Goal: Task Accomplishment & Management: Manage account settings

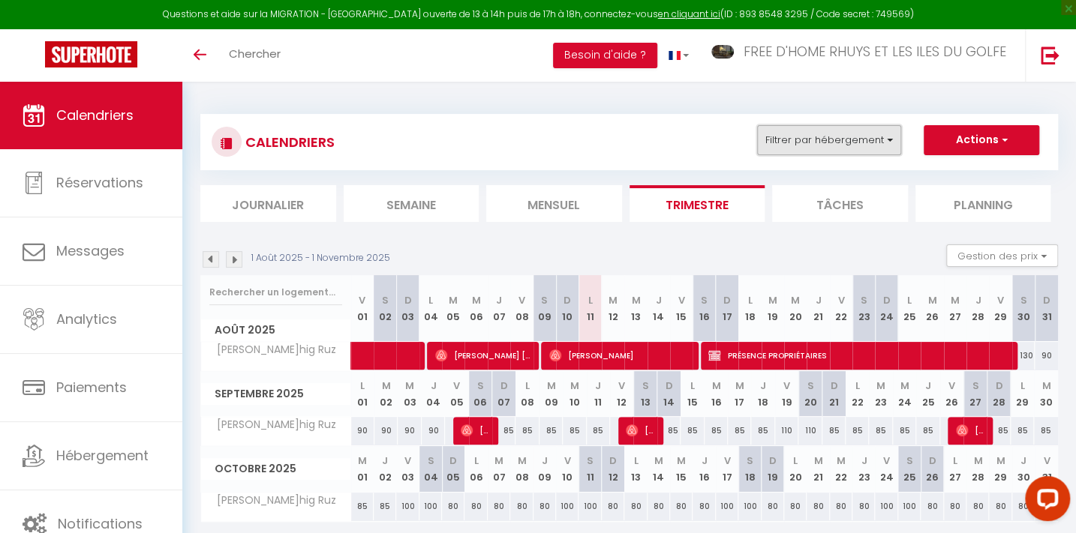
click at [819, 128] on button "Filtrer par hébergement" at bounding box center [829, 140] width 144 height 30
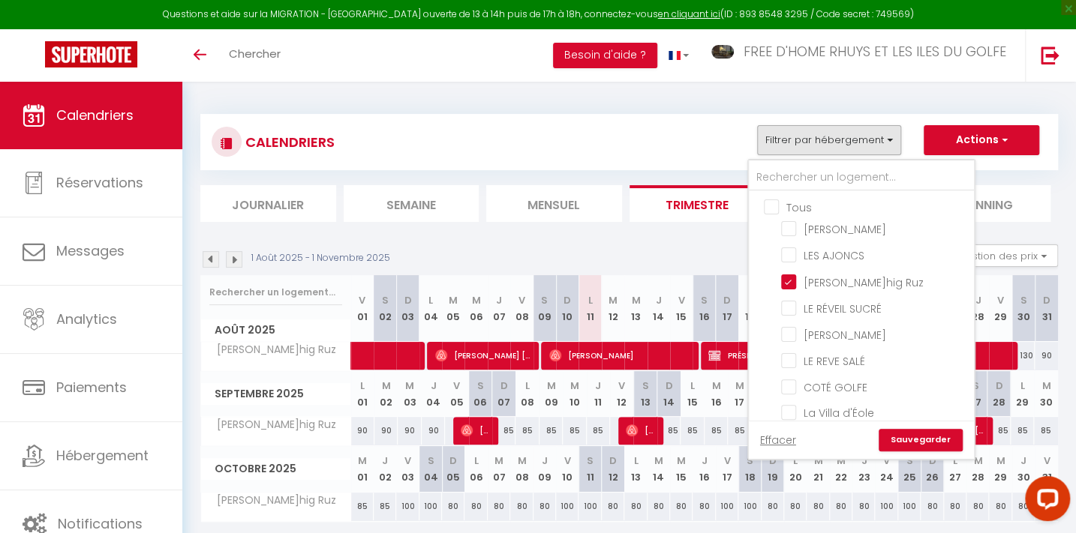
click at [922, 443] on link "Sauvegarder" at bounding box center [920, 440] width 84 height 23
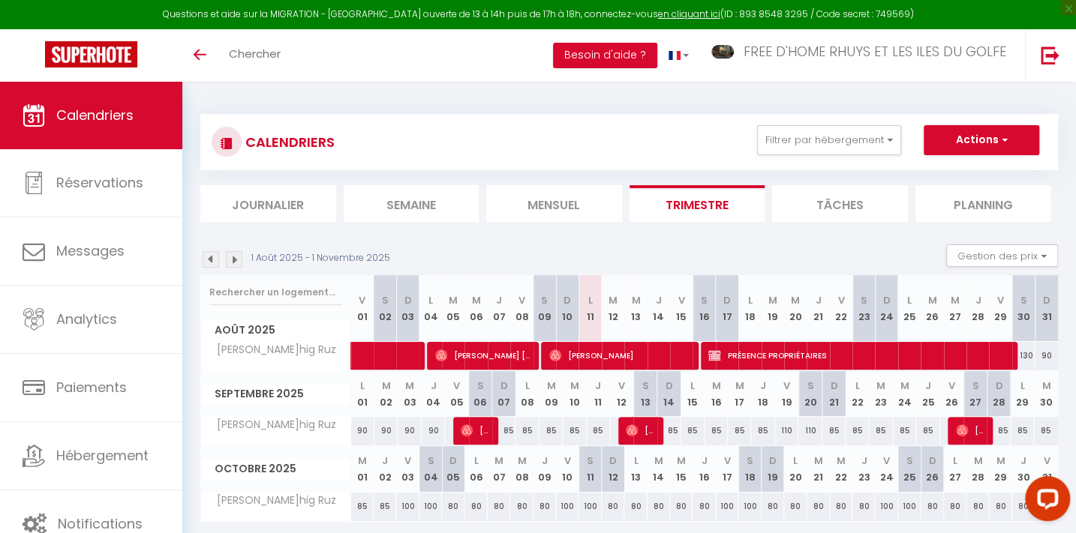
click at [229, 251] on img at bounding box center [234, 259] width 17 height 17
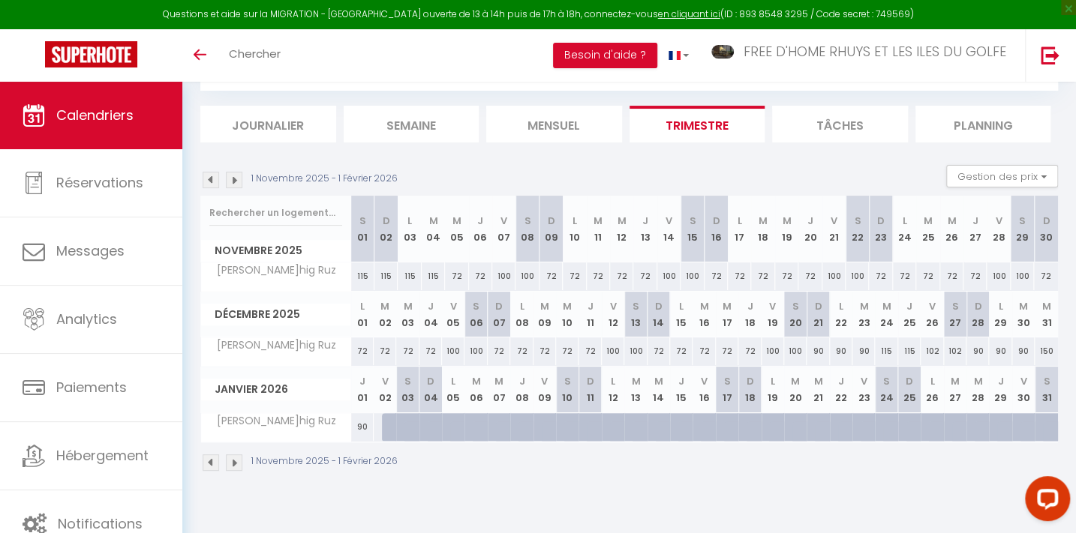
scroll to position [82, 0]
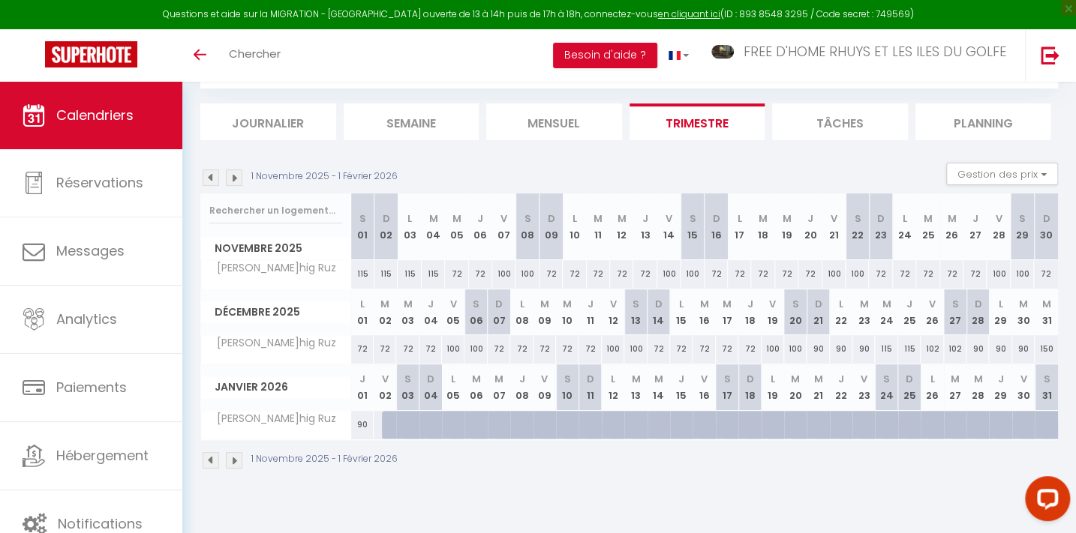
click at [388, 424] on div at bounding box center [393, 425] width 23 height 29
select select "1"
type input "Ven 02 Janvier 2026"
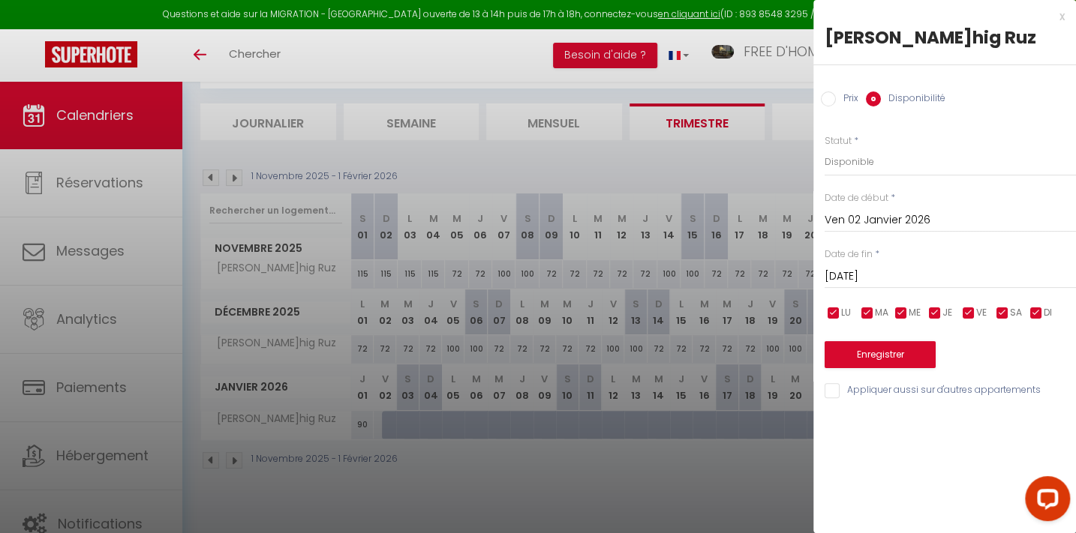
click at [878, 278] on input "[DATE]" at bounding box center [949, 277] width 251 height 20
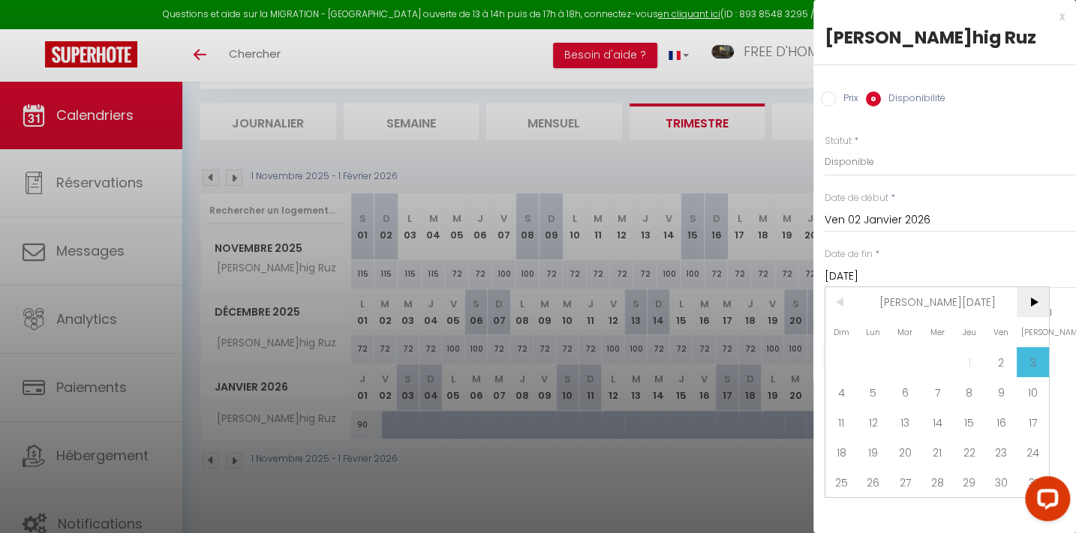
click at [1031, 297] on span ">" at bounding box center [1032, 302] width 32 height 30
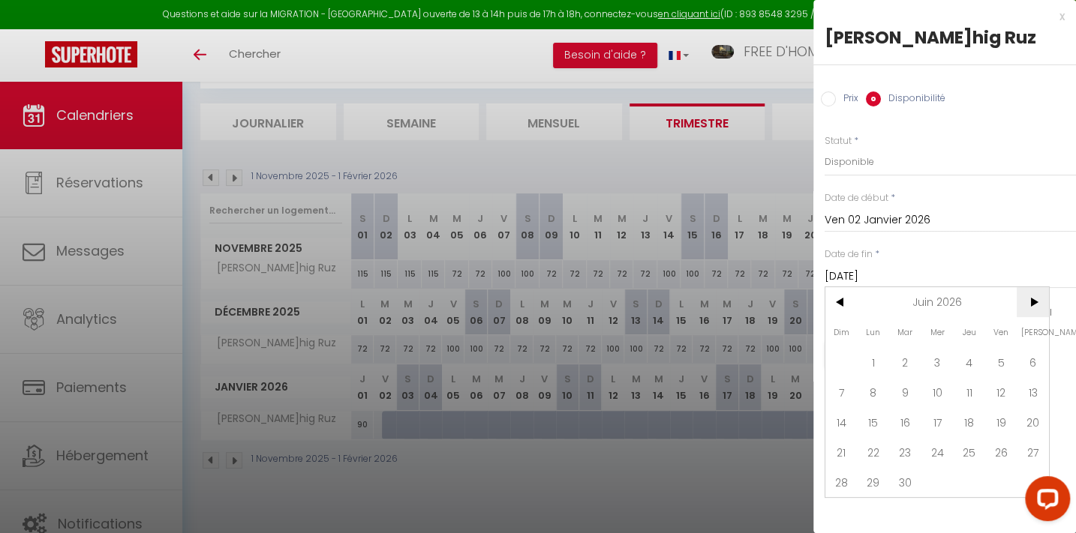
click at [1031, 297] on span ">" at bounding box center [1032, 302] width 32 height 30
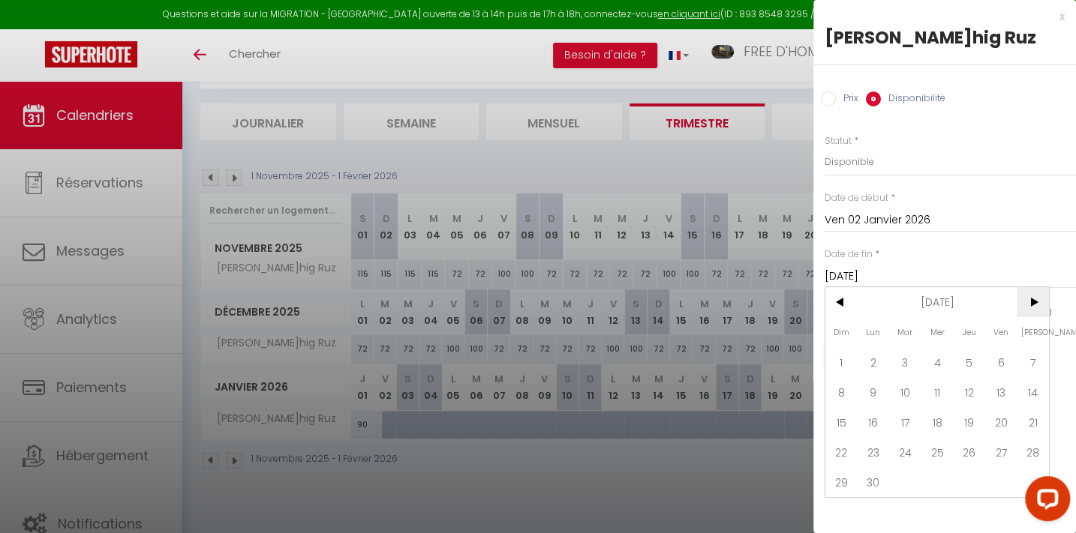
click at [1031, 297] on span ">" at bounding box center [1032, 302] width 32 height 30
click at [836, 392] on span "3" at bounding box center [841, 392] width 32 height 30
type input "[DATE]"
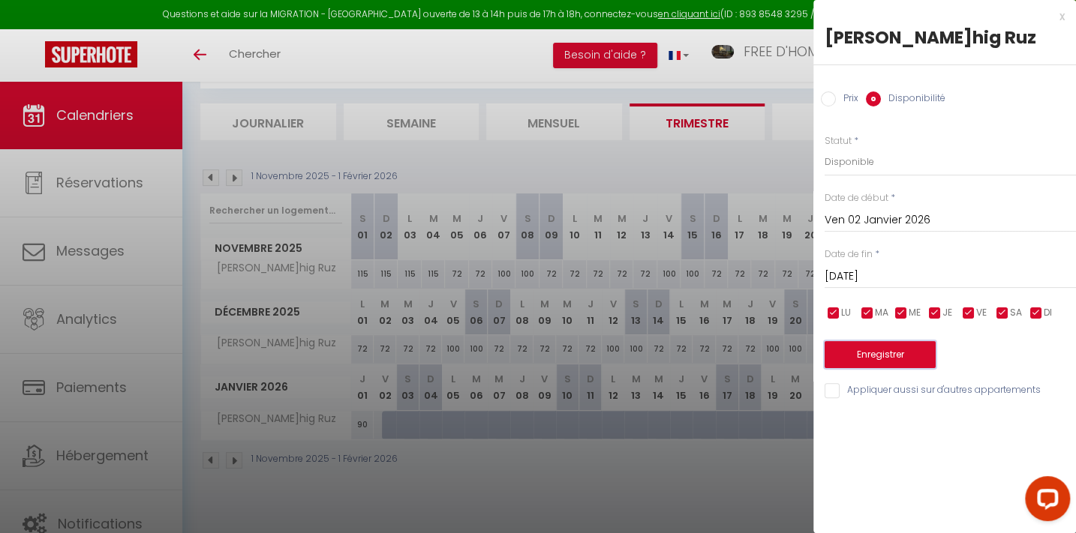
click at [890, 356] on button "Enregistrer" at bounding box center [879, 354] width 111 height 27
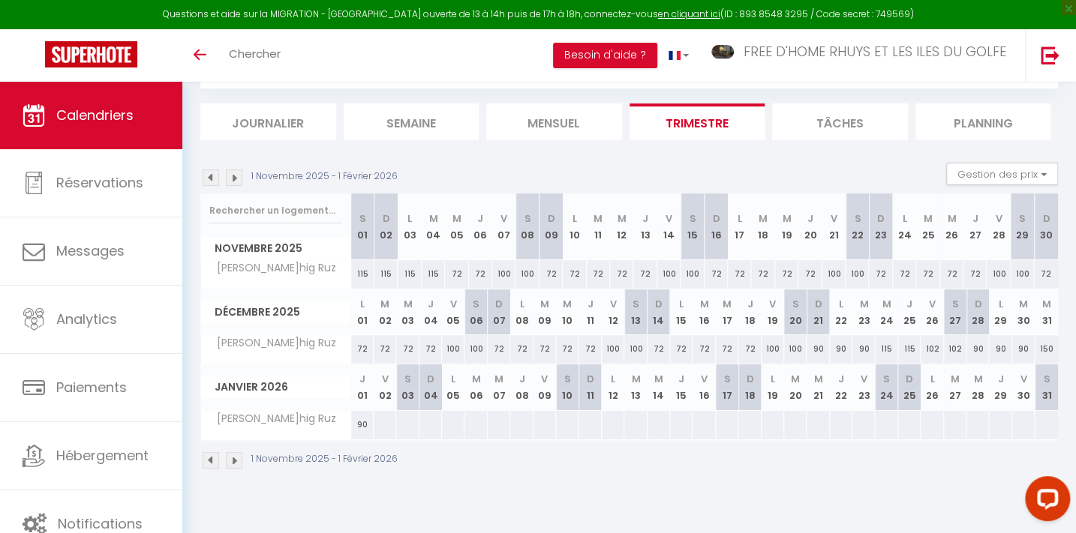
click at [210, 172] on img at bounding box center [211, 178] width 17 height 17
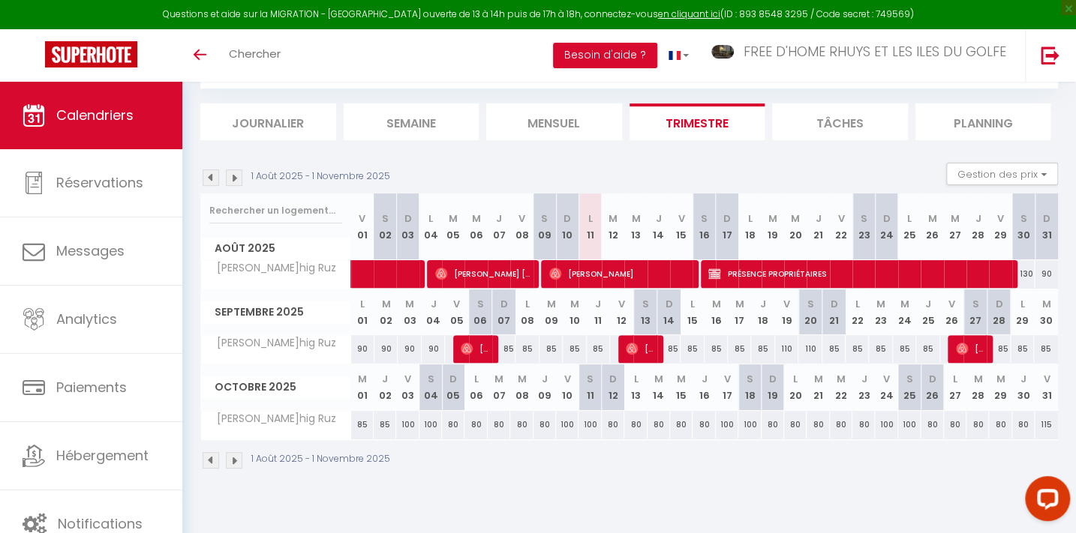
click at [210, 172] on img at bounding box center [211, 178] width 17 height 17
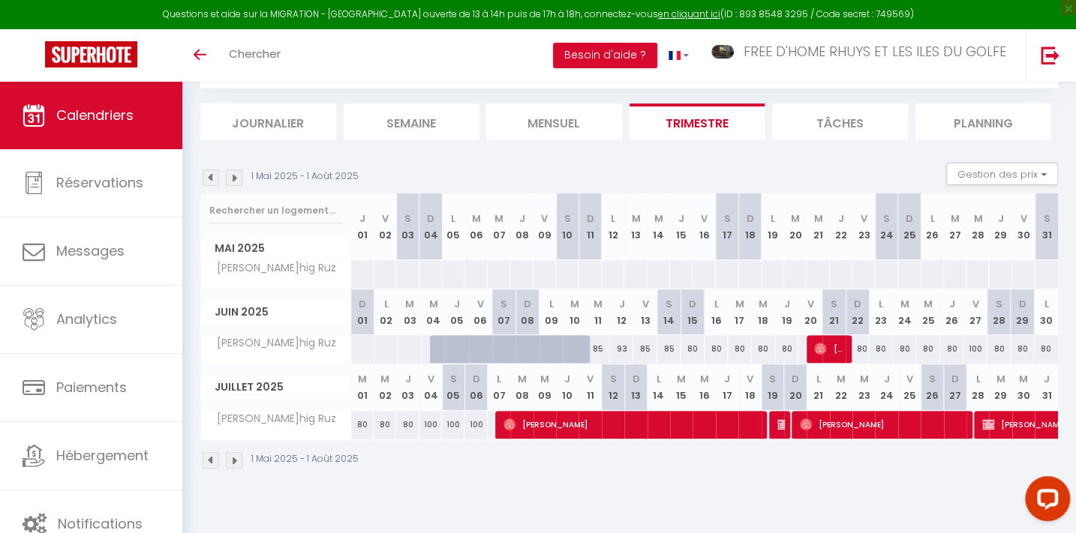
click at [233, 176] on img at bounding box center [234, 178] width 17 height 17
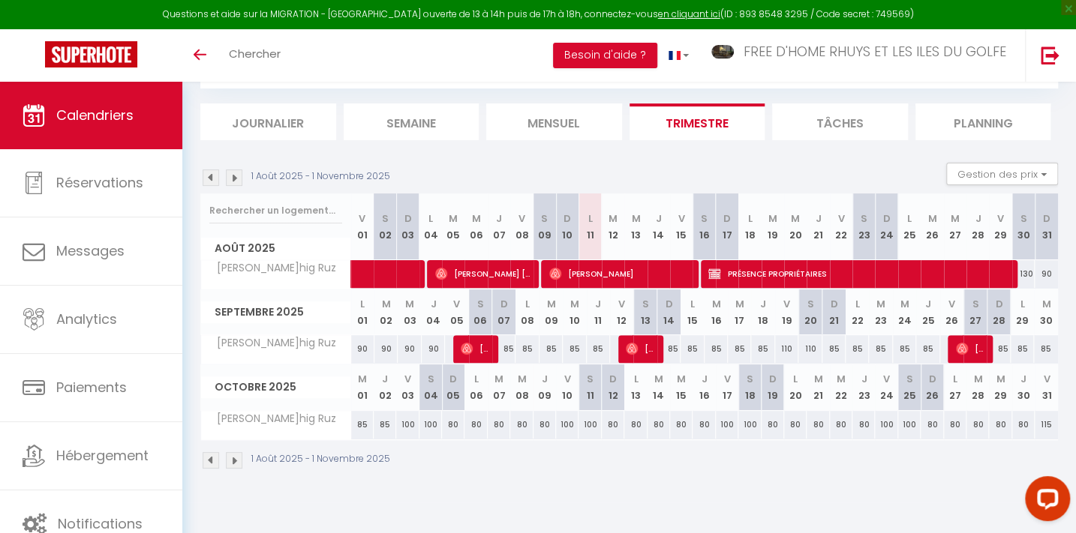
scroll to position [14, 0]
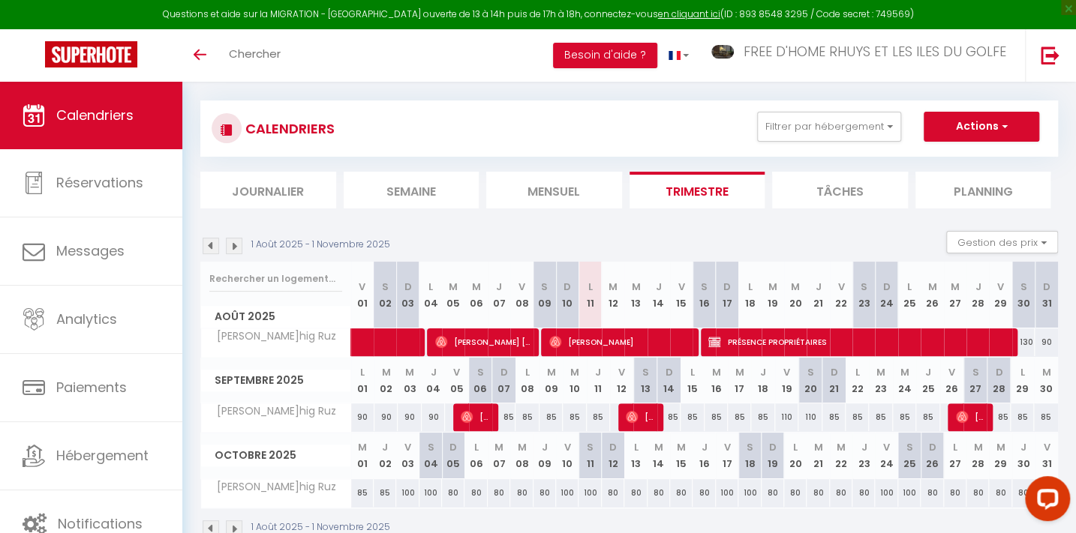
click at [233, 240] on img at bounding box center [234, 246] width 17 height 17
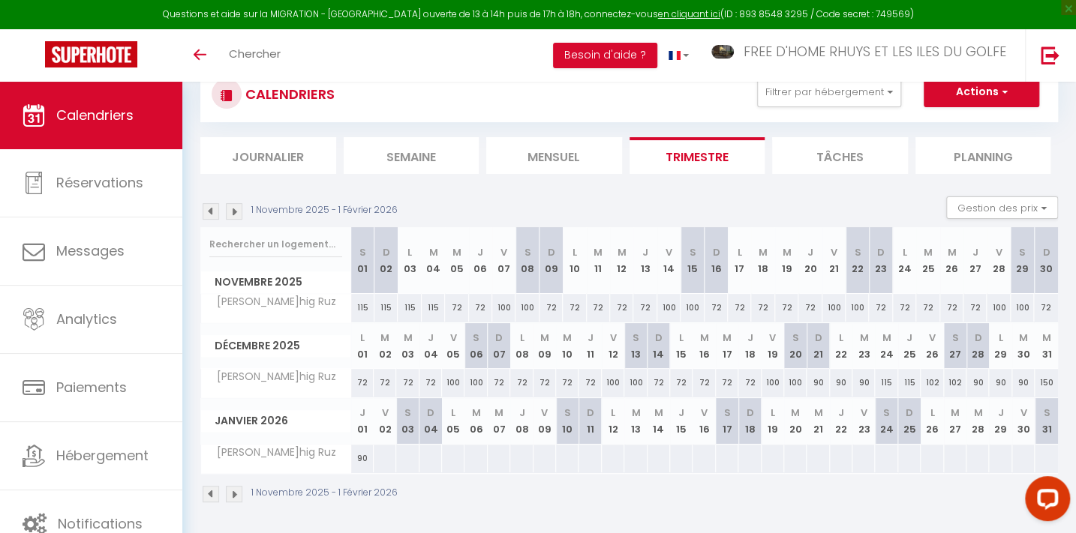
scroll to position [82, 0]
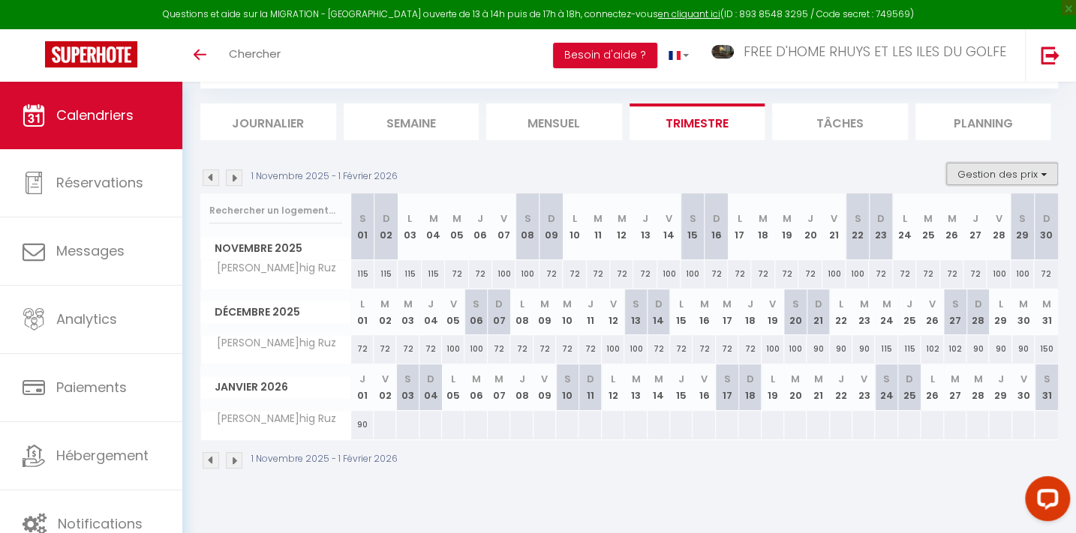
click at [995, 170] on button "Gestion des prix" at bounding box center [1002, 174] width 112 height 23
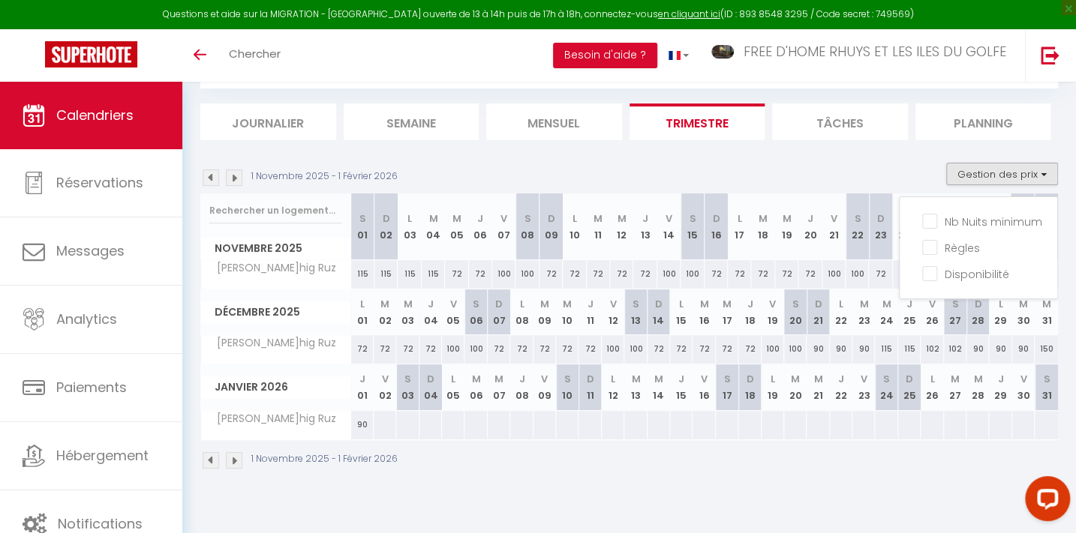
click at [845, 166] on div "1 Novembre 2025 - 1 Février 2026 Gestion des prix Nb Nuits minimum Règles Dispo…" at bounding box center [628, 178] width 857 height 31
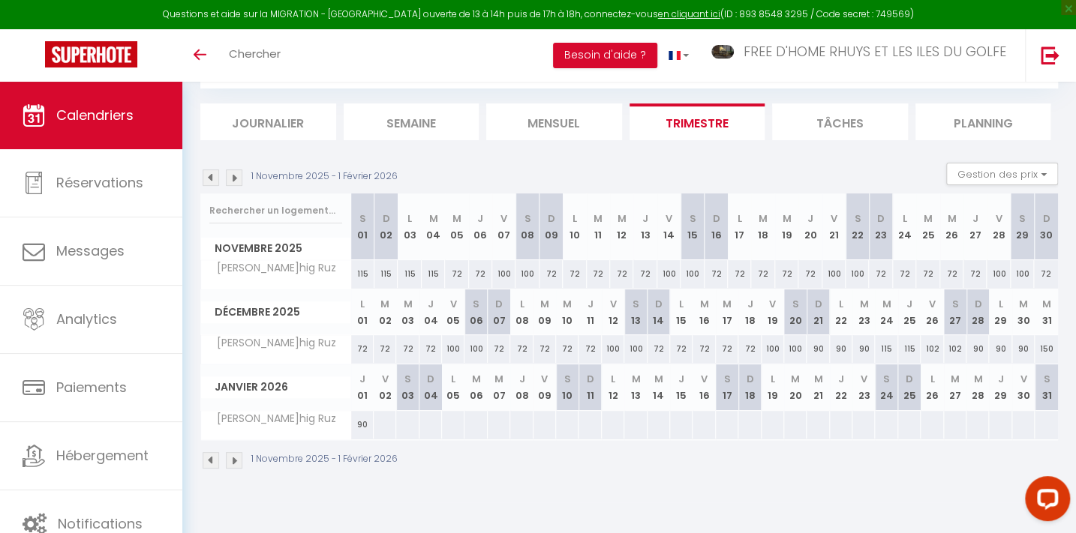
click at [527, 173] on div "1 Novembre 2025 - 1 Février 2026 Gestion des prix Nb Nuits minimum Règles Dispo…" at bounding box center [628, 178] width 857 height 31
click at [357, 422] on div "90" at bounding box center [362, 425] width 23 height 28
select select "1"
type input "Jeu 01 Janvier 2026"
type input "Ven 02 Janvier 2026"
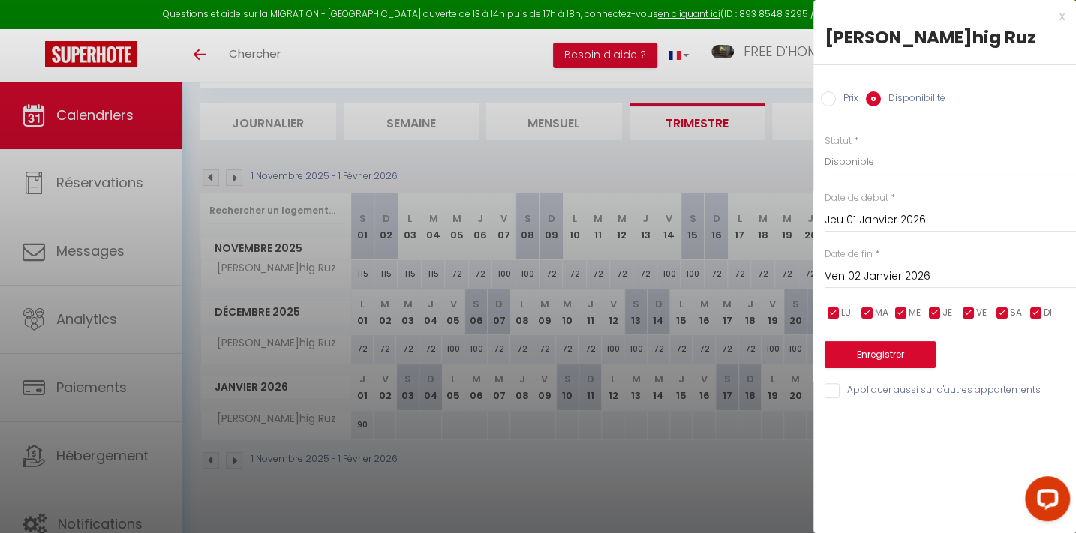
click at [830, 93] on input "Prix" at bounding box center [828, 99] width 15 height 15
radio input "true"
radio input "false"
click at [479, 64] on div at bounding box center [538, 266] width 1076 height 533
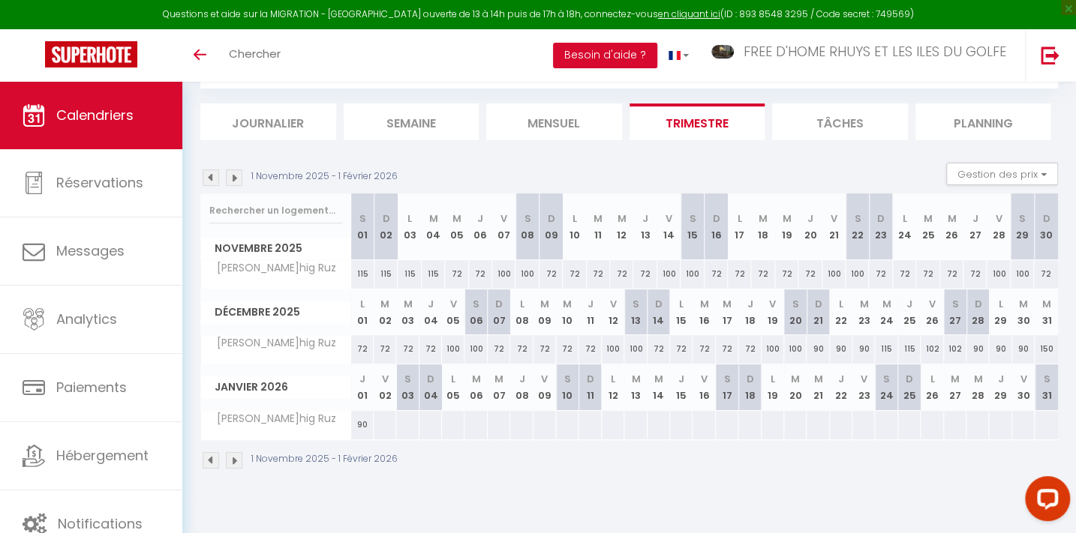
click at [364, 425] on div "90" at bounding box center [362, 425] width 23 height 28
type input "90"
type input "Jeu 01 Janvier 2026"
type input "Ven 02 Janvier 2026"
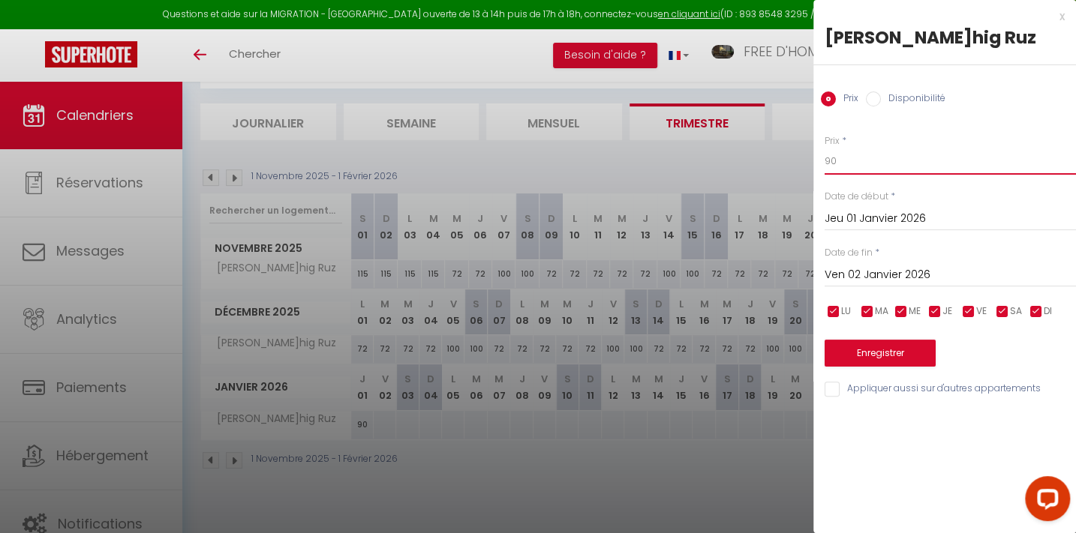
click at [845, 157] on input "90" at bounding box center [949, 161] width 251 height 27
type input "9"
type input "150"
click at [585, 459] on div at bounding box center [538, 266] width 1076 height 533
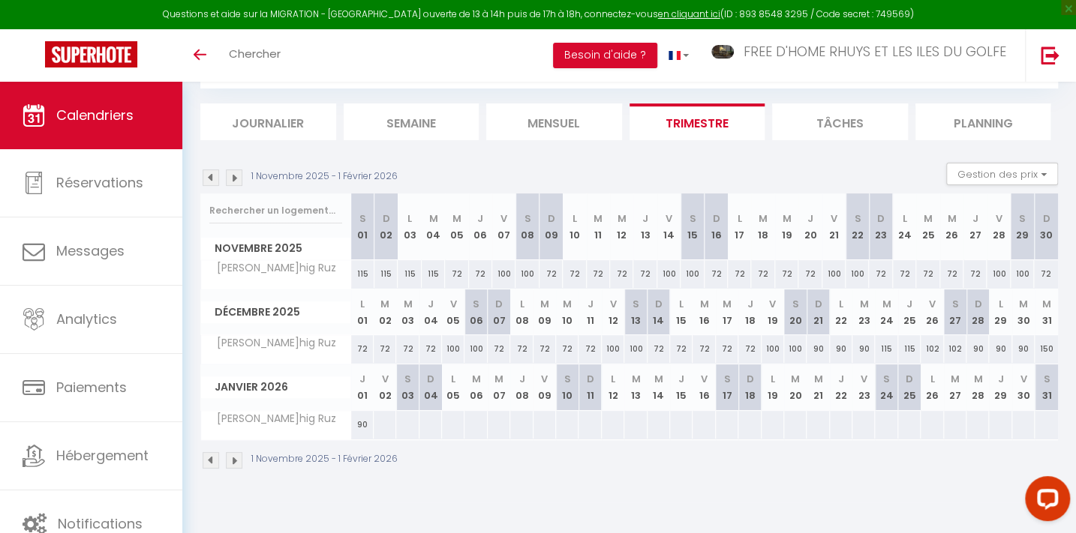
click at [1013, 161] on section "1 Novembre 2025 - 1 Février 2026 Gestion des prix Nb Nuits minimum Règles Dispo…" at bounding box center [628, 316] width 857 height 337
click at [1011, 167] on button "Gestion des prix" at bounding box center [1002, 174] width 112 height 23
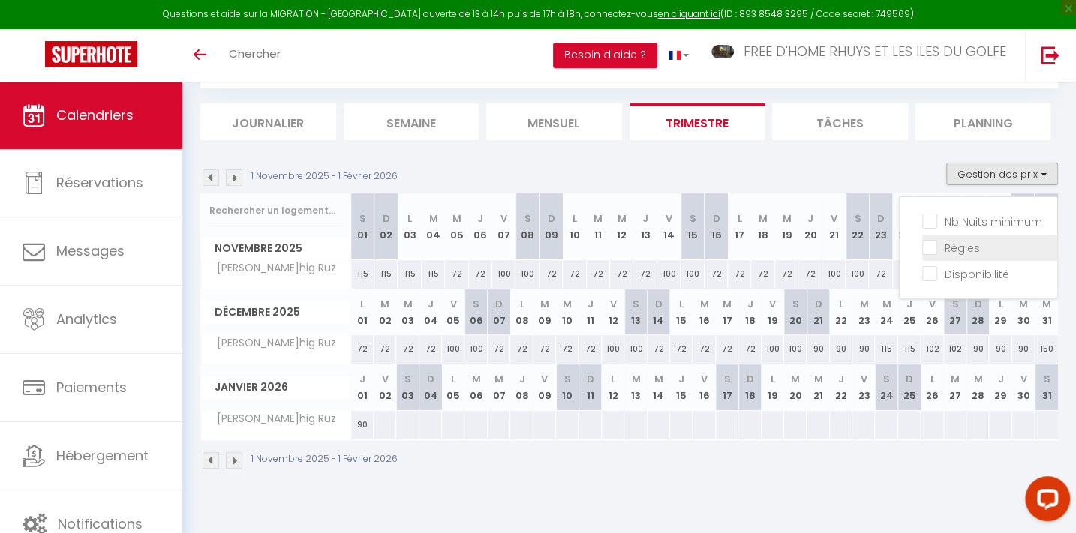
click at [952, 242] on input "Règles" at bounding box center [989, 246] width 135 height 15
checkbox input "true"
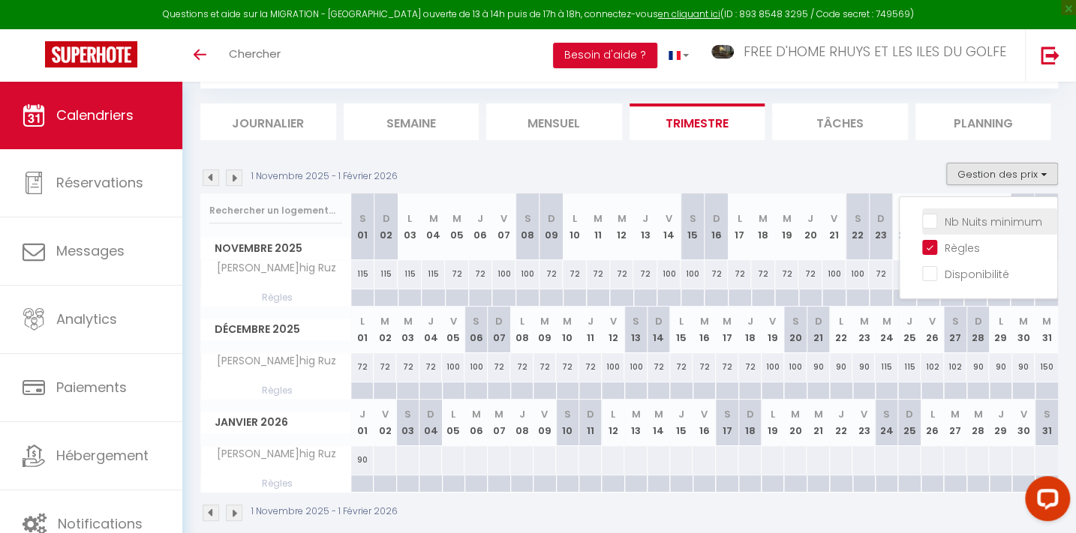
click at [952, 218] on input "Nb Nuits minimum" at bounding box center [989, 220] width 135 height 15
checkbox input "true"
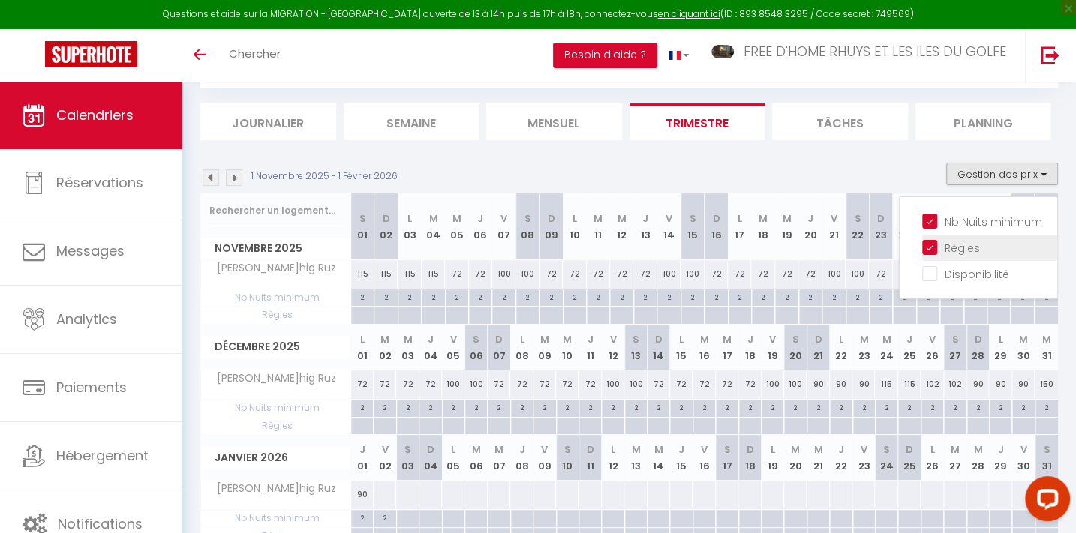
click at [959, 247] on input "Règles" at bounding box center [989, 246] width 135 height 15
checkbox input "false"
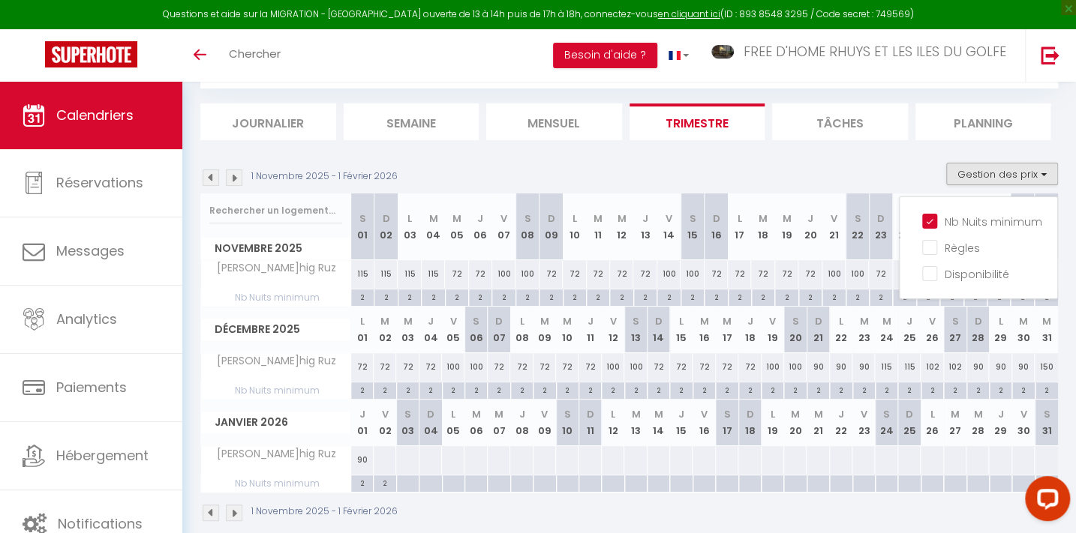
click at [772, 388] on div "2" at bounding box center [772, 390] width 22 height 14
type input "2"
type input "Ven 19 Décembre 2025"
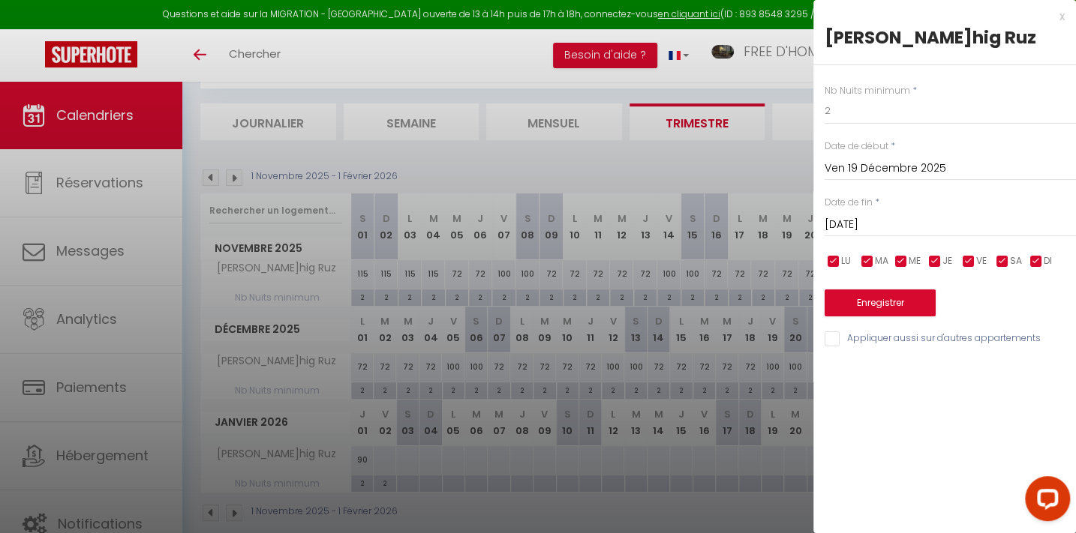
click at [880, 222] on input "[DATE]" at bounding box center [949, 225] width 251 height 20
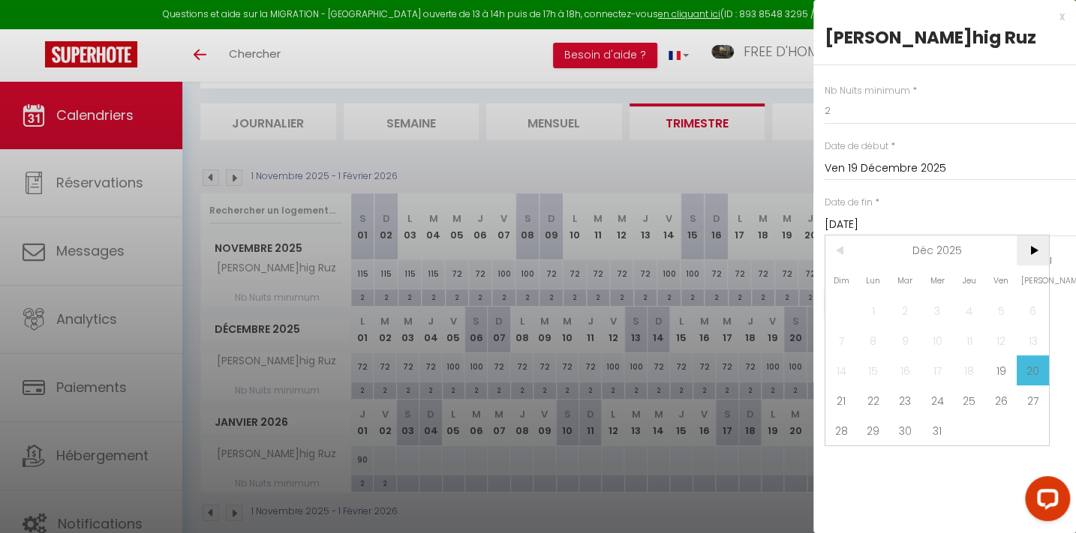
click at [1036, 250] on span ">" at bounding box center [1032, 251] width 32 height 30
click at [1003, 302] on span "2" at bounding box center [1001, 311] width 32 height 30
type input "Ven 02 Janvier 2026"
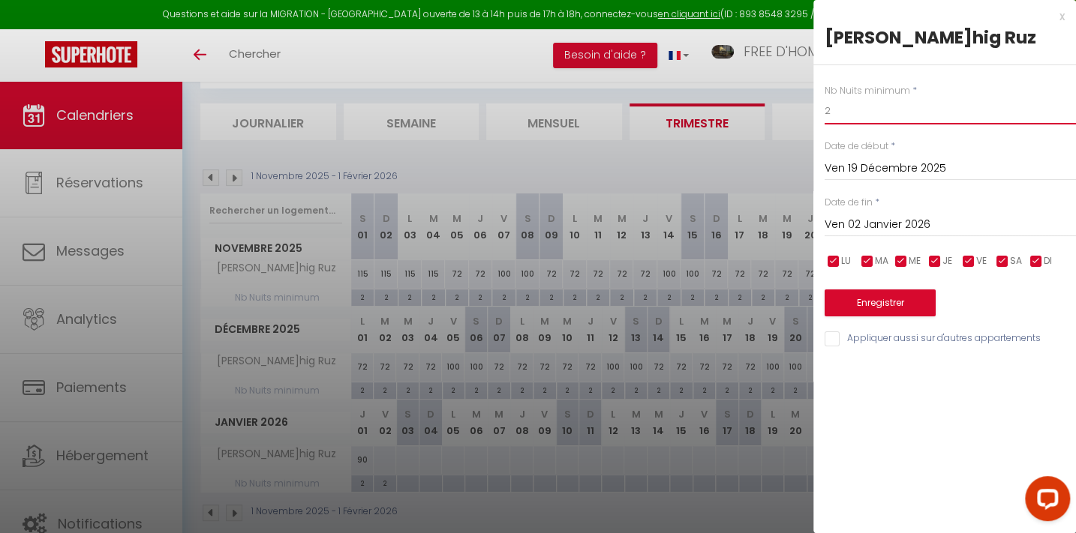
click at [831, 110] on input "2" at bounding box center [949, 111] width 251 height 27
type input "3"
click at [875, 293] on button "Enregistrer" at bounding box center [879, 303] width 111 height 27
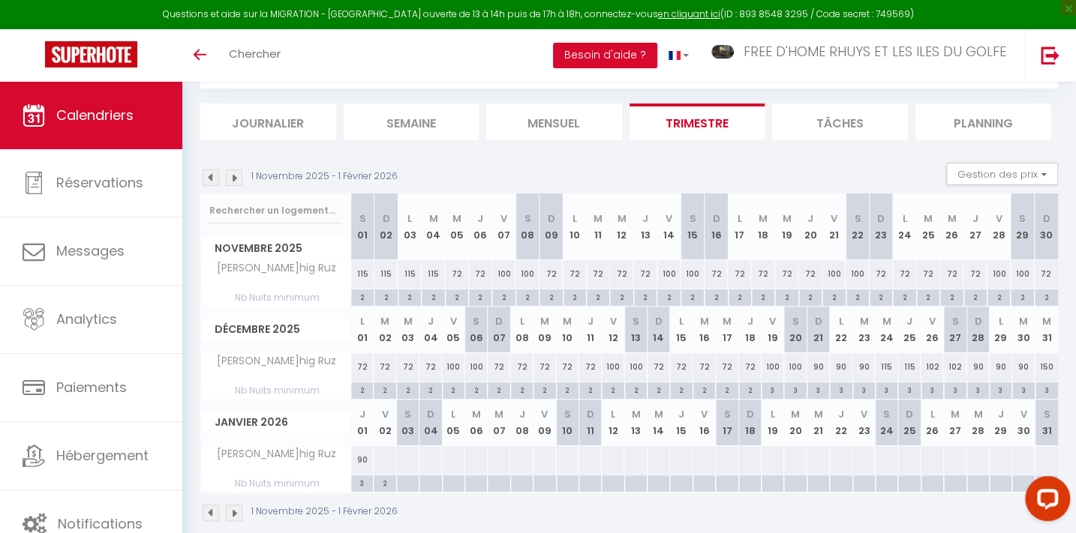
click at [359, 460] on div "90" at bounding box center [362, 460] width 23 height 28
type input "90"
type input "Jeu 01 Janvier 2026"
type input "Ven 02 Janvier 2026"
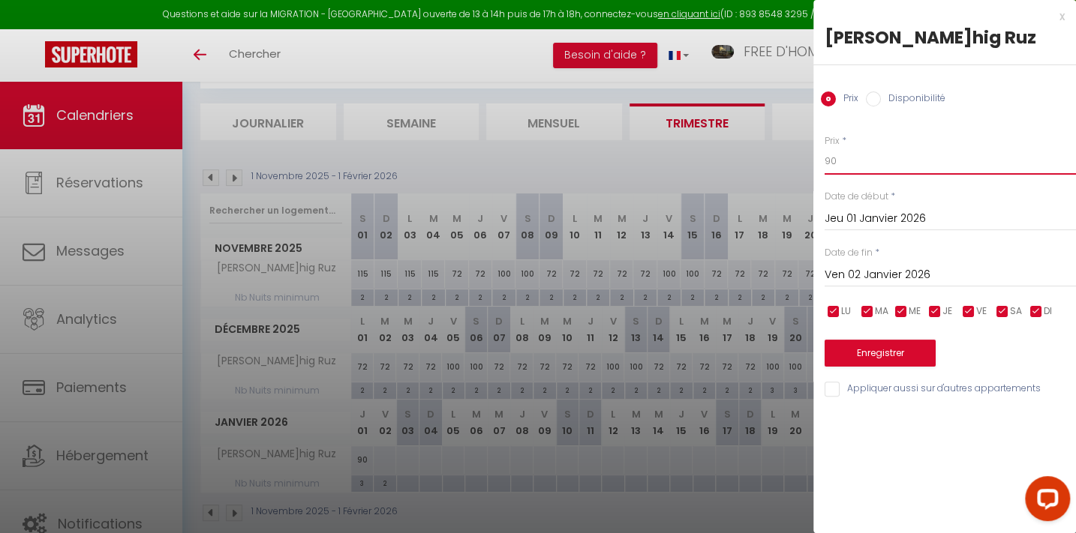
click at [839, 158] on input "90" at bounding box center [949, 161] width 251 height 27
type input "9"
type input "150"
click at [884, 347] on button "Enregistrer" at bounding box center [879, 353] width 111 height 27
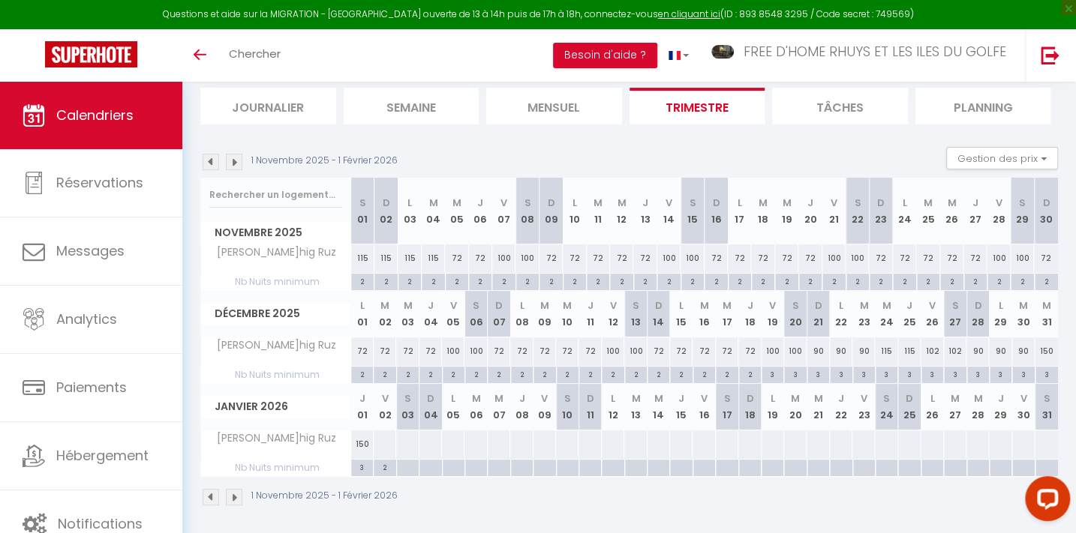
scroll to position [102, 0]
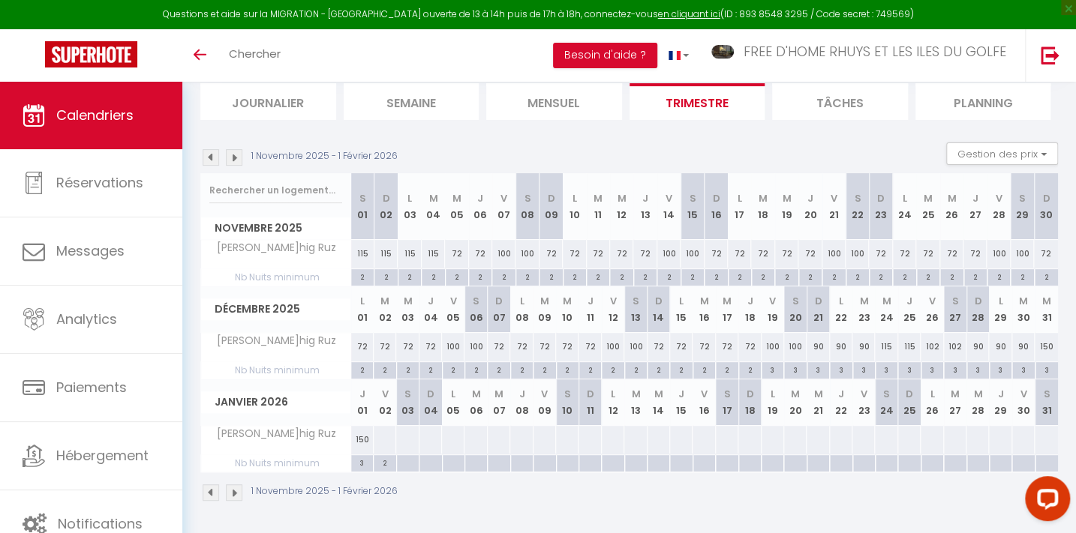
click at [407, 464] on div at bounding box center [407, 463] width 23 height 17
type input "[DATE]"
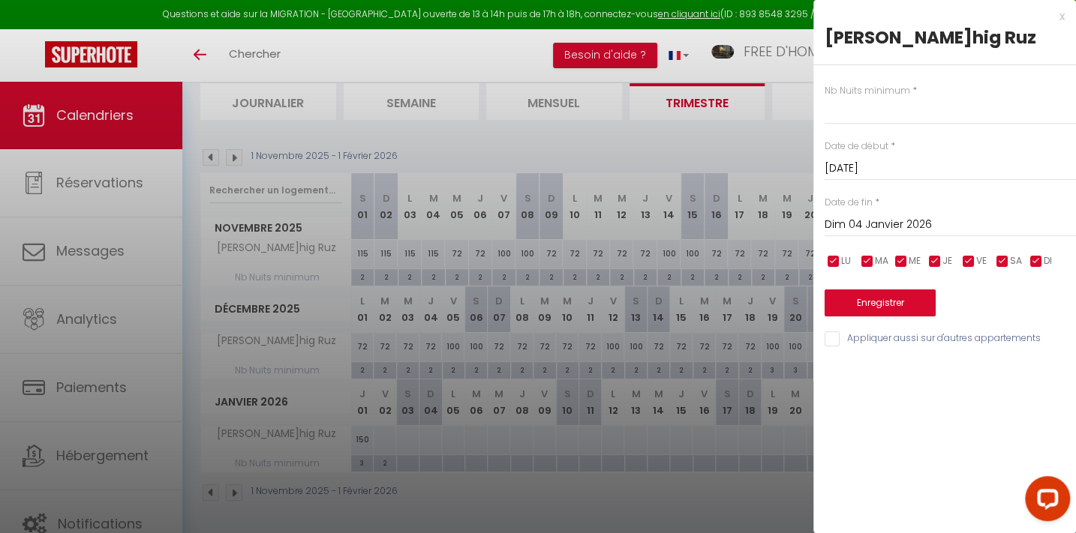
click at [874, 219] on input "Dim 04 Janvier 2026" at bounding box center [949, 225] width 251 height 20
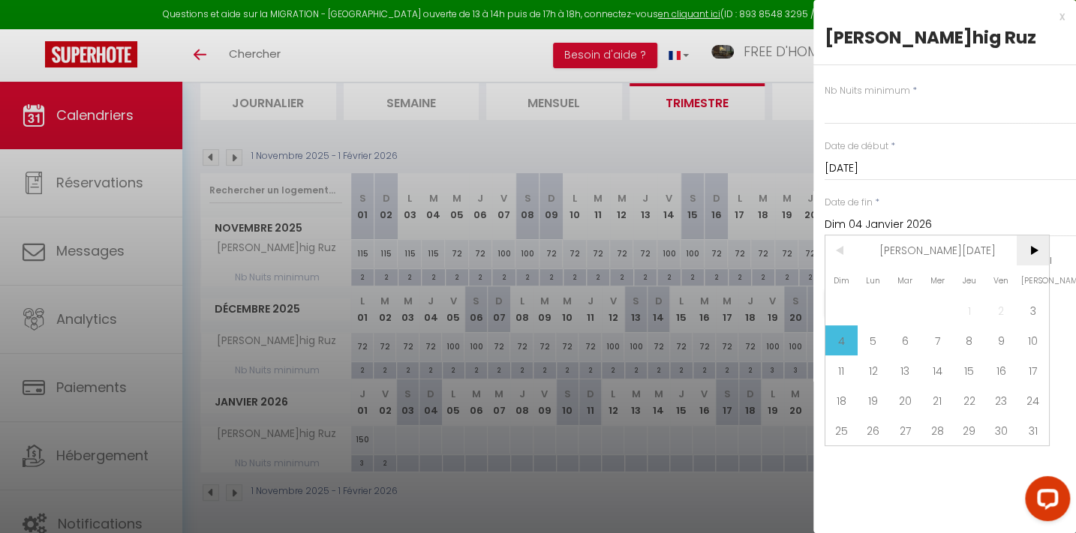
click at [1033, 246] on span ">" at bounding box center [1032, 251] width 32 height 30
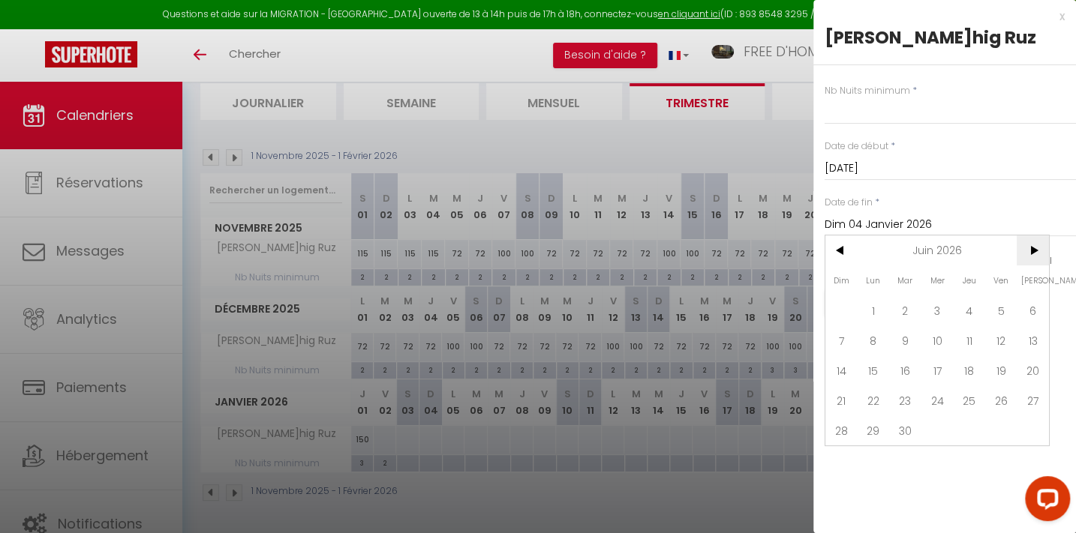
click at [1033, 246] on span ">" at bounding box center [1032, 251] width 32 height 30
click at [872, 341] on span "6" at bounding box center [873, 341] width 32 height 30
type input "Lun 06 Juillet 2026"
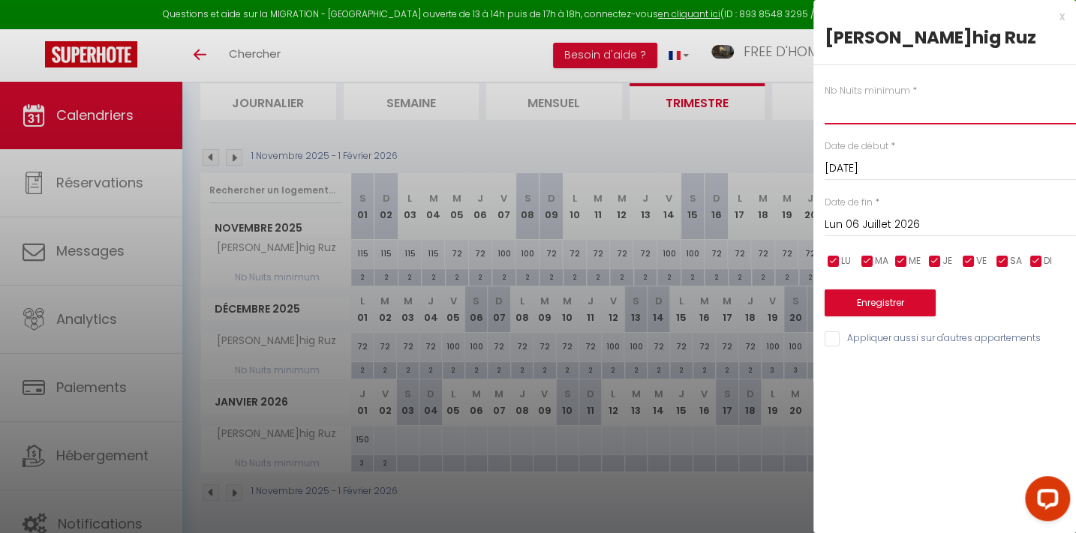
click at [840, 115] on input "text" at bounding box center [949, 111] width 251 height 27
type input "2"
click at [878, 306] on button "Enregistrer" at bounding box center [879, 303] width 111 height 27
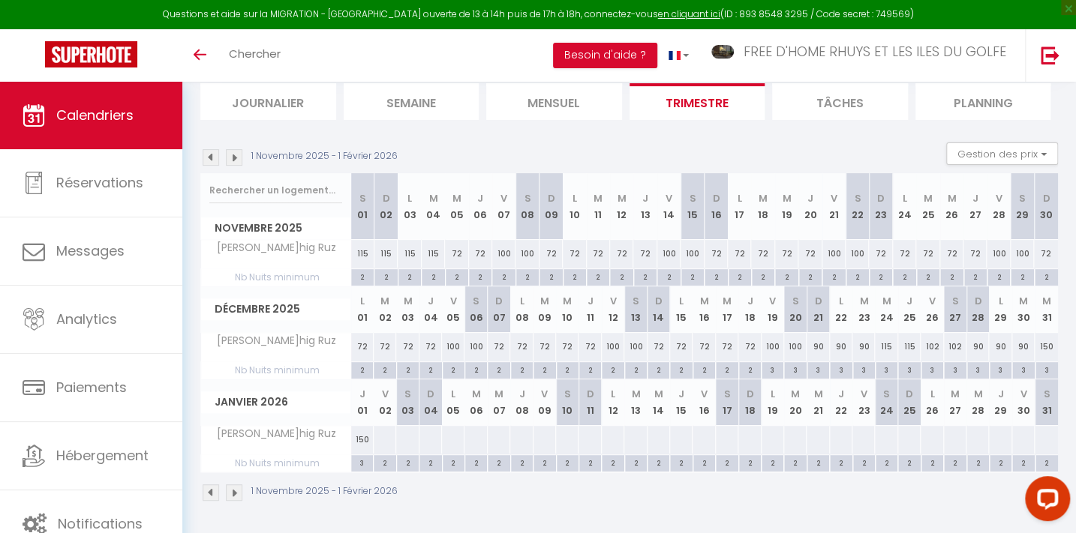
click at [236, 155] on img at bounding box center [234, 157] width 17 height 17
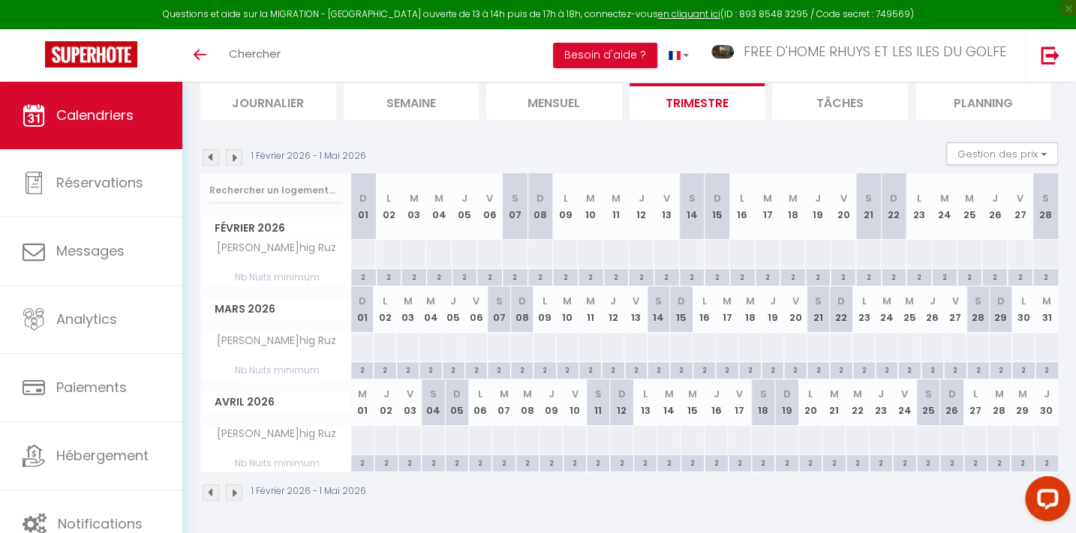
click at [236, 155] on img at bounding box center [234, 157] width 17 height 17
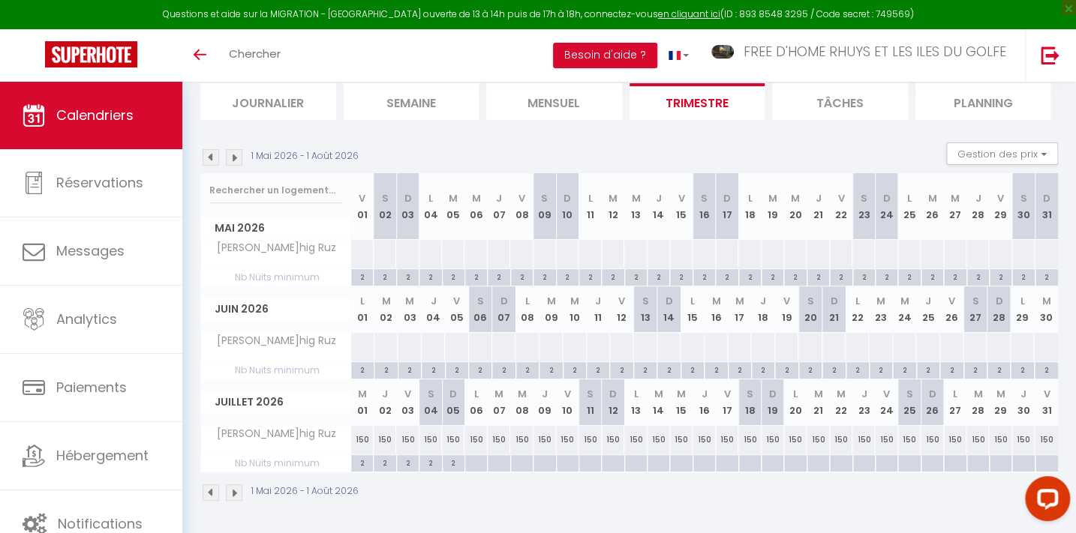
click at [475, 461] on div at bounding box center [475, 463] width 23 height 17
type input "Lun 06 Juillet 2026"
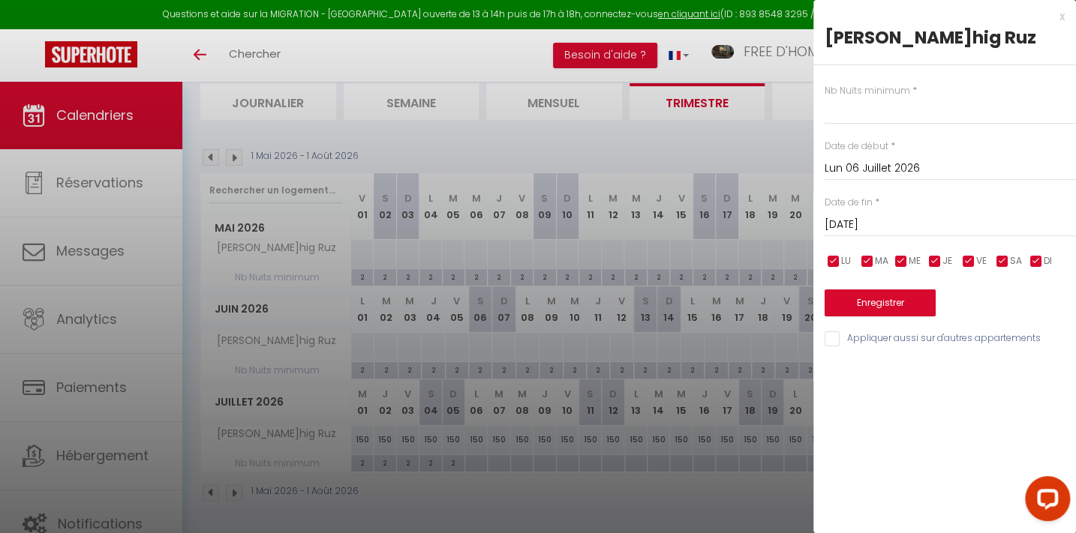
click at [869, 221] on input "[DATE]" at bounding box center [949, 225] width 251 height 20
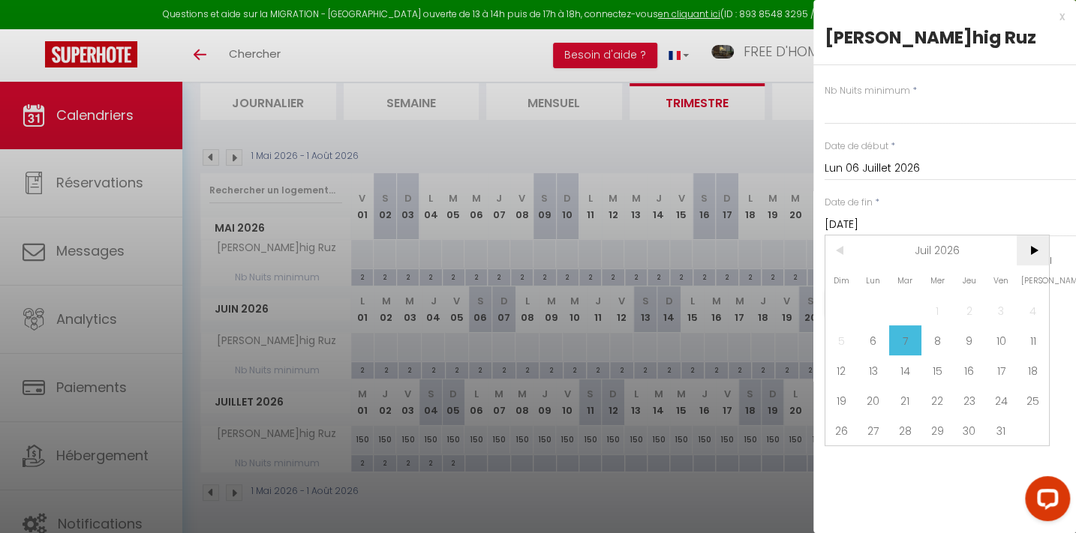
click at [1028, 246] on span ">" at bounding box center [1032, 251] width 32 height 30
click at [870, 398] on span "17" at bounding box center [873, 401] width 32 height 30
type input "Lun 17 Août 2026"
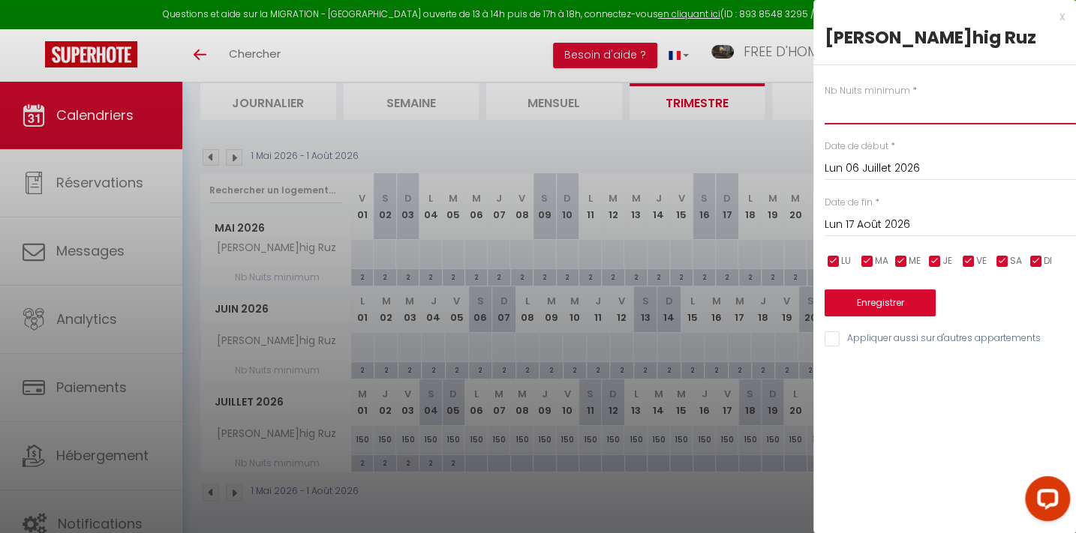
click at [833, 109] on input "text" at bounding box center [949, 111] width 251 height 27
type input "7"
click at [887, 303] on button "Enregistrer" at bounding box center [879, 303] width 111 height 27
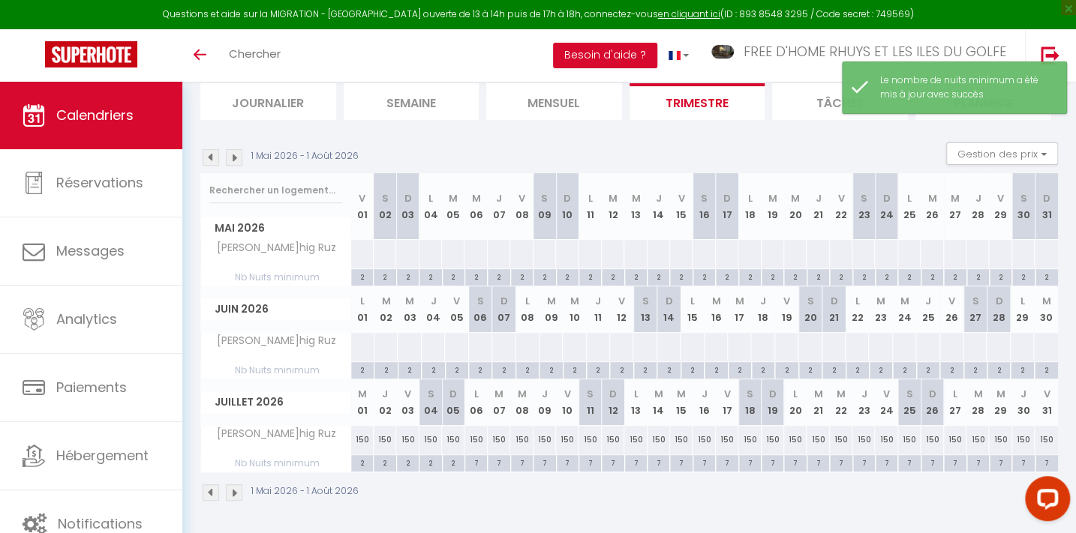
click at [235, 154] on img at bounding box center [234, 157] width 17 height 17
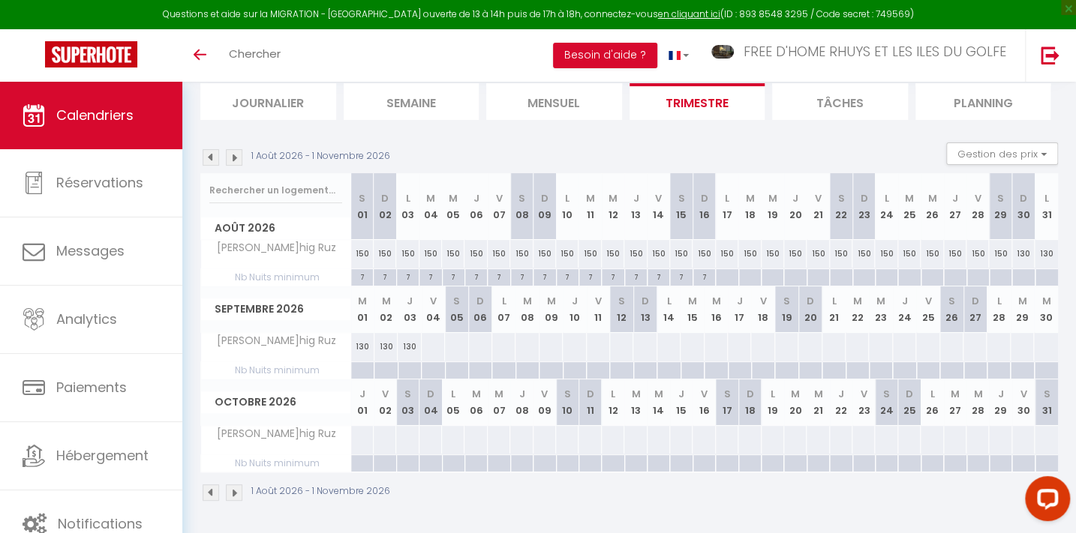
click at [842, 250] on div "150" at bounding box center [841, 254] width 23 height 28
type input "150"
type input "[DATE]"
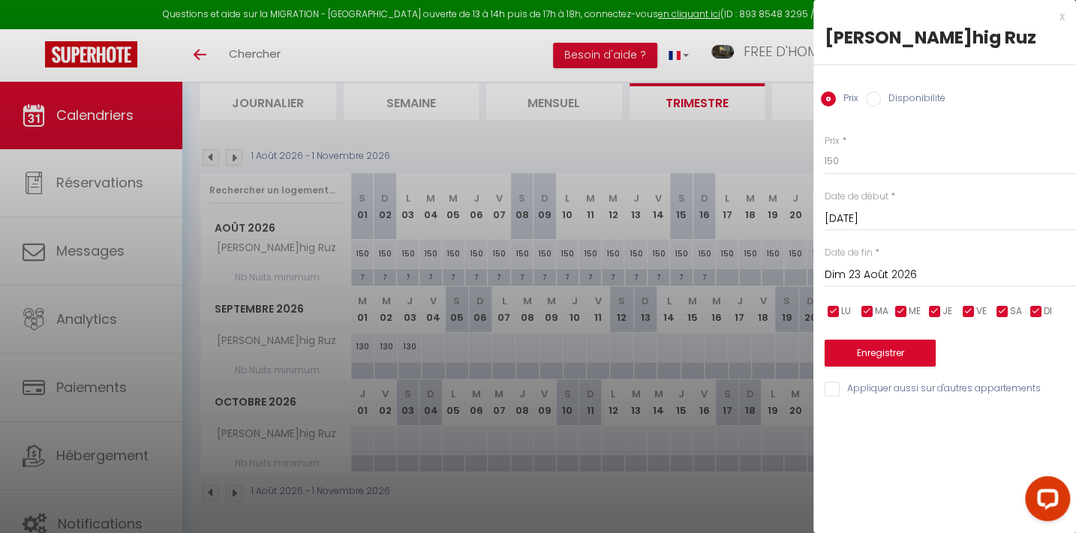
click at [863, 273] on input "Dim 23 Août 2026" at bounding box center [949, 276] width 251 height 20
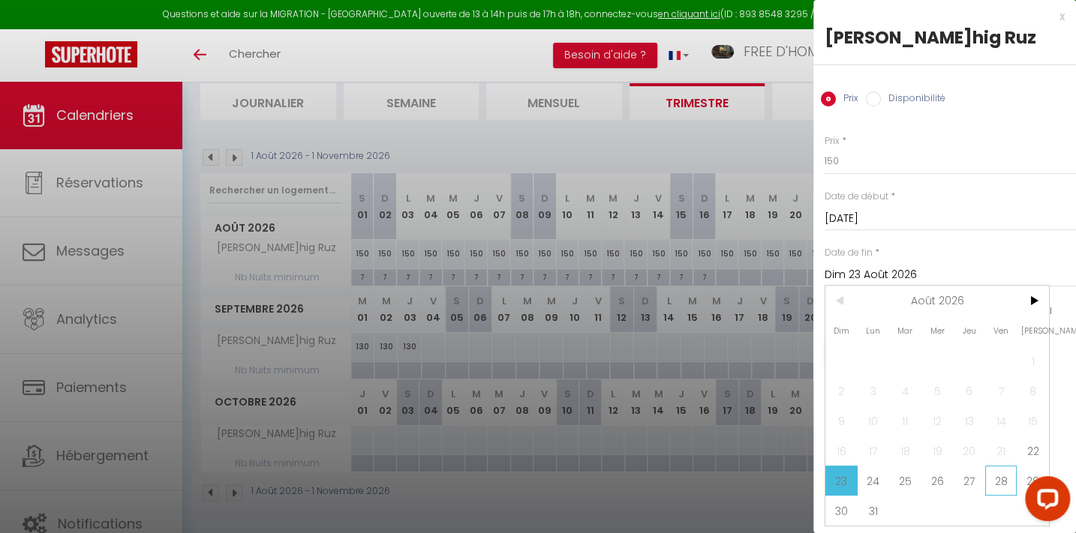
click at [1004, 477] on span "28" at bounding box center [1001, 481] width 32 height 30
type input "[DATE]"
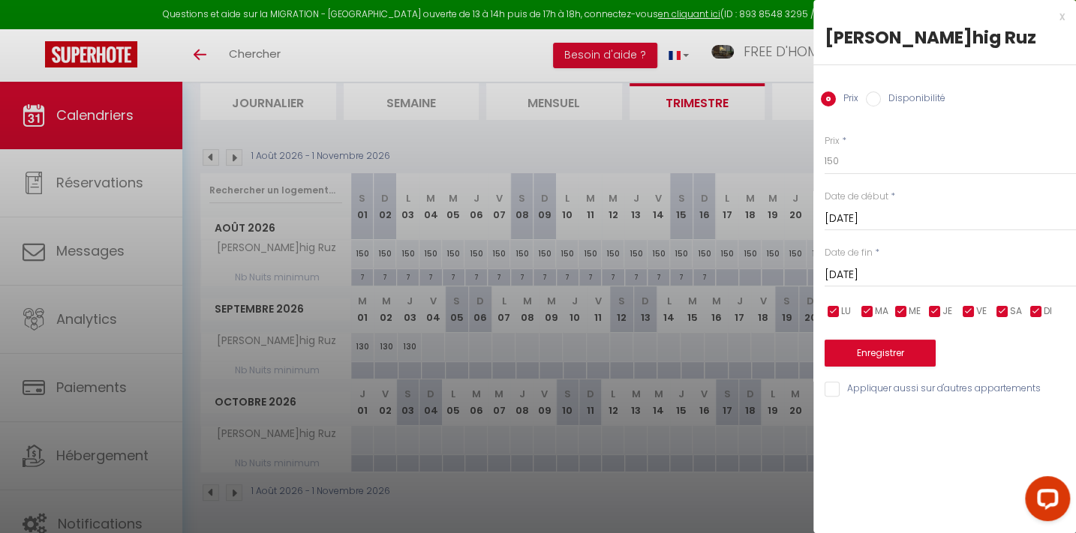
click at [896, 95] on label "Disponibilité" at bounding box center [913, 100] width 65 height 17
click at [881, 95] on input "Disponibilité" at bounding box center [873, 99] width 15 height 15
radio input "true"
radio input "false"
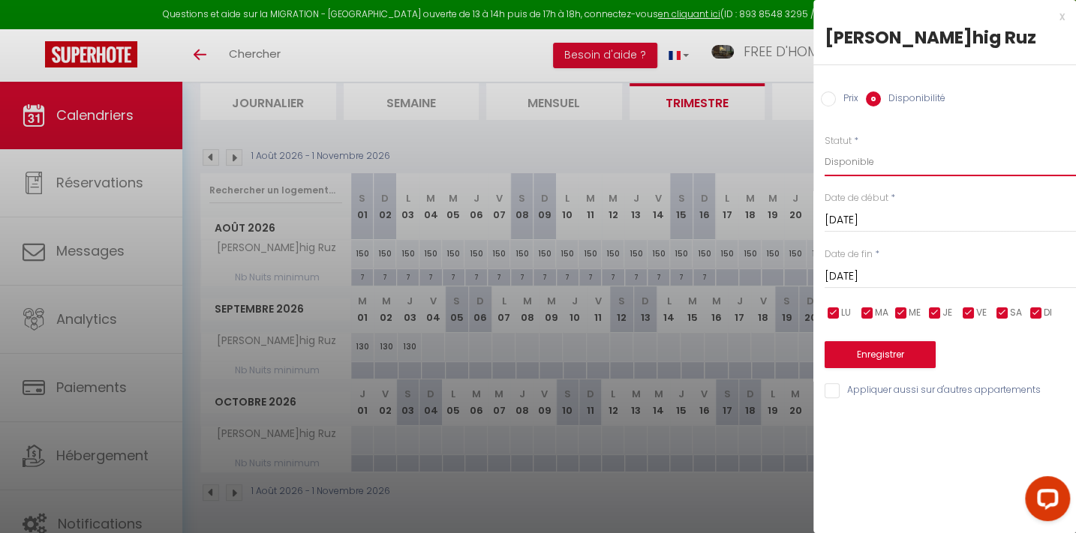
click at [851, 164] on select "Disponible Indisponible" at bounding box center [949, 162] width 251 height 29
select select "0"
click at [824, 148] on select "Disponible Indisponible" at bounding box center [949, 162] width 251 height 29
click at [883, 350] on button "Enregistrer" at bounding box center [879, 354] width 111 height 27
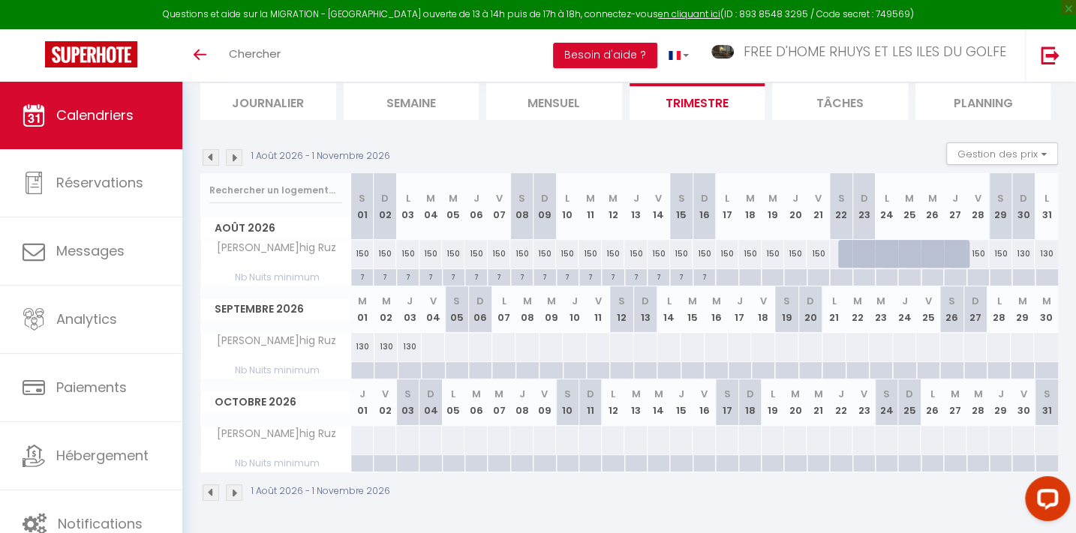
click at [727, 273] on div at bounding box center [726, 277] width 23 height 17
type input "Lun 17 Août 2026"
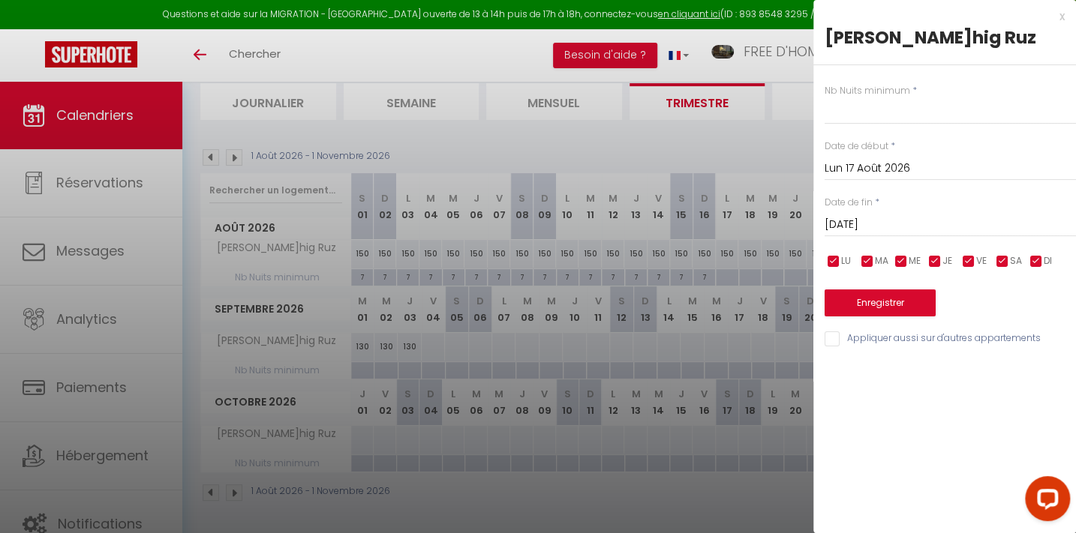
click at [869, 229] on input "[DATE]" at bounding box center [949, 225] width 251 height 20
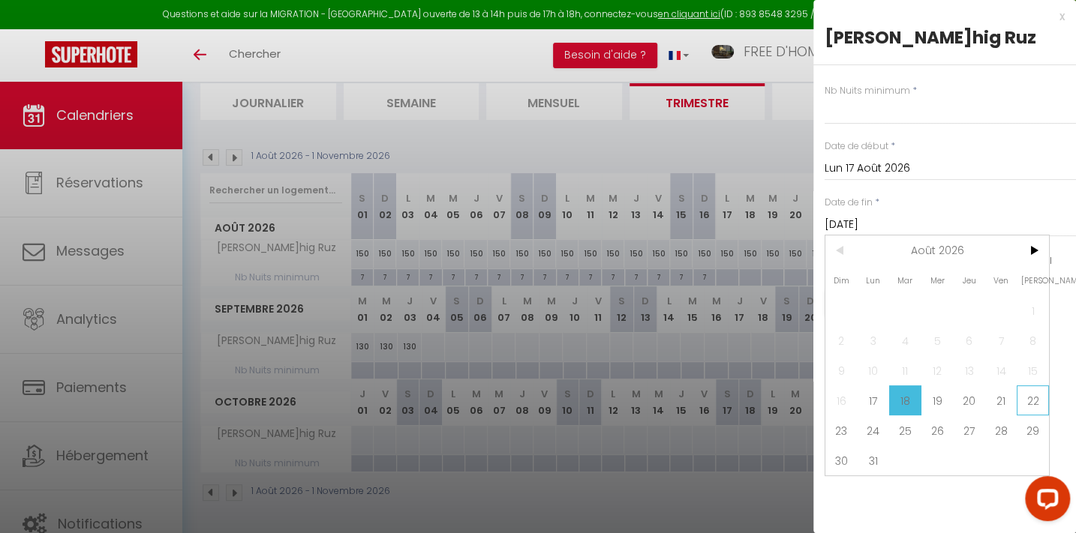
click at [1034, 398] on span "22" at bounding box center [1032, 401] width 32 height 30
type input "[DATE]"
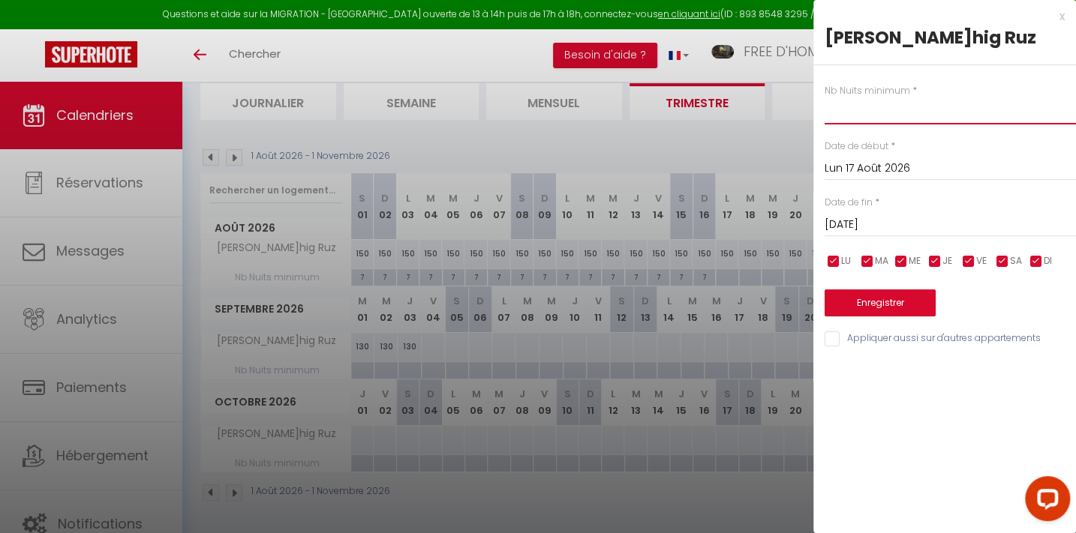
click at [856, 112] on input "text" at bounding box center [949, 111] width 251 height 27
type input "5"
click at [910, 300] on button "Enregistrer" at bounding box center [879, 303] width 111 height 27
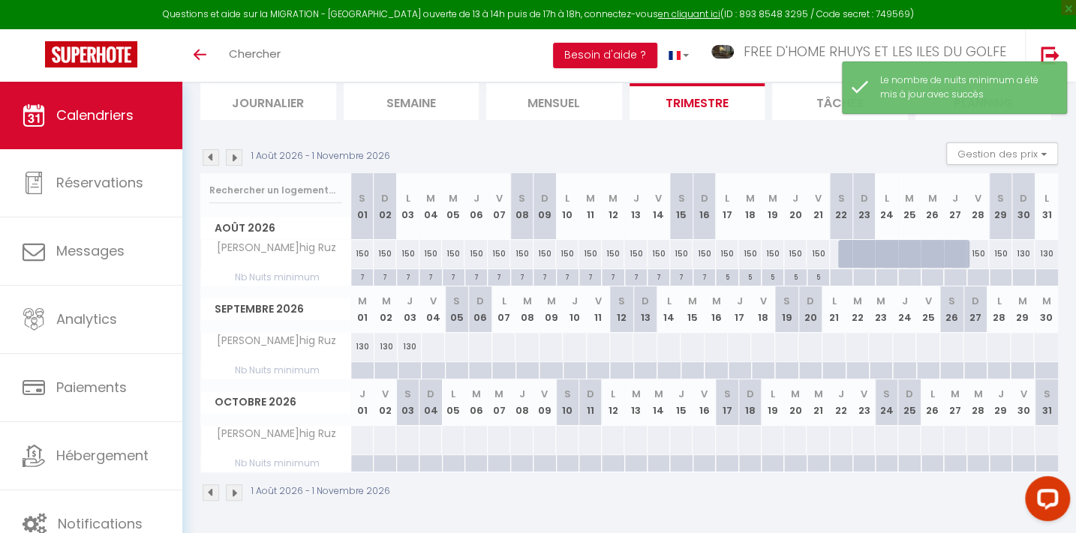
click at [979, 275] on div at bounding box center [977, 277] width 23 height 17
type input "[DATE]"
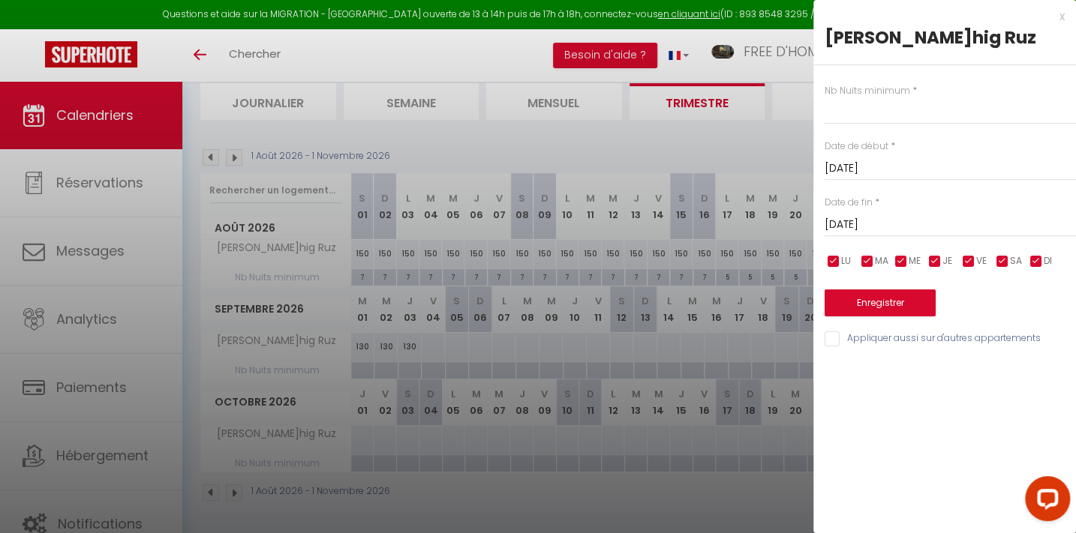
click at [889, 221] on input "[DATE]" at bounding box center [949, 225] width 251 height 20
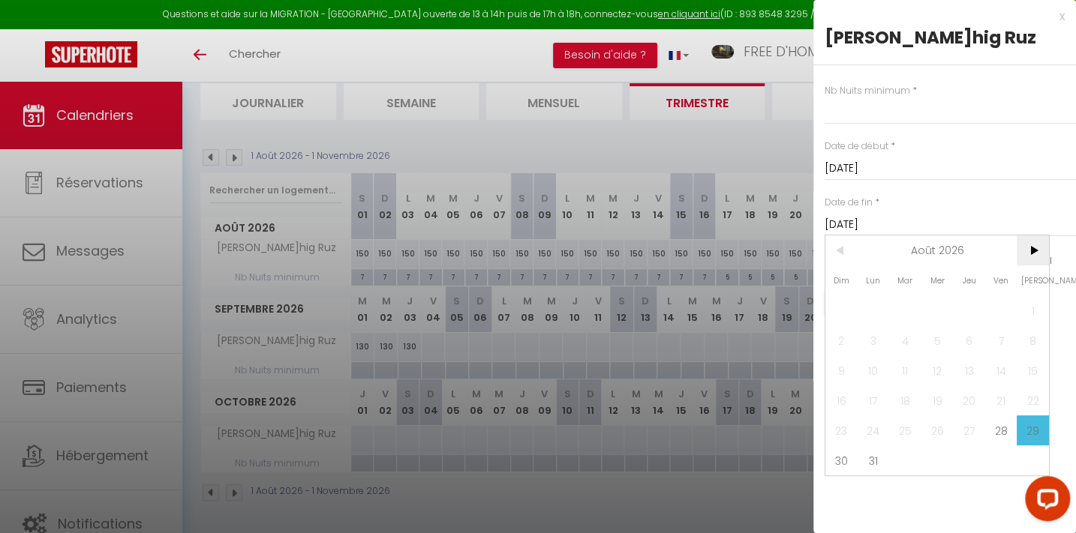
click at [1037, 251] on span ">" at bounding box center [1032, 251] width 32 height 30
click at [845, 404] on span "20" at bounding box center [841, 401] width 32 height 30
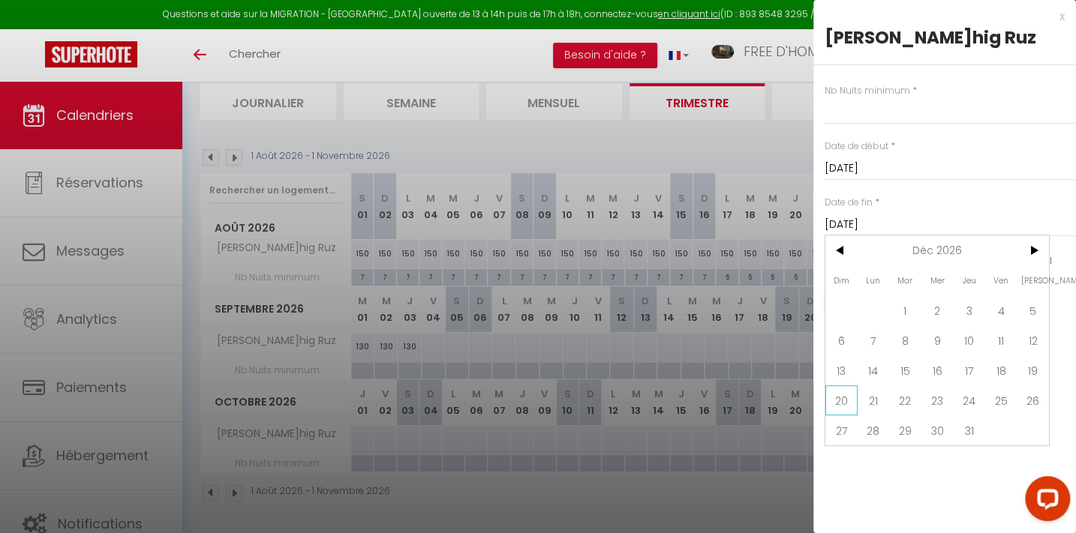
type input "[DATE]"
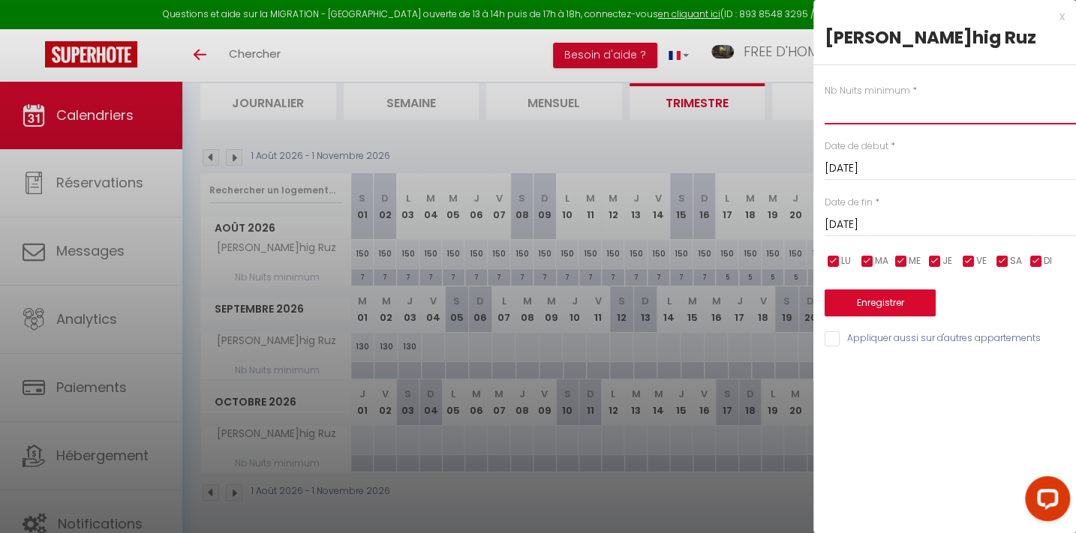
click at [840, 115] on input "text" at bounding box center [949, 111] width 251 height 27
type input "2"
click at [882, 303] on button "Enregistrer" at bounding box center [879, 303] width 111 height 27
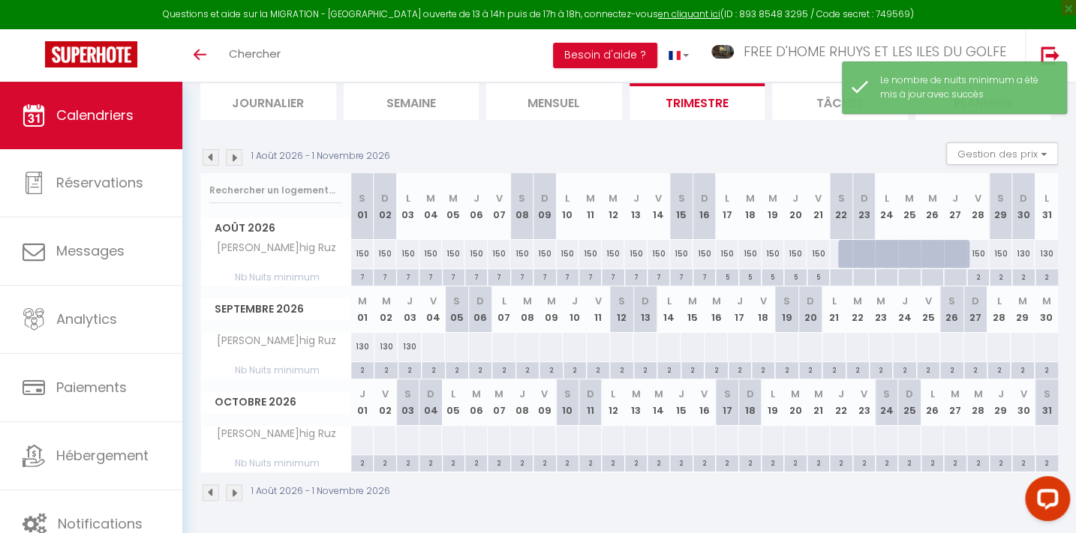
click at [233, 152] on img at bounding box center [234, 157] width 17 height 17
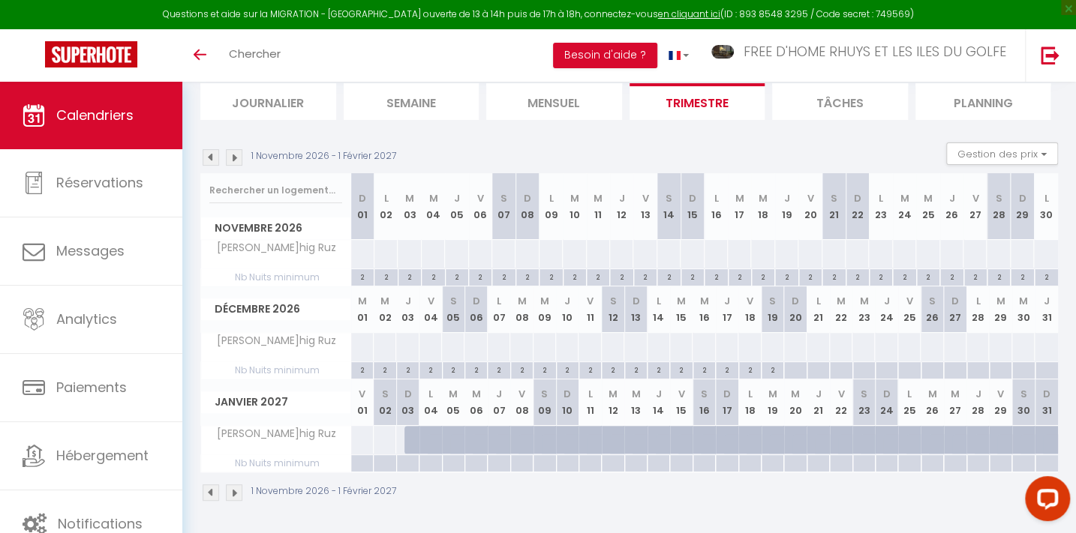
click at [773, 367] on div "2" at bounding box center [772, 369] width 22 height 14
type input "2"
type input "[DATE]"
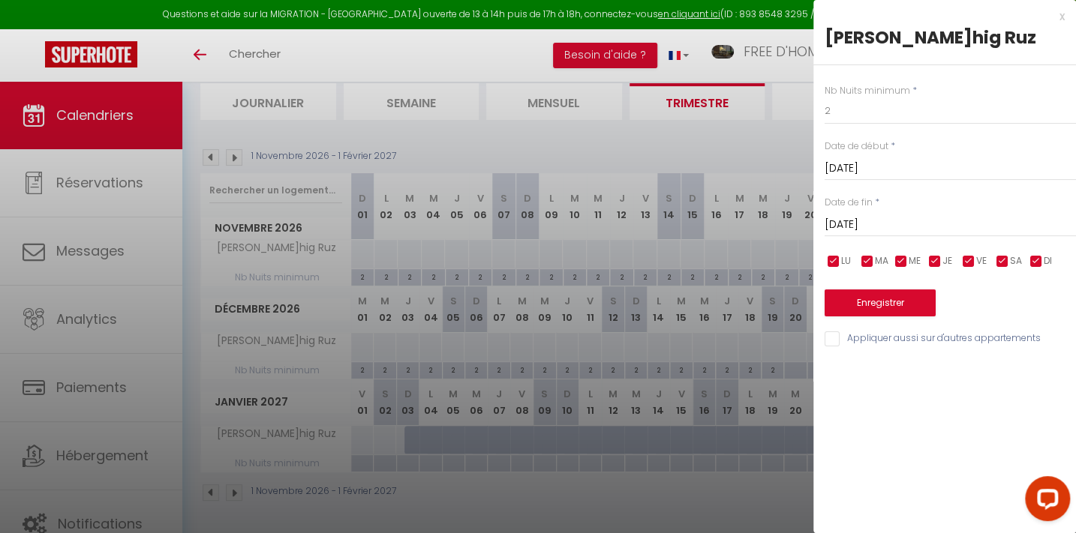
click at [860, 224] on input "[DATE]" at bounding box center [949, 225] width 251 height 20
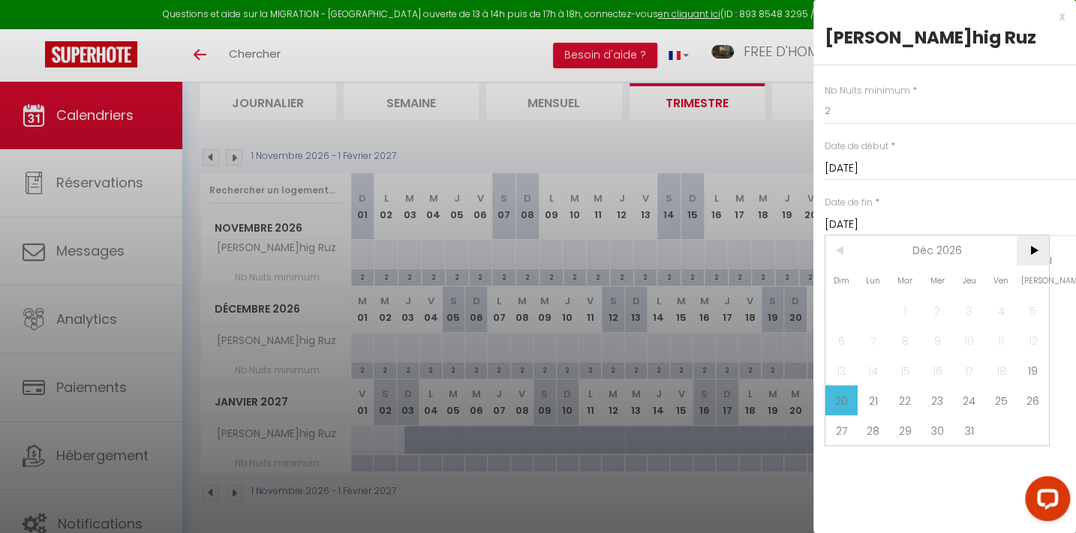
click at [1031, 246] on span ">" at bounding box center [1032, 251] width 32 height 30
click at [833, 337] on span "3" at bounding box center [841, 341] width 32 height 30
type input "[DATE]"
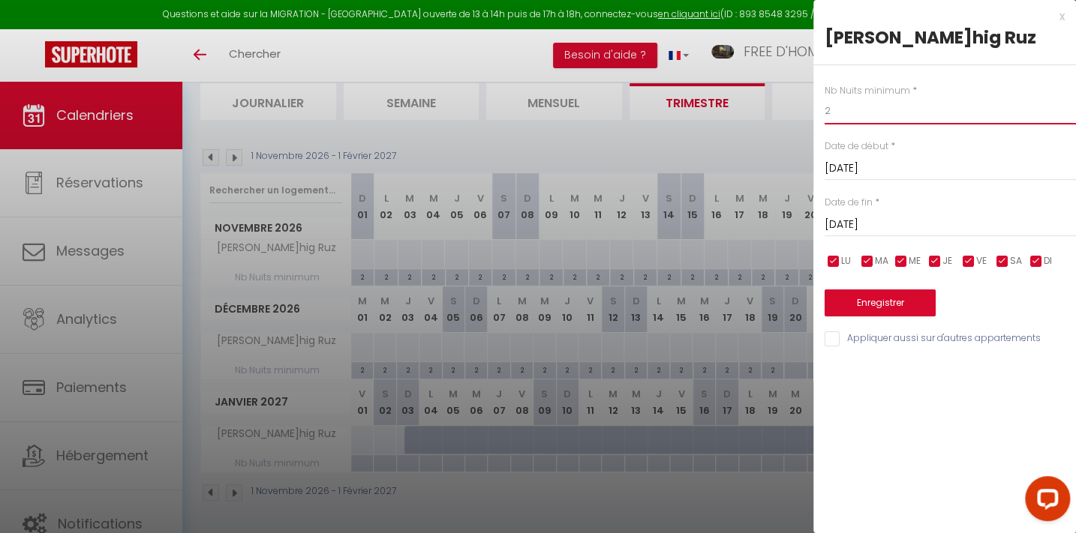
click at [836, 108] on input "2" at bounding box center [949, 111] width 251 height 27
type input "3"
click at [889, 305] on button "Enregistrer" at bounding box center [879, 303] width 111 height 27
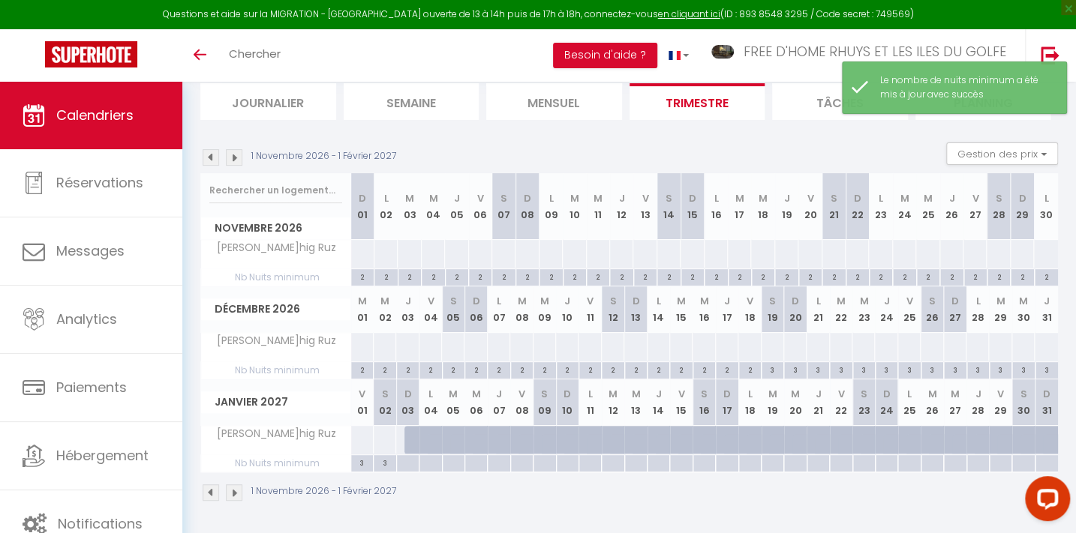
click at [212, 150] on img at bounding box center [211, 157] width 17 height 17
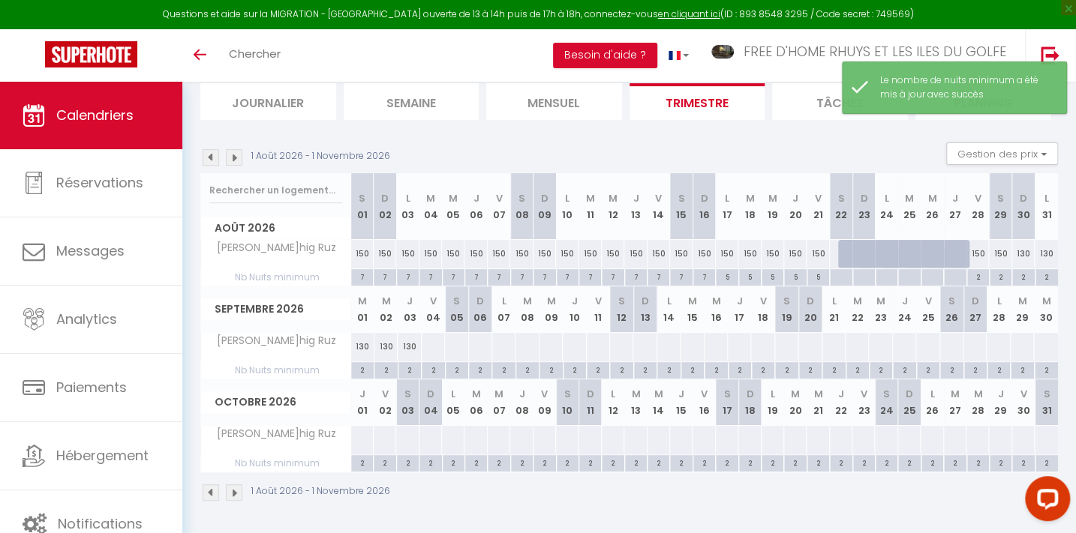
click at [212, 150] on img at bounding box center [211, 157] width 17 height 17
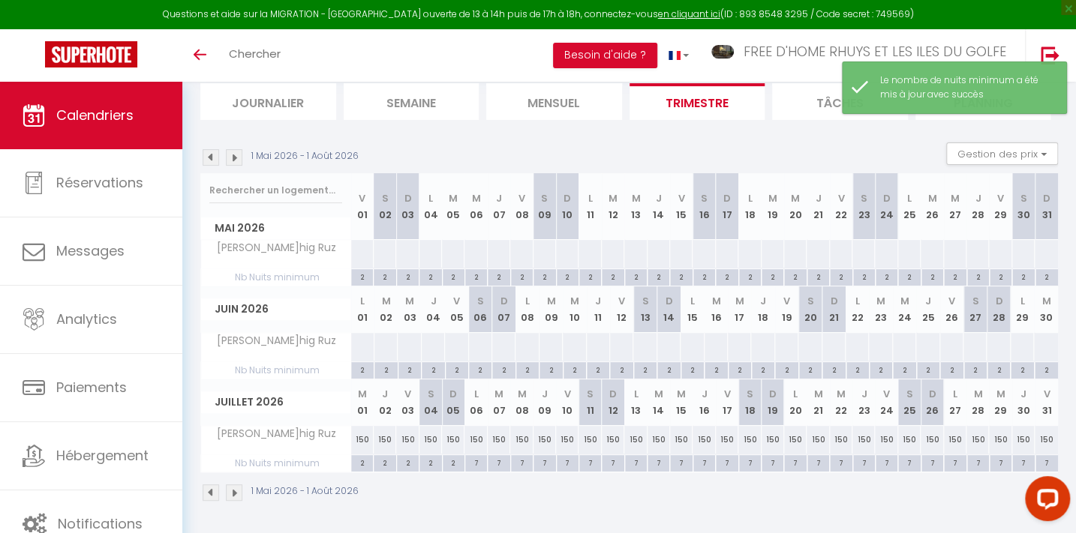
click at [212, 150] on img at bounding box center [211, 157] width 17 height 17
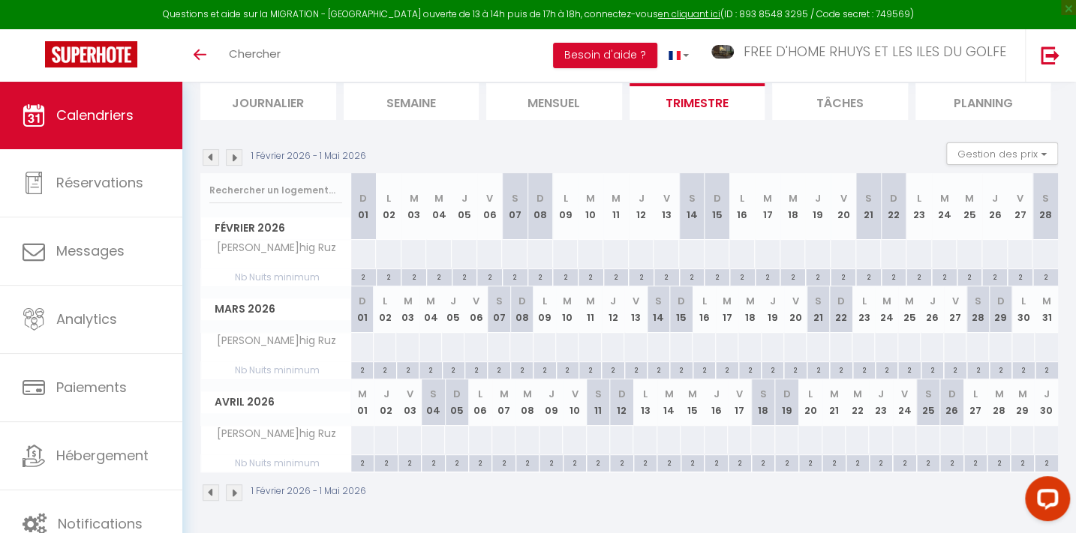
click at [212, 150] on img at bounding box center [211, 157] width 17 height 17
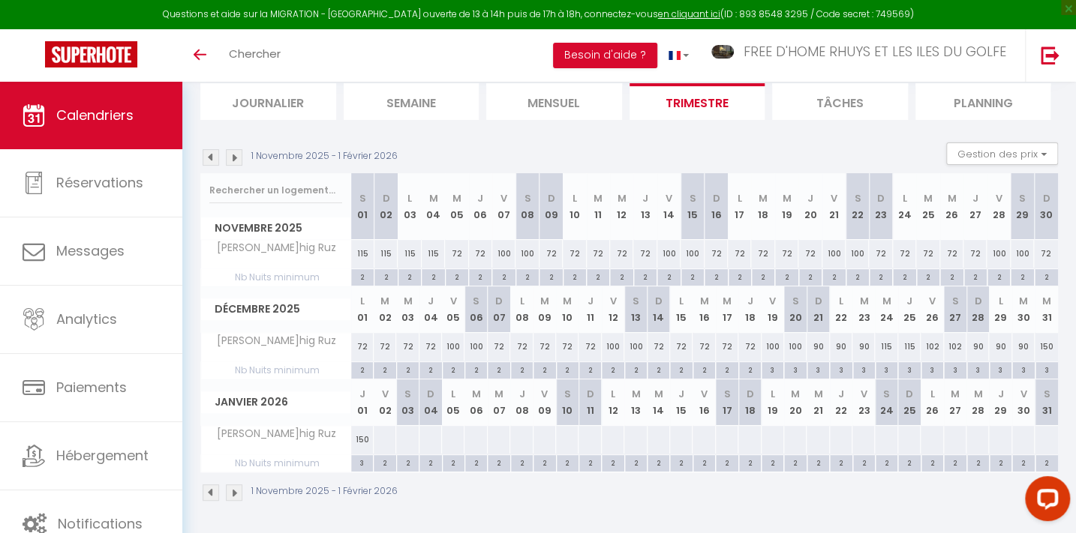
click at [383, 436] on div at bounding box center [384, 440] width 23 height 28
select select "1"
type input "Ven 02 Janvier 2026"
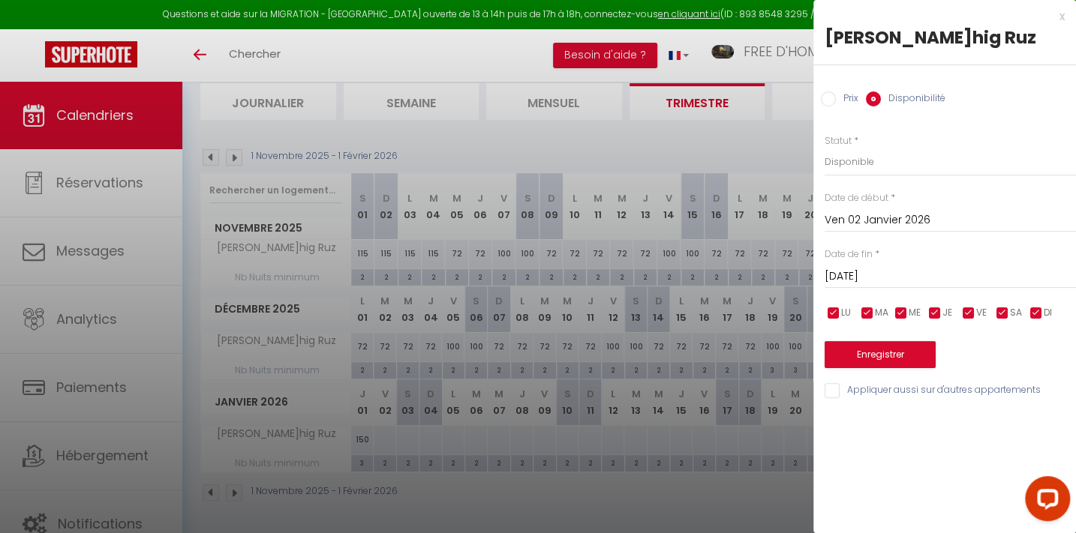
click at [862, 278] on input "[DATE]" at bounding box center [949, 277] width 251 height 20
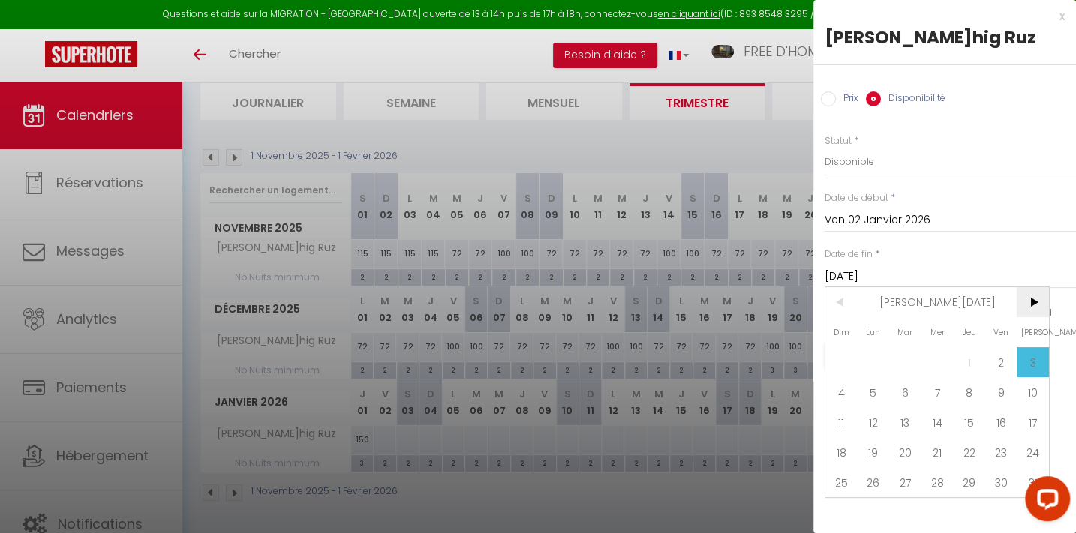
click at [1034, 301] on span ">" at bounding box center [1032, 302] width 32 height 30
click at [998, 356] on span "6" at bounding box center [1001, 362] width 32 height 30
type input "[DATE]"
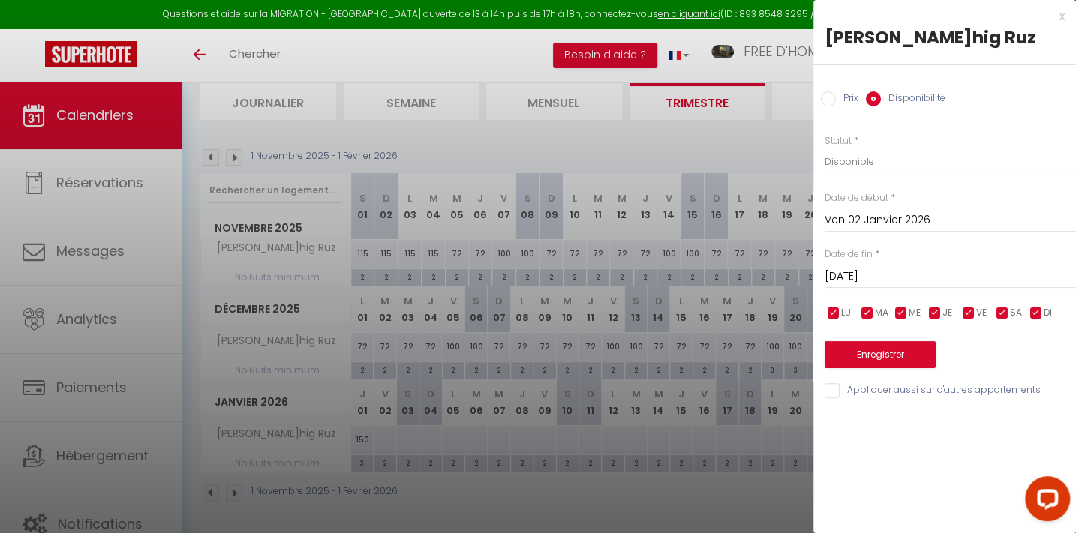
click at [968, 314] on input "checkbox" at bounding box center [968, 313] width 15 height 15
checkbox input "false"
click at [1004, 310] on input "checkbox" at bounding box center [1002, 313] width 15 height 15
checkbox input "false"
click at [827, 95] on input "Prix" at bounding box center [828, 99] width 15 height 15
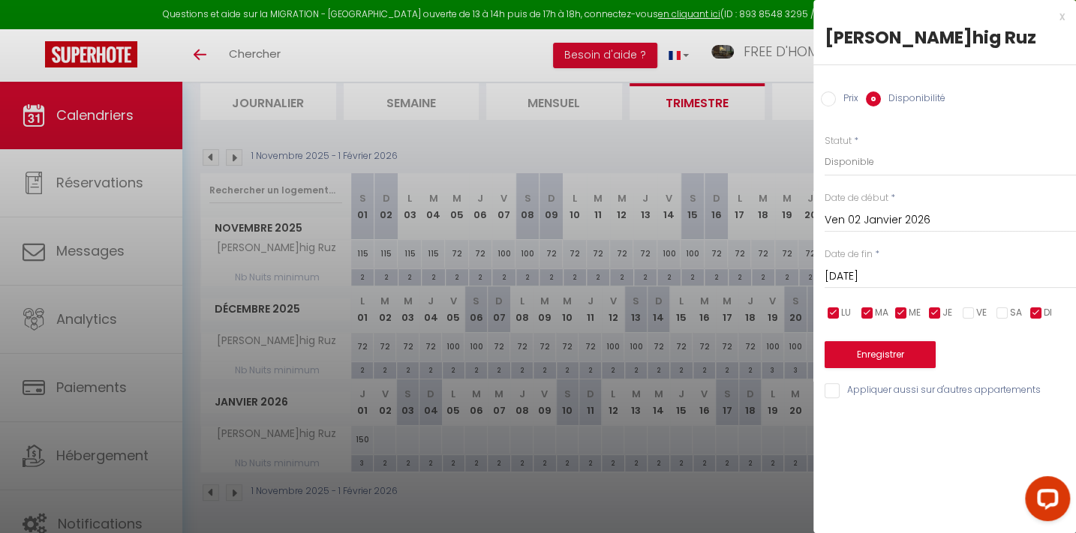
radio input "true"
radio input "false"
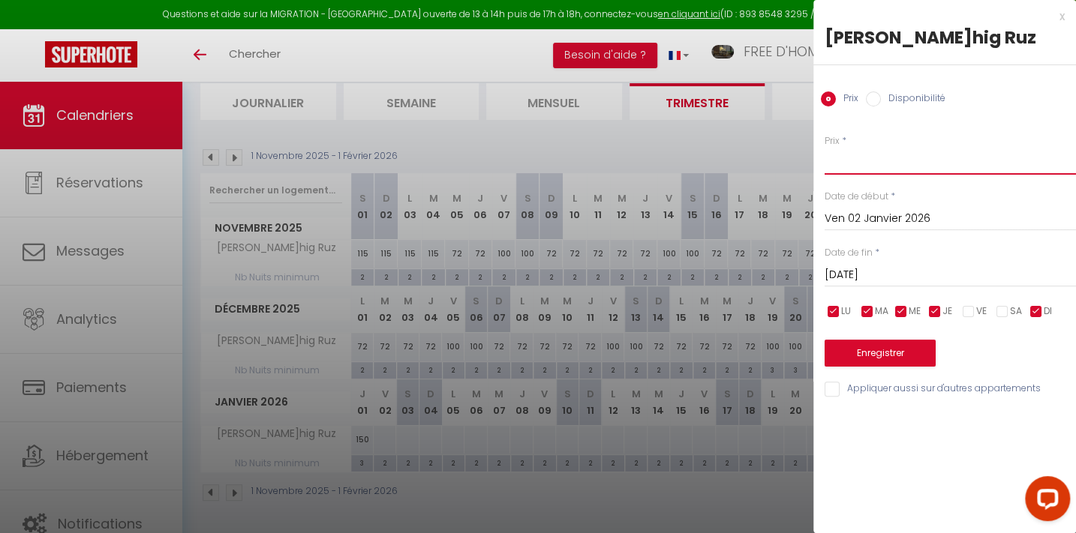
click at [850, 167] on input "Prix" at bounding box center [949, 161] width 251 height 27
type input "72"
click at [890, 348] on button "Enregistrer" at bounding box center [879, 353] width 111 height 27
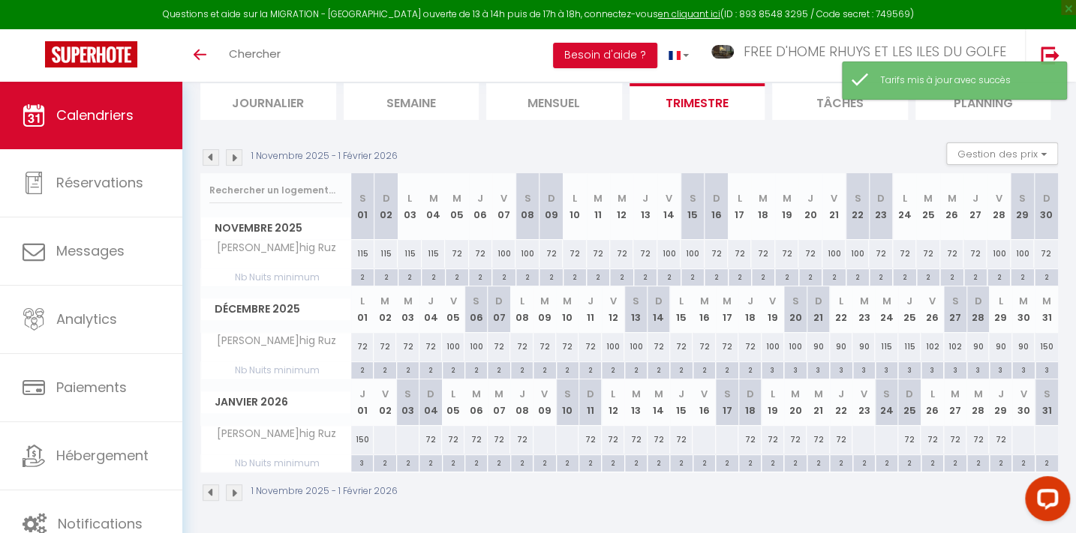
click at [384, 438] on div at bounding box center [384, 440] width 23 height 28
type input "Ven 02 Janvier 2026"
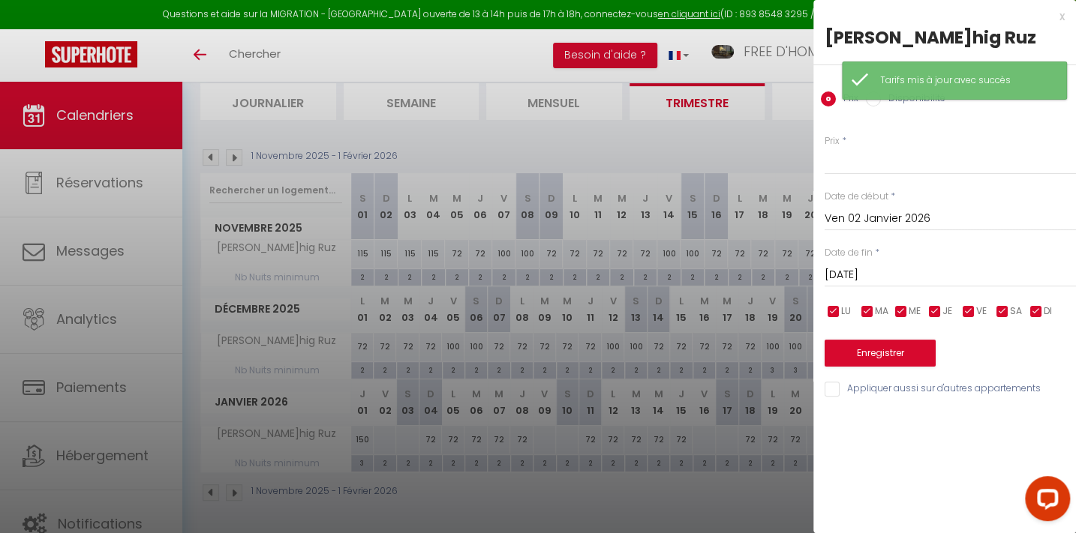
click at [863, 275] on input "[DATE]" at bounding box center [949, 276] width 251 height 20
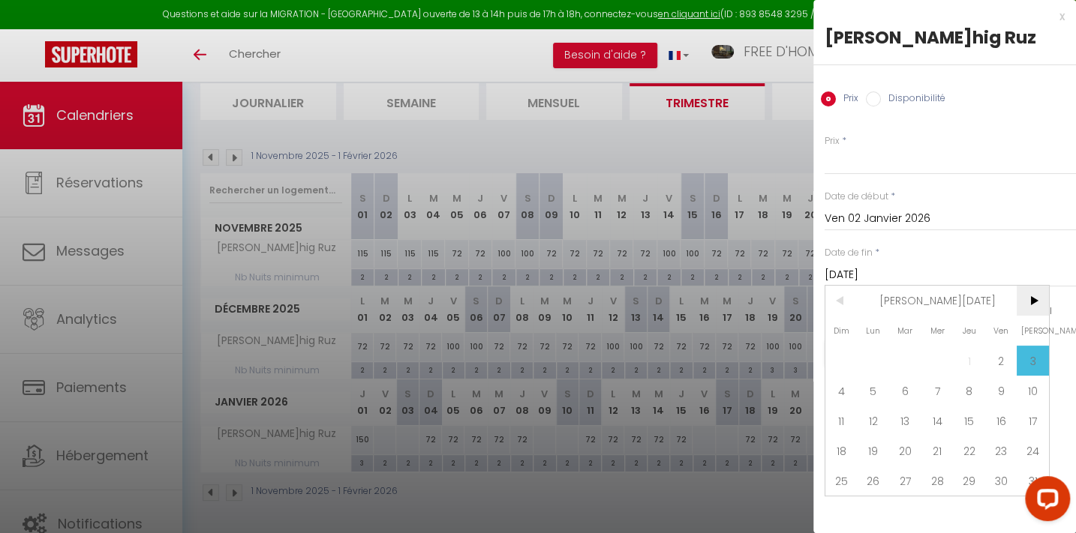
click at [1034, 299] on span ">" at bounding box center [1032, 301] width 32 height 30
click at [991, 363] on span "6" at bounding box center [1001, 361] width 32 height 30
type input "[DATE]"
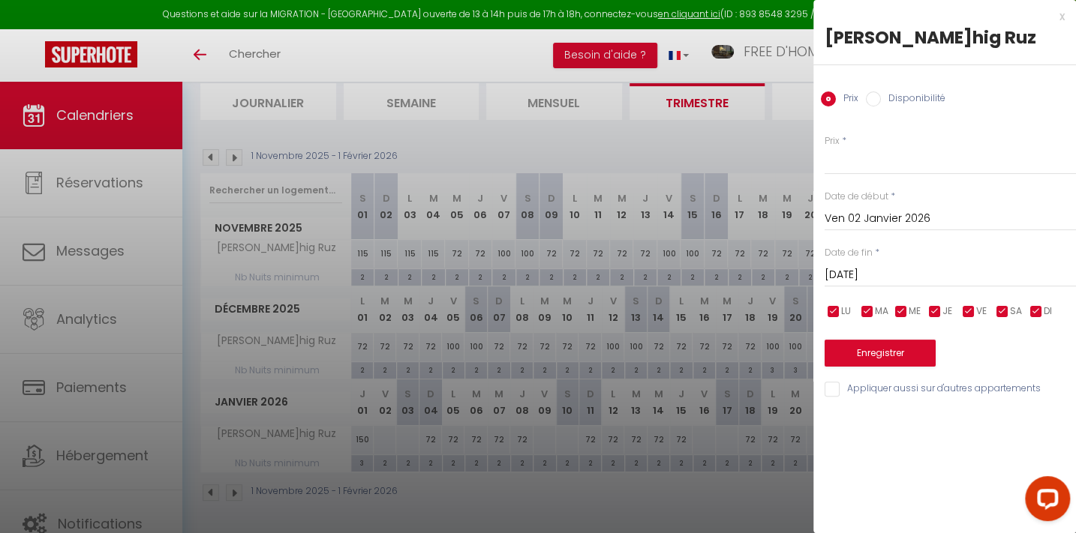
click at [833, 314] on input "checkbox" at bounding box center [833, 312] width 15 height 15
checkbox input "false"
click at [867, 308] on input "checkbox" at bounding box center [867, 312] width 15 height 15
checkbox input "false"
click at [902, 309] on input "checkbox" at bounding box center [900, 312] width 15 height 15
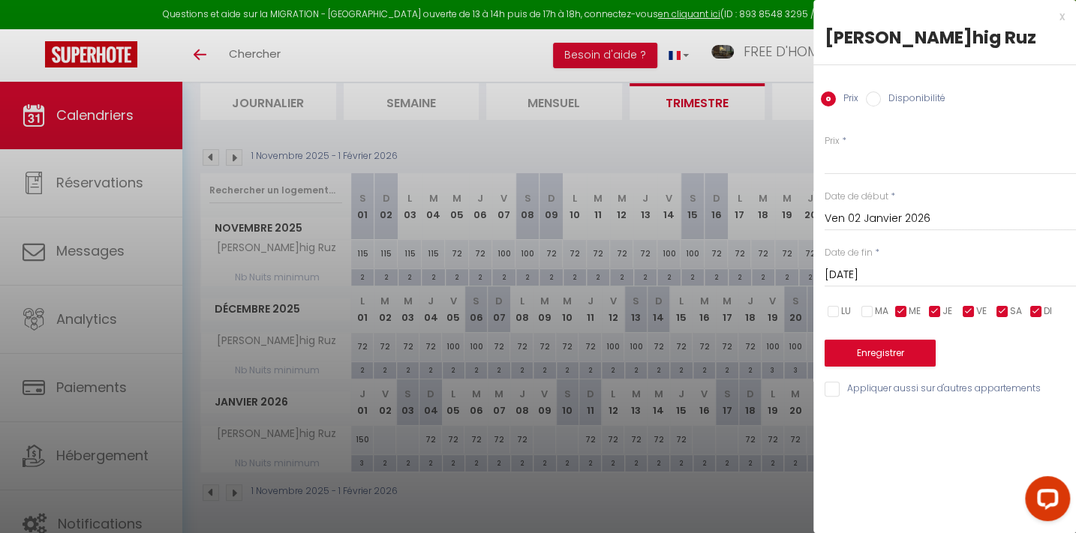
checkbox input "false"
click at [941, 308] on input "checkbox" at bounding box center [934, 312] width 15 height 15
checkbox input "false"
click at [1043, 310] on span "DI" at bounding box center [1047, 312] width 8 height 14
checkbox input "false"
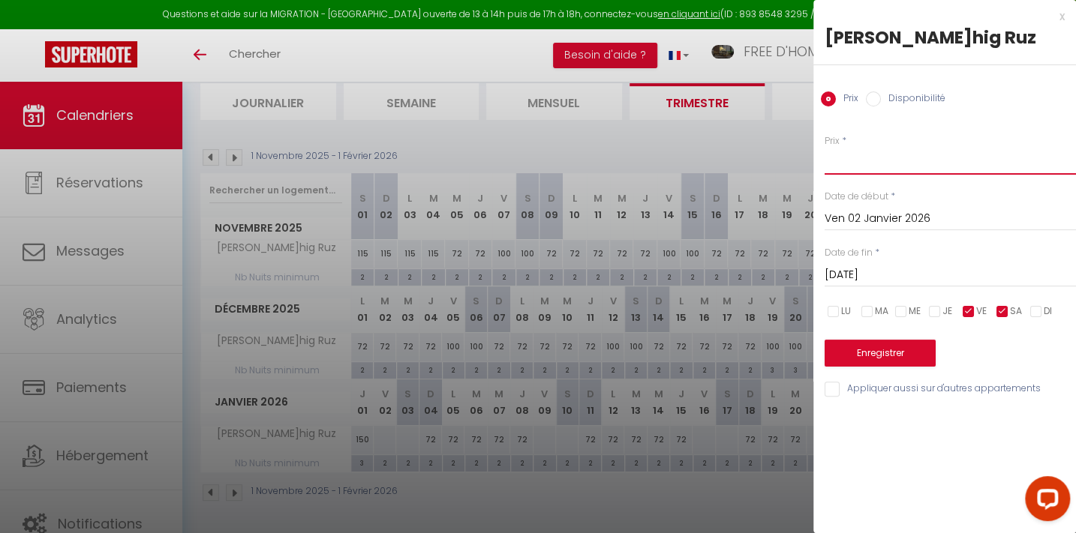
click at [857, 158] on input "Prix" at bounding box center [949, 161] width 251 height 27
type input "102"
click at [886, 350] on button "Enregistrer" at bounding box center [879, 353] width 111 height 27
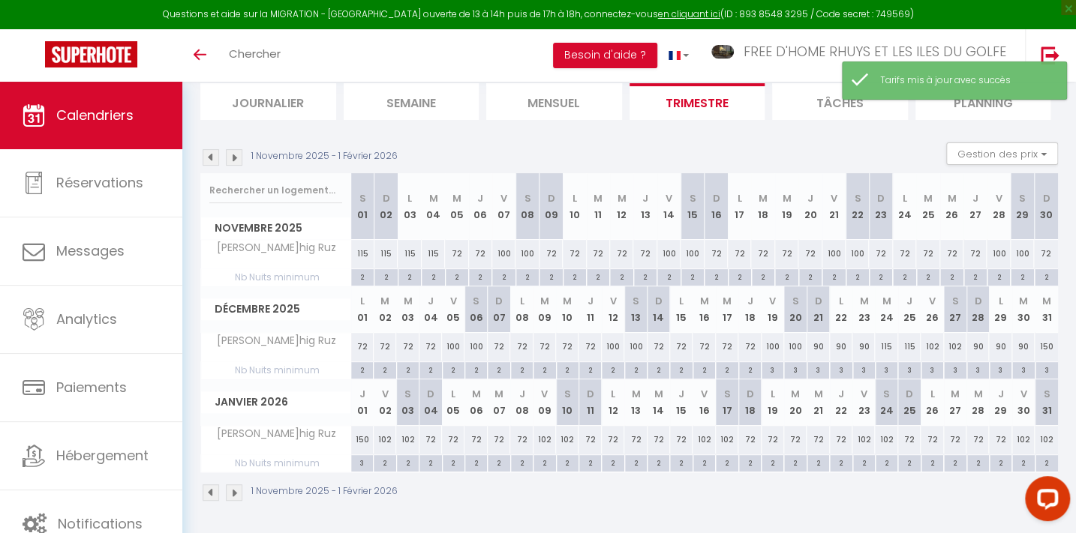
click at [231, 149] on img at bounding box center [234, 157] width 17 height 17
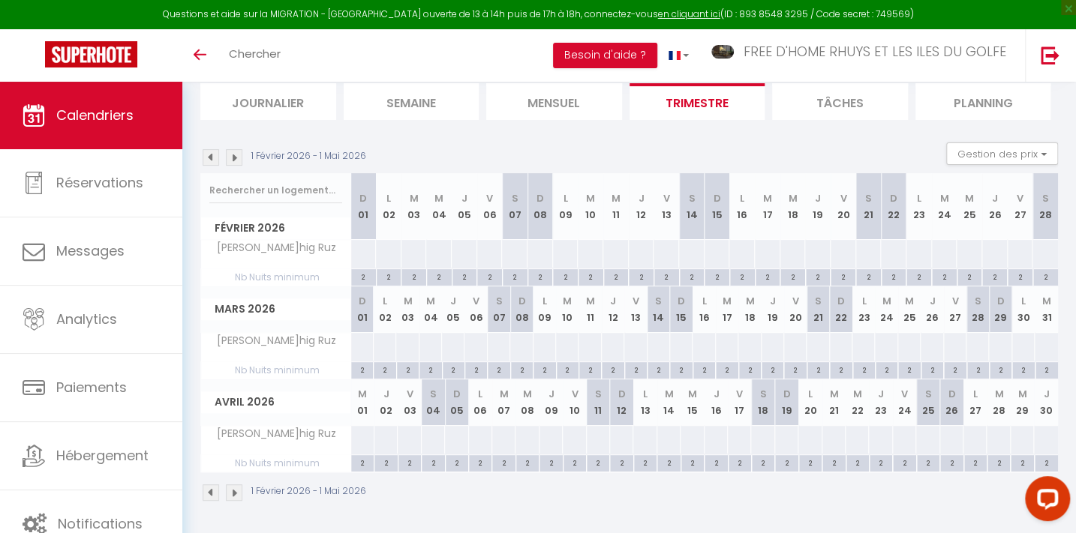
click at [215, 159] on img at bounding box center [211, 157] width 17 height 17
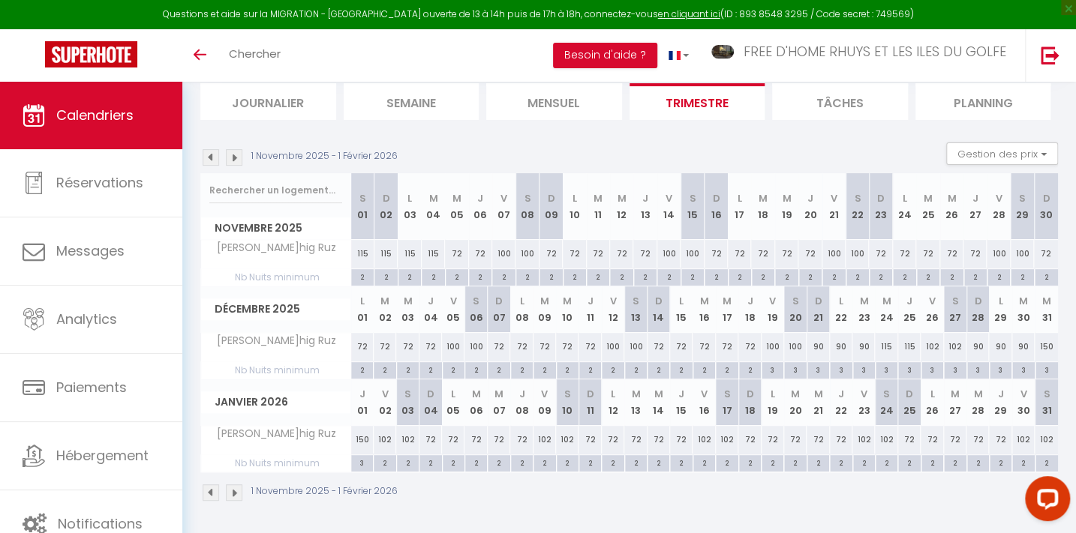
click at [235, 158] on img at bounding box center [234, 157] width 17 height 17
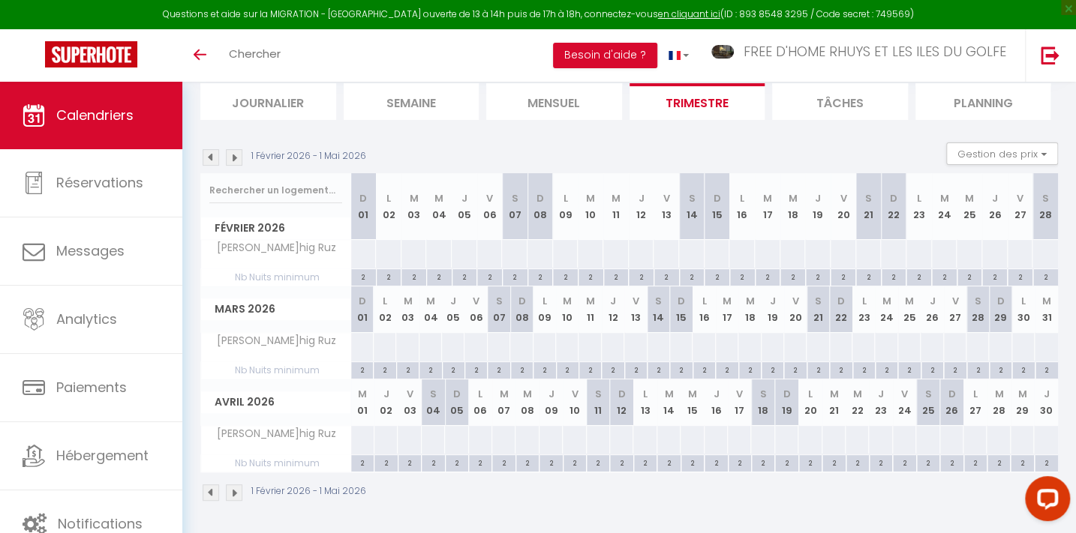
click at [362, 249] on div at bounding box center [363, 254] width 26 height 28
type input "Dim 01 Février 2026"
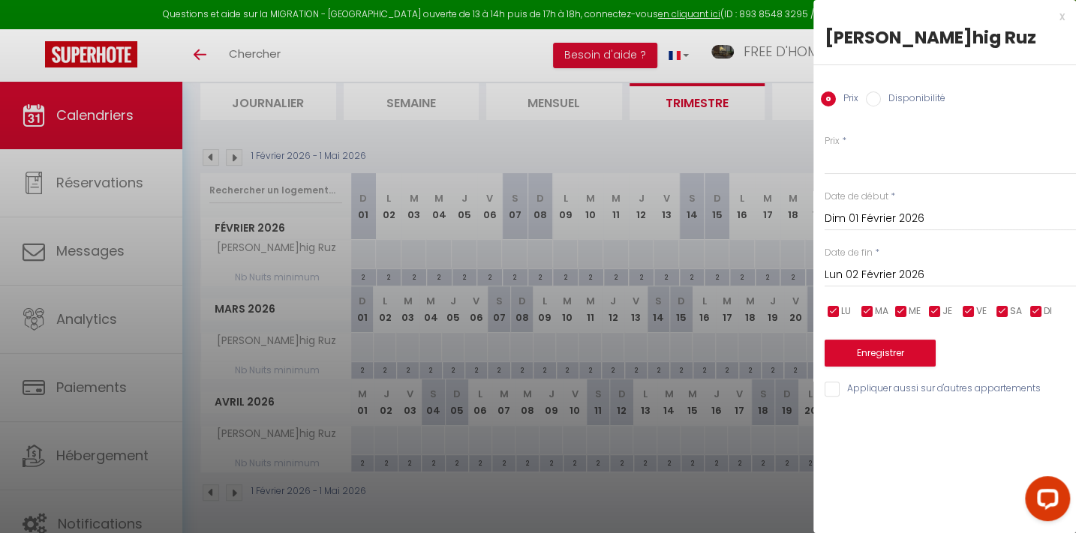
click at [884, 271] on input "Lun 02 Février 2026" at bounding box center [949, 276] width 251 height 20
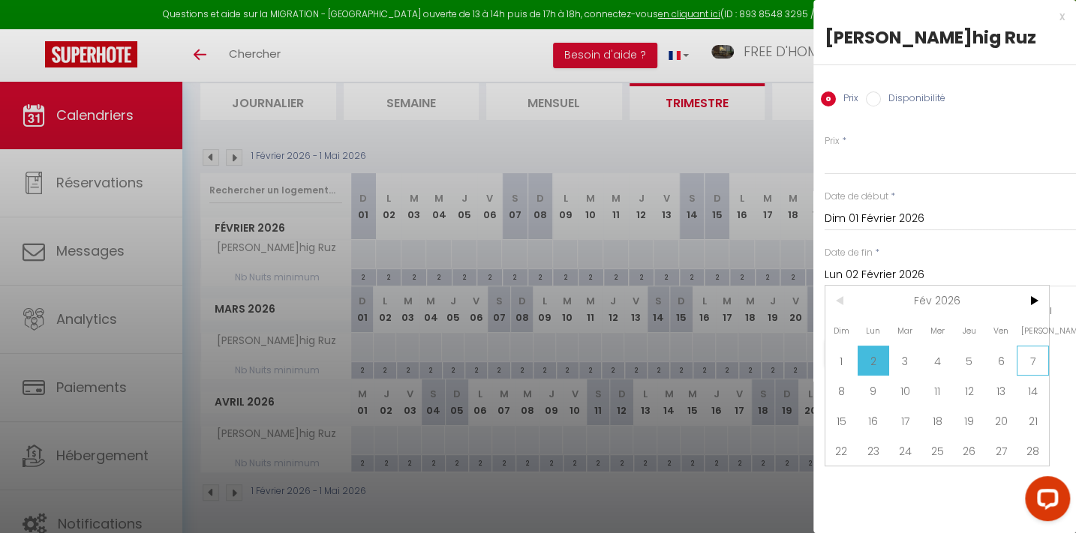
click at [1029, 353] on span "7" at bounding box center [1032, 361] width 32 height 30
type input "[DATE]"
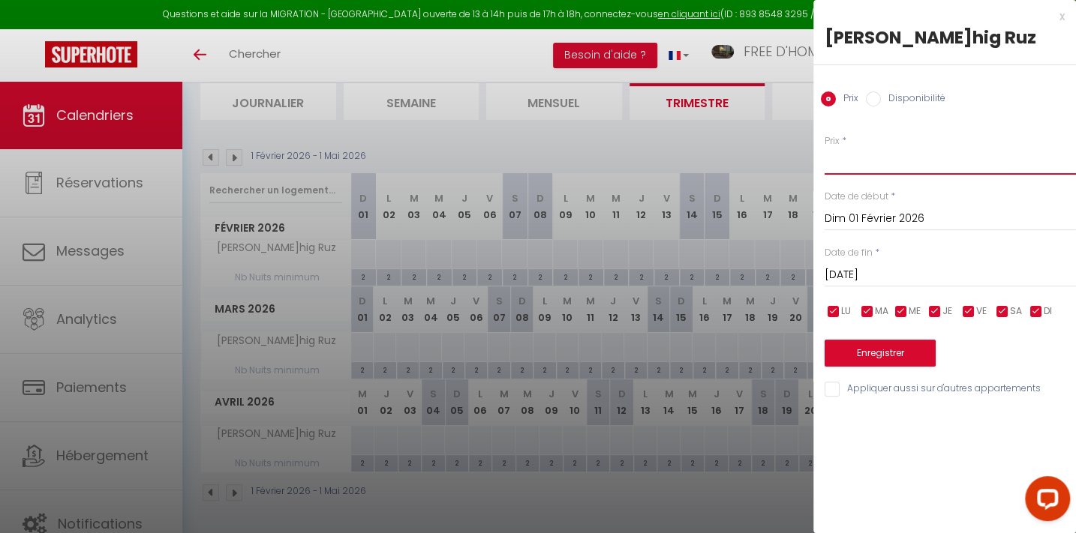
click at [852, 158] on input "Prix" at bounding box center [949, 161] width 251 height 27
type input "72"
click at [881, 353] on button "Enregistrer" at bounding box center [879, 353] width 111 height 27
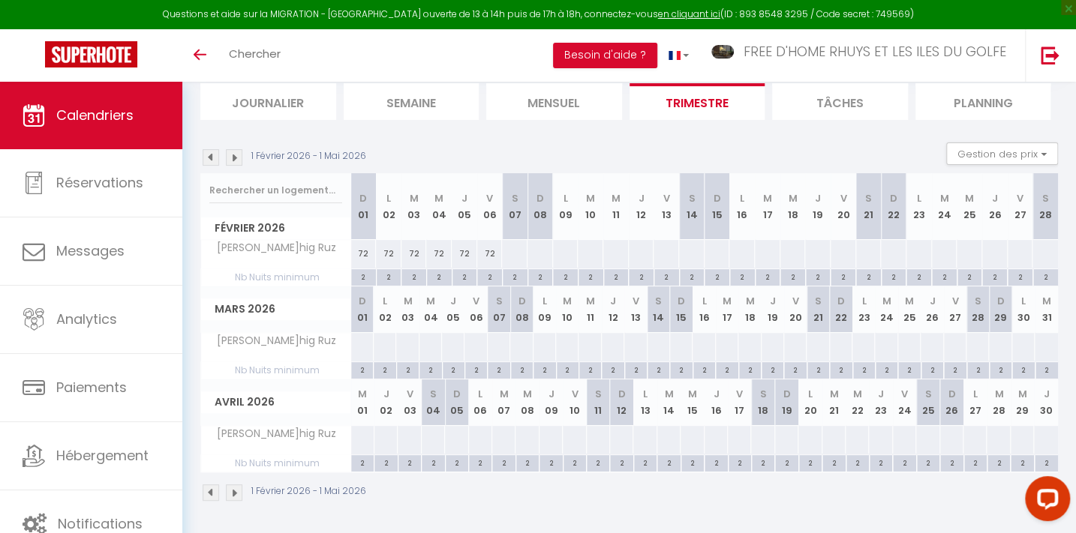
click at [517, 252] on div at bounding box center [514, 254] width 26 height 28
type input "[DATE]"
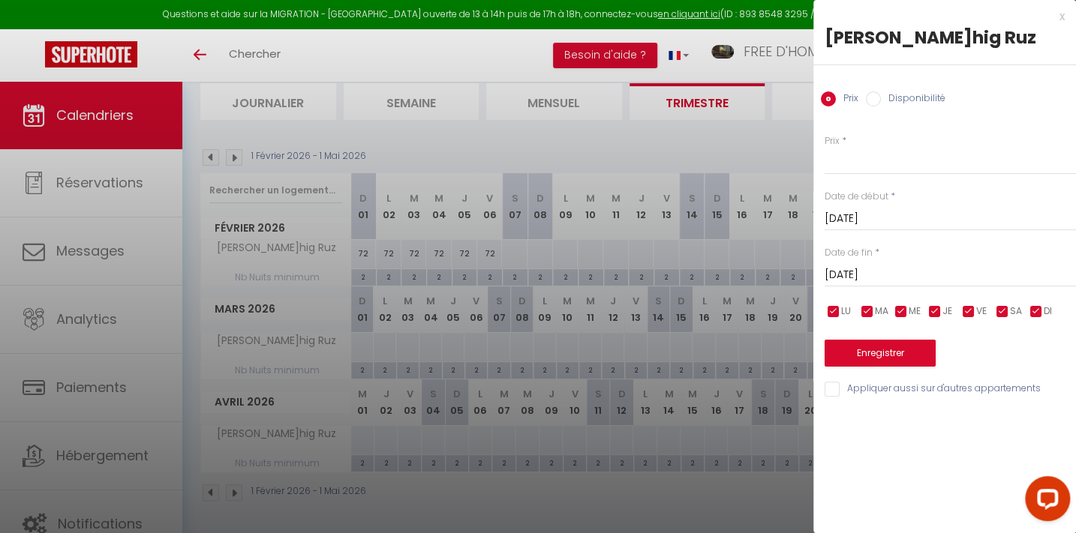
click at [877, 268] on input "[DATE]" at bounding box center [949, 276] width 251 height 20
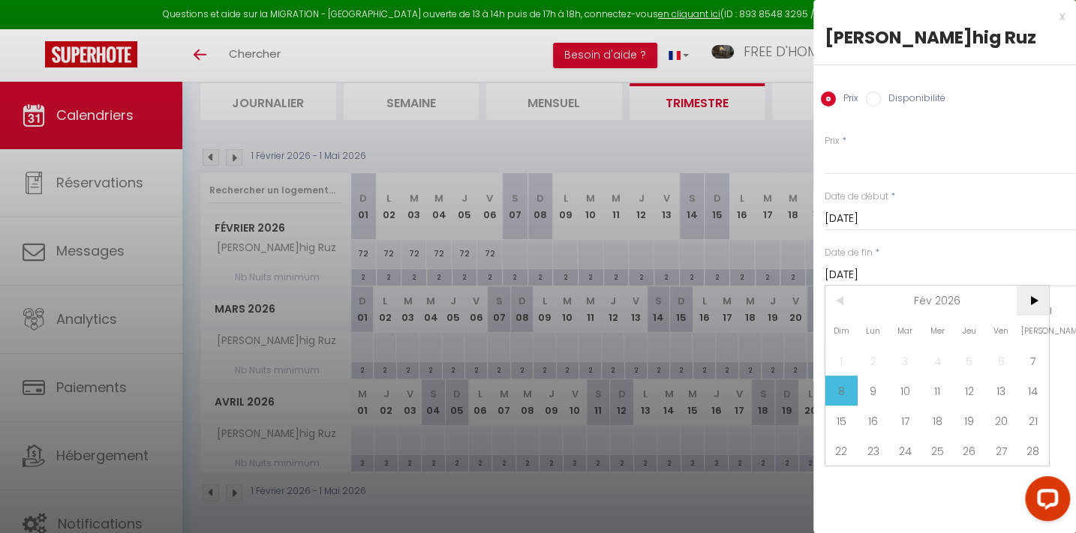
click at [1035, 295] on span ">" at bounding box center [1032, 301] width 32 height 30
click at [969, 447] on span "26" at bounding box center [969, 451] width 32 height 30
type input "[DATE]"
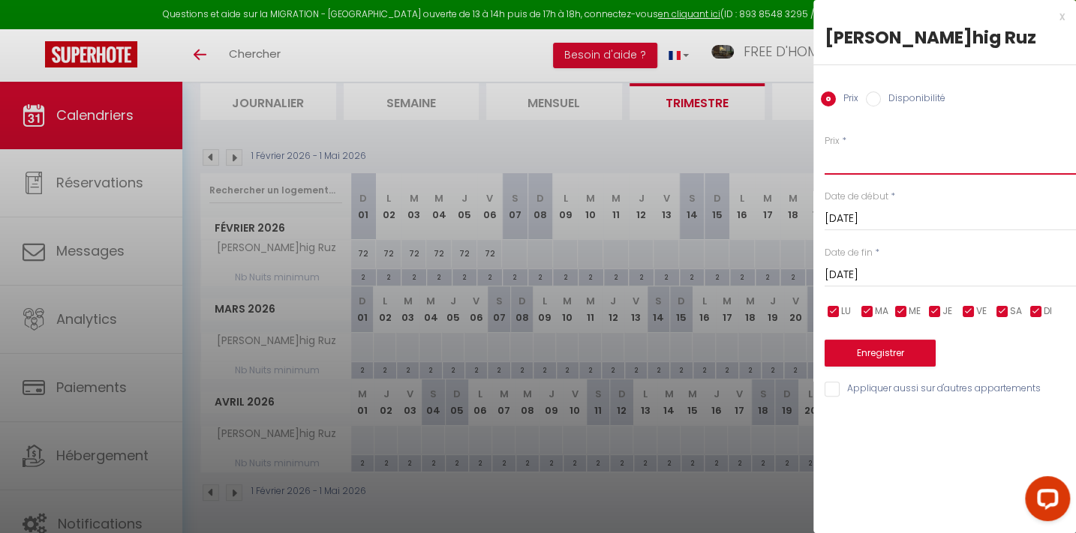
click at [860, 155] on input "Prix" at bounding box center [949, 161] width 251 height 27
type input "102"
click at [891, 357] on button "Enregistrer" at bounding box center [879, 353] width 111 height 27
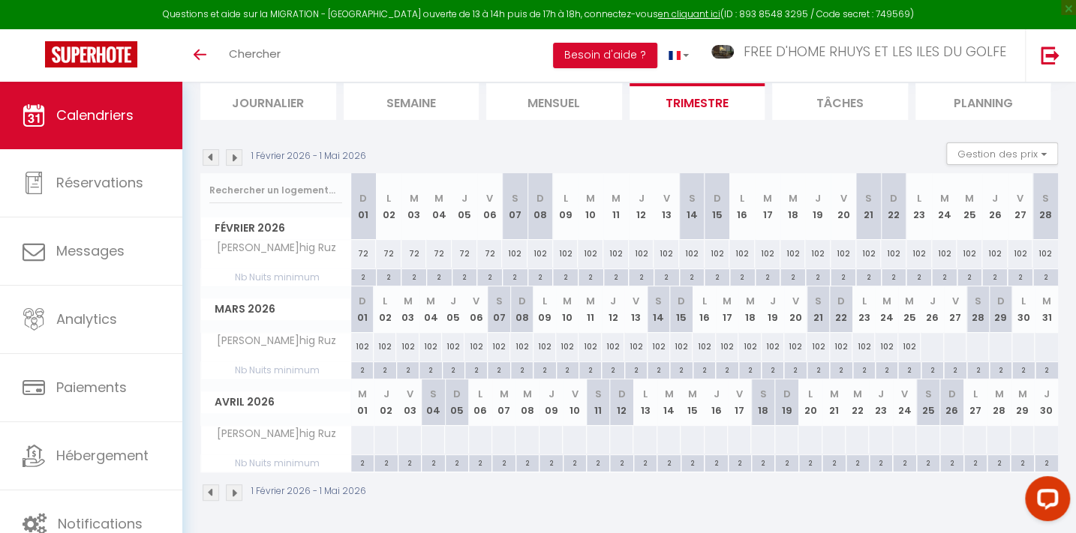
click at [568, 344] on div "102" at bounding box center [567, 347] width 23 height 28
type input "102"
type input "[DATE]"
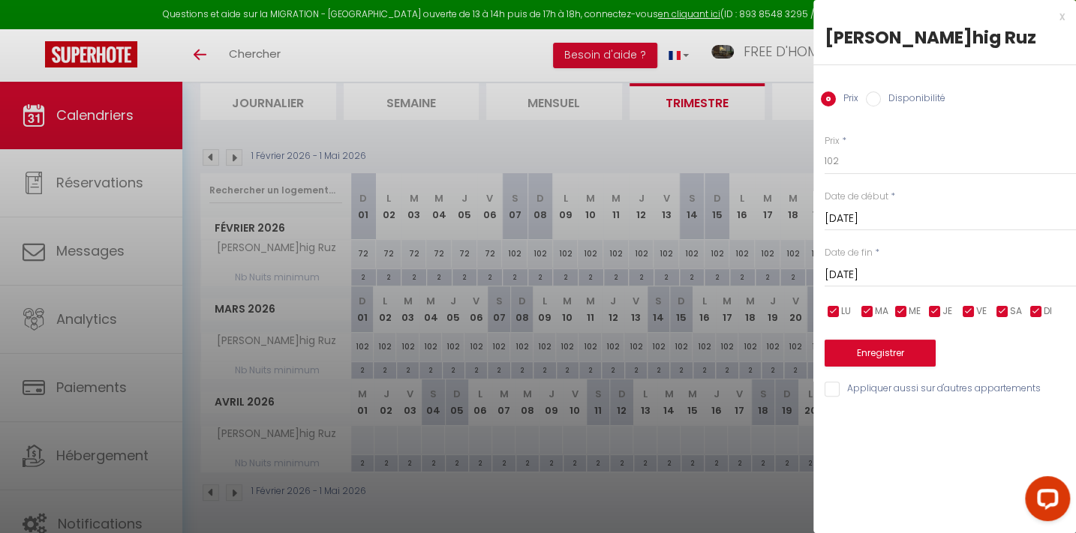
click at [885, 270] on input "[DATE]" at bounding box center [949, 276] width 251 height 20
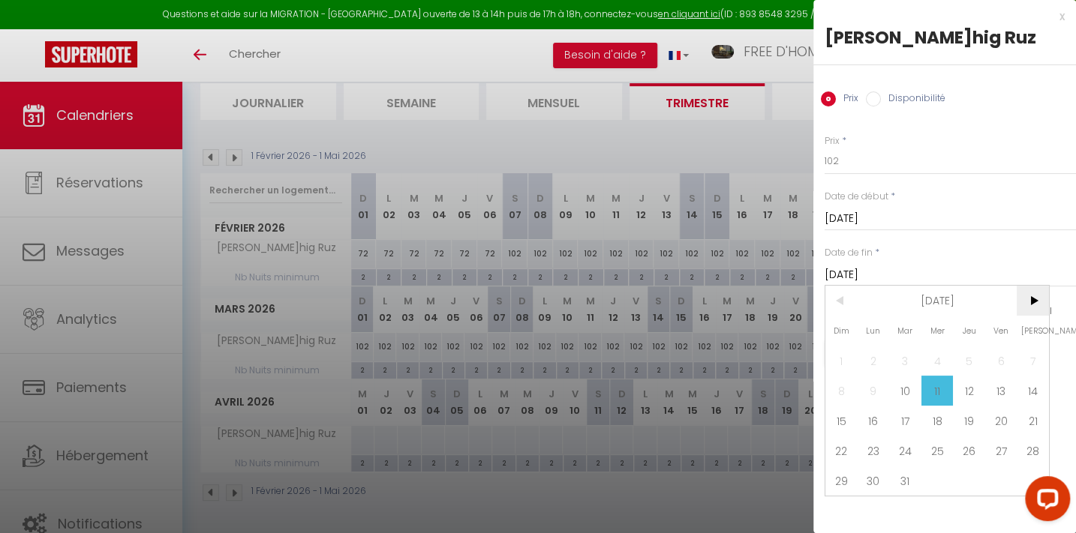
click at [1034, 293] on span ">" at bounding box center [1032, 301] width 32 height 30
click at [968, 420] on span "16" at bounding box center [969, 421] width 32 height 30
type input "[DATE]"
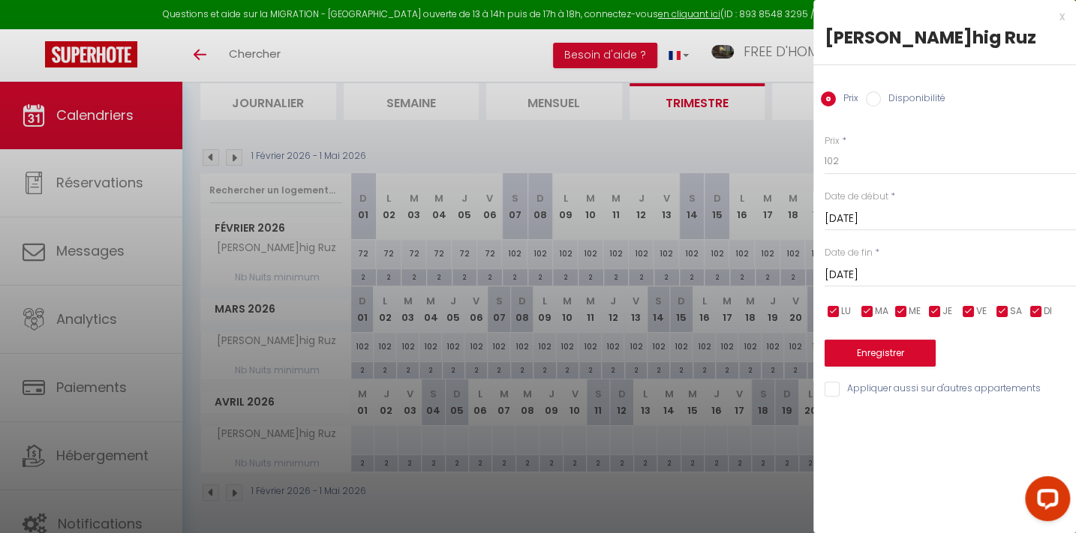
click at [971, 308] on input "checkbox" at bounding box center [968, 312] width 15 height 15
checkbox input "false"
click at [1000, 309] on input "checkbox" at bounding box center [1002, 312] width 15 height 15
checkbox input "false"
click at [870, 164] on input "102" at bounding box center [949, 161] width 251 height 27
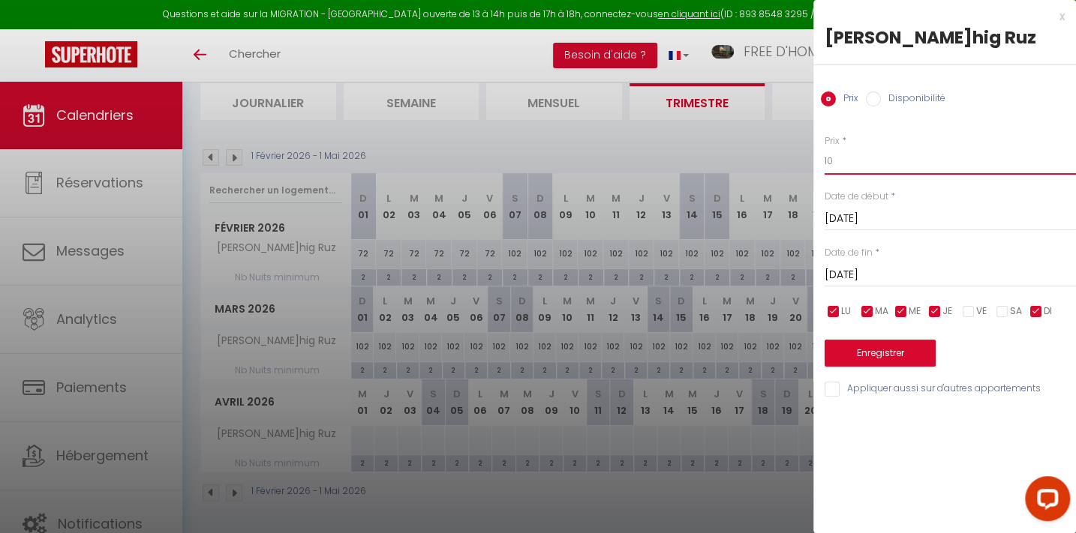
type input "1"
type input "93"
click at [878, 341] on button "Enregistrer" at bounding box center [879, 353] width 111 height 27
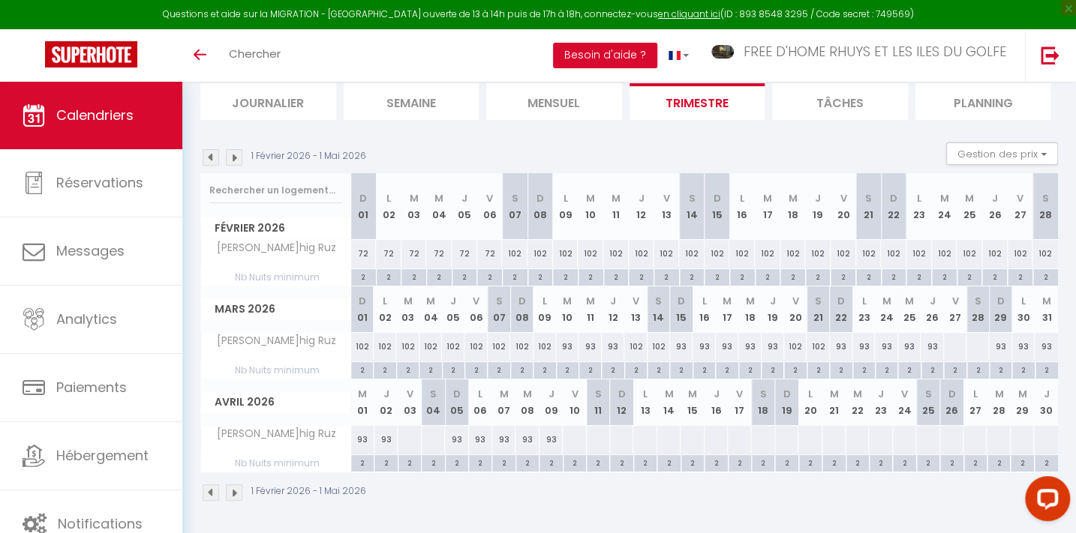
click at [568, 345] on div "93" at bounding box center [567, 347] width 23 height 28
type input "93"
type input "[DATE]"
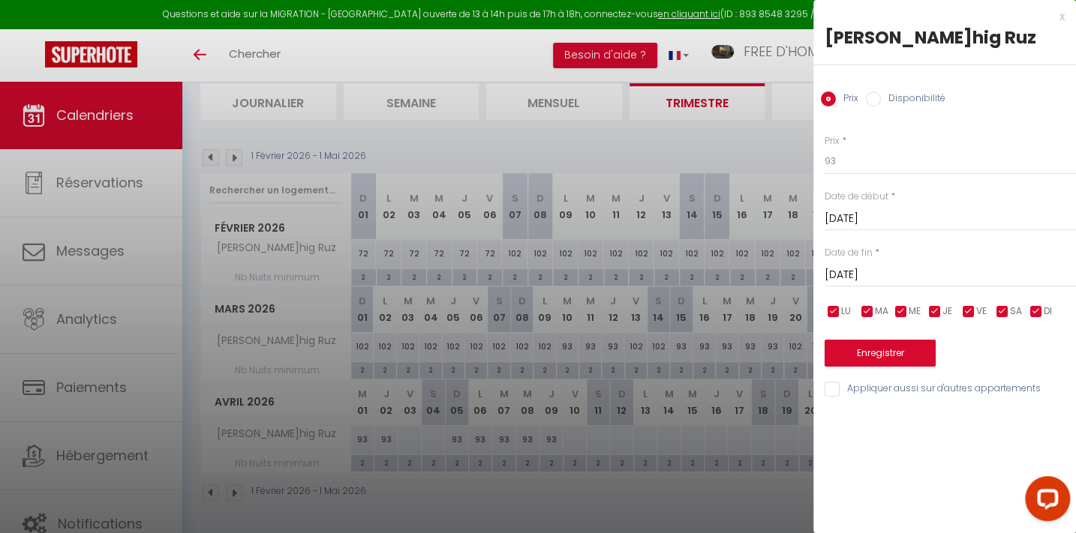
click at [861, 268] on input "[DATE]" at bounding box center [949, 276] width 251 height 20
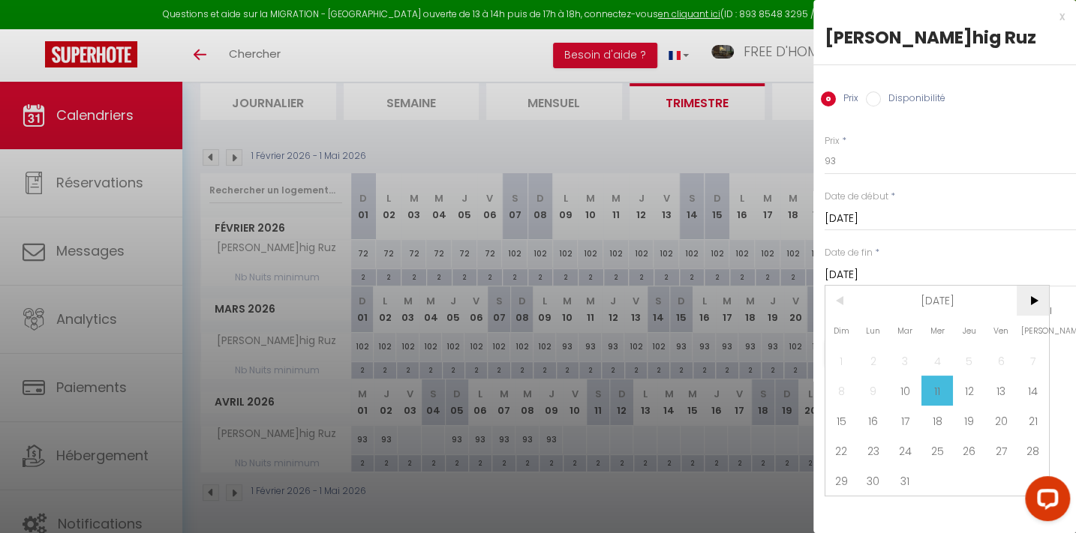
click at [1039, 306] on span ">" at bounding box center [1032, 301] width 32 height 30
click at [941, 445] on span "22" at bounding box center [937, 451] width 32 height 30
type input "[DATE]"
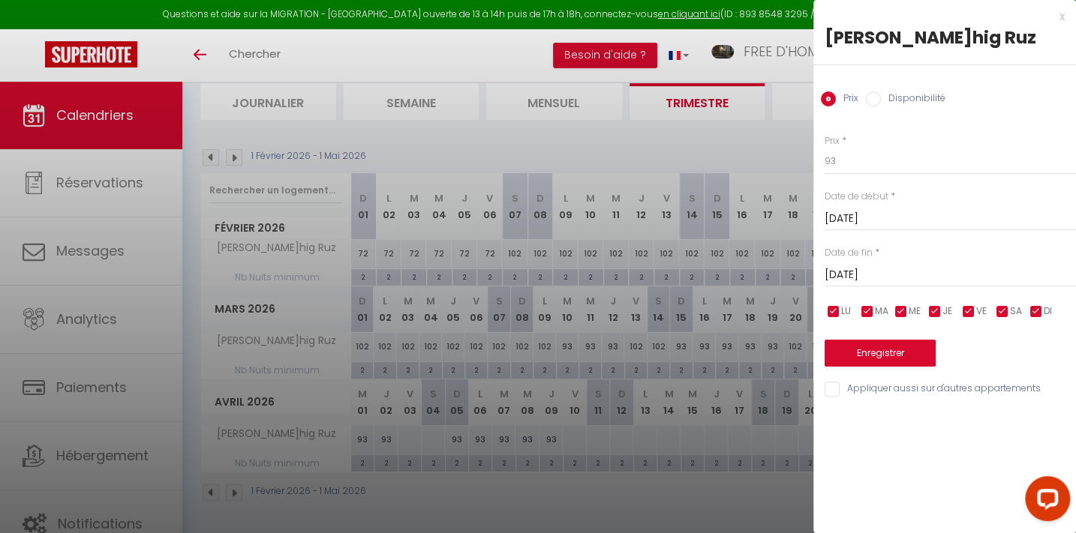
click at [841, 310] on span "LU" at bounding box center [846, 312] width 10 height 14
checkbox input "false"
click at [875, 308] on span "MA" at bounding box center [882, 312] width 14 height 14
checkbox input "false"
click at [906, 308] on input "checkbox" at bounding box center [900, 312] width 15 height 15
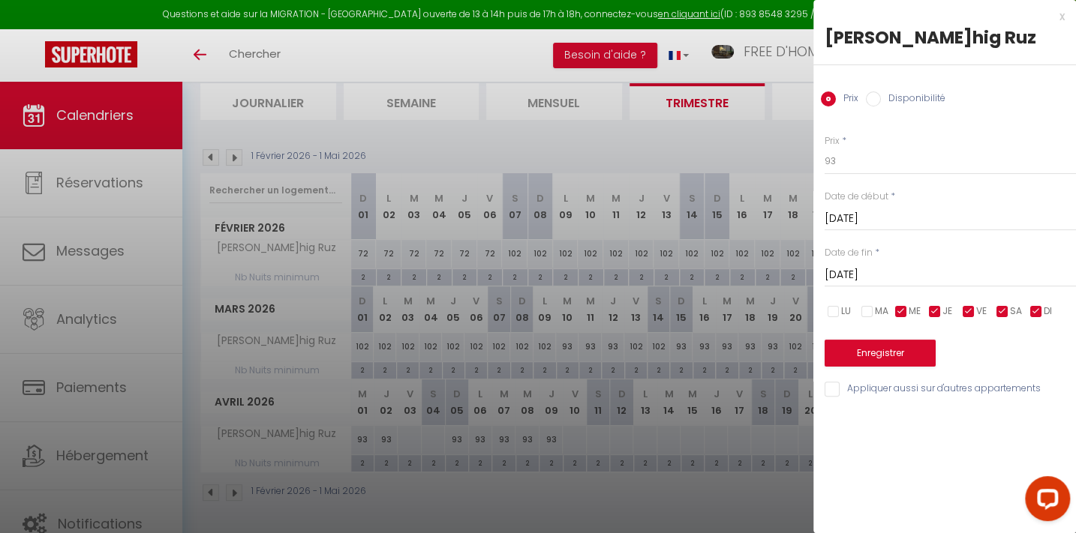
checkbox input "false"
click at [937, 309] on input "checkbox" at bounding box center [934, 312] width 15 height 15
checkbox input "false"
click at [1040, 311] on input "checkbox" at bounding box center [1035, 312] width 15 height 15
checkbox input "false"
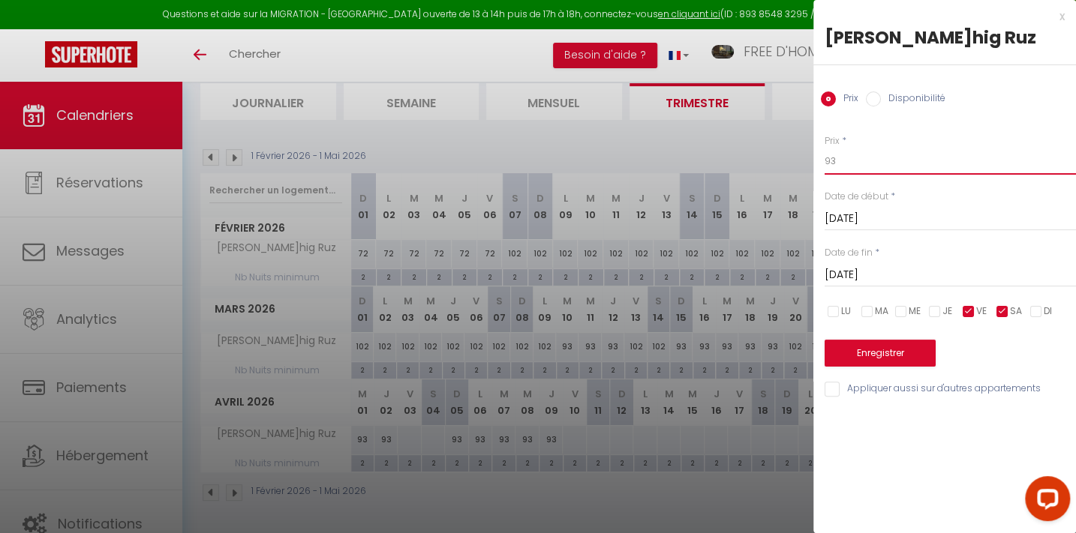
click at [855, 160] on input "93" at bounding box center [949, 161] width 251 height 27
type input "9"
type input "102"
click at [882, 353] on button "Enregistrer" at bounding box center [879, 353] width 111 height 27
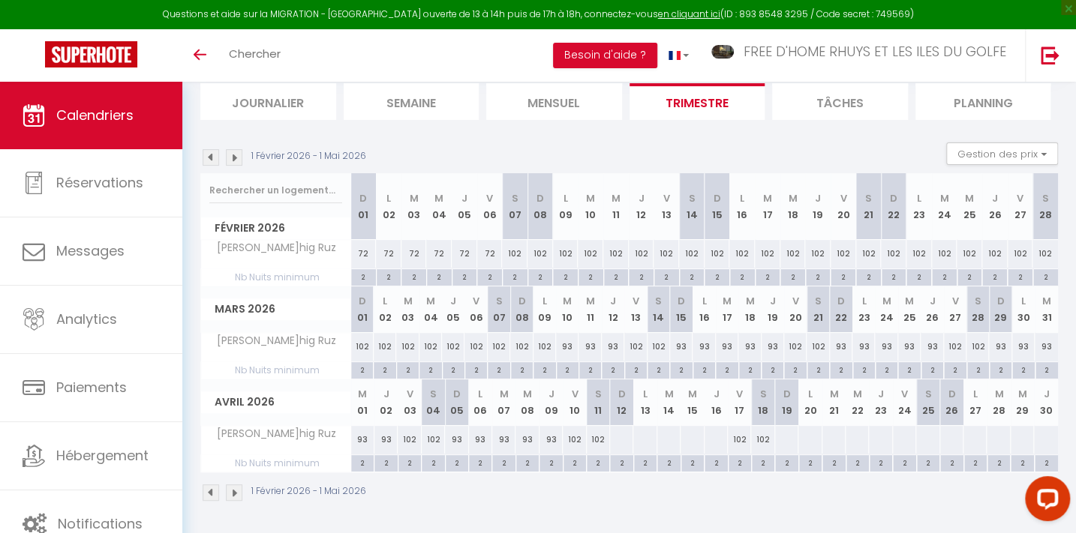
click at [407, 439] on div "102" at bounding box center [409, 440] width 23 height 28
type input "102"
type input "[DATE]"
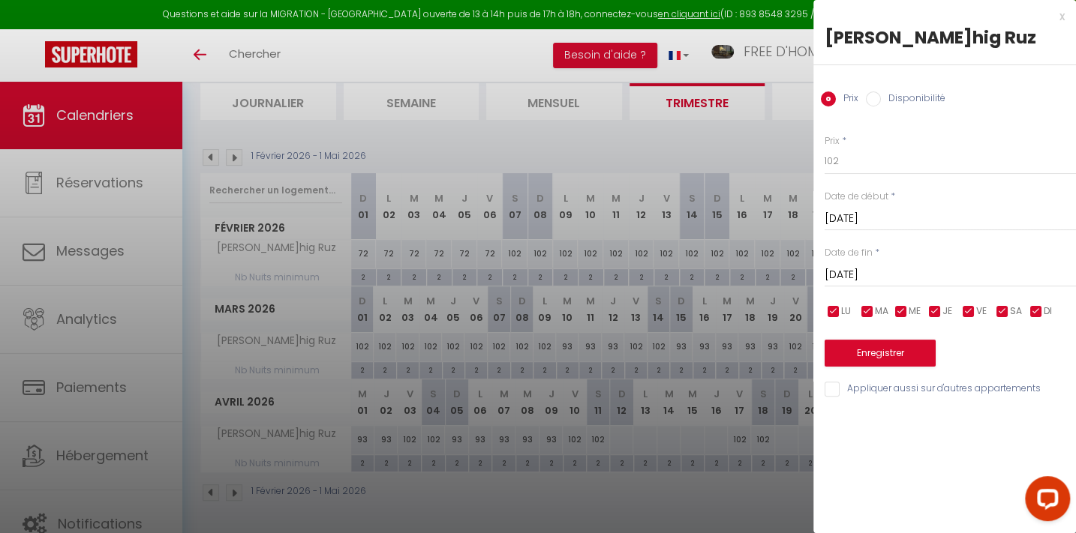
click at [875, 264] on div "[DATE] < [DATE] > Dim Lun Mar Mer Jeu Ven Sam 1 2 3 4 5 6 7 8 9 10 11 12 13 14 …" at bounding box center [949, 273] width 251 height 27
click at [877, 269] on input "[DATE]" at bounding box center [949, 276] width 251 height 20
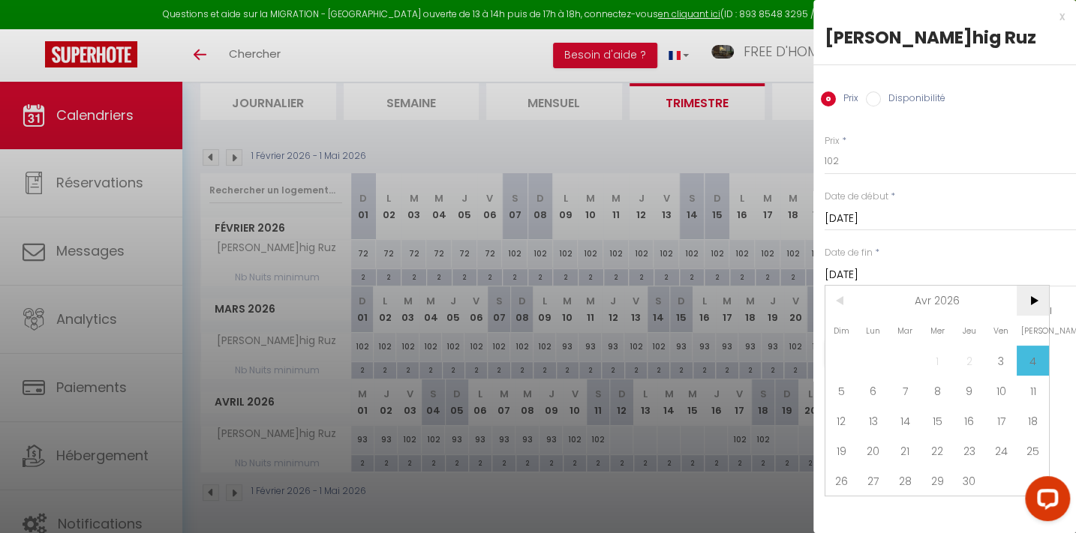
click at [1028, 294] on span ">" at bounding box center [1032, 301] width 32 height 30
click at [980, 449] on span "21" at bounding box center [969, 451] width 32 height 30
type input "[DATE]"
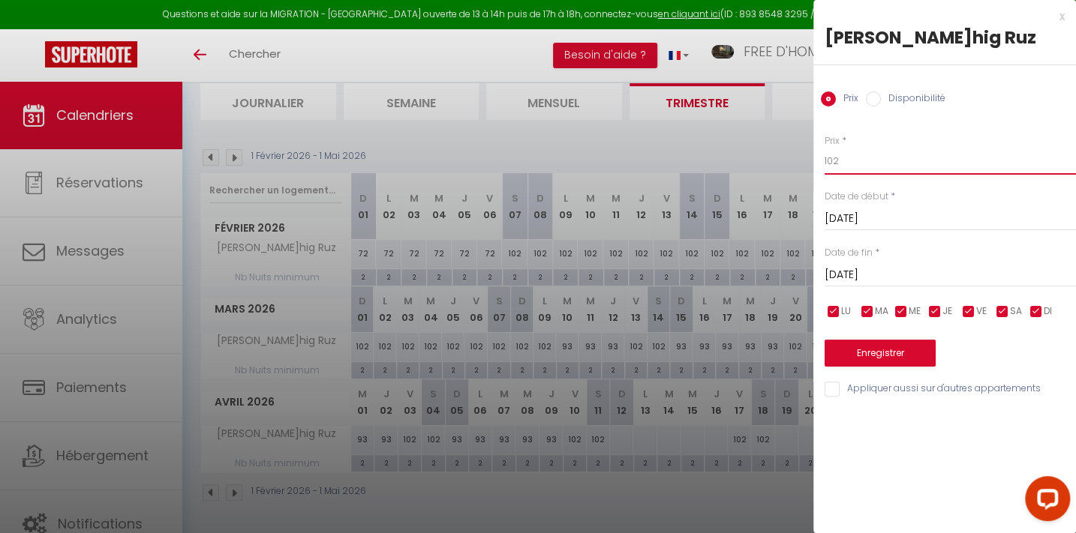
click at [839, 158] on input "102" at bounding box center [949, 161] width 251 height 27
type input "119"
click at [893, 350] on button "Enregistrer" at bounding box center [879, 353] width 111 height 27
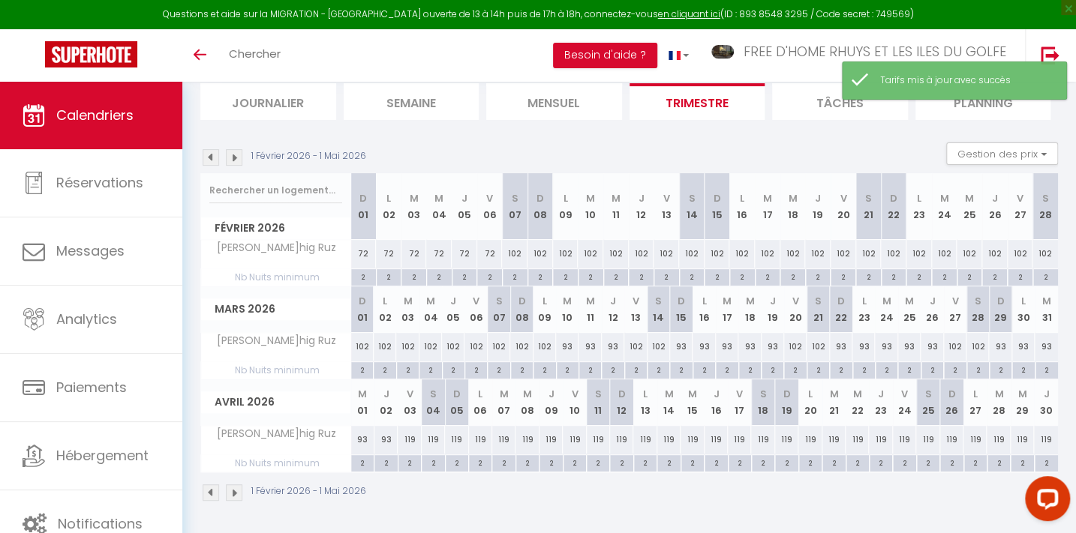
click at [238, 156] on img at bounding box center [234, 157] width 17 height 17
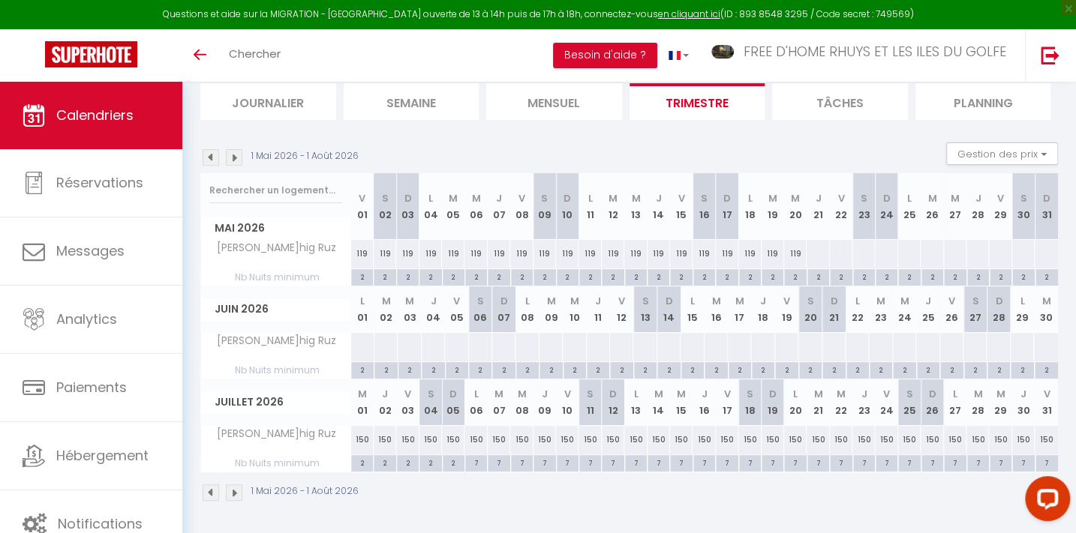
click at [458, 250] on div "119" at bounding box center [453, 254] width 23 height 28
type input "119"
type input "[DATE]"
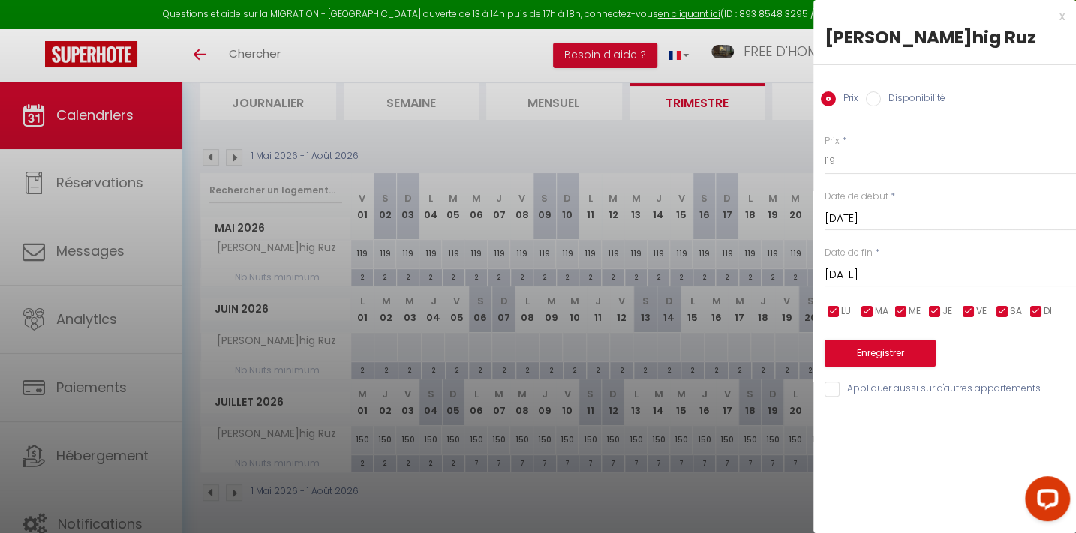
click at [857, 276] on input "[DATE]" at bounding box center [949, 276] width 251 height 20
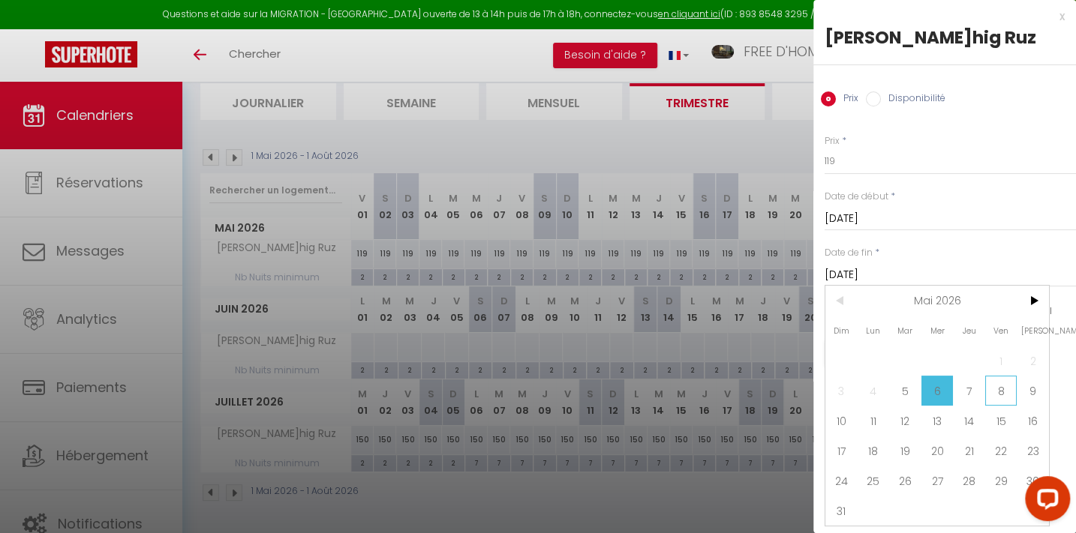
click at [995, 390] on span "8" at bounding box center [1001, 391] width 32 height 30
type input "[DATE]"
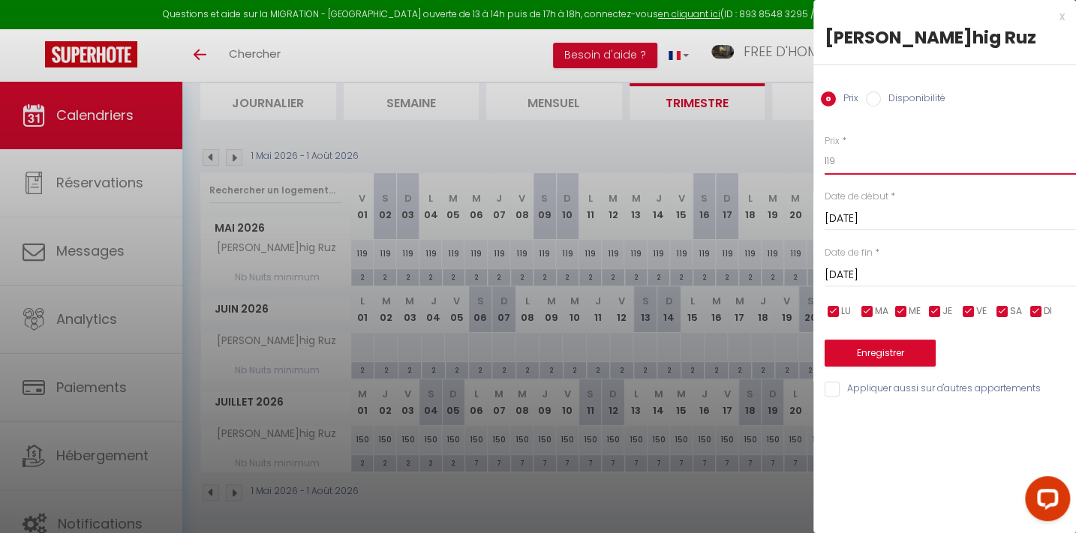
click at [851, 163] on input "119" at bounding box center [949, 161] width 251 height 27
type input "193"
click at [876, 352] on button "Enregistrer" at bounding box center [879, 353] width 111 height 27
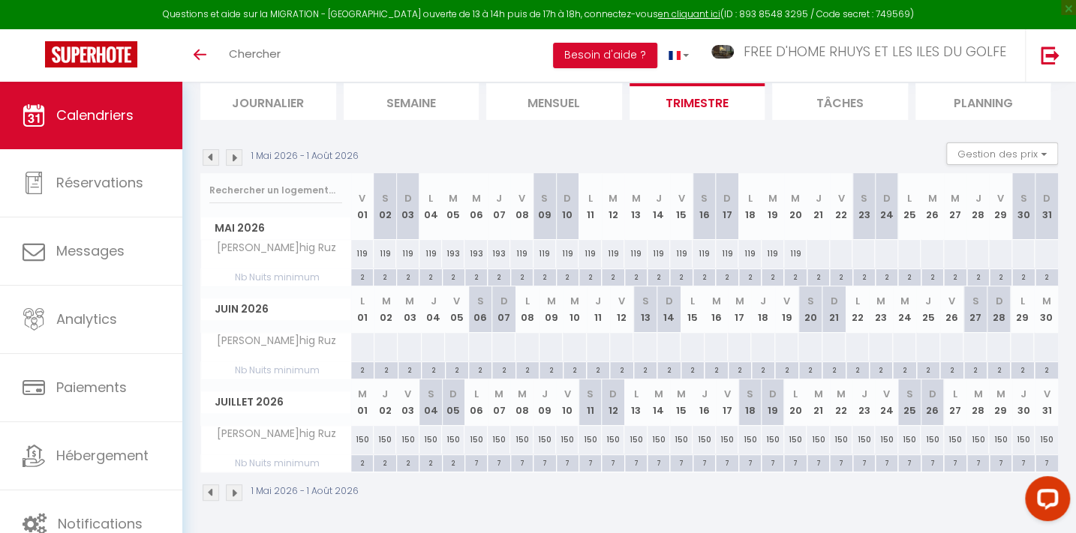
click at [567, 253] on div "119" at bounding box center [567, 254] width 23 height 28
type input "119"
type input "Dim 10 Mai 2026"
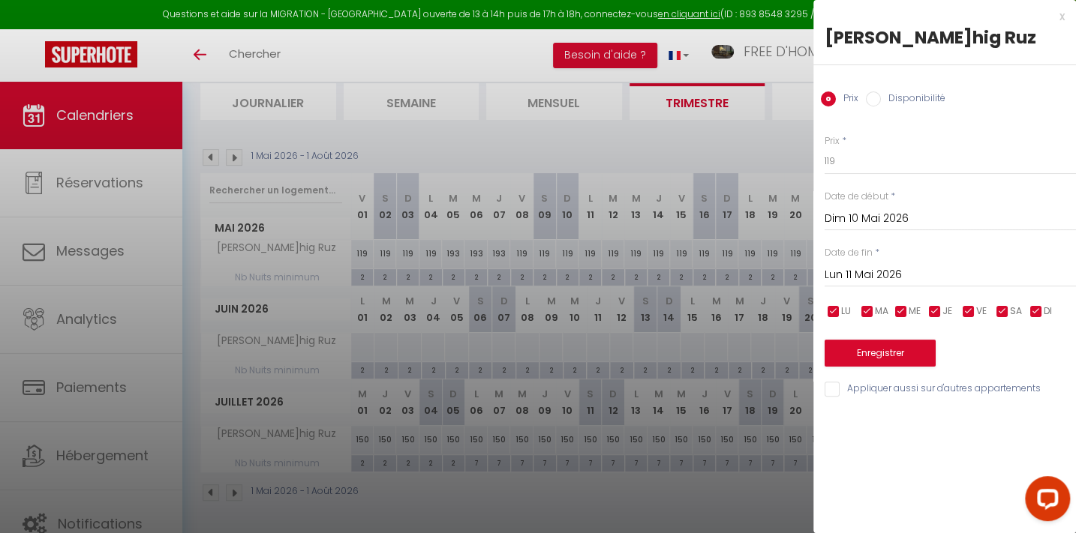
click at [869, 277] on input "Lun 11 Mai 2026" at bounding box center [949, 276] width 251 height 20
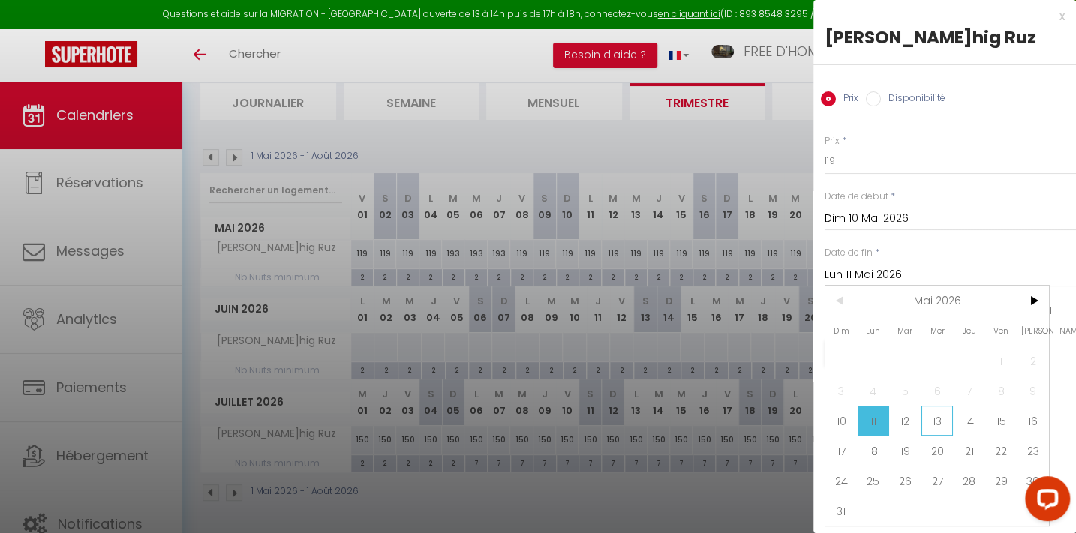
click at [930, 414] on span "13" at bounding box center [937, 421] width 32 height 30
type input "[DATE]"
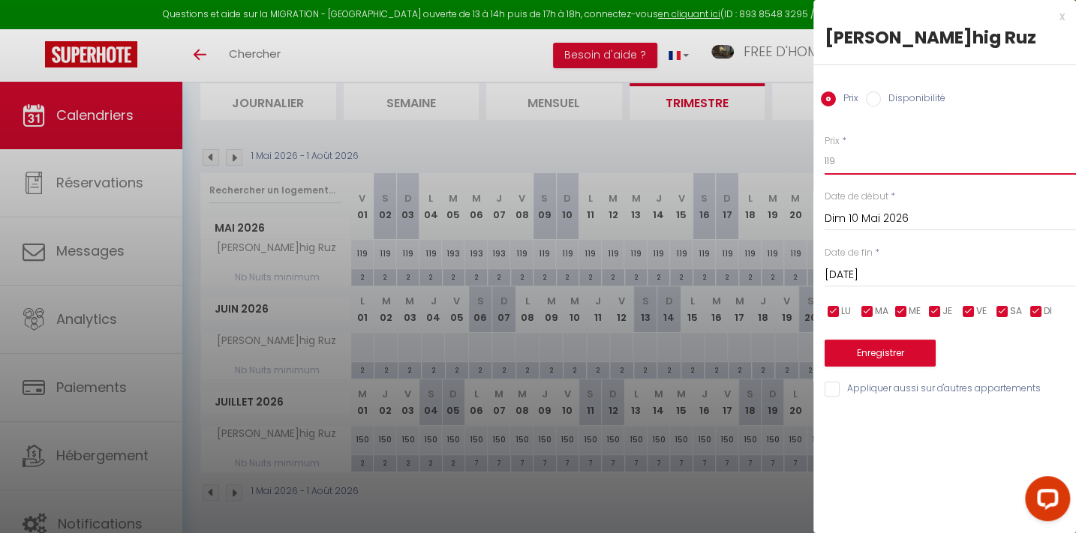
click at [846, 159] on input "119" at bounding box center [949, 161] width 251 height 27
type input "1"
type input "93"
click at [886, 355] on button "Enregistrer" at bounding box center [879, 353] width 111 height 27
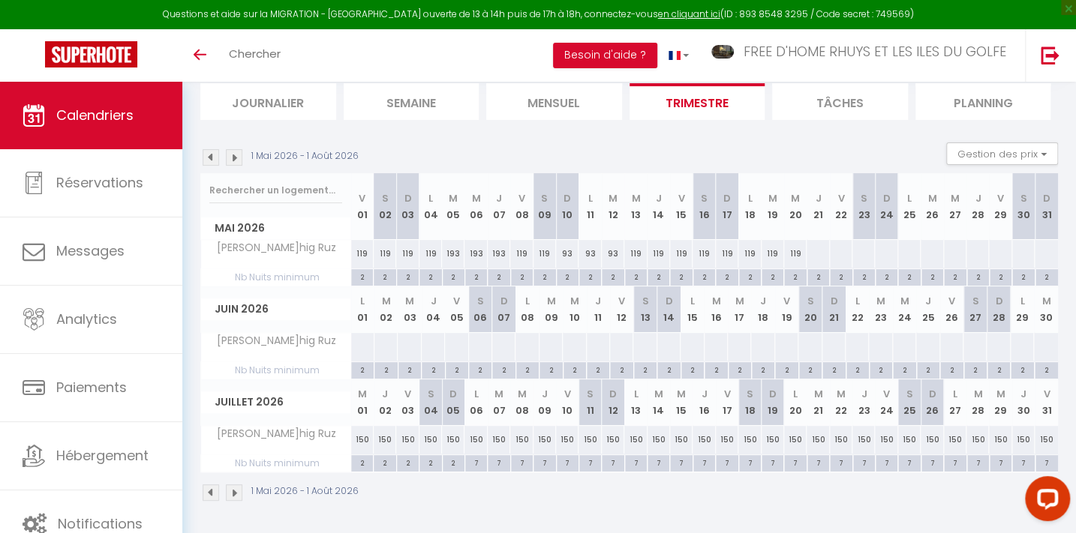
click at [793, 248] on div "119" at bounding box center [795, 254] width 23 height 28
type input "119"
type input "Mer 20 Mai 2026"
type input "[DATE]"
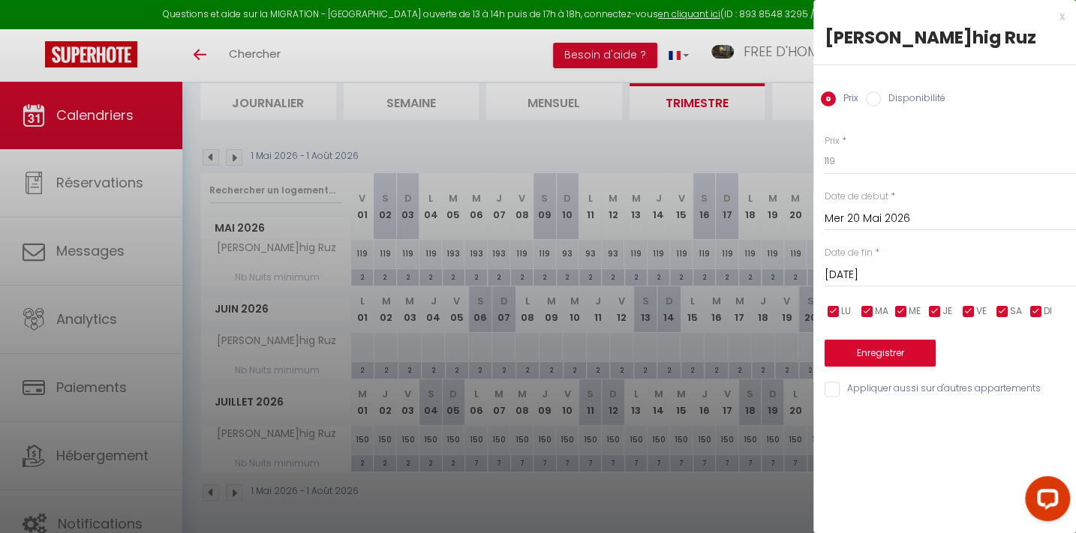
click at [857, 215] on input "Mer 20 Mai 2026" at bounding box center [949, 219] width 251 height 20
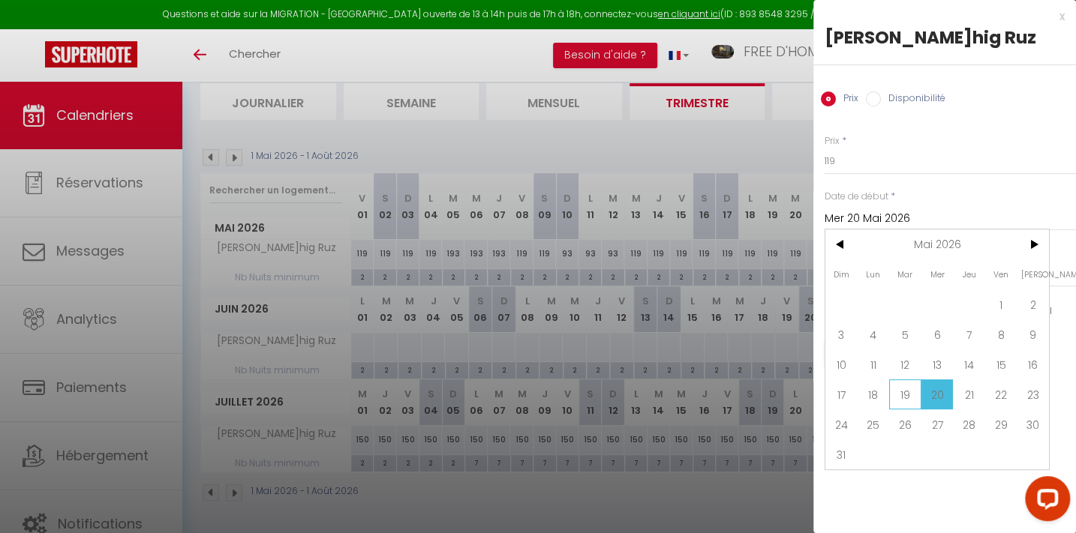
click at [899, 394] on span "19" at bounding box center [905, 395] width 32 height 30
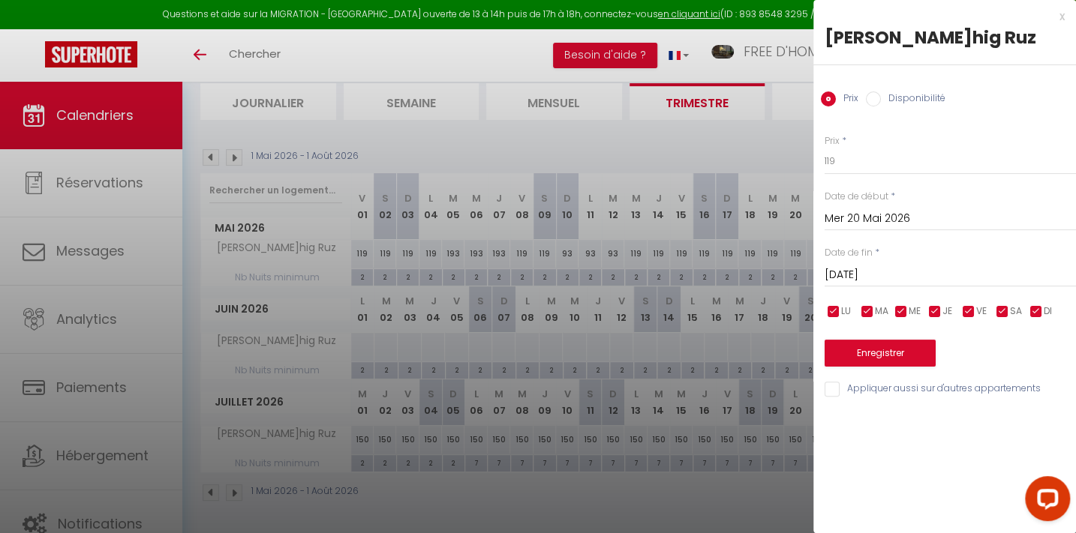
type input "[DATE]"
click at [855, 279] on input "[DATE]" at bounding box center [949, 276] width 251 height 20
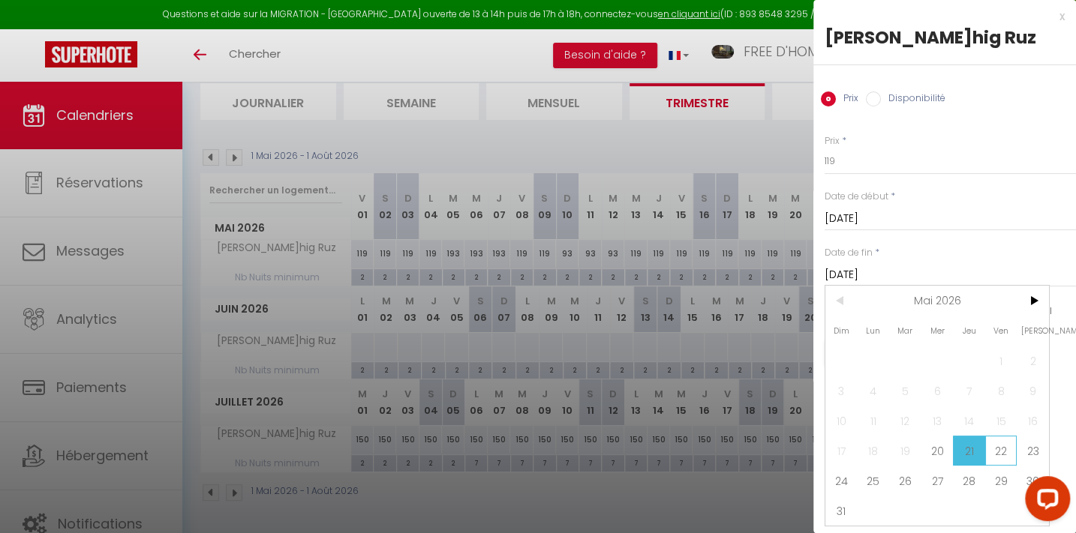
click at [995, 445] on span "22" at bounding box center [1001, 451] width 32 height 30
type input "Ven 22 Mai 2026"
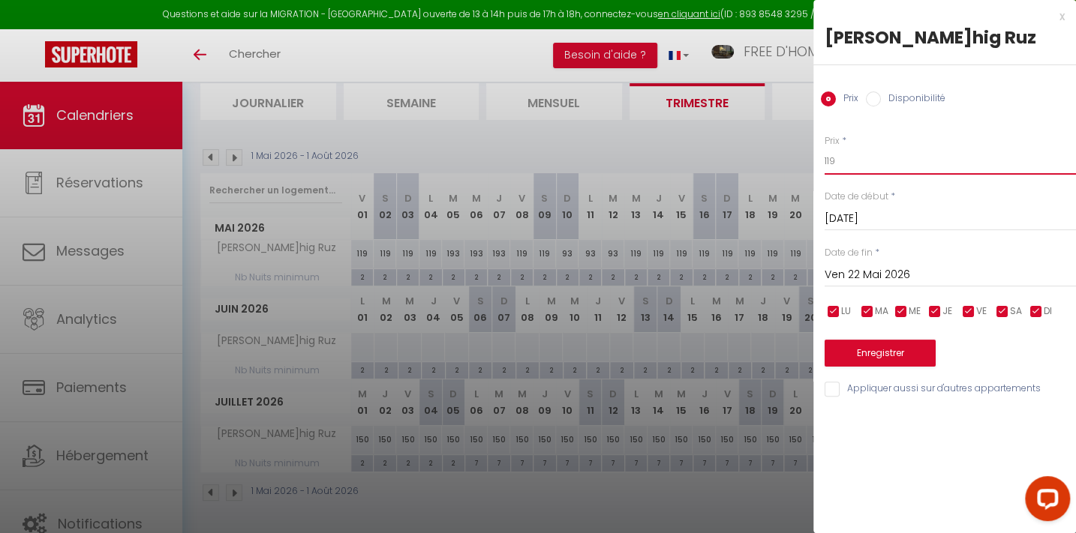
click at [845, 164] on input "119" at bounding box center [949, 161] width 251 height 27
type input "1"
type input "93"
click at [881, 356] on button "Enregistrer" at bounding box center [879, 353] width 111 height 27
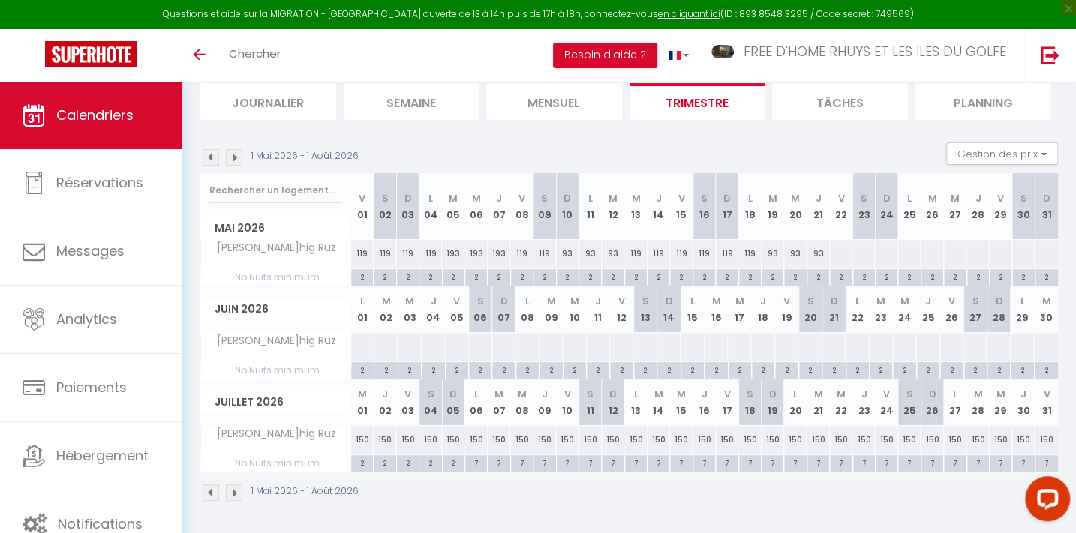
click at [842, 249] on div at bounding box center [840, 254] width 23 height 28
type input "Ven 22 Mai 2026"
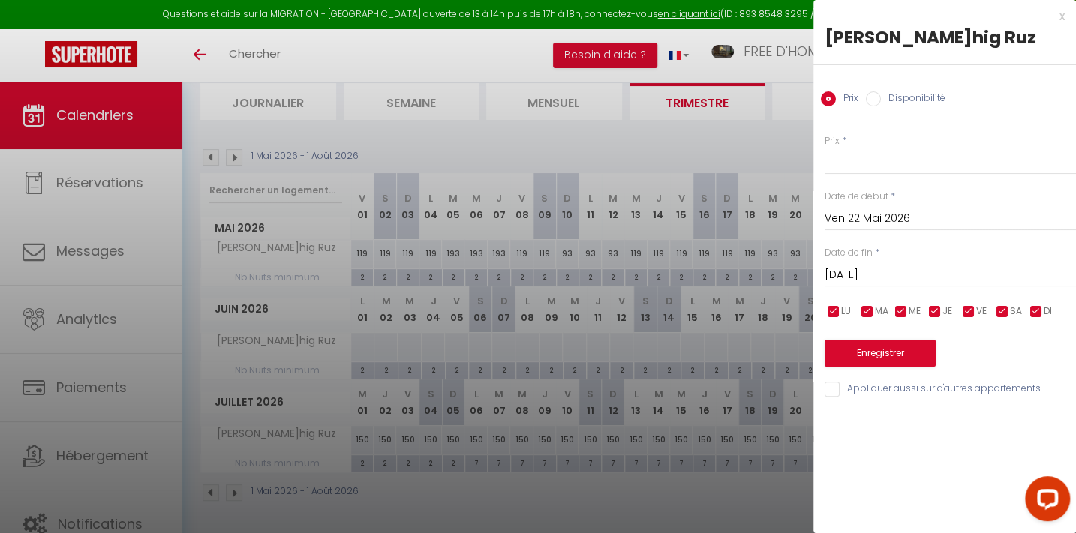
click at [863, 270] on input "[DATE]" at bounding box center [949, 276] width 251 height 20
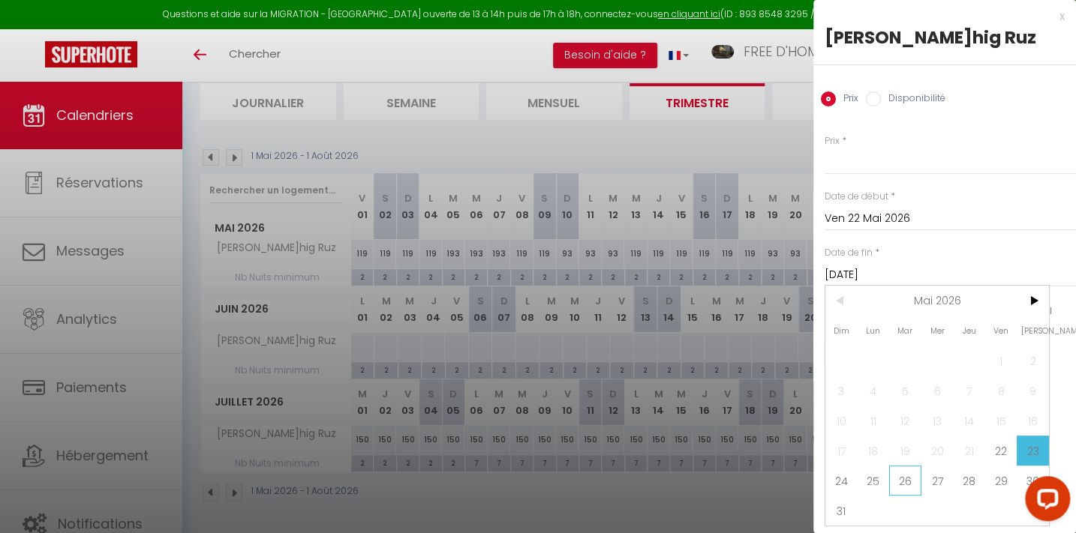
click at [899, 478] on span "26" at bounding box center [905, 481] width 32 height 30
type input "[DATE]"
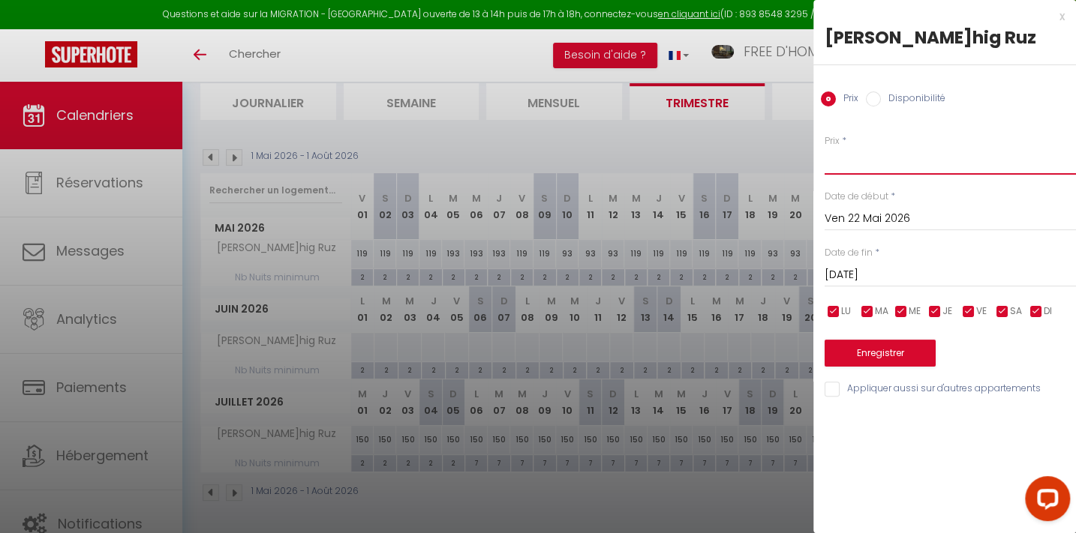
click at [838, 164] on input "Prix" at bounding box center [949, 161] width 251 height 27
type input "119"
click at [893, 352] on button "Enregistrer" at bounding box center [879, 353] width 111 height 27
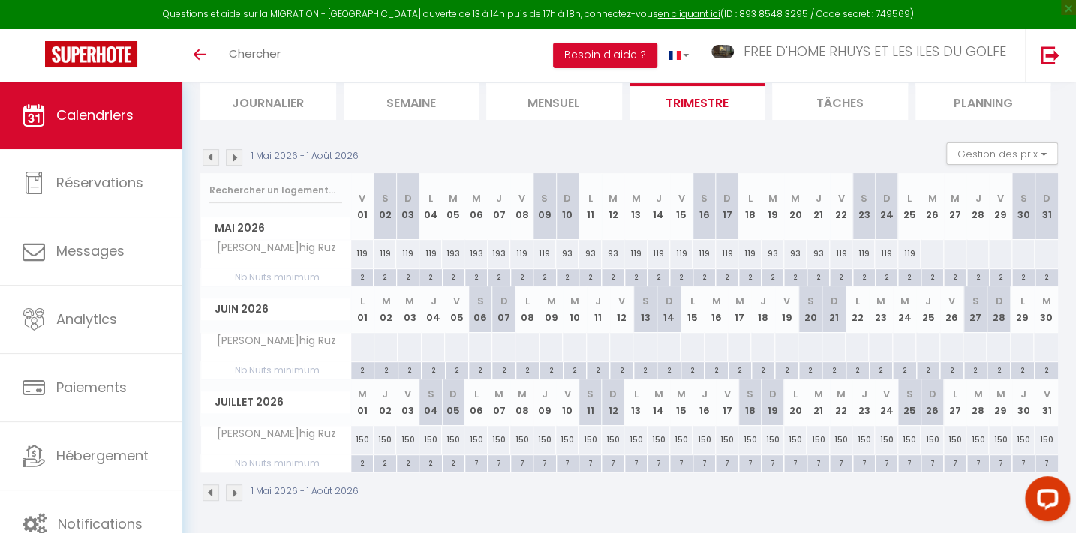
click at [933, 256] on div at bounding box center [931, 254] width 23 height 28
type input "[DATE]"
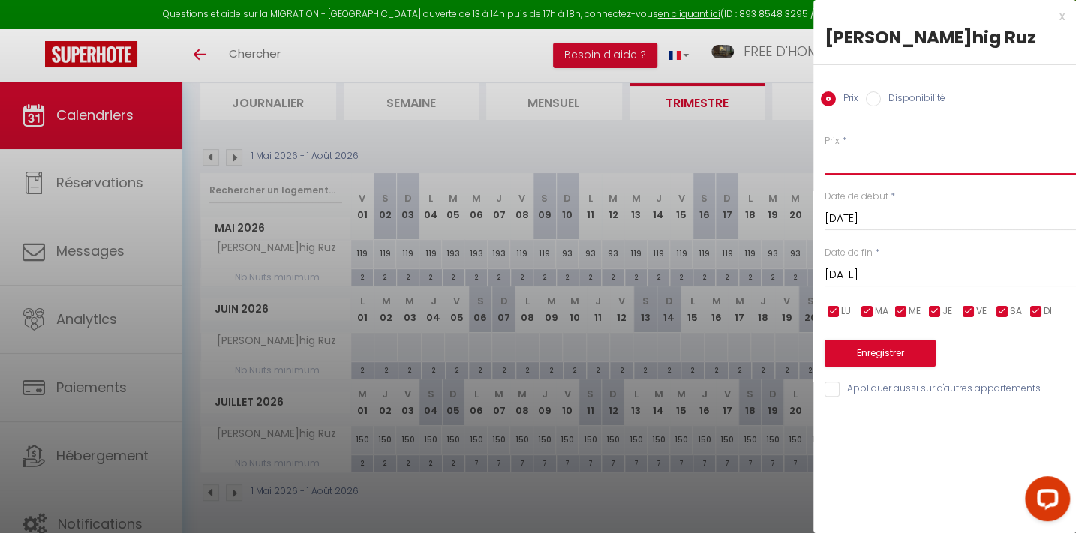
click at [848, 164] on input "Prix" at bounding box center [949, 161] width 251 height 27
click at [848, 164] on input "9" at bounding box center [949, 161] width 251 height 27
type input "93"
click at [887, 353] on button "Enregistrer" at bounding box center [879, 353] width 111 height 27
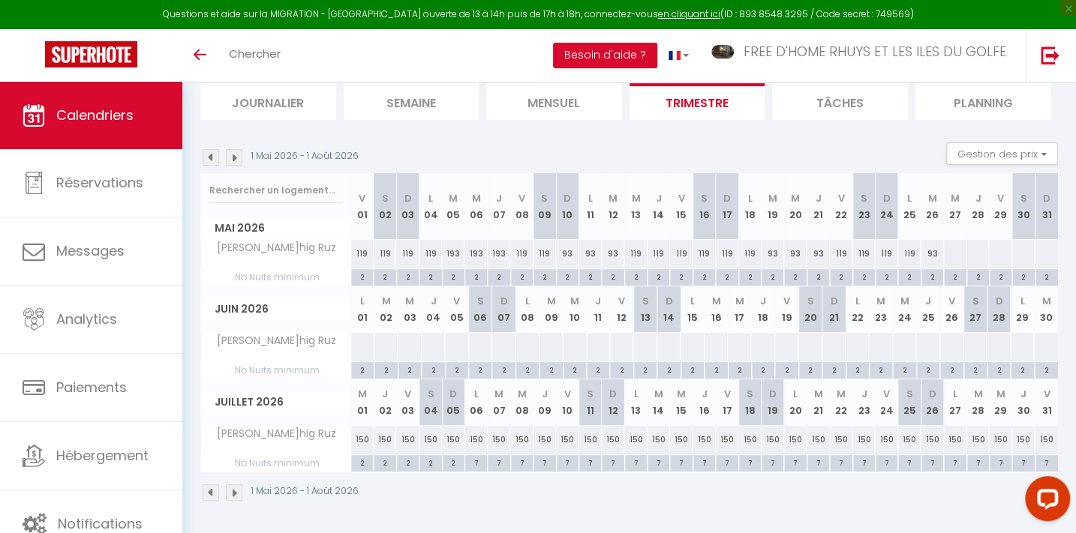
click at [953, 253] on div at bounding box center [954, 254] width 23 height 28
type input "[DATE]"
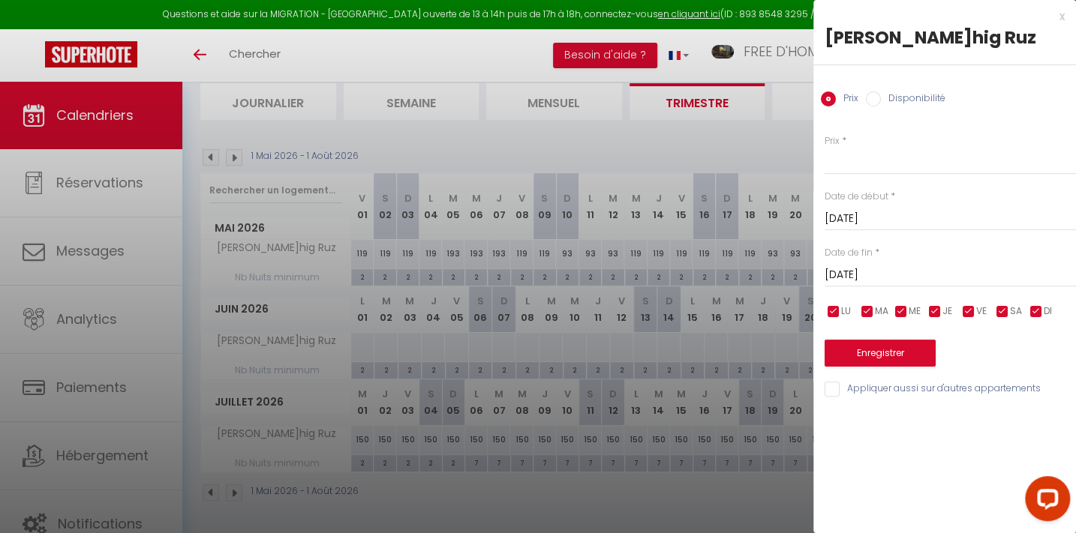
click at [854, 269] on input "[DATE]" at bounding box center [949, 276] width 251 height 20
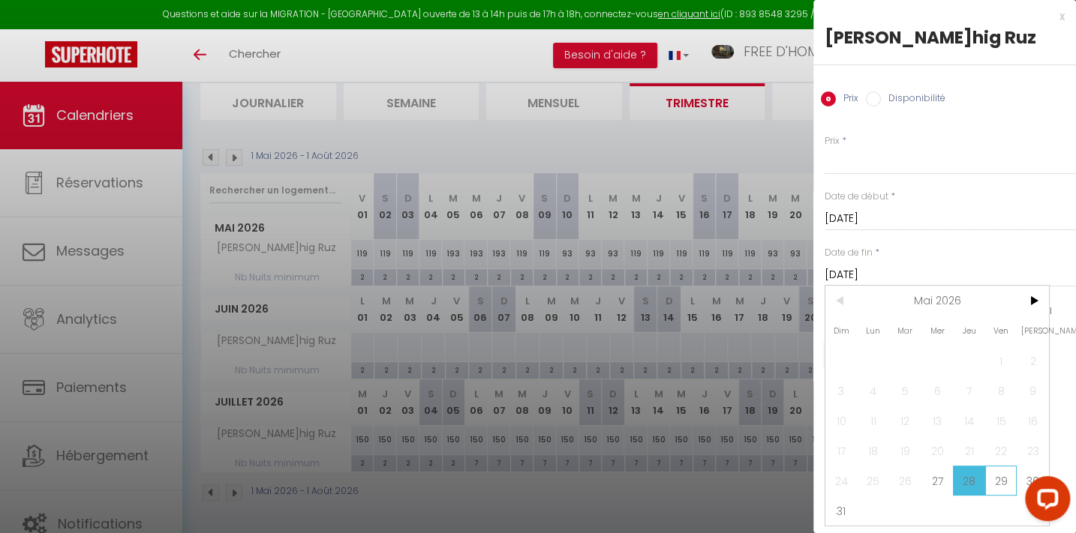
click at [1005, 481] on span "29" at bounding box center [1001, 481] width 32 height 30
type input "[DATE]"
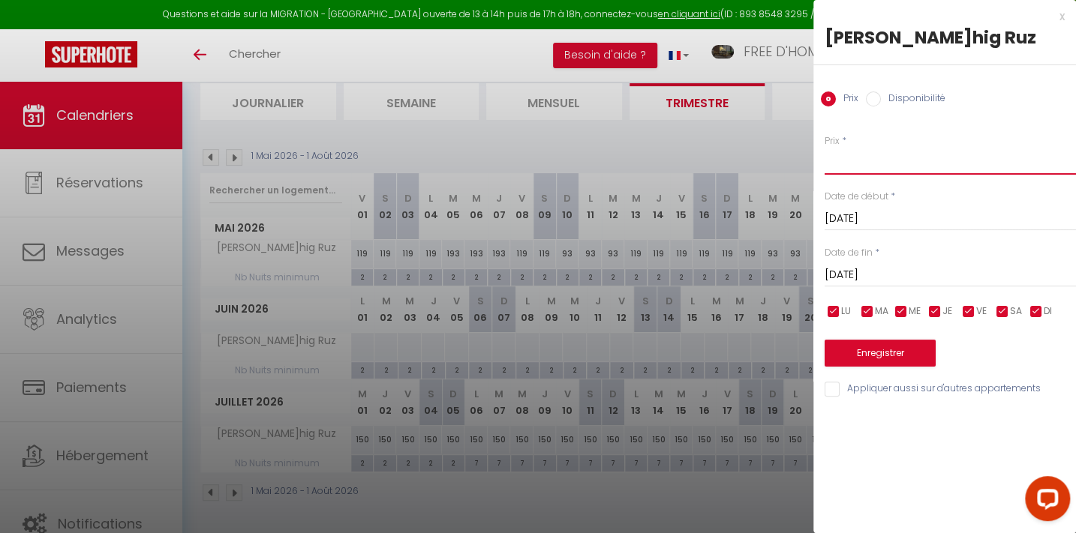
click at [854, 160] on input "Prix" at bounding box center [949, 161] width 251 height 27
type input "93"
click at [902, 359] on button "Enregistrer" at bounding box center [879, 353] width 111 height 27
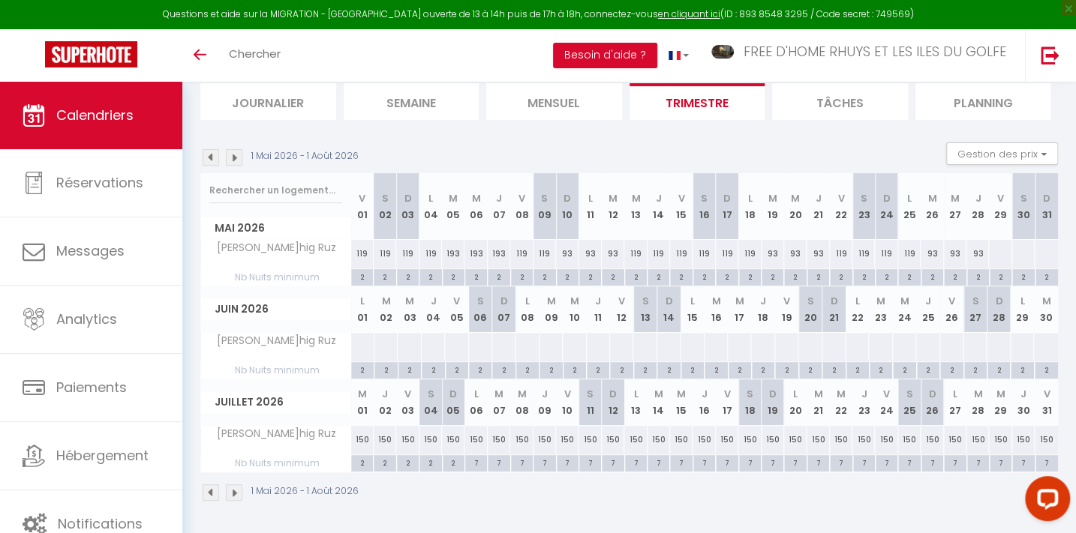
click at [1001, 251] on div at bounding box center [999, 254] width 23 height 28
type input "[DATE]"
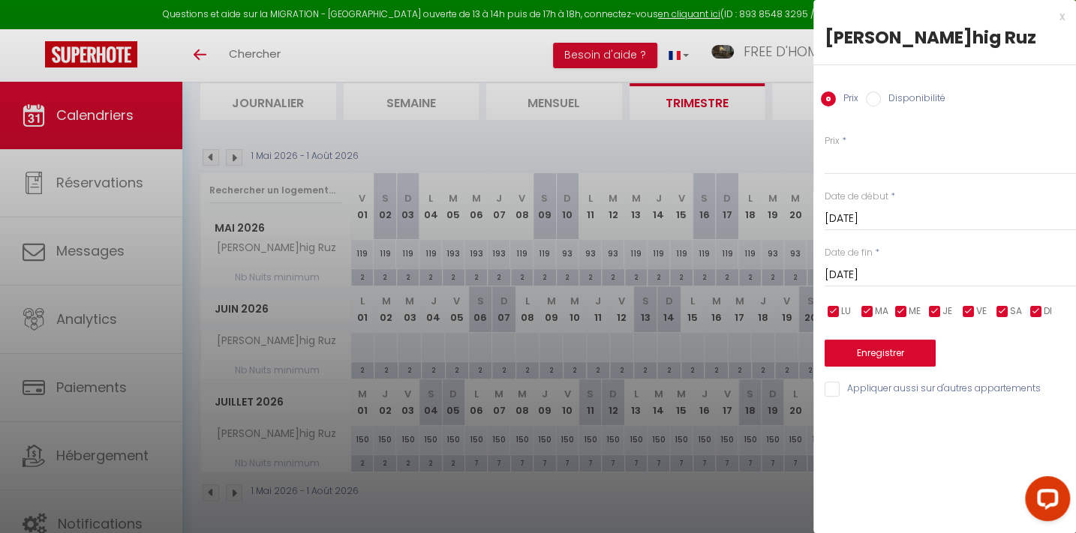
click at [869, 278] on input "[DATE]" at bounding box center [949, 276] width 251 height 20
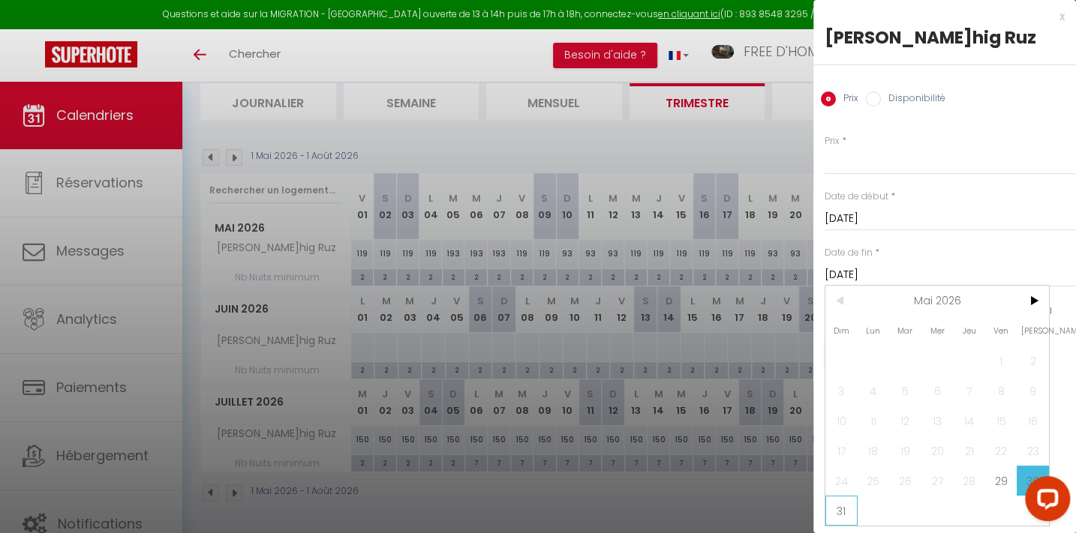
click at [843, 508] on span "31" at bounding box center [841, 511] width 32 height 30
type input "Dim 31 Mai 2026"
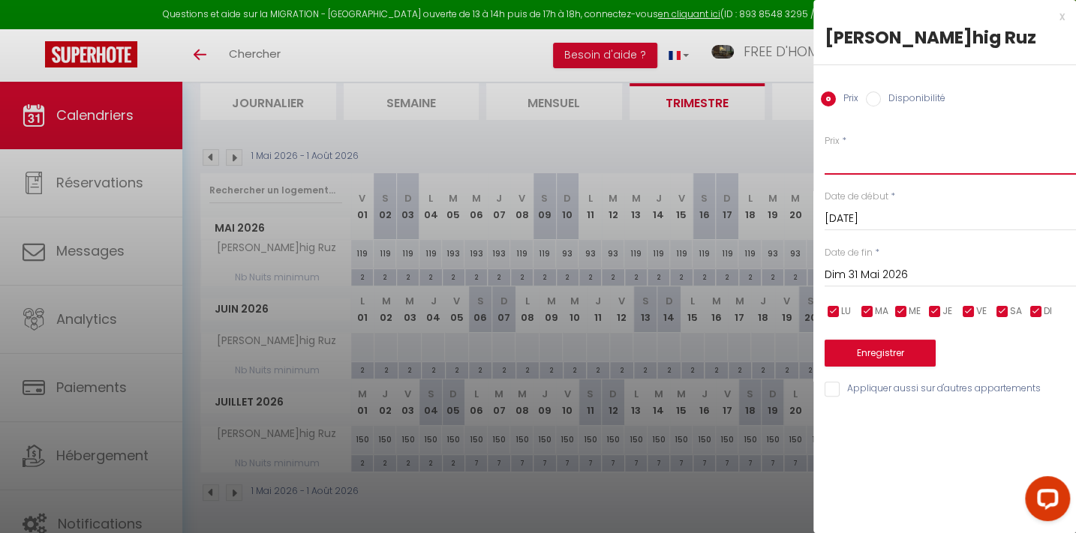
click at [845, 164] on input "Prix" at bounding box center [949, 161] width 251 height 27
type input "119"
click at [893, 350] on button "Enregistrer" at bounding box center [879, 353] width 111 height 27
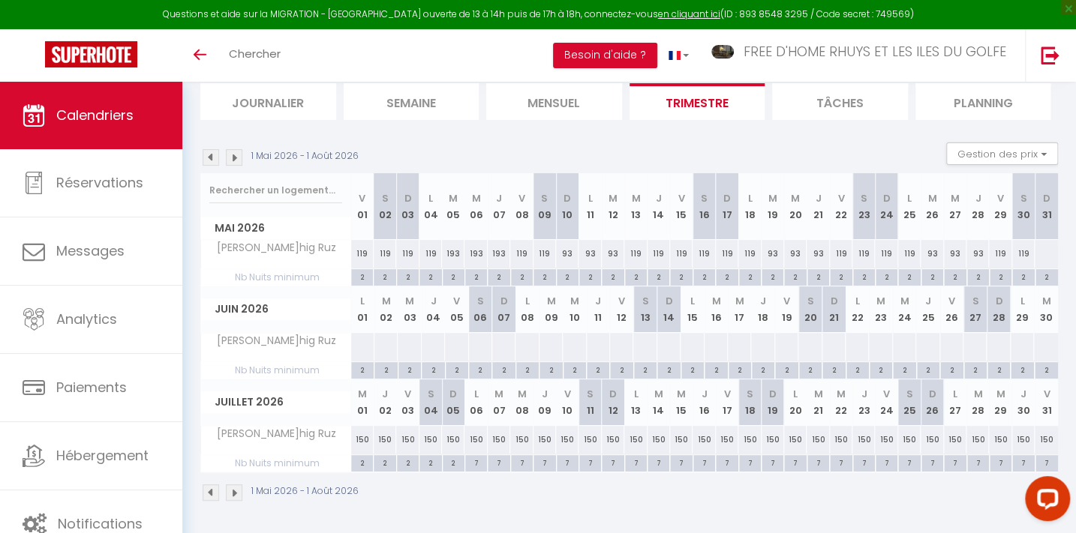
click at [1045, 252] on div at bounding box center [1046, 254] width 24 height 28
type input "Dim 31 Mai 2026"
type input "Lun 01 Juin 2026"
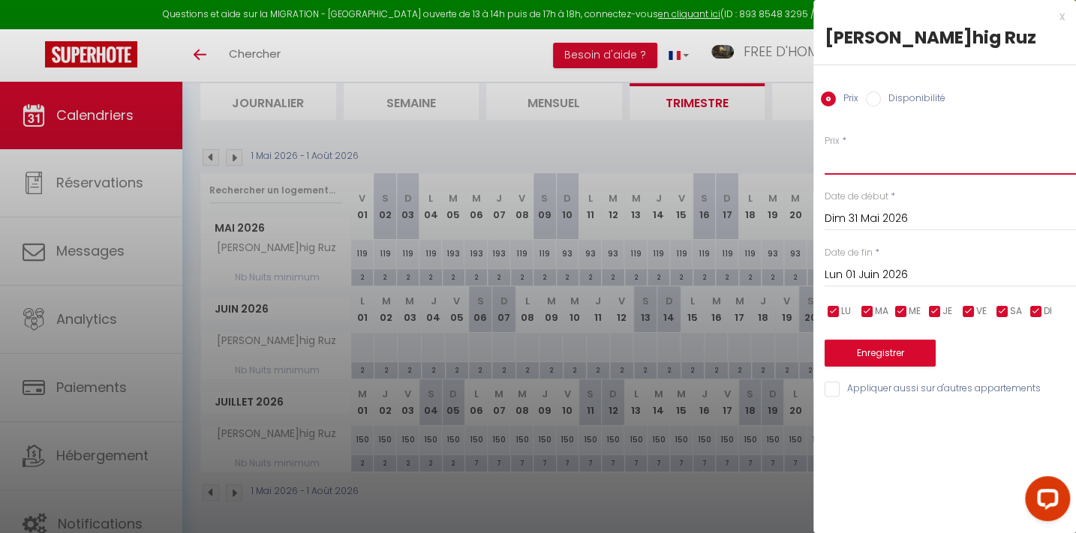
click at [849, 162] on input "Prix" at bounding box center [949, 161] width 251 height 27
type input "93"
click at [889, 352] on button "Enregistrer" at bounding box center [879, 353] width 111 height 27
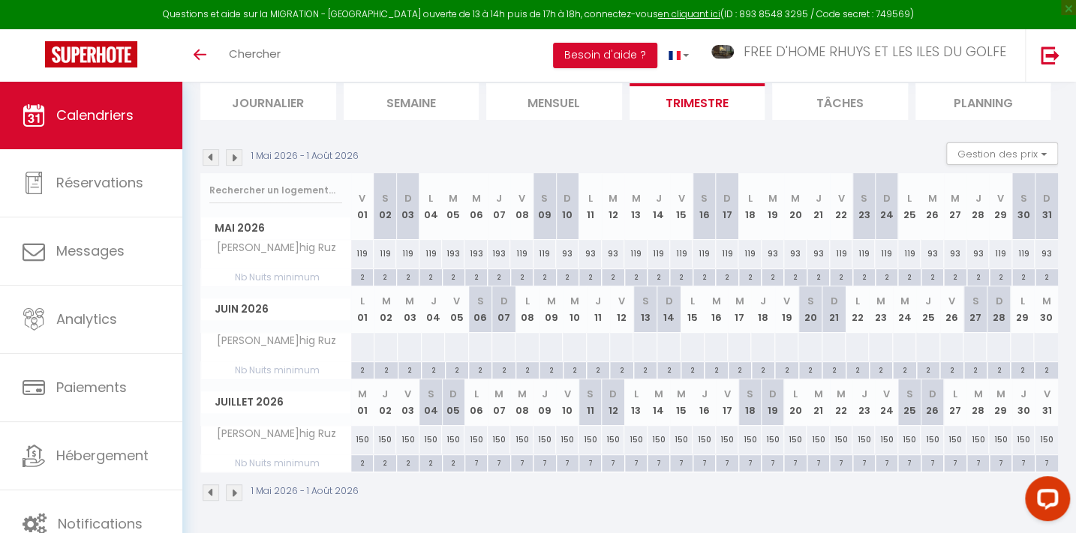
click at [359, 343] on div at bounding box center [362, 347] width 24 height 28
type input "Lun 01 Juin 2026"
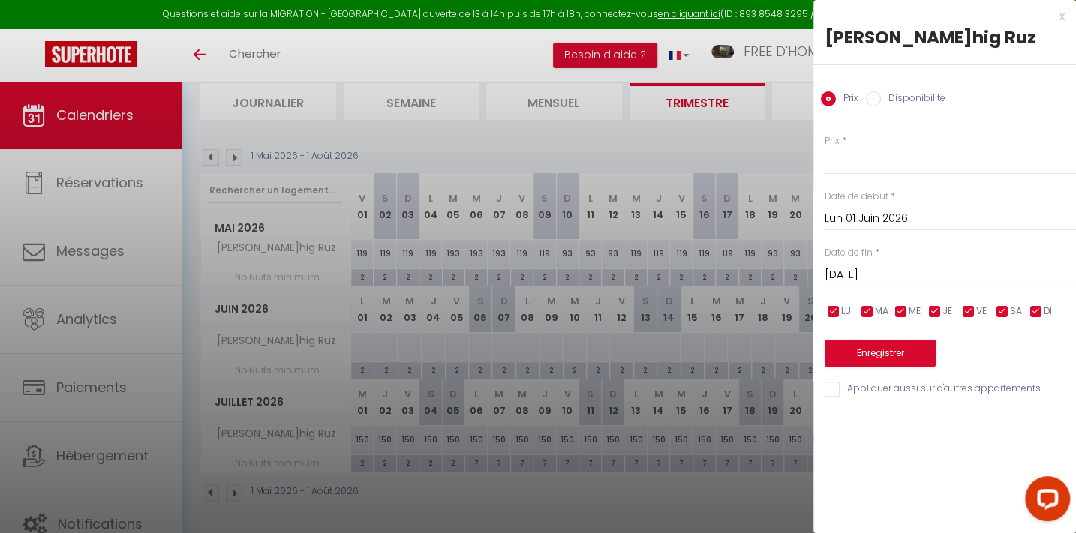
click at [860, 269] on input "[DATE]" at bounding box center [949, 276] width 251 height 20
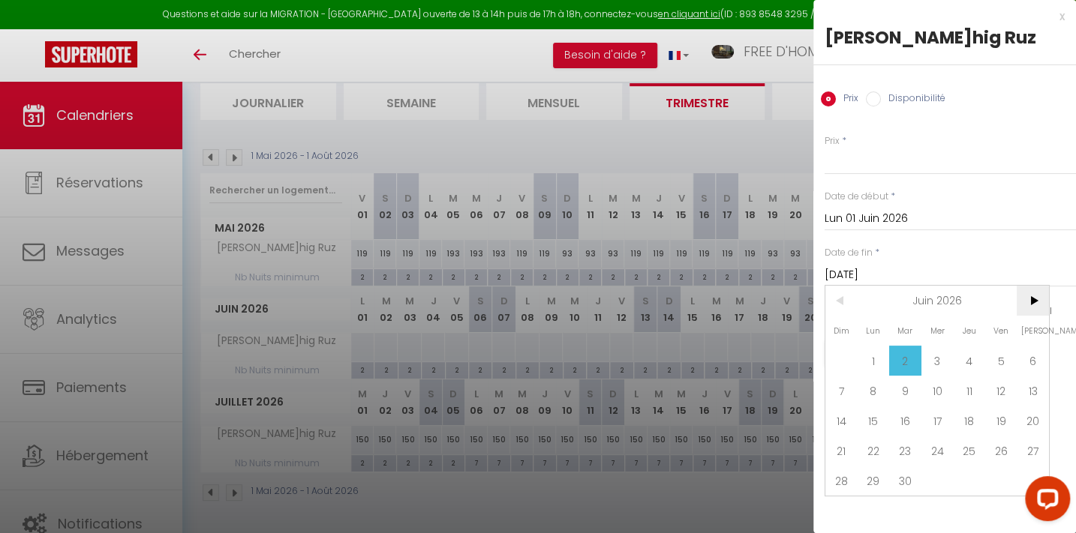
click at [1033, 294] on span ">" at bounding box center [1032, 301] width 32 height 30
click at [989, 413] on span "17" at bounding box center [1001, 421] width 32 height 30
type input "Ven 17 Juillet 2026"
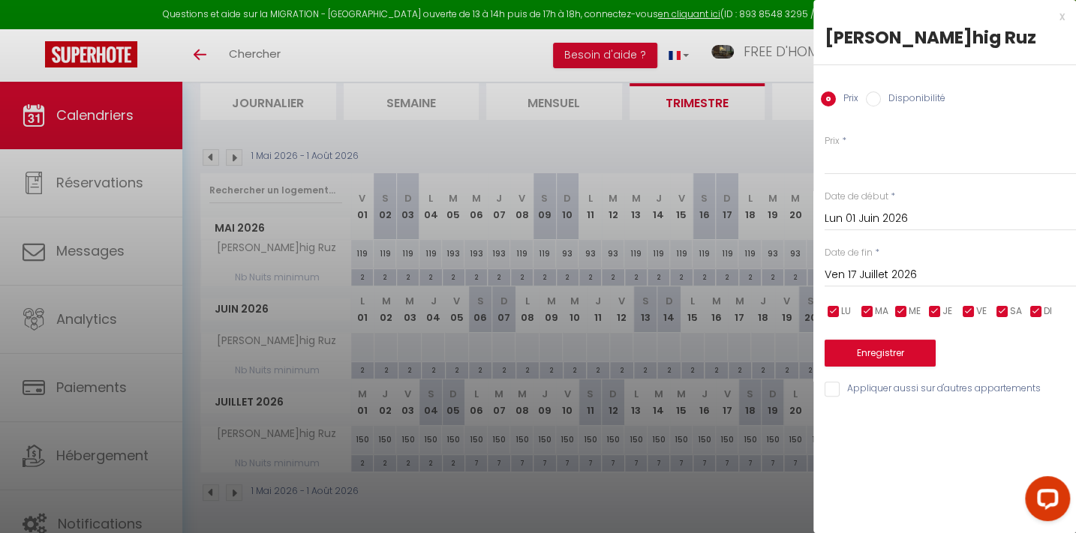
click at [968, 311] on input "checkbox" at bounding box center [968, 312] width 15 height 15
checkbox input "false"
click at [1005, 311] on input "checkbox" at bounding box center [1002, 312] width 15 height 15
checkbox input "false"
click at [854, 161] on input "Prix" at bounding box center [949, 161] width 251 height 27
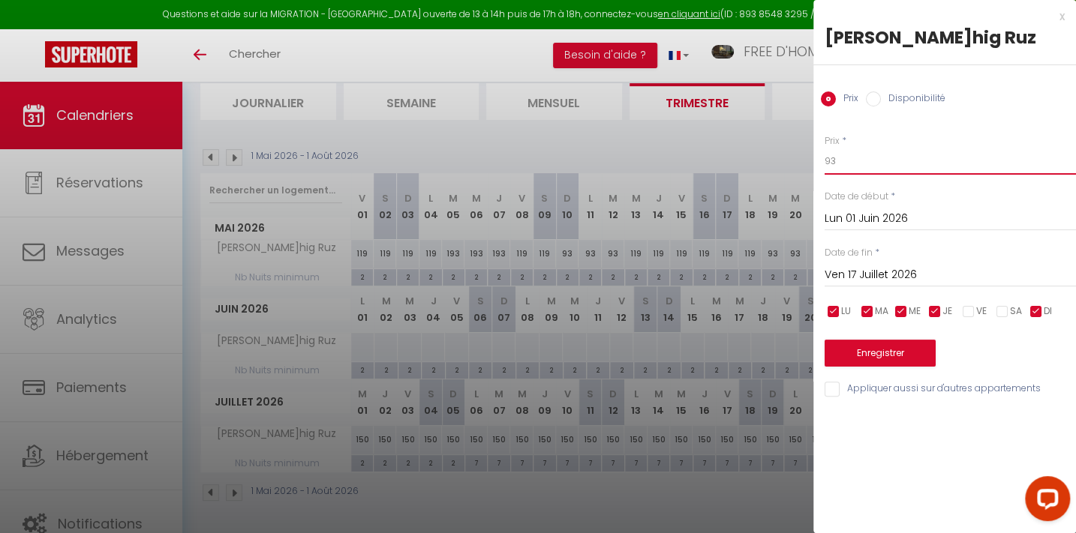
type input "93"
click at [876, 351] on button "Enregistrer" at bounding box center [879, 353] width 111 height 27
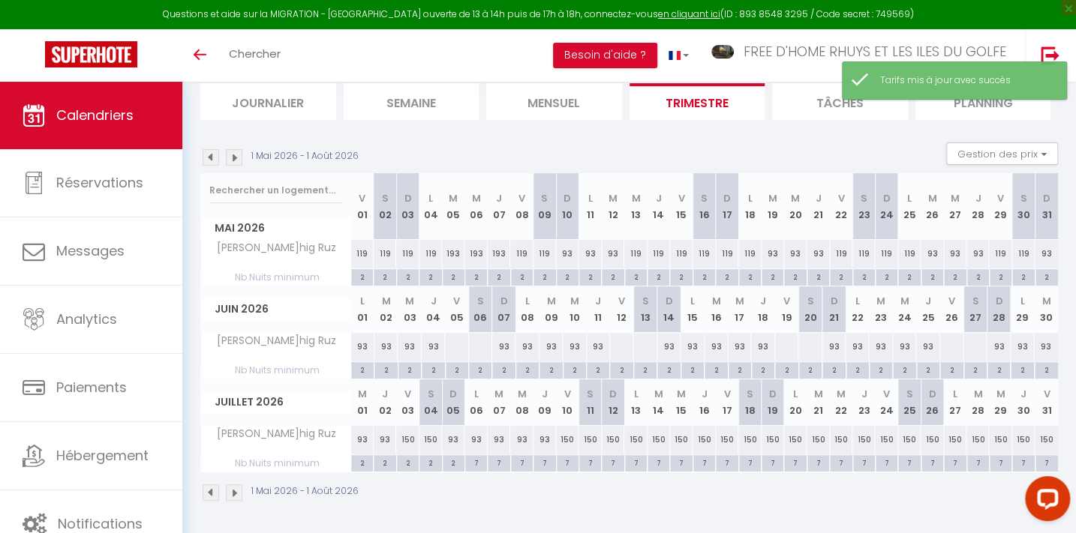
click at [452, 346] on div at bounding box center [456, 347] width 24 height 28
type input "Ven 05 Juin 2026"
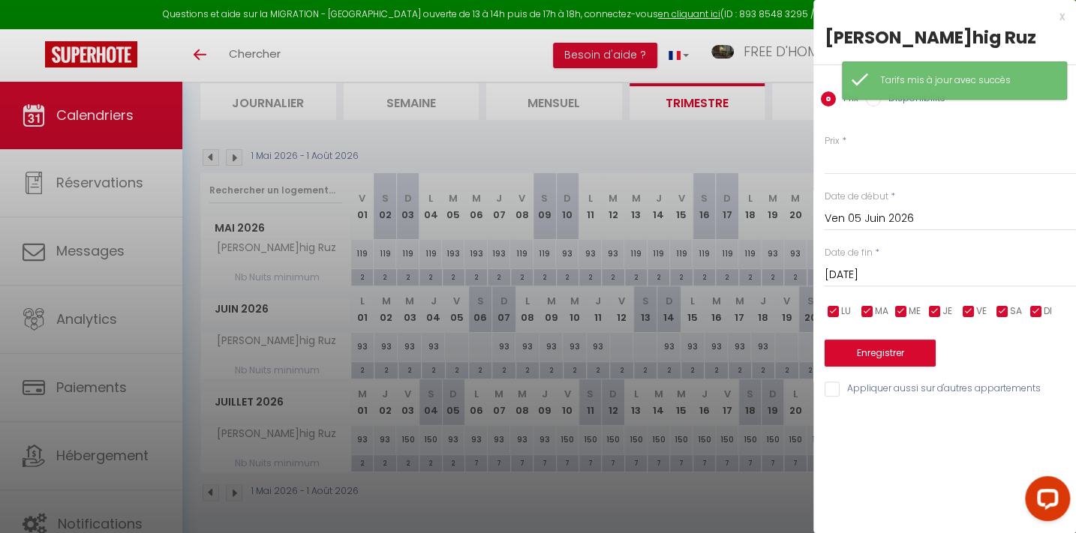
click at [860, 277] on input "[DATE]" at bounding box center [949, 276] width 251 height 20
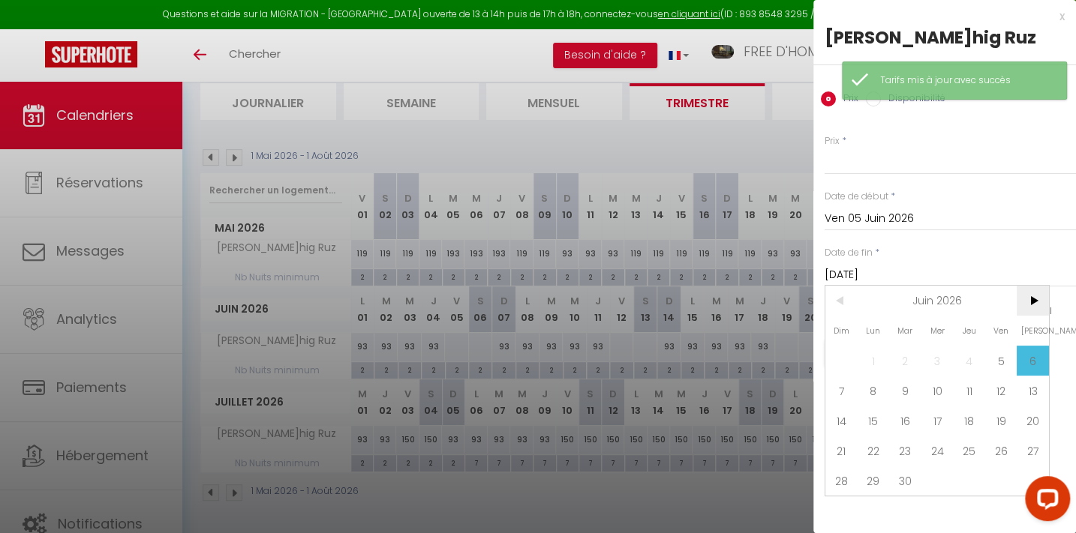
click at [1034, 294] on span ">" at bounding box center [1032, 301] width 32 height 30
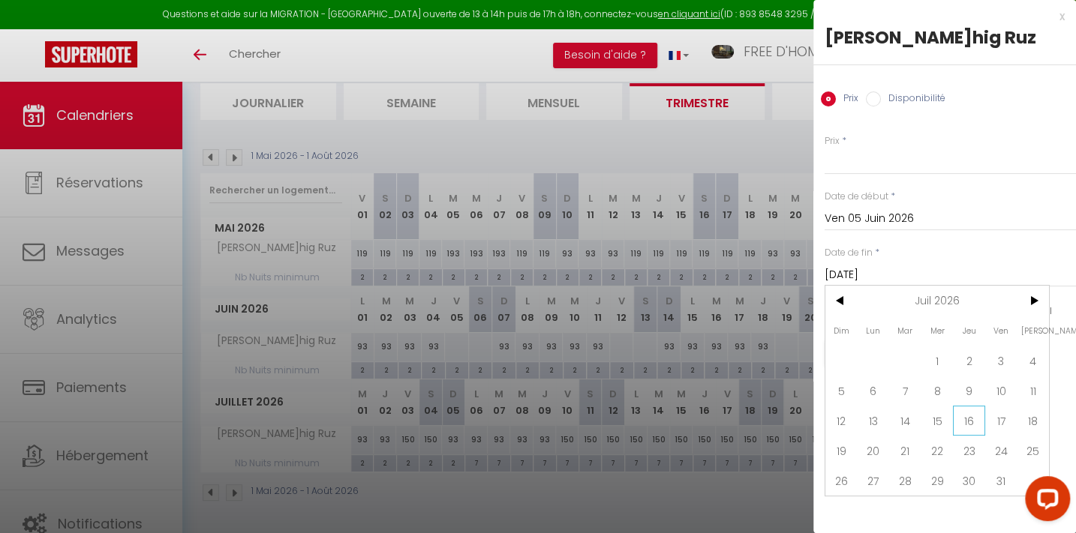
click at [970, 422] on span "16" at bounding box center [969, 421] width 32 height 30
type input "Jeu 16 Juillet 2026"
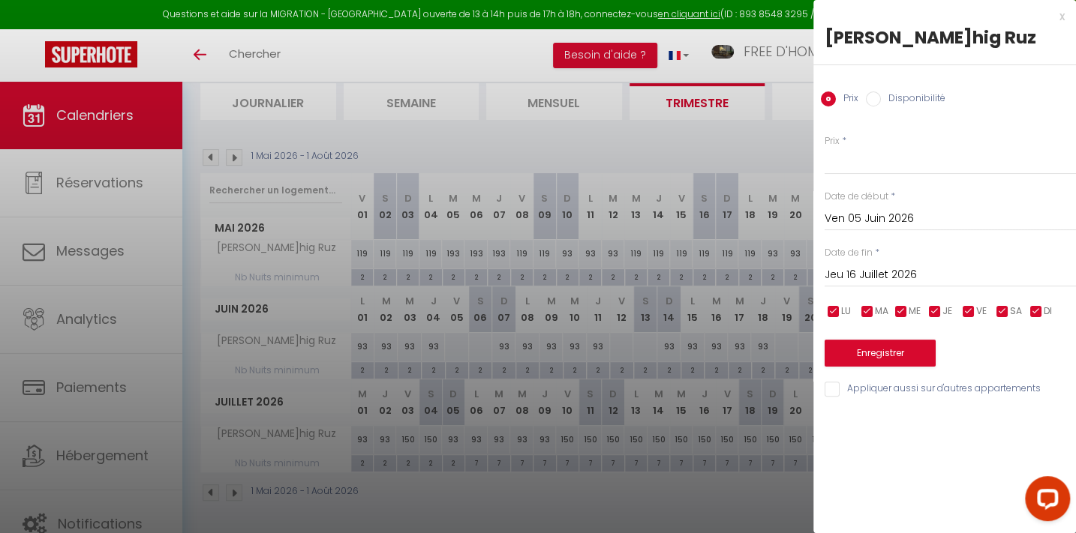
click at [834, 311] on input "checkbox" at bounding box center [833, 312] width 15 height 15
checkbox input "false"
click at [867, 311] on input "checkbox" at bounding box center [867, 312] width 15 height 15
checkbox input "false"
click at [896, 307] on input "checkbox" at bounding box center [900, 312] width 15 height 15
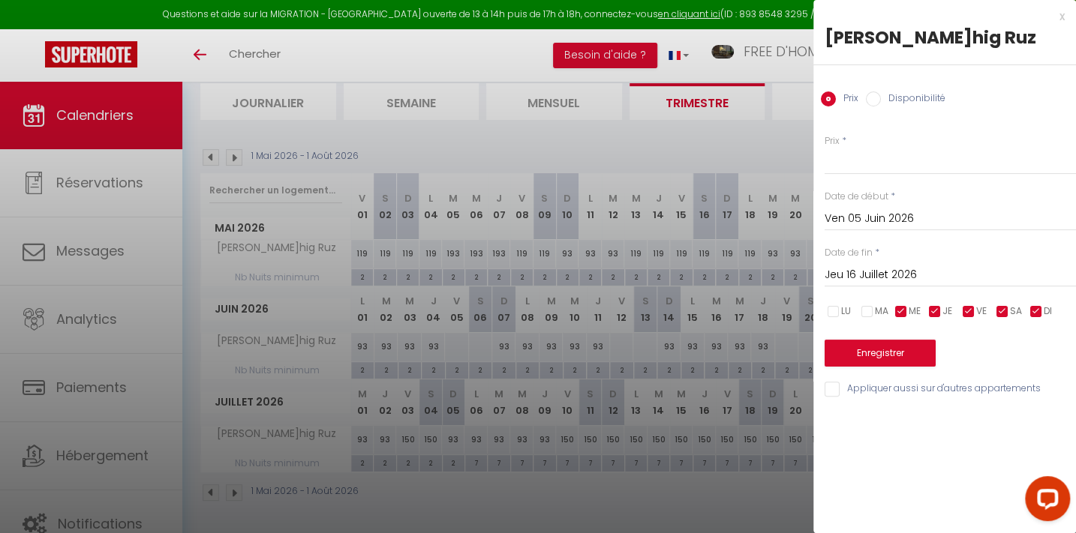
checkbox input "false"
click at [938, 308] on input "checkbox" at bounding box center [934, 312] width 15 height 15
checkbox input "false"
click at [1032, 308] on input "checkbox" at bounding box center [1035, 312] width 15 height 15
checkbox input "false"
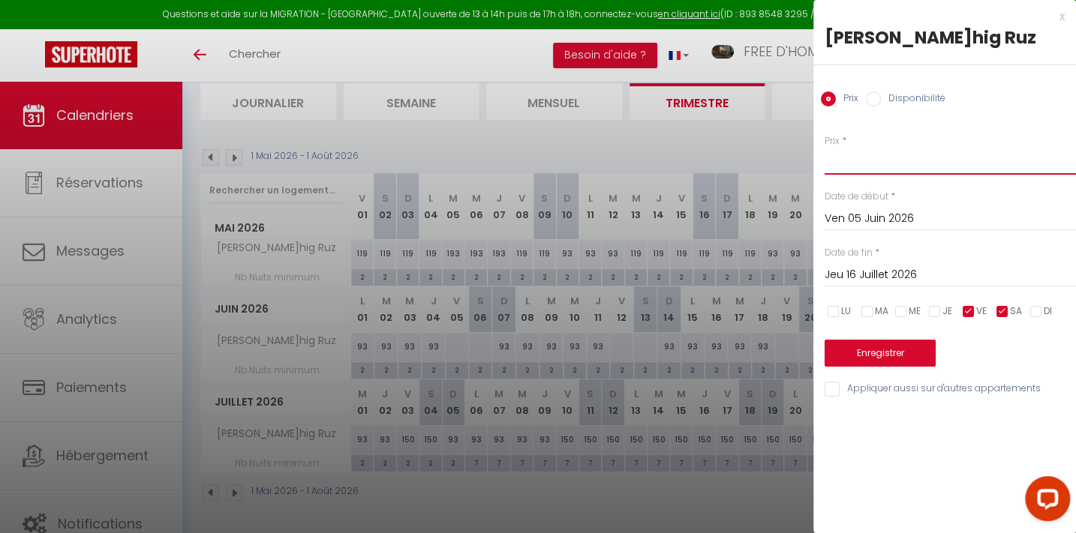
click at [846, 153] on input "Prix" at bounding box center [949, 161] width 251 height 27
type input "119"
click at [886, 356] on button "Enregistrer" at bounding box center [879, 353] width 111 height 27
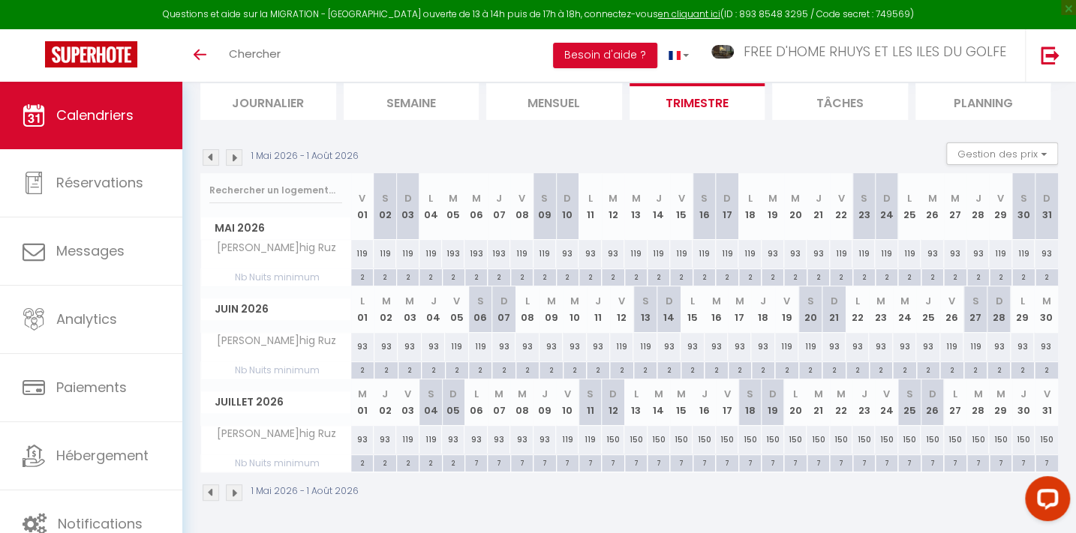
click at [505, 344] on div "93" at bounding box center [503, 347] width 23 height 28
type input "93"
type input "Dim 07 Juin 2026"
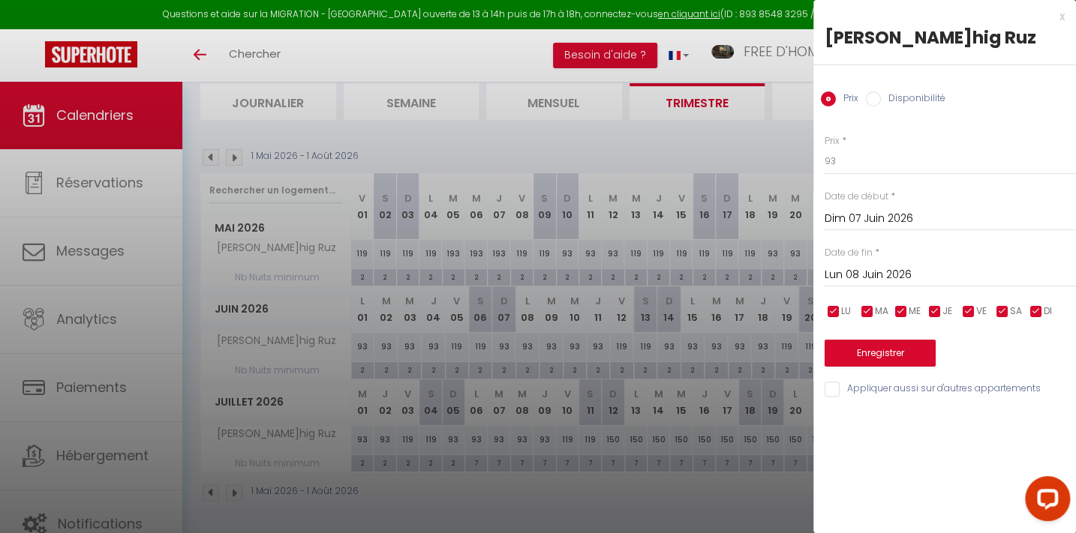
click at [845, 272] on input "Lun 08 Juin 2026" at bounding box center [949, 276] width 251 height 20
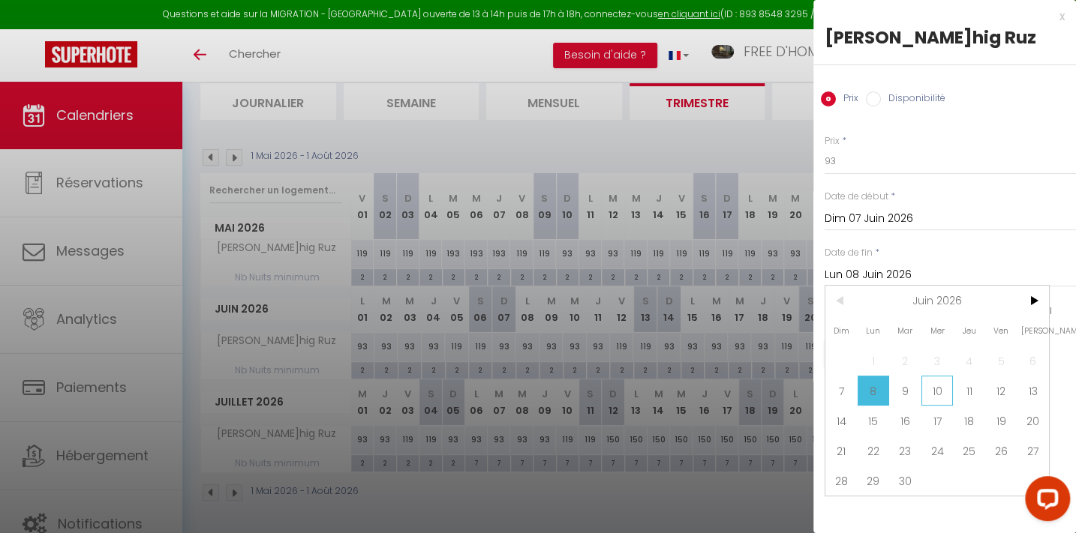
click at [931, 386] on span "10" at bounding box center [937, 391] width 32 height 30
type input "Mer 10 Juin 2026"
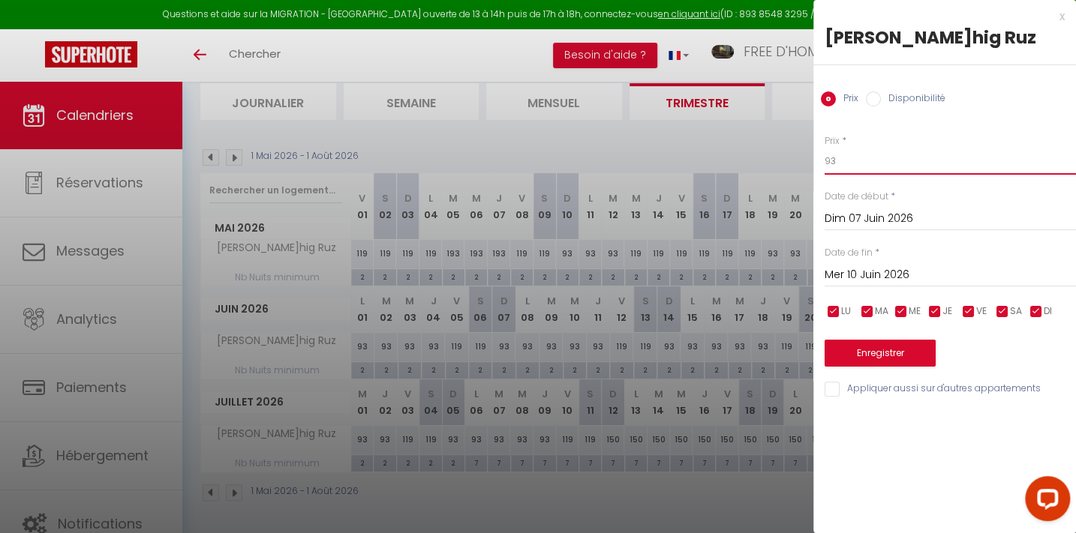
click at [842, 155] on input "93" at bounding box center [949, 161] width 251 height 27
type input "9"
type input "119"
click at [870, 349] on button "Enregistrer" at bounding box center [879, 353] width 111 height 27
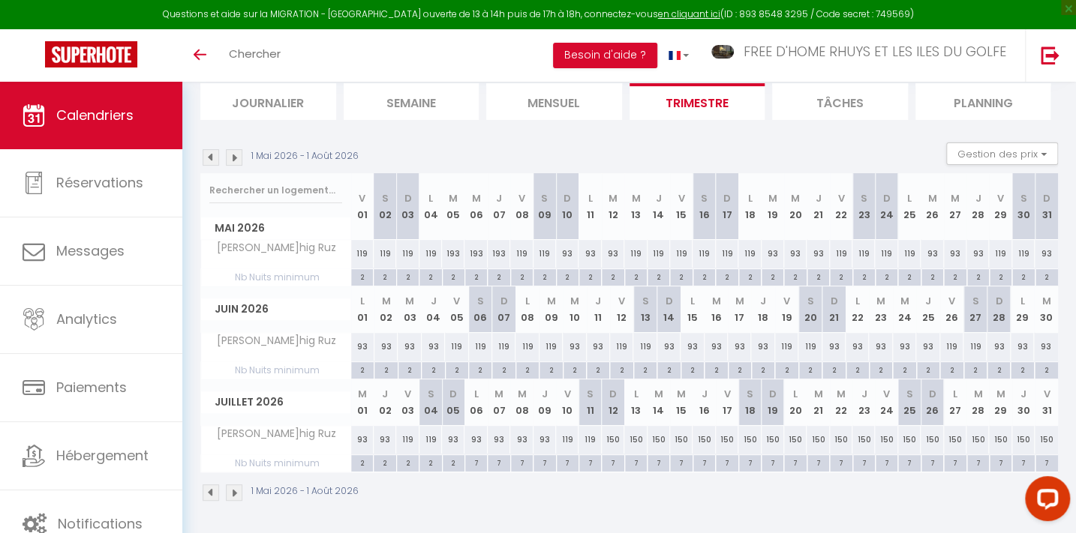
click at [362, 435] on div "93" at bounding box center [362, 440] width 23 height 28
type input "93"
type input "Mer 01 Juillet 2026"
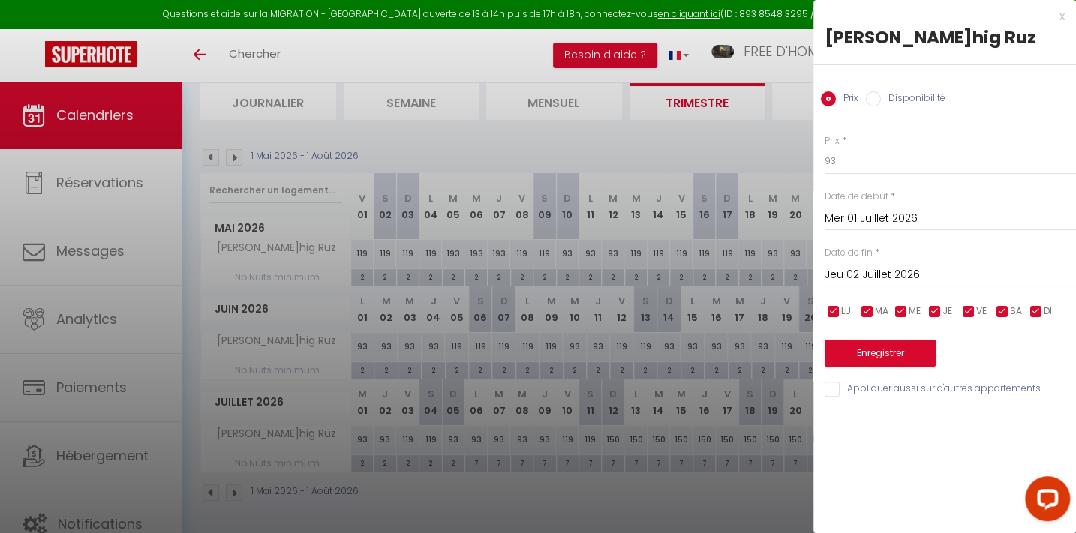
click at [867, 272] on input "Jeu 02 Juillet 2026" at bounding box center [949, 276] width 251 height 20
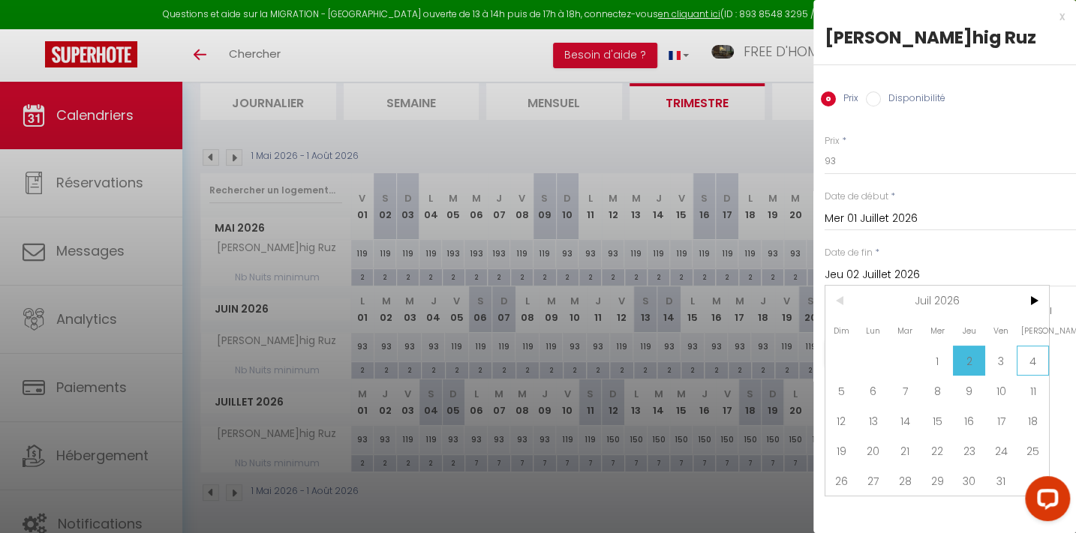
click at [1031, 356] on span "4" at bounding box center [1032, 361] width 32 height 30
type input "[DATE]"
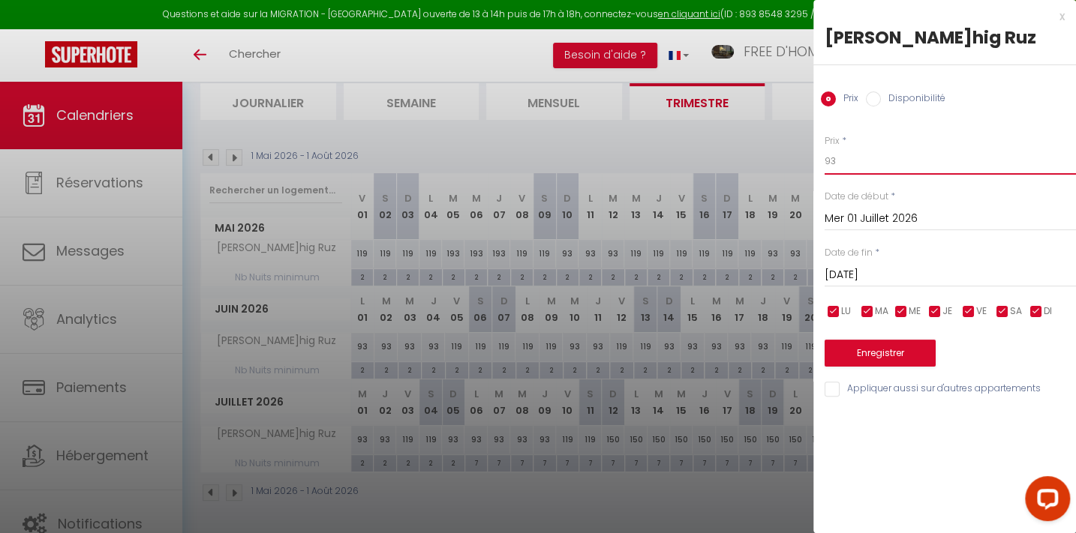
click at [839, 159] on input "93" at bounding box center [949, 161] width 251 height 27
type input "9"
type input "119"
click at [878, 353] on button "Enregistrer" at bounding box center [879, 353] width 111 height 27
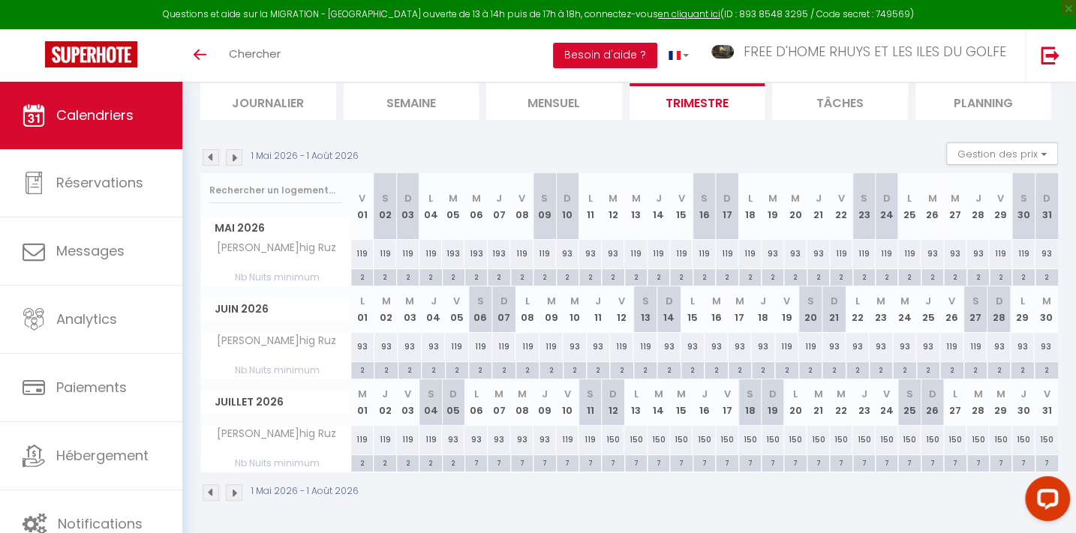
click at [433, 435] on div "119" at bounding box center [430, 440] width 23 height 28
type input "119"
type input "[DATE]"
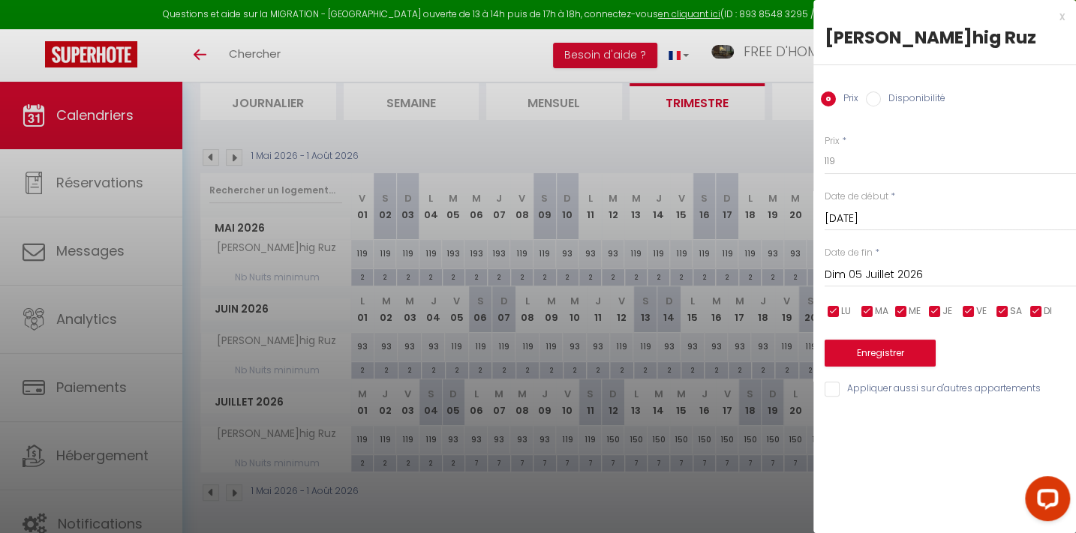
click at [877, 266] on input "Dim 05 Juillet 2026" at bounding box center [949, 276] width 251 height 20
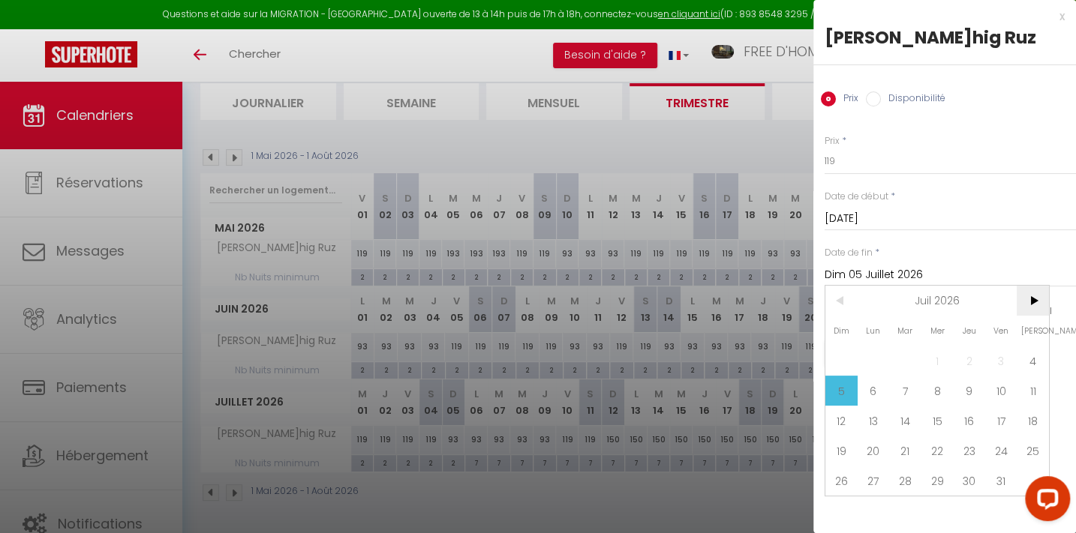
click at [1028, 294] on span ">" at bounding box center [1032, 301] width 32 height 30
click at [1039, 356] on span "1" at bounding box center [1032, 361] width 32 height 30
type input "[DATE]"
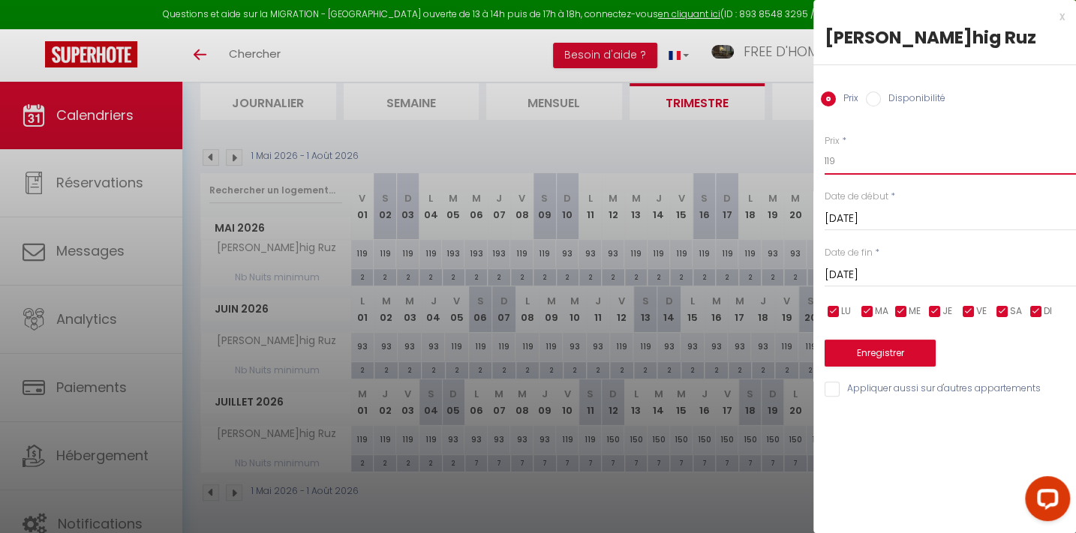
click at [861, 160] on input "119" at bounding box center [949, 161] width 251 height 27
type input "140"
click at [884, 353] on button "Enregistrer" at bounding box center [879, 353] width 111 height 27
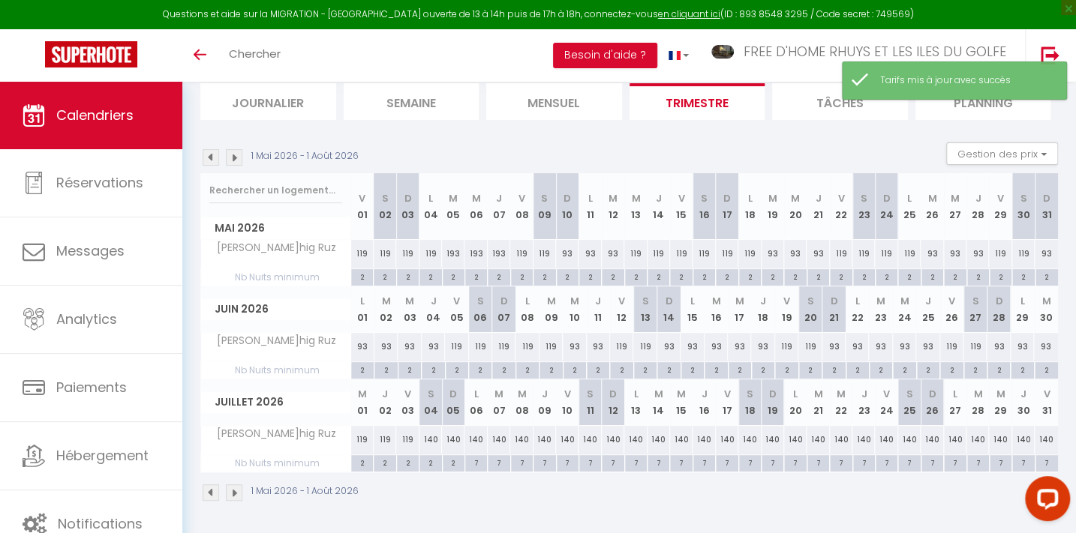
click at [234, 152] on img at bounding box center [234, 157] width 17 height 17
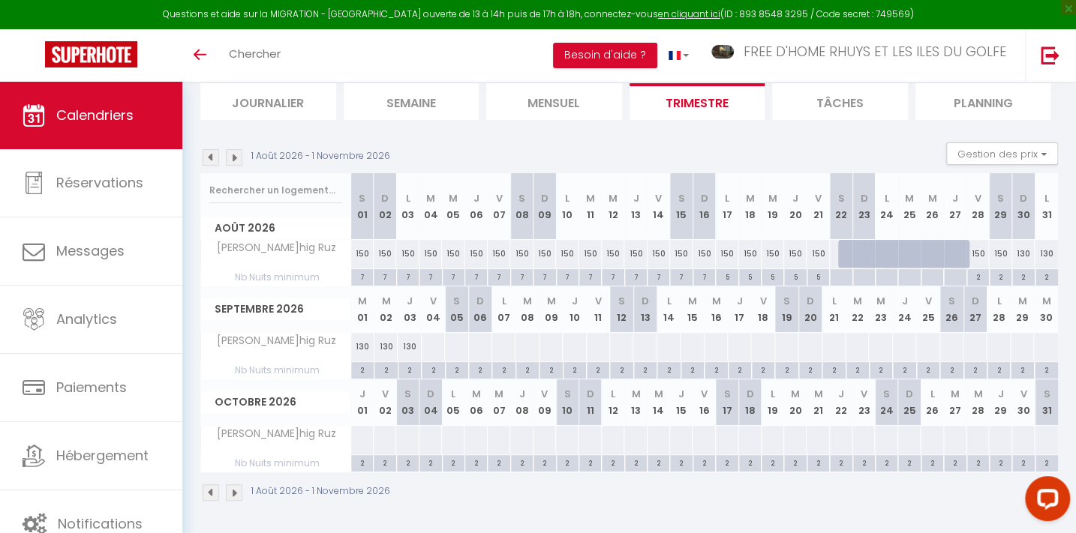
click at [978, 248] on div "150" at bounding box center [977, 254] width 23 height 28
type input "150"
type input "[DATE]"
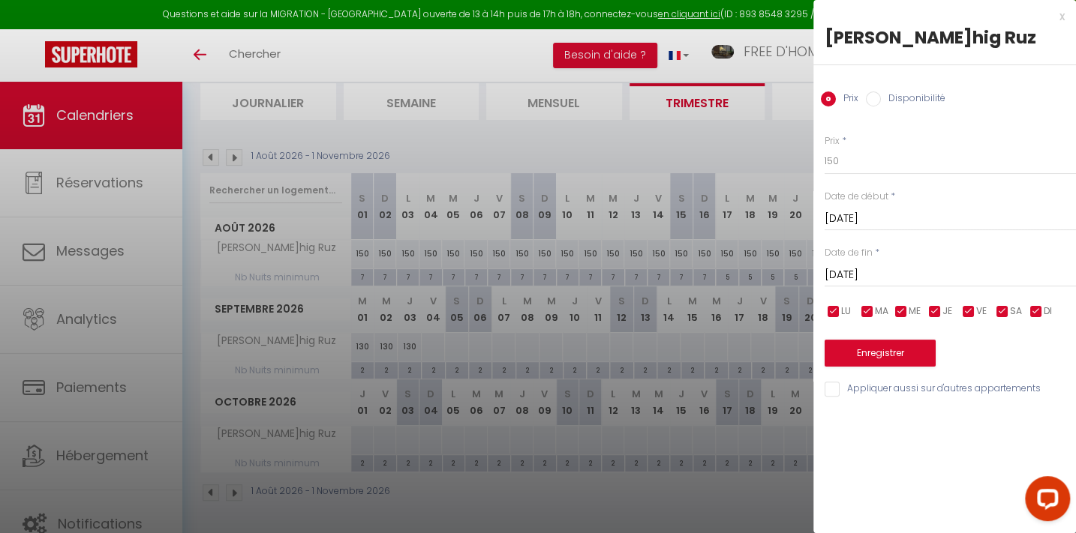
click at [877, 92] on input "Disponibilité" at bounding box center [873, 99] width 15 height 15
radio input "true"
radio input "false"
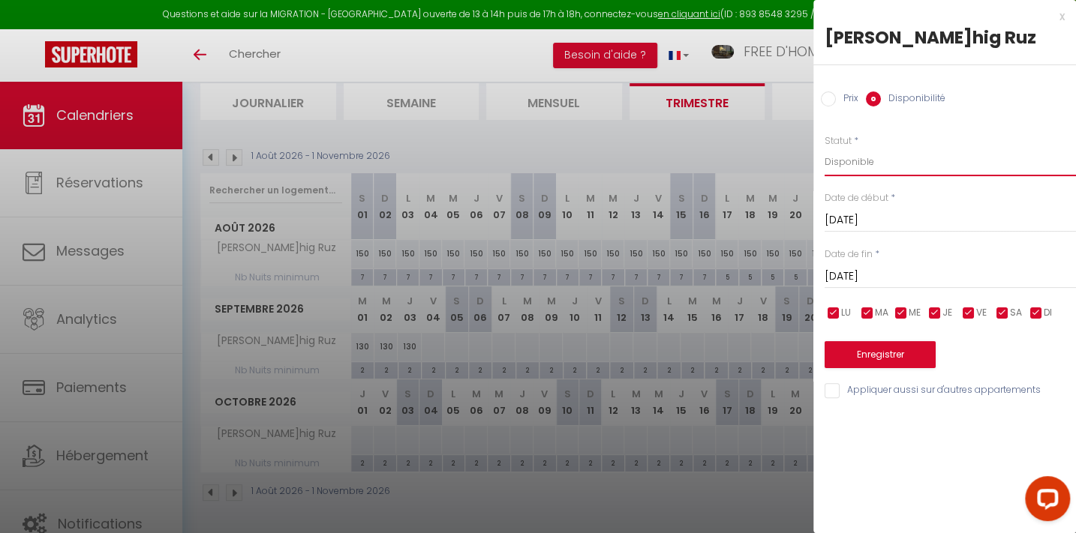
click at [851, 165] on select "Disponible Indisponible" at bounding box center [949, 162] width 251 height 29
select select "0"
click at [824, 148] on select "Disponible Indisponible" at bounding box center [949, 162] width 251 height 29
click at [888, 353] on button "Enregistrer" at bounding box center [879, 354] width 111 height 27
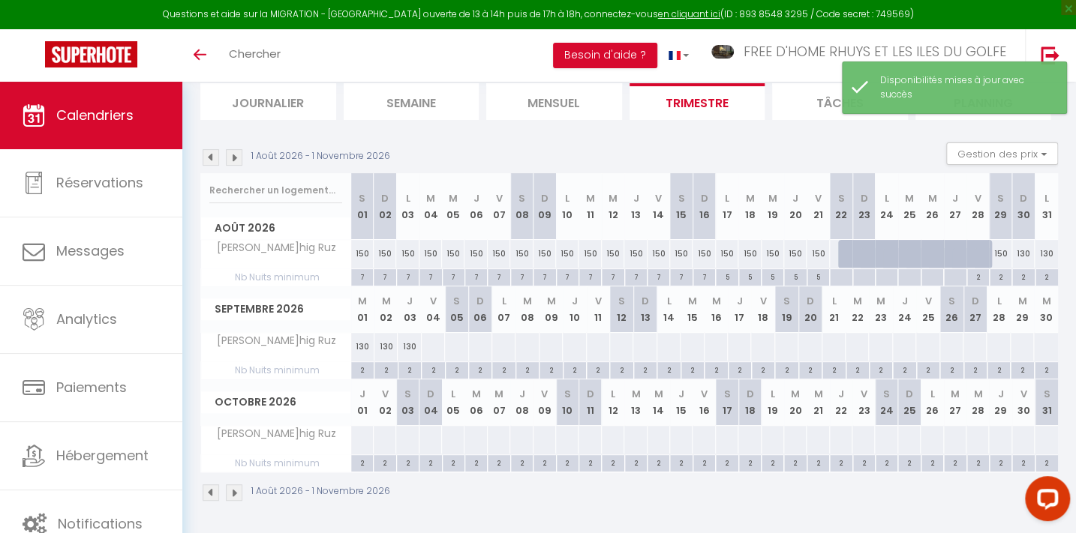
click at [999, 251] on div "150" at bounding box center [1000, 254] width 23 height 28
select select "1"
type input "[DATE]"
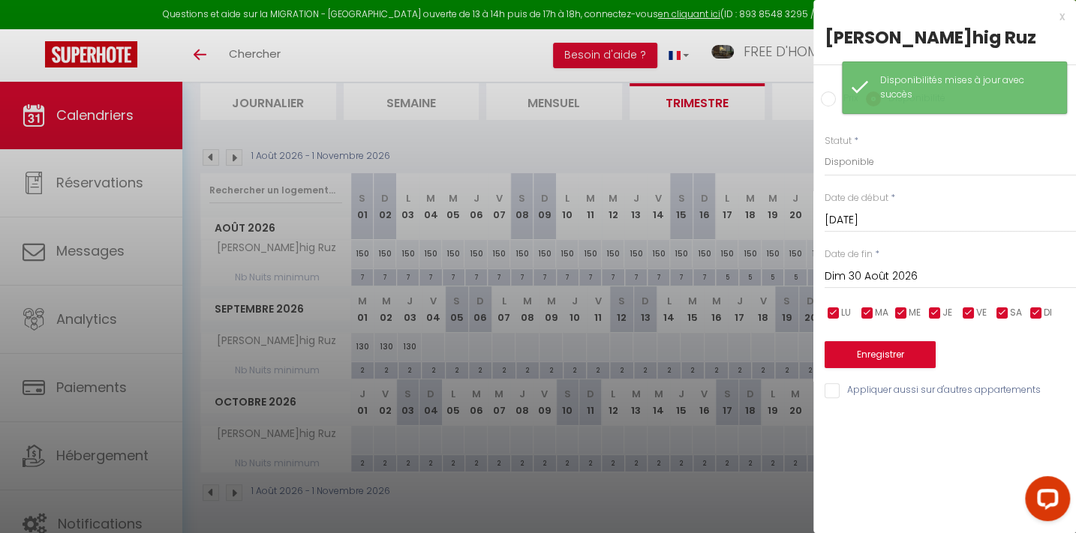
click at [899, 273] on input "Dim 30 Août 2026" at bounding box center [949, 277] width 251 height 20
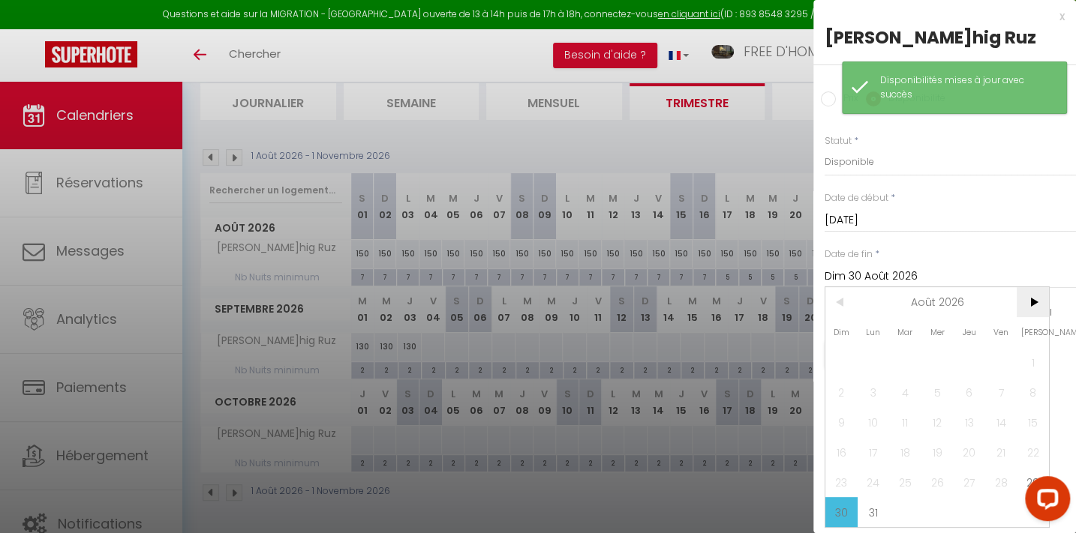
click at [1032, 300] on span ">" at bounding box center [1032, 302] width 32 height 30
click at [908, 355] on span "1" at bounding box center [905, 362] width 32 height 30
type input "[DATE]"
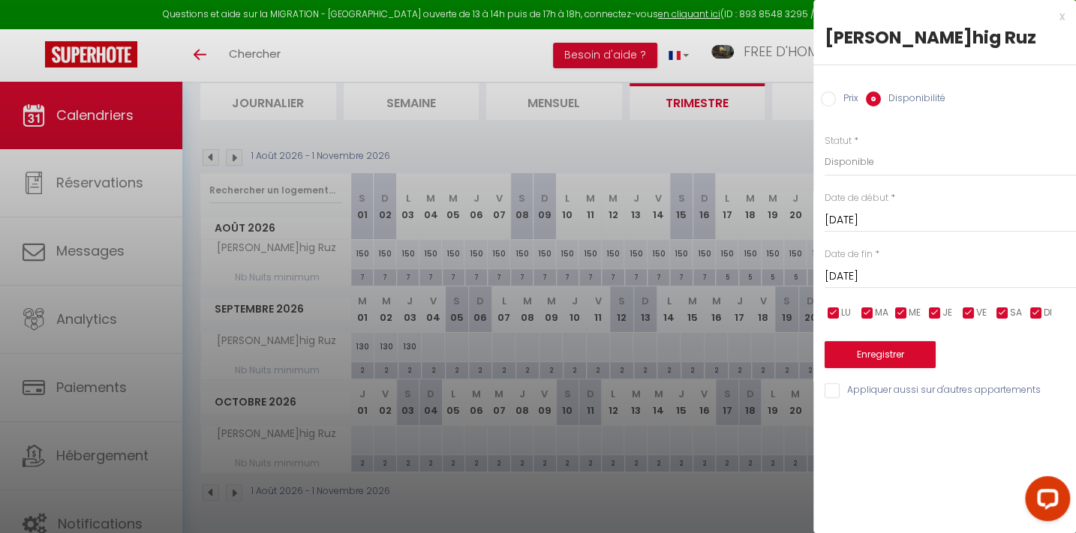
click at [830, 100] on input "Prix" at bounding box center [828, 99] width 15 height 15
radio input "true"
radio input "false"
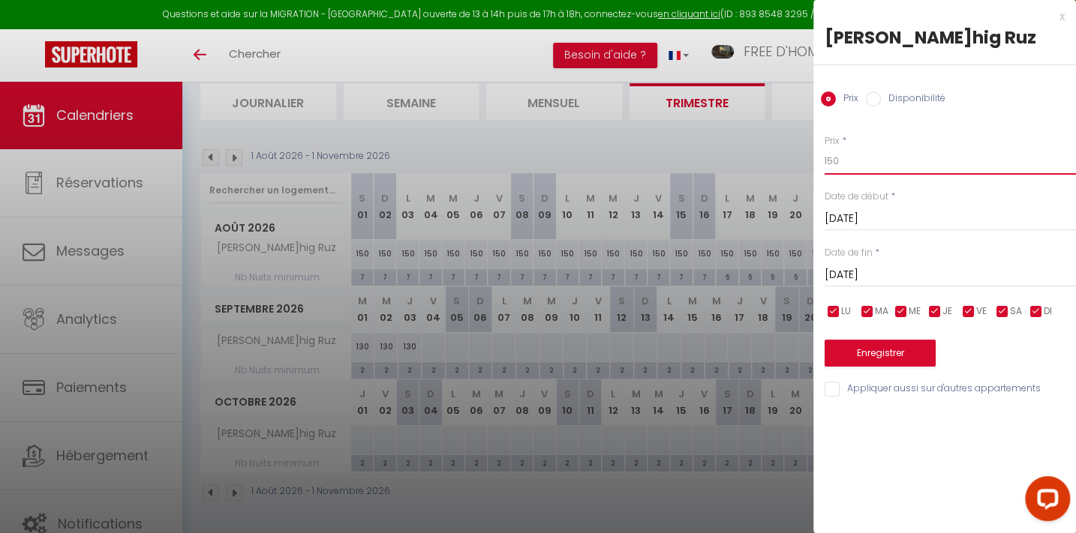
click at [848, 165] on input "150" at bounding box center [949, 161] width 251 height 27
type input "119"
click at [886, 351] on button "Enregistrer" at bounding box center [879, 353] width 111 height 27
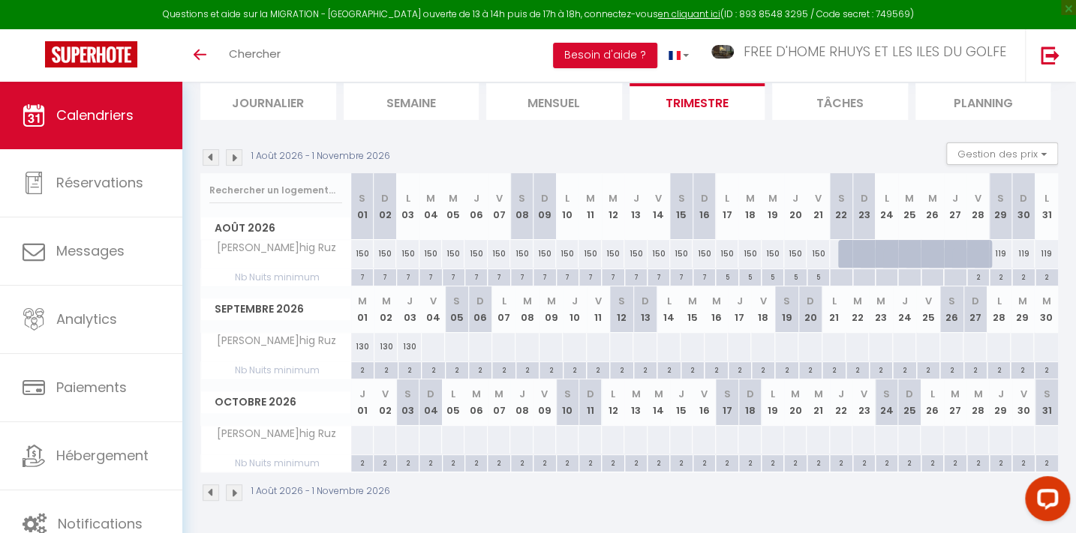
click at [363, 347] on div "130" at bounding box center [362, 347] width 23 height 28
type input "130"
type input "[DATE]"
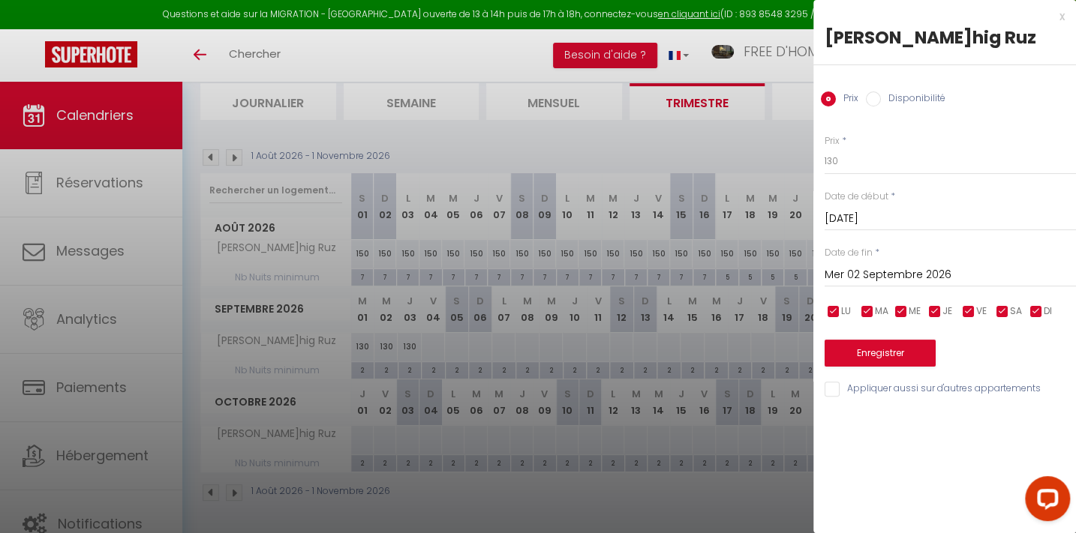
click at [866, 270] on input "Mer 02 Septembre 2026" at bounding box center [949, 276] width 251 height 20
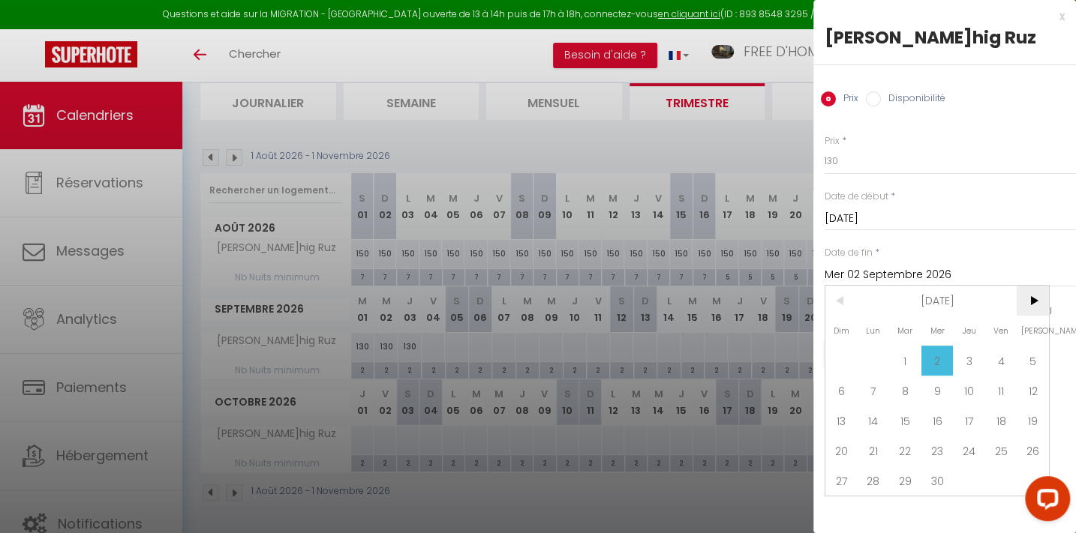
click at [1040, 300] on span ">" at bounding box center [1032, 301] width 32 height 30
click at [965, 353] on span "1" at bounding box center [969, 361] width 32 height 30
type input "[DATE]"
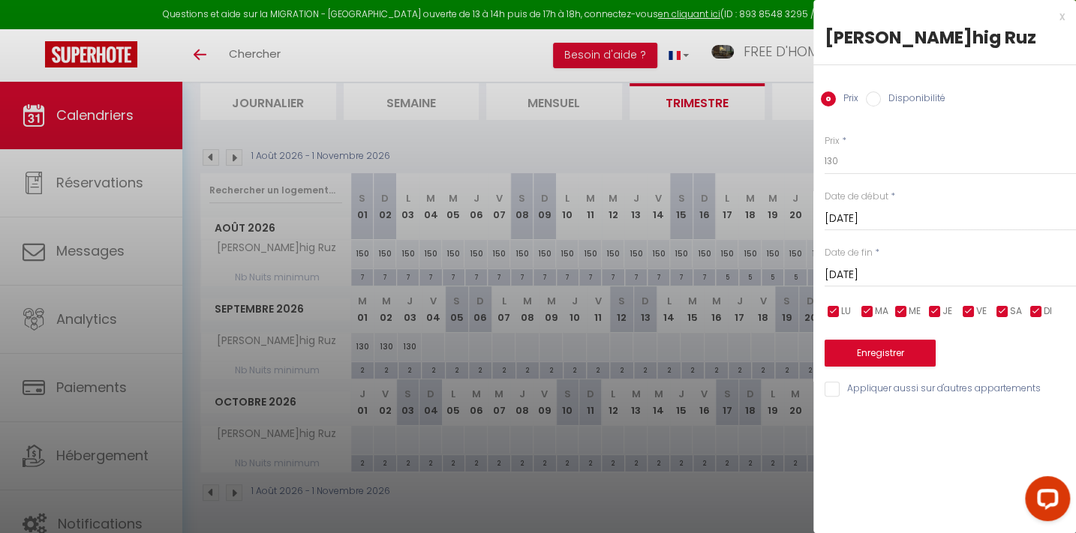
click at [963, 315] on input "checkbox" at bounding box center [968, 312] width 15 height 15
checkbox input "false"
click at [1003, 308] on input "checkbox" at bounding box center [1002, 312] width 15 height 15
checkbox input "false"
click at [845, 158] on input "130" at bounding box center [949, 161] width 251 height 27
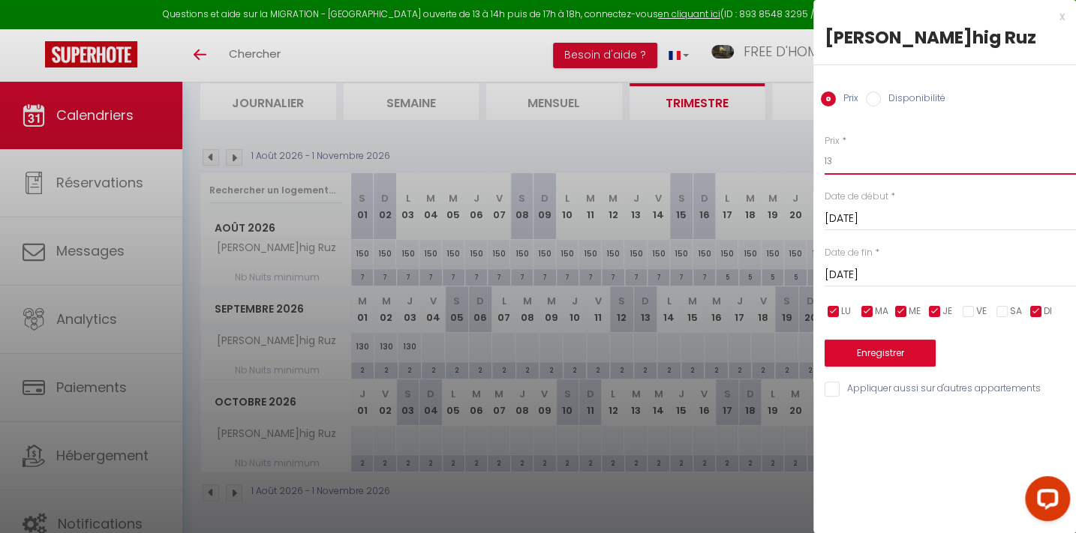
type input "1"
type input "93"
click at [888, 359] on button "Enregistrer" at bounding box center [879, 353] width 111 height 27
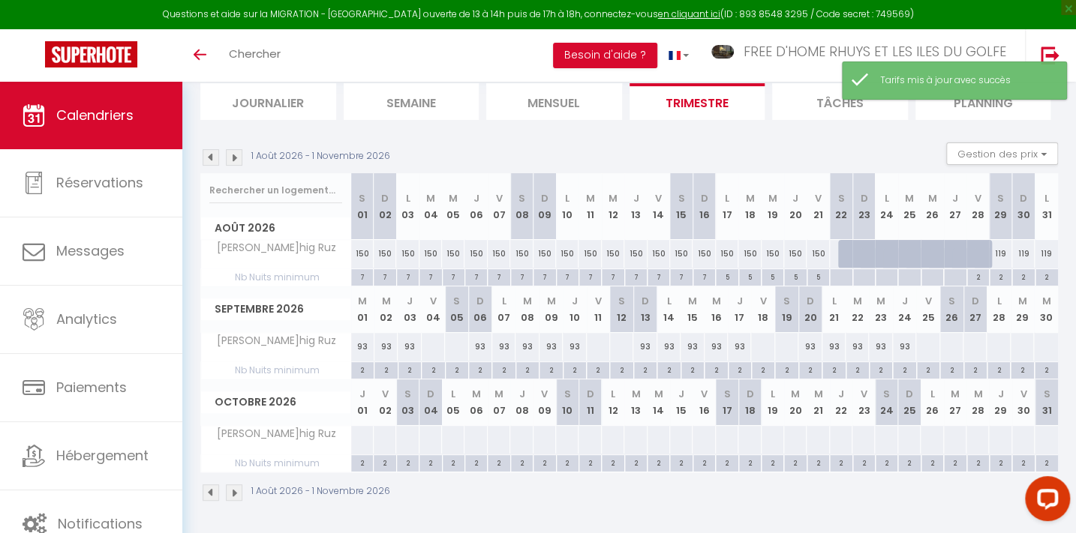
click at [428, 350] on div at bounding box center [433, 347] width 24 height 28
type input "[DATE]"
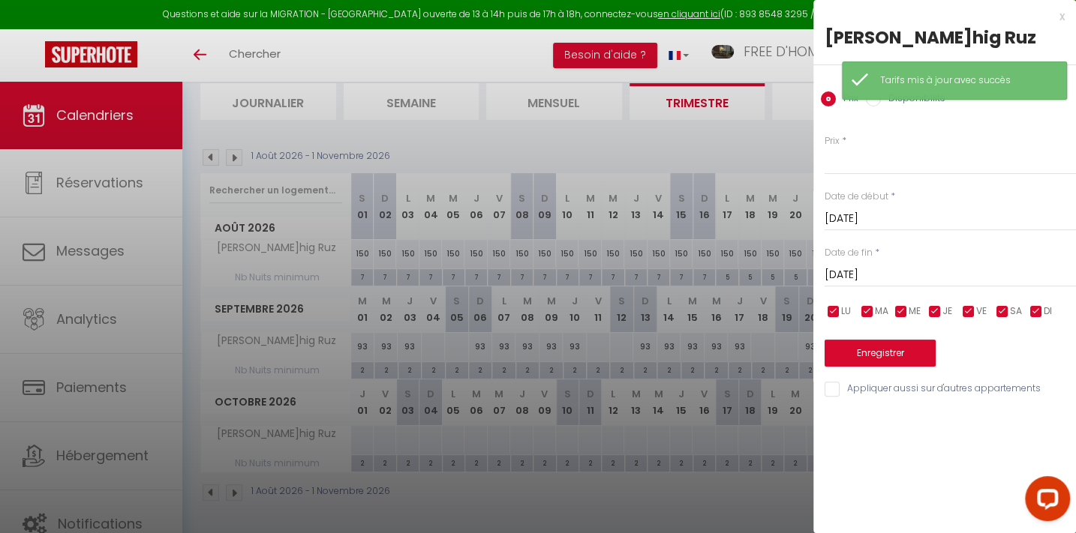
click at [886, 270] on input "[DATE]" at bounding box center [949, 276] width 251 height 20
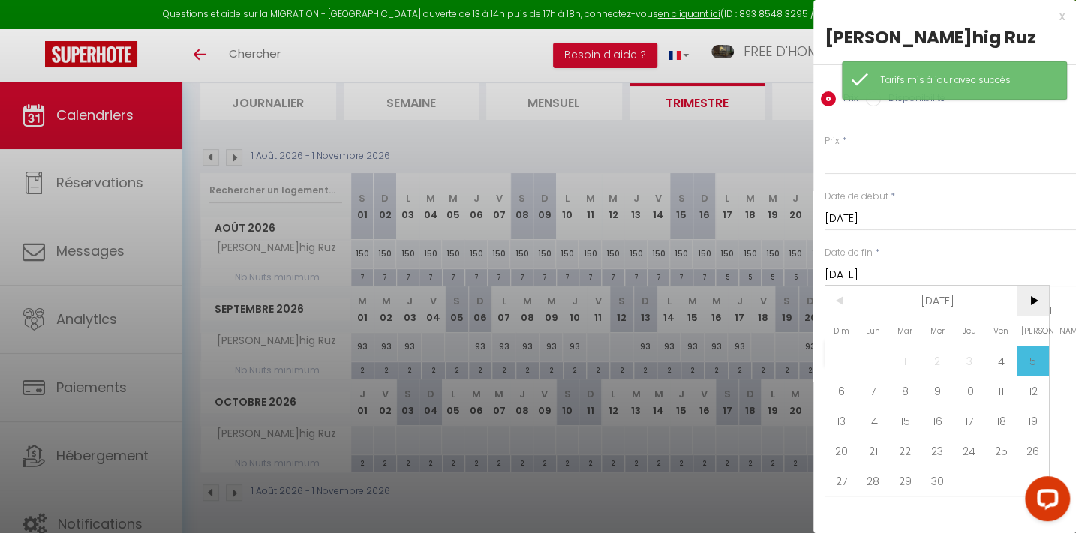
click at [1037, 302] on span ">" at bounding box center [1032, 301] width 32 height 30
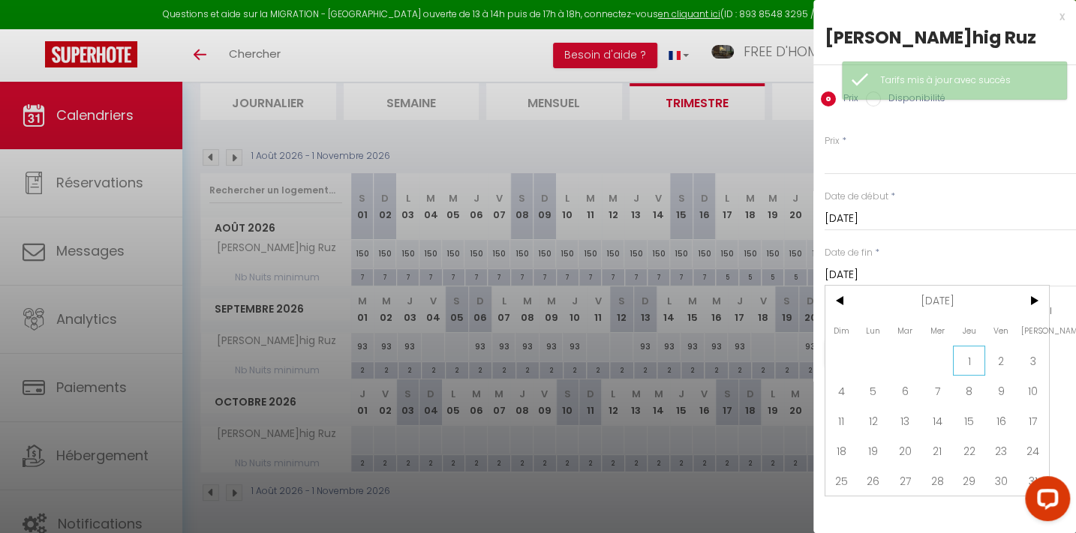
click at [964, 359] on span "1" at bounding box center [969, 361] width 32 height 30
type input "[DATE]"
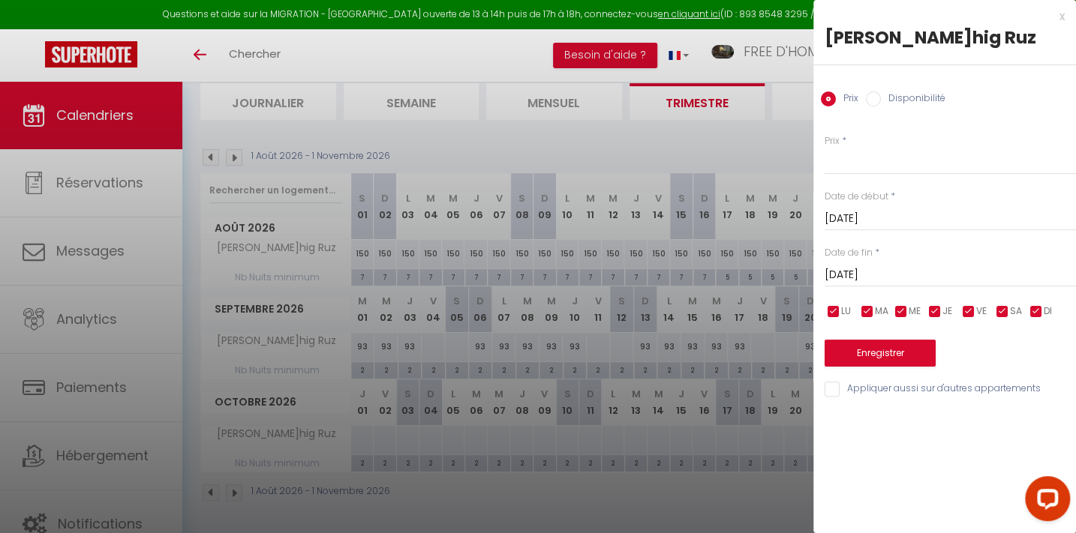
click at [835, 314] on input "checkbox" at bounding box center [833, 312] width 15 height 15
checkbox input "false"
click at [870, 314] on input "checkbox" at bounding box center [867, 312] width 15 height 15
checkbox input "false"
click at [904, 306] on input "checkbox" at bounding box center [900, 312] width 15 height 15
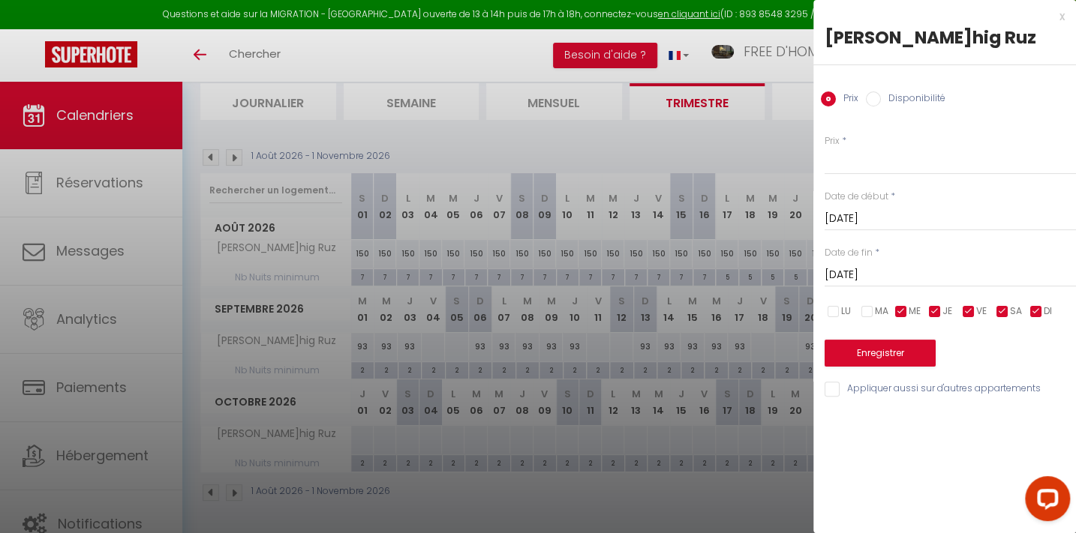
checkbox input "false"
click at [935, 308] on input "checkbox" at bounding box center [934, 312] width 15 height 15
checkbox input "false"
click at [1048, 308] on span "DI" at bounding box center [1047, 312] width 8 height 14
checkbox input "false"
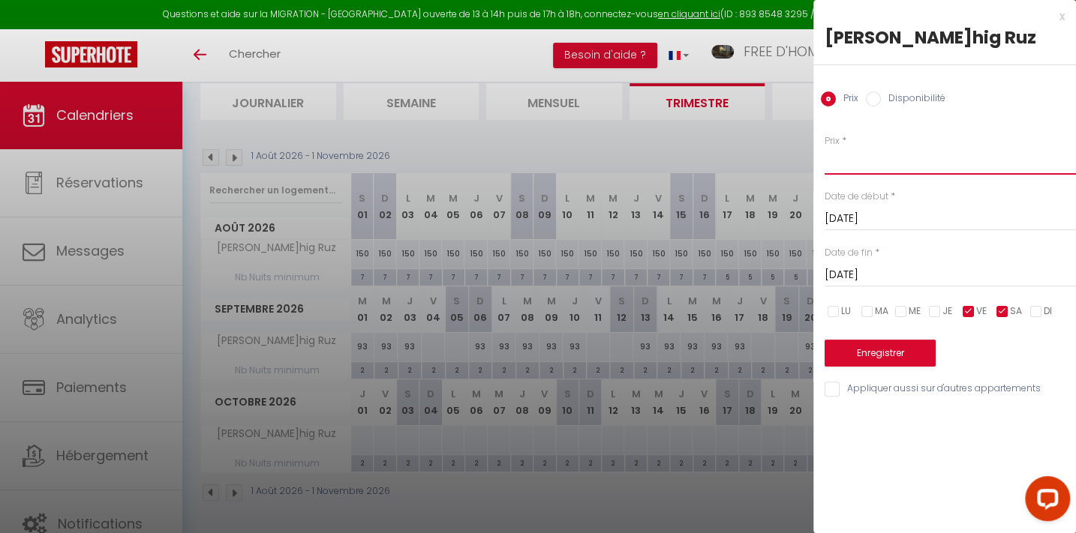
click at [861, 158] on input "Prix" at bounding box center [949, 161] width 251 height 27
type input "119"
click at [894, 352] on button "Enregistrer" at bounding box center [879, 353] width 111 height 27
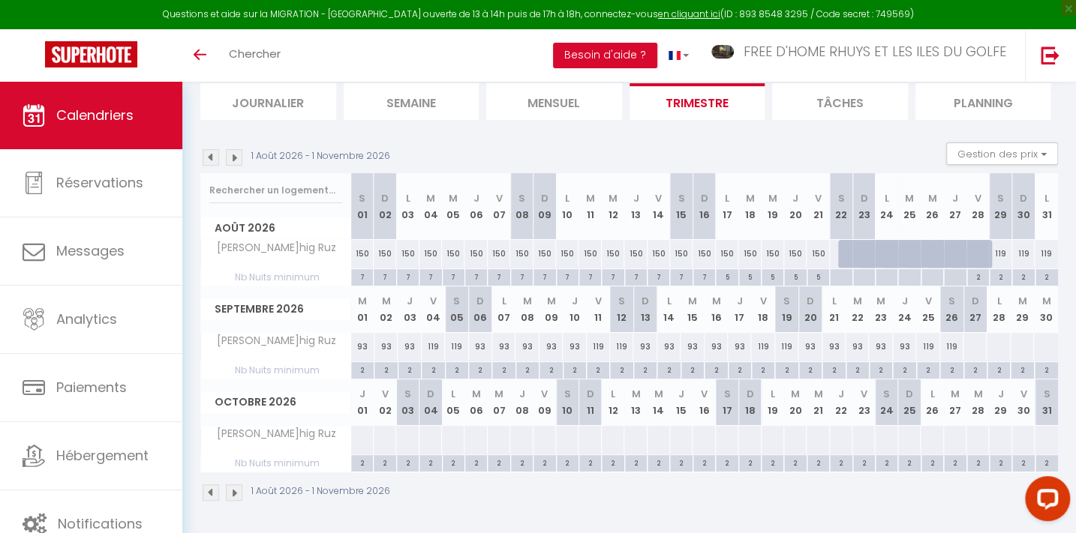
click at [972, 343] on div at bounding box center [974, 347] width 24 height 28
type input "[DATE]"
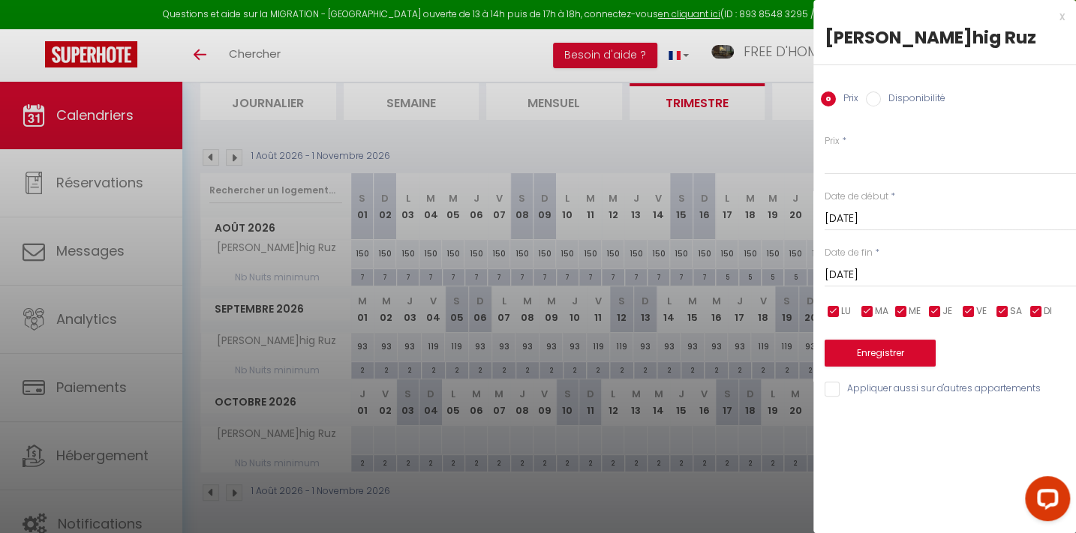
click at [920, 275] on input "[DATE]" at bounding box center [949, 276] width 251 height 20
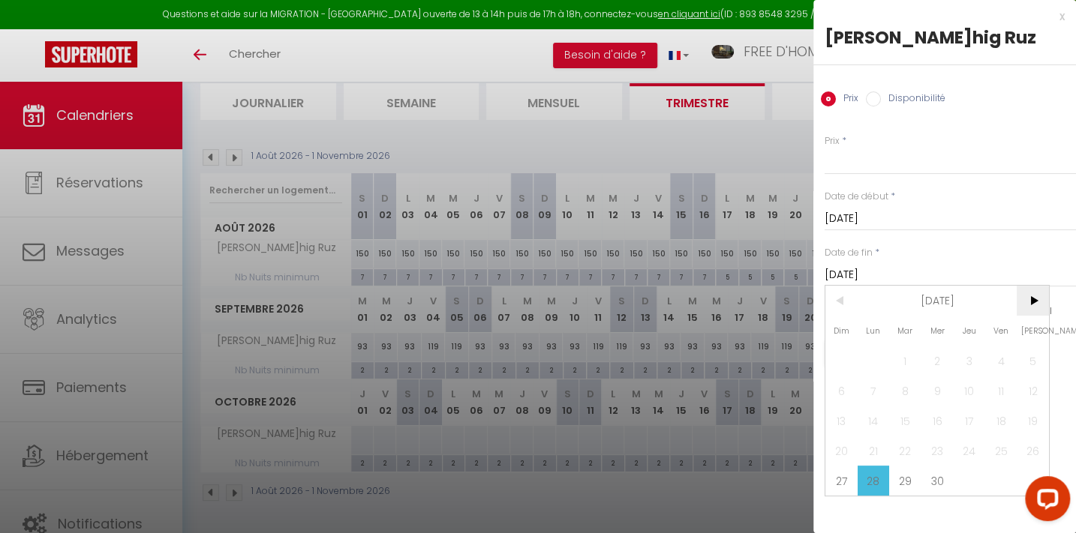
click at [1036, 300] on span ">" at bounding box center [1032, 301] width 32 height 30
click at [960, 398] on span "8" at bounding box center [969, 391] width 32 height 30
type input "[DATE]"
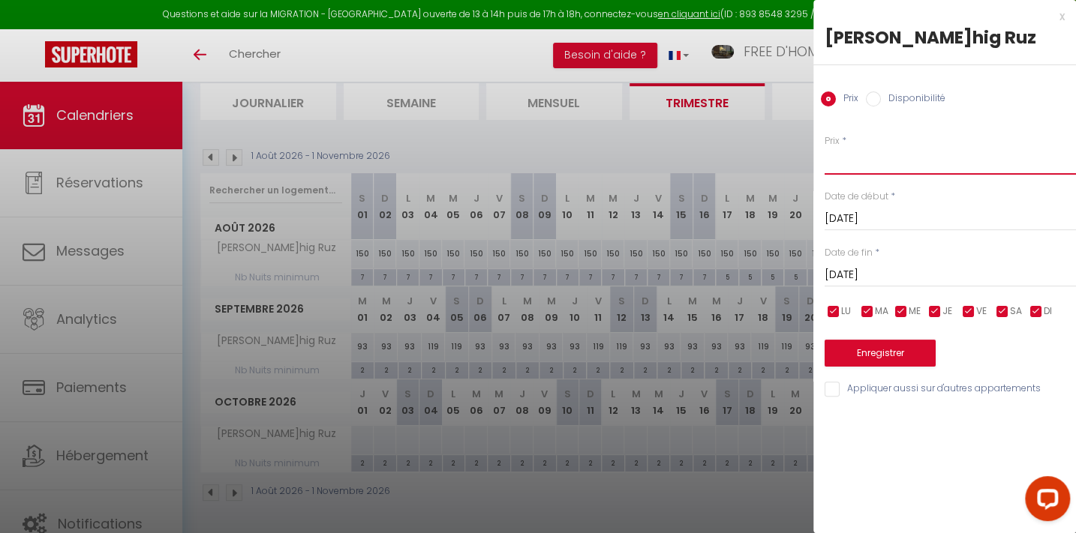
click at [857, 170] on input "Prix" at bounding box center [949, 161] width 251 height 27
type input "93"
click at [896, 359] on button "Enregistrer" at bounding box center [879, 353] width 111 height 27
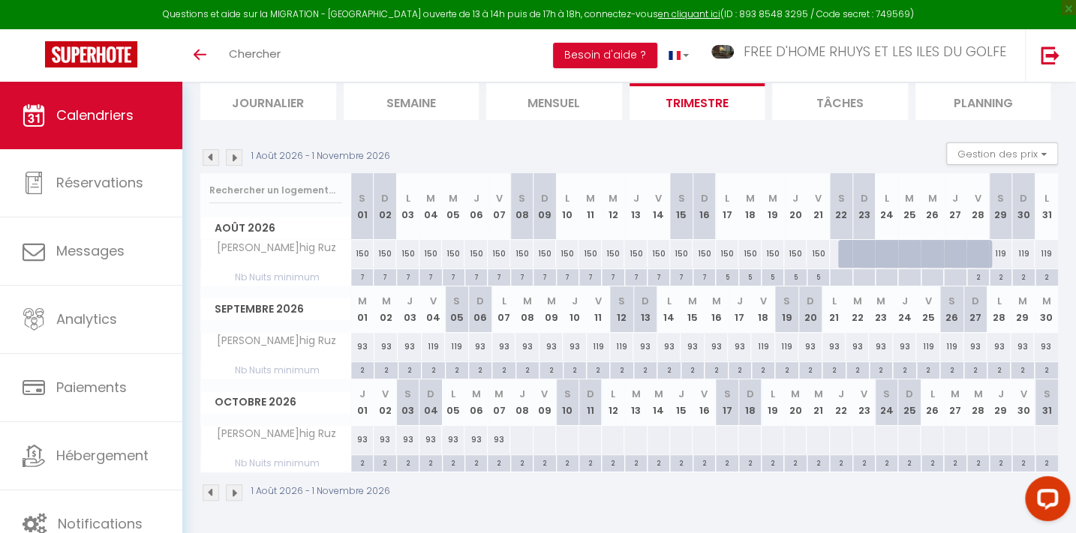
click at [925, 345] on div "119" at bounding box center [927, 347] width 23 height 28
type input "119"
type input "[DATE]"
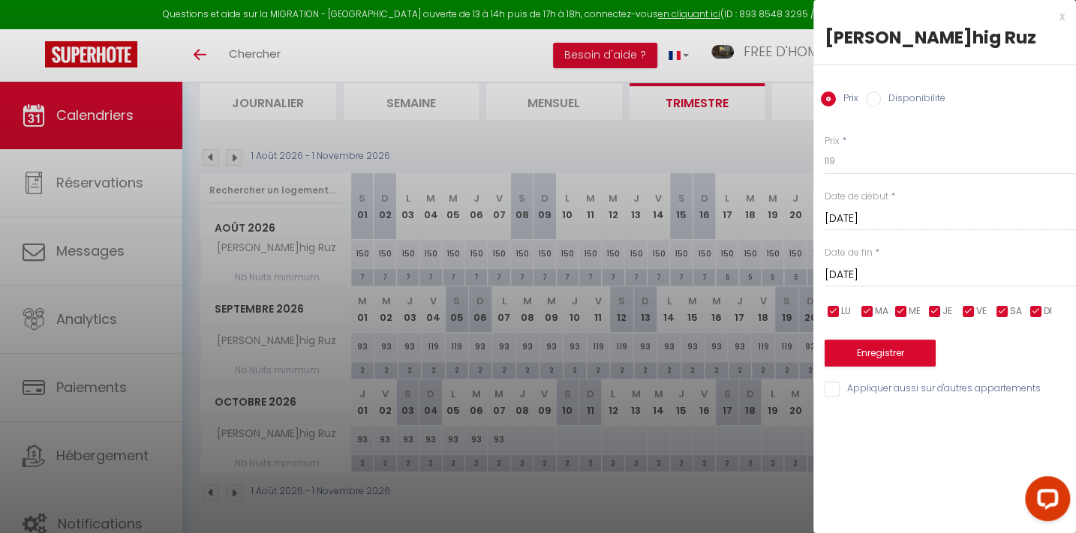
click at [884, 272] on input "[DATE]" at bounding box center [949, 276] width 251 height 20
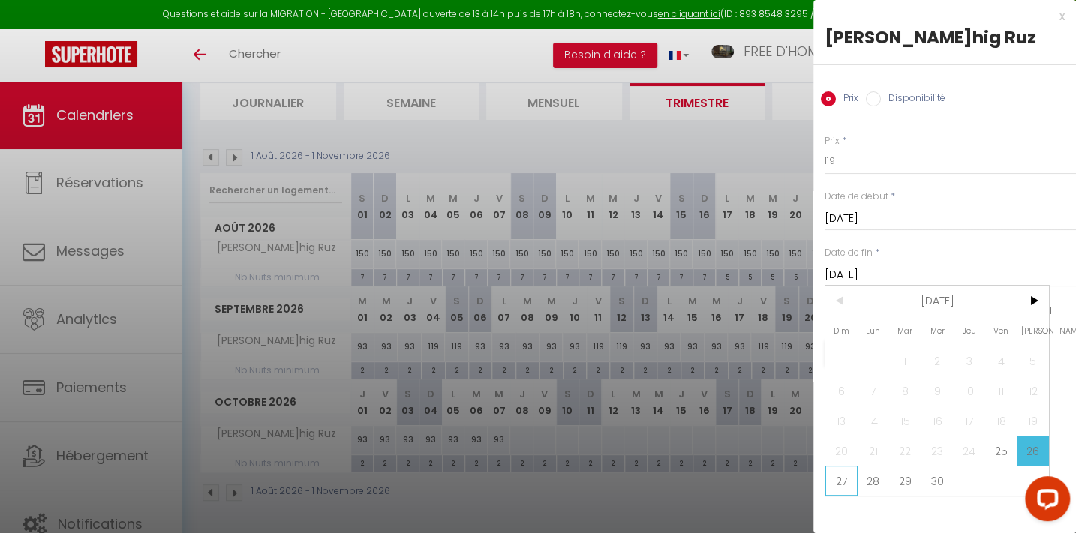
click at [844, 483] on span "27" at bounding box center [841, 481] width 32 height 30
type input "[DATE]"
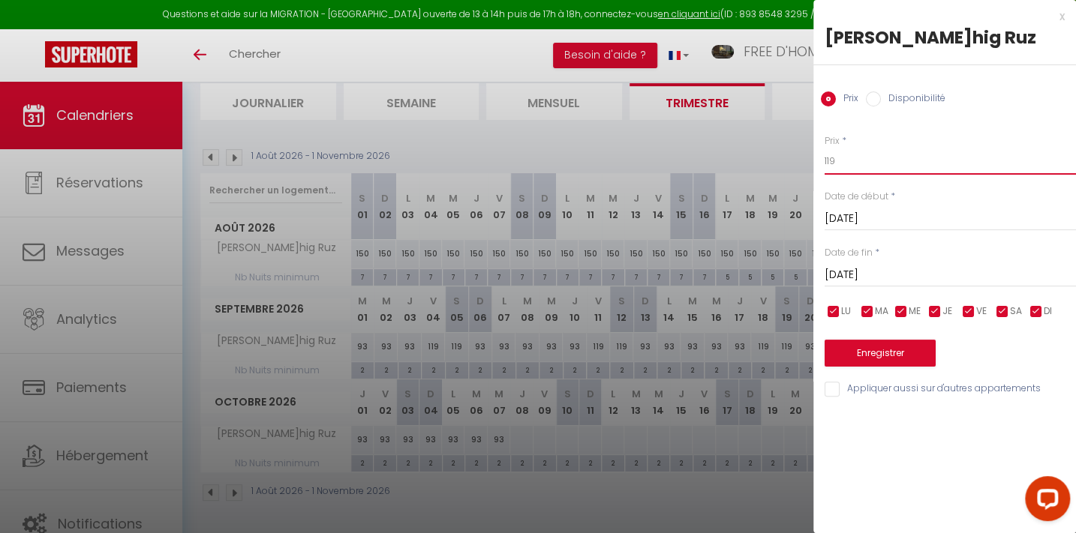
click at [851, 153] on input "119" at bounding box center [949, 161] width 251 height 27
type input "102"
click at [881, 354] on button "Enregistrer" at bounding box center [879, 353] width 111 height 27
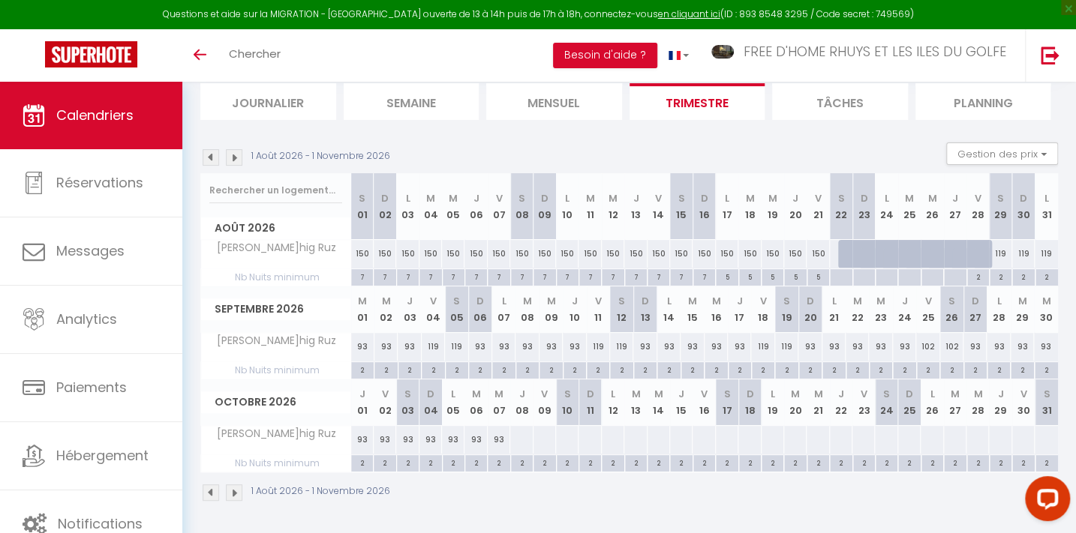
click at [362, 439] on div "93" at bounding box center [362, 440] width 23 height 28
type input "93"
type input "[DATE]"
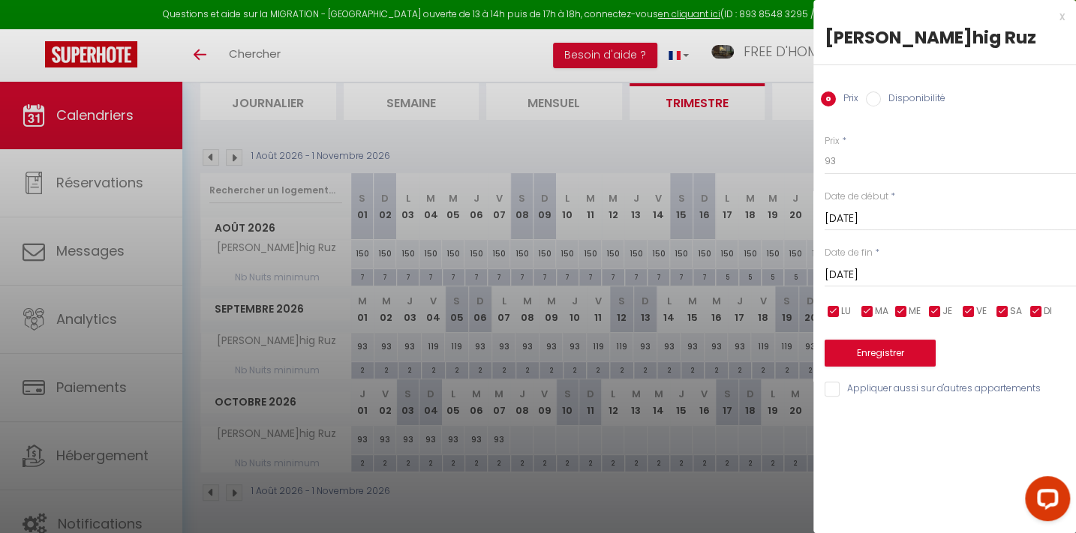
click at [878, 272] on input "[DATE]" at bounding box center [949, 276] width 251 height 20
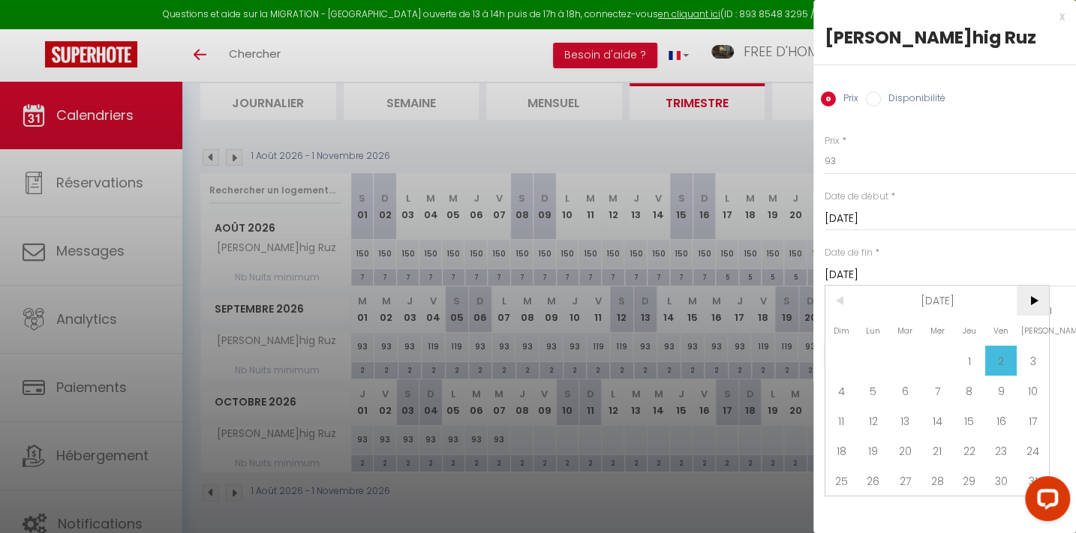
click at [1032, 294] on span ">" at bounding box center [1032, 301] width 32 height 30
click at [961, 389] on span "12" at bounding box center [969, 391] width 32 height 30
type input "[DATE]"
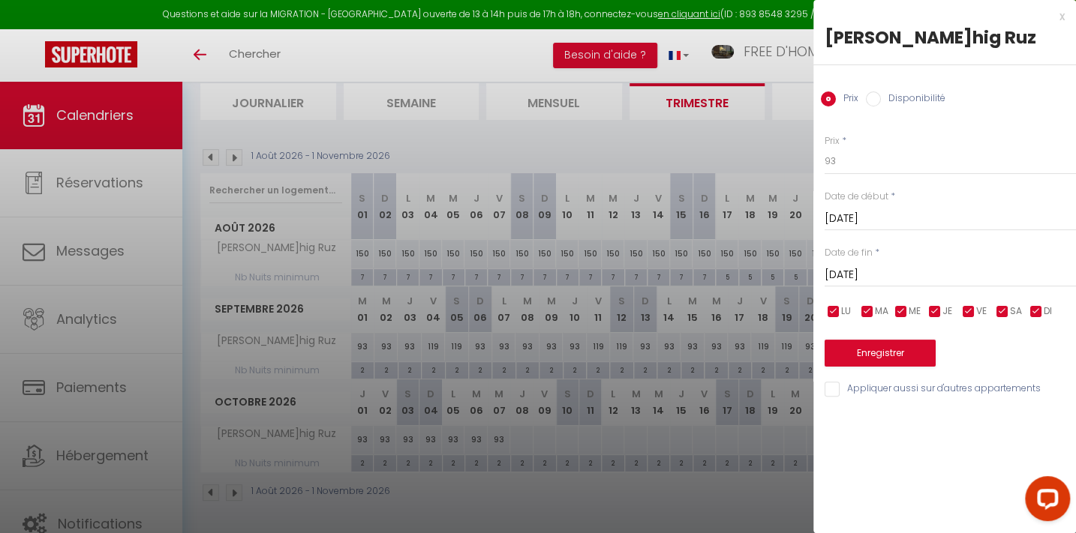
click at [965, 309] on input "checkbox" at bounding box center [968, 312] width 15 height 15
checkbox input "false"
click at [1011, 310] on span "SA" at bounding box center [1016, 312] width 12 height 14
checkbox input "false"
click at [836, 157] on input "93" at bounding box center [949, 161] width 251 height 27
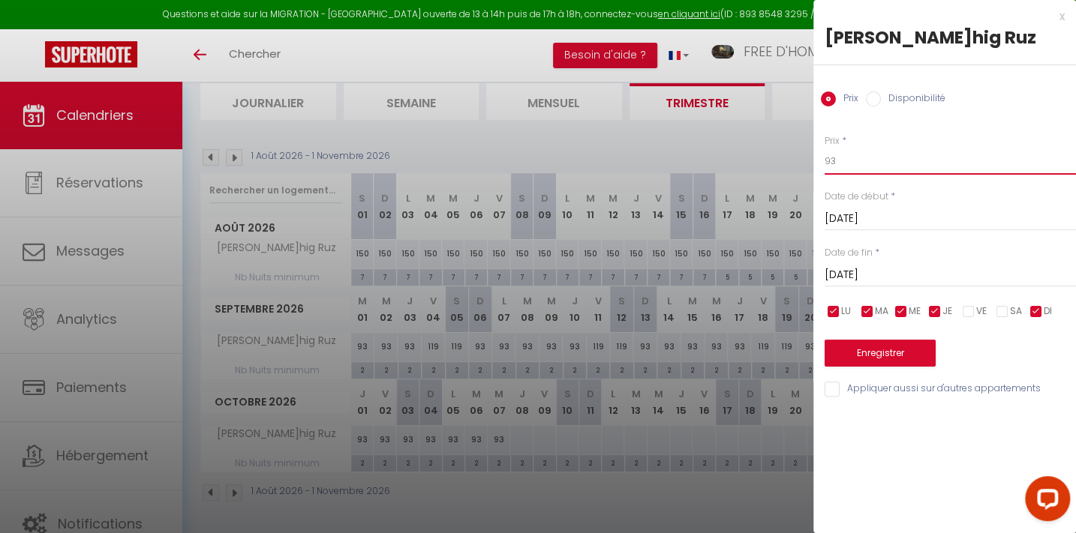
type input "9"
type input "81"
click at [875, 357] on button "Enregistrer" at bounding box center [879, 353] width 111 height 27
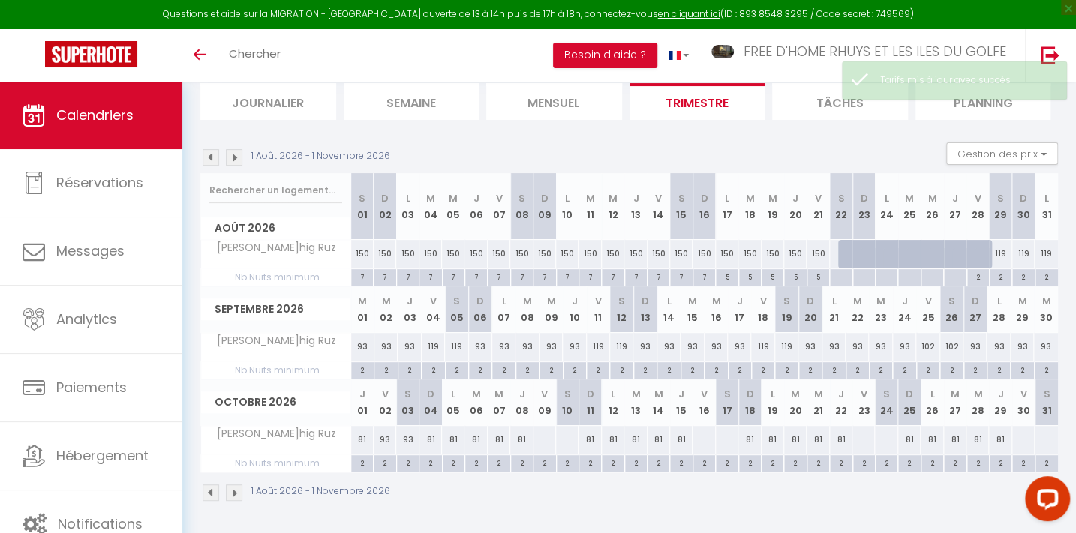
click at [386, 438] on div "93" at bounding box center [385, 440] width 23 height 28
type input "93"
type input "[DATE]"
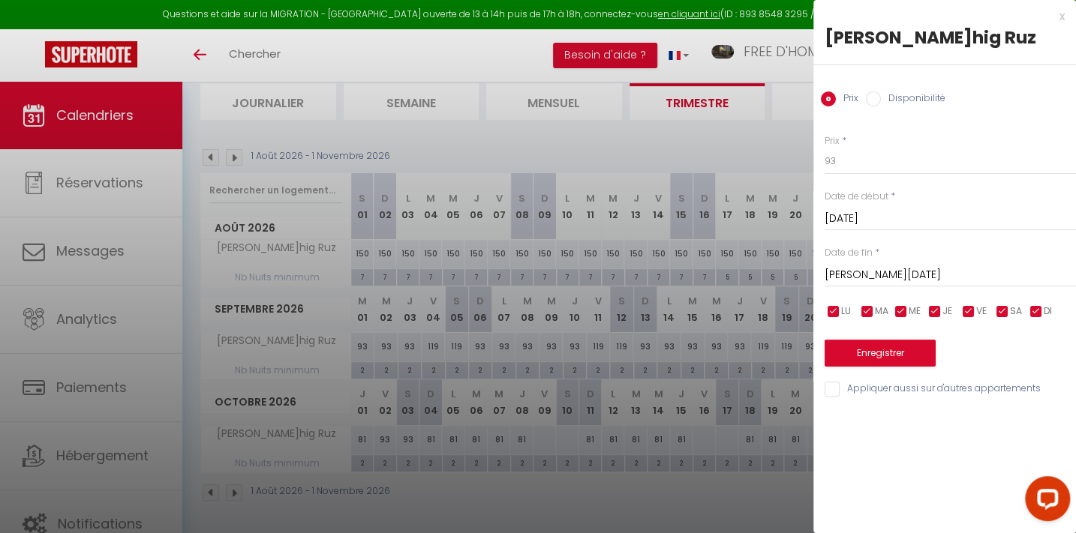
click at [854, 274] on input "[PERSON_NAME][DATE]" at bounding box center [949, 276] width 251 height 20
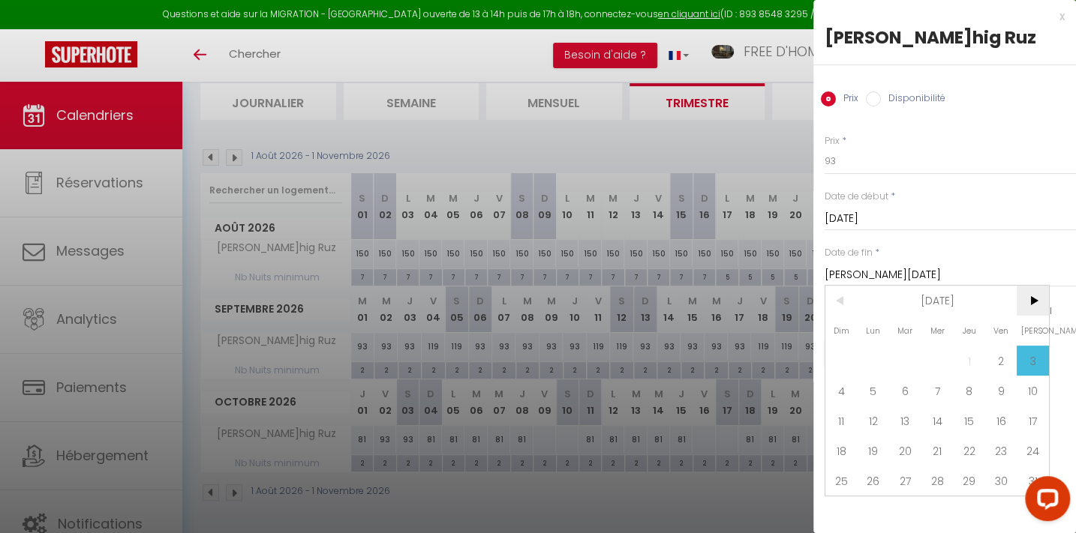
click at [1043, 302] on span ">" at bounding box center [1032, 301] width 32 height 30
click at [923, 414] on span "18" at bounding box center [937, 421] width 32 height 30
type input "[DATE]"
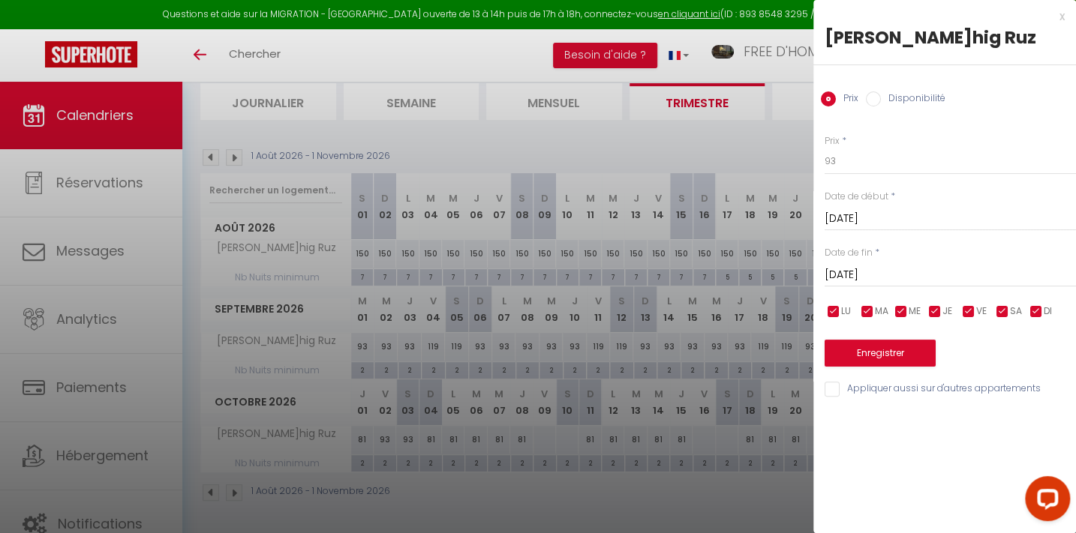
click at [833, 313] on input "checkbox" at bounding box center [833, 312] width 15 height 15
checkbox input "false"
click at [875, 308] on span "MA" at bounding box center [882, 312] width 14 height 14
checkbox input "false"
click at [911, 302] on div "LU MA ME JE VE SA DI" at bounding box center [950, 311] width 271 height 19
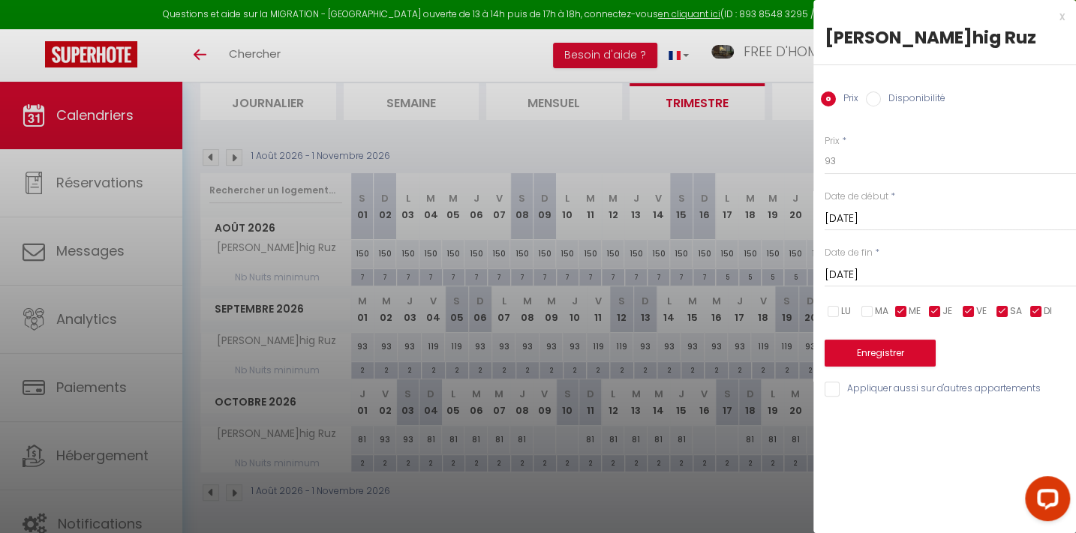
click at [911, 305] on span "ME" at bounding box center [914, 312] width 12 height 14
checkbox input "false"
click at [948, 308] on span "JE" at bounding box center [947, 312] width 10 height 14
checkbox input "false"
click at [1037, 306] on input "checkbox" at bounding box center [1035, 312] width 15 height 15
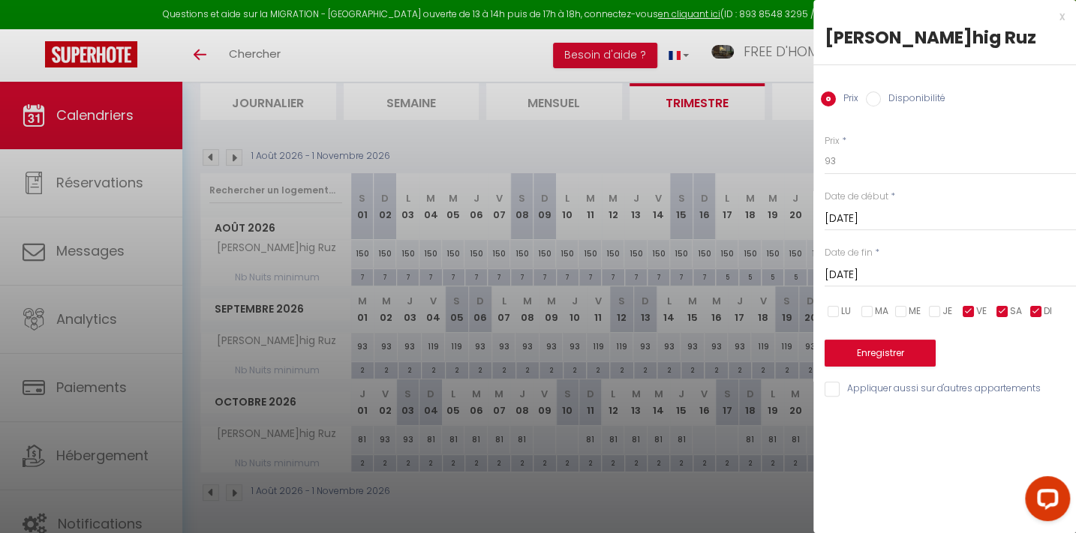
checkbox input "false"
click at [857, 158] on input "93" at bounding box center [949, 161] width 251 height 27
type input "9"
type input "102"
click at [875, 347] on button "Enregistrer" at bounding box center [879, 353] width 111 height 27
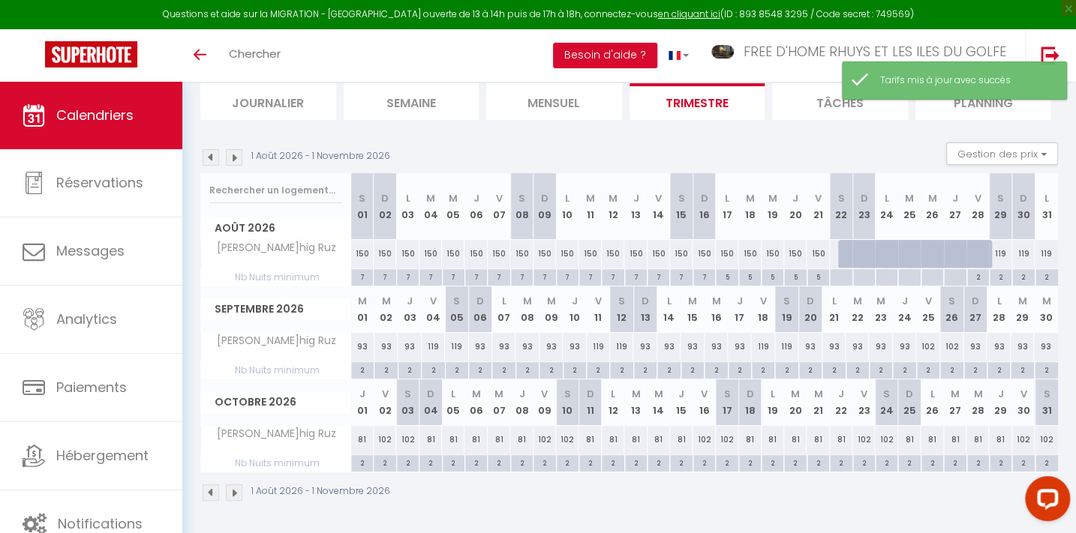
click at [234, 155] on img at bounding box center [234, 157] width 17 height 17
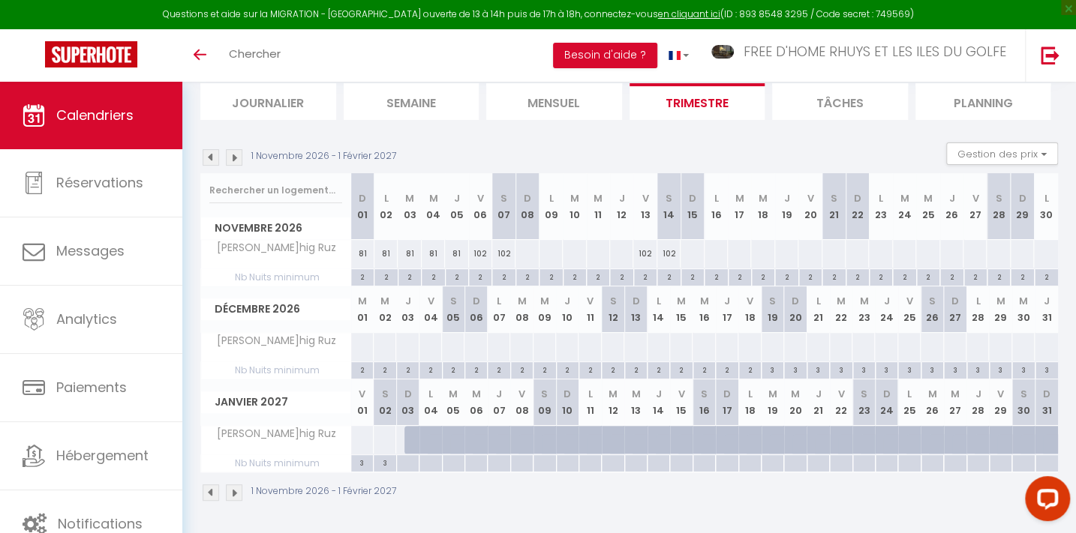
click at [213, 152] on img at bounding box center [211, 157] width 17 height 17
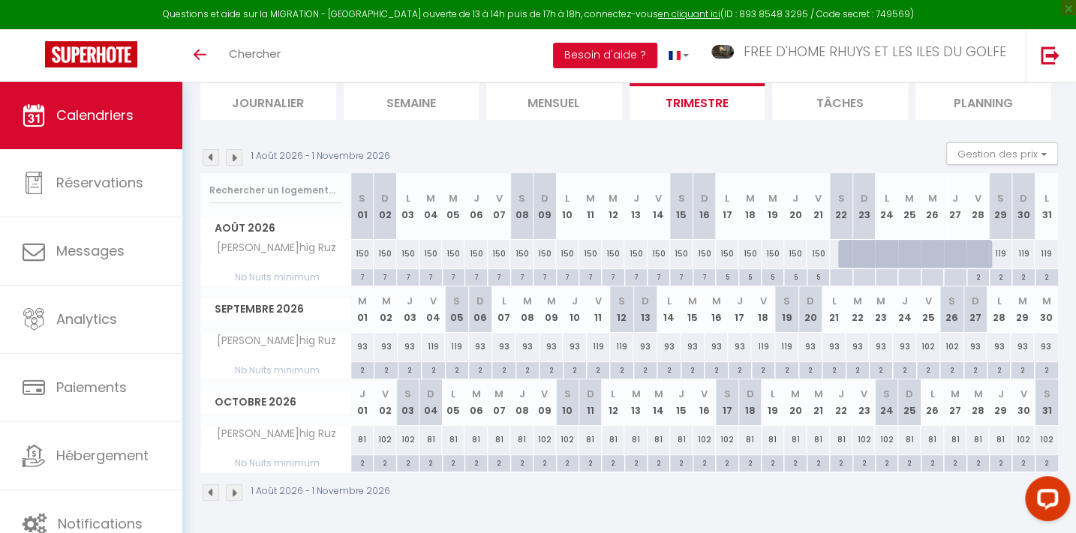
click at [234, 156] on img at bounding box center [234, 157] width 17 height 17
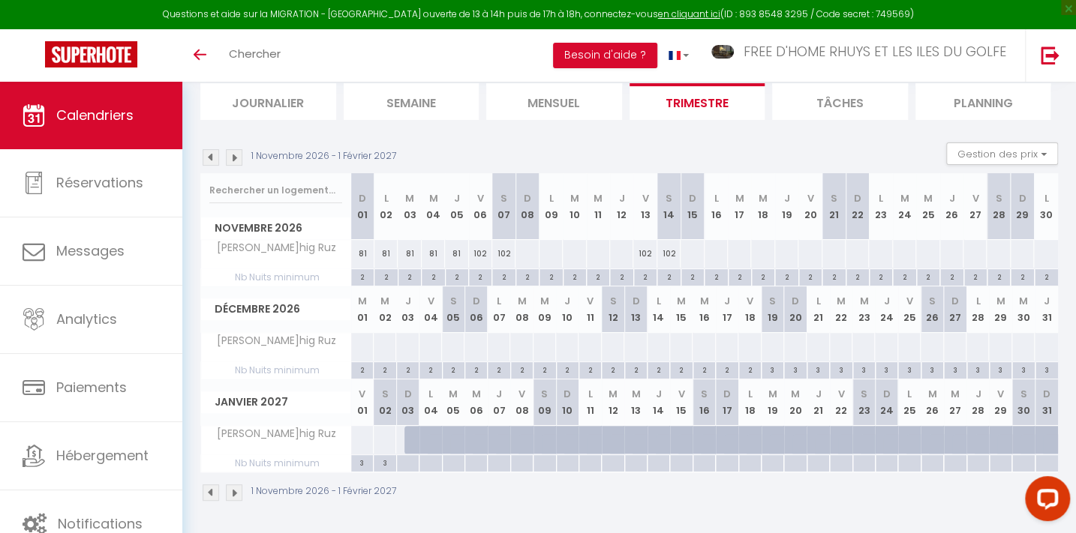
click at [362, 250] on div "81" at bounding box center [362, 254] width 23 height 28
type input "81"
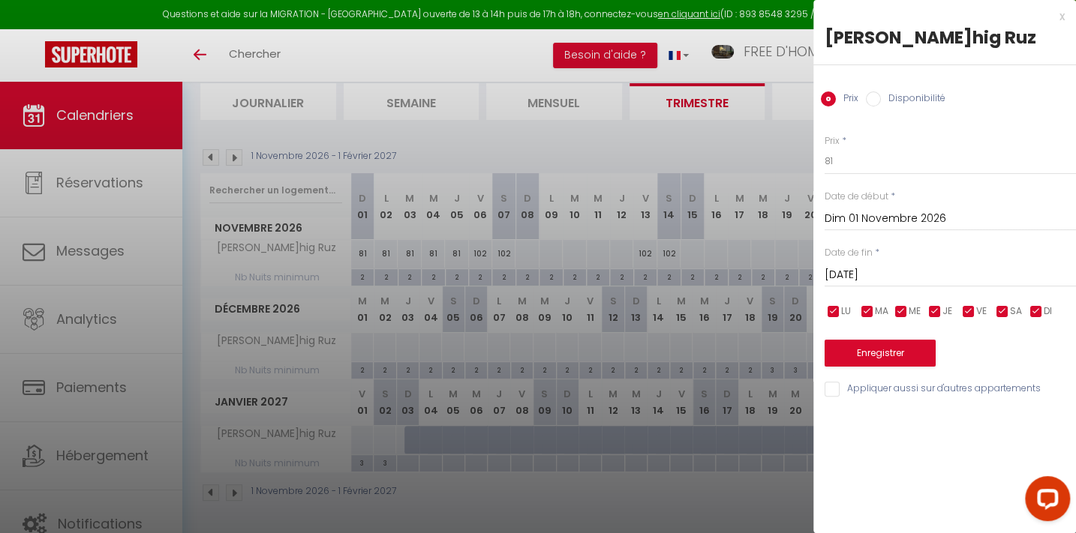
click at [868, 266] on input "[DATE]" at bounding box center [949, 276] width 251 height 20
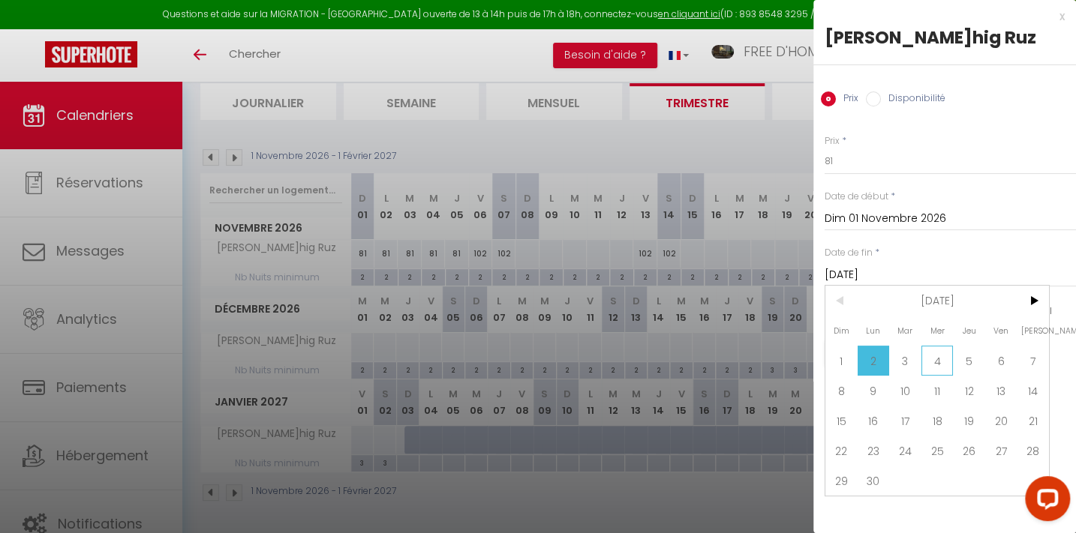
click at [932, 356] on span "4" at bounding box center [937, 361] width 32 height 30
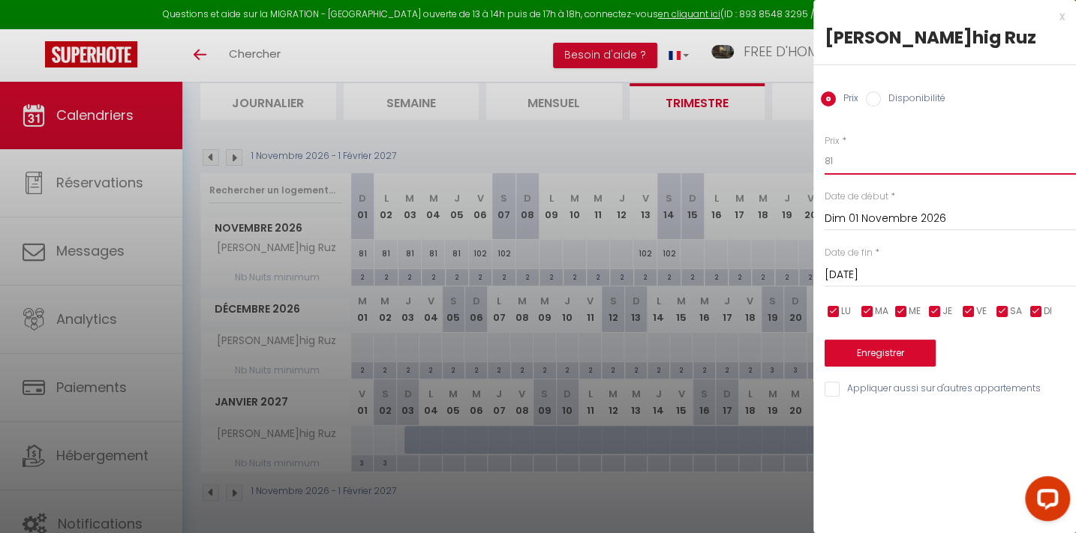
click at [840, 159] on input "81" at bounding box center [949, 161] width 251 height 27
click at [877, 367] on div "Prix * 102 Statut * Disponible Indisponible Date de début * [DATE] < [DATE] > D…" at bounding box center [944, 258] width 263 height 284
click at [878, 360] on button "Enregistrer" at bounding box center [879, 353] width 111 height 27
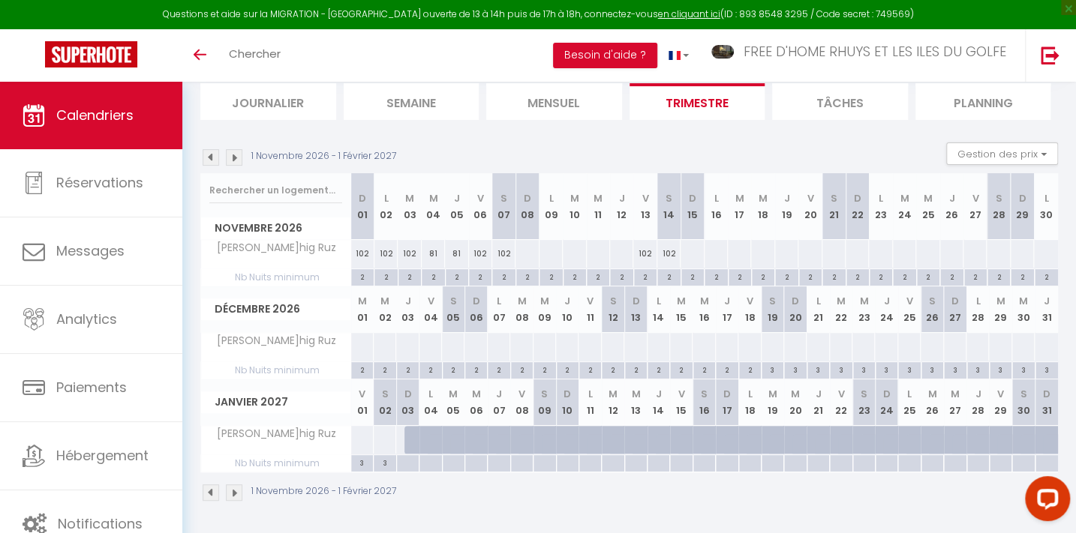
click at [430, 249] on div "81" at bounding box center [433, 254] width 23 height 28
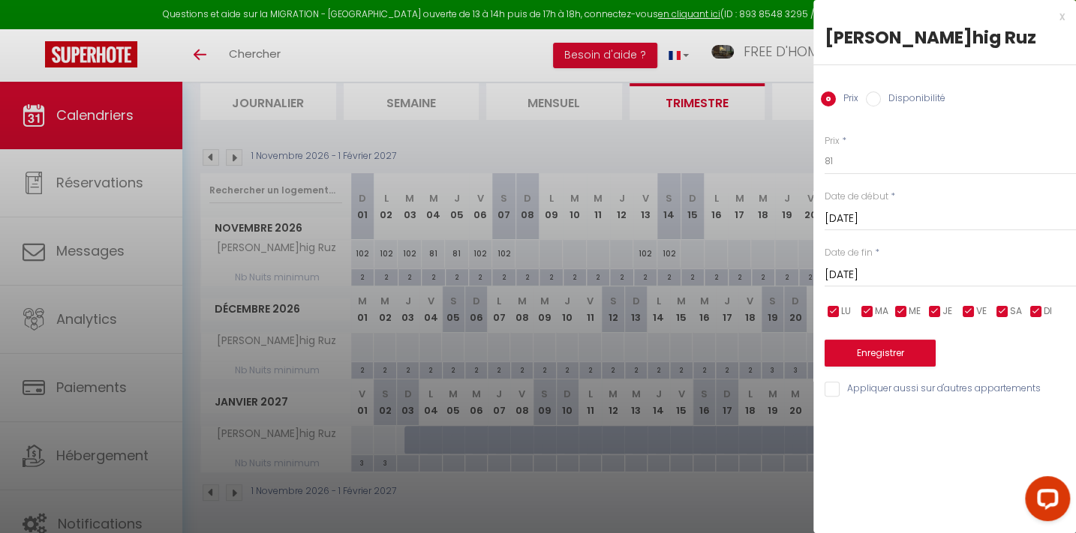
click at [875, 274] on input "[DATE]" at bounding box center [949, 276] width 251 height 20
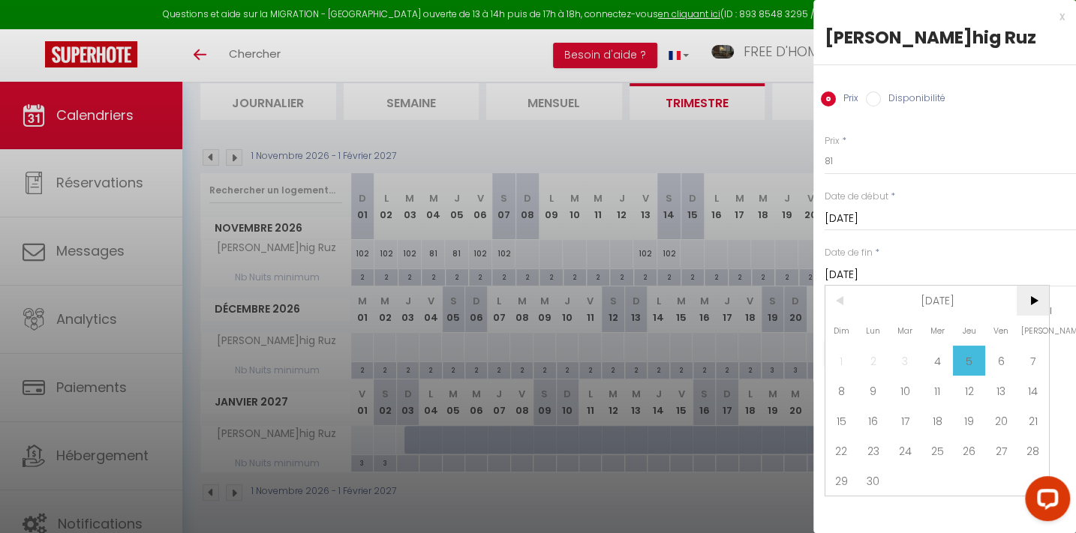
click at [1028, 296] on span ">" at bounding box center [1032, 301] width 32 height 30
click at [966, 451] on span "24" at bounding box center [969, 451] width 32 height 30
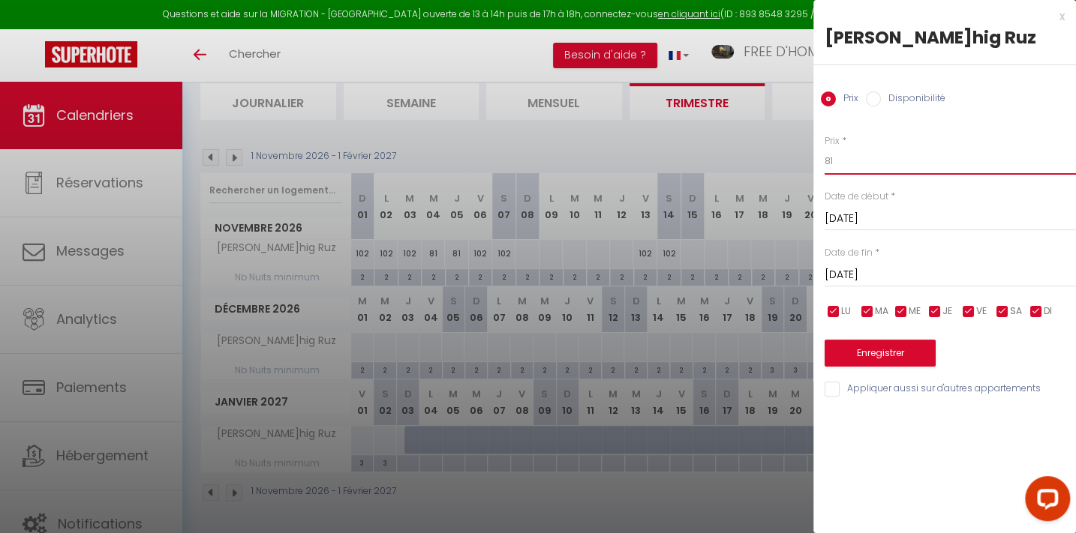
click at [832, 154] on input "81" at bounding box center [949, 161] width 251 height 27
click at [963, 311] on input "checkbox" at bounding box center [968, 312] width 15 height 15
click at [1001, 308] on input "checkbox" at bounding box center [1002, 312] width 15 height 15
click at [914, 352] on button "Enregistrer" at bounding box center [879, 353] width 111 height 27
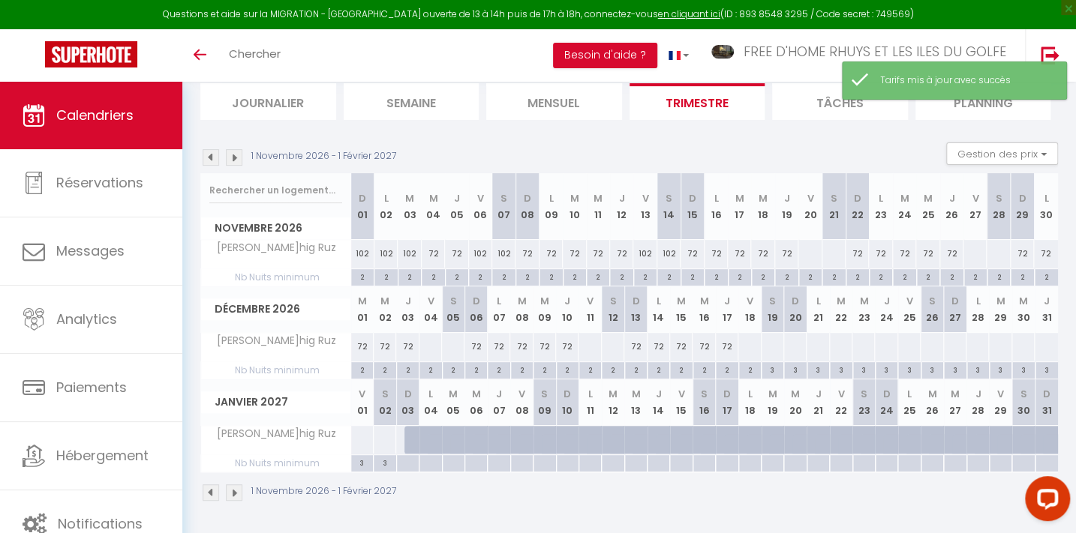
click at [482, 249] on div "102" at bounding box center [480, 254] width 23 height 28
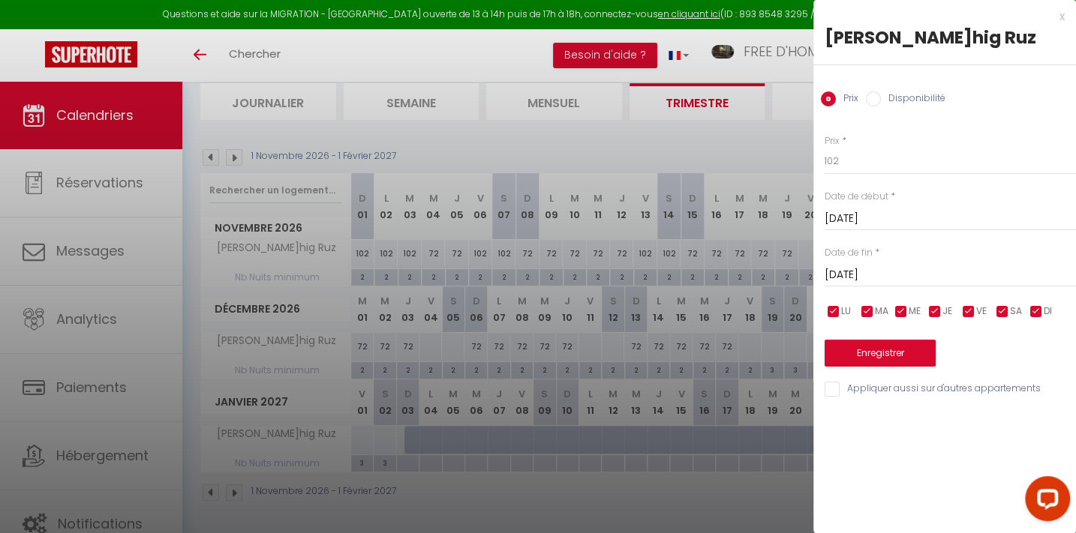
click at [884, 275] on input "[DATE]" at bounding box center [949, 276] width 251 height 20
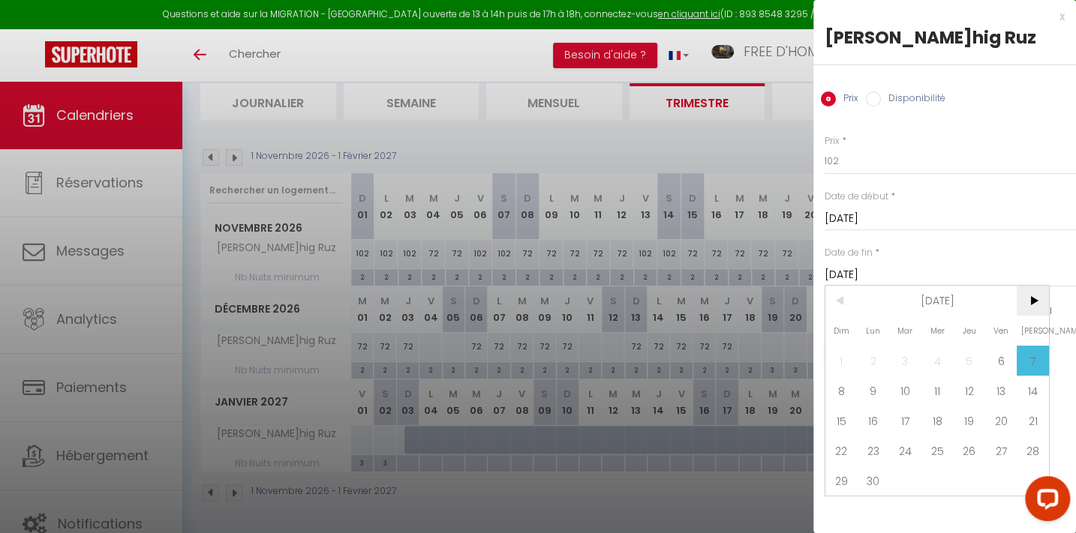
click at [1032, 296] on span ">" at bounding box center [1032, 301] width 32 height 30
click at [958, 452] on span "24" at bounding box center [969, 451] width 32 height 30
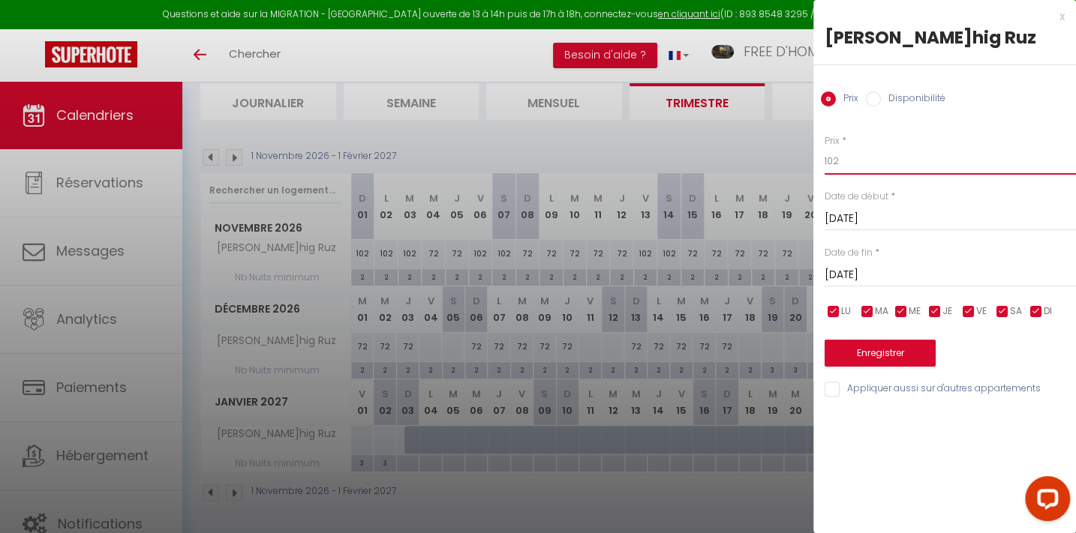
click at [847, 159] on input "102" at bounding box center [949, 161] width 251 height 27
click at [838, 310] on input "checkbox" at bounding box center [833, 312] width 15 height 15
click at [867, 308] on input "checkbox" at bounding box center [867, 312] width 15 height 15
click at [900, 308] on input "checkbox" at bounding box center [900, 312] width 15 height 15
click at [935, 305] on input "checkbox" at bounding box center [934, 312] width 15 height 15
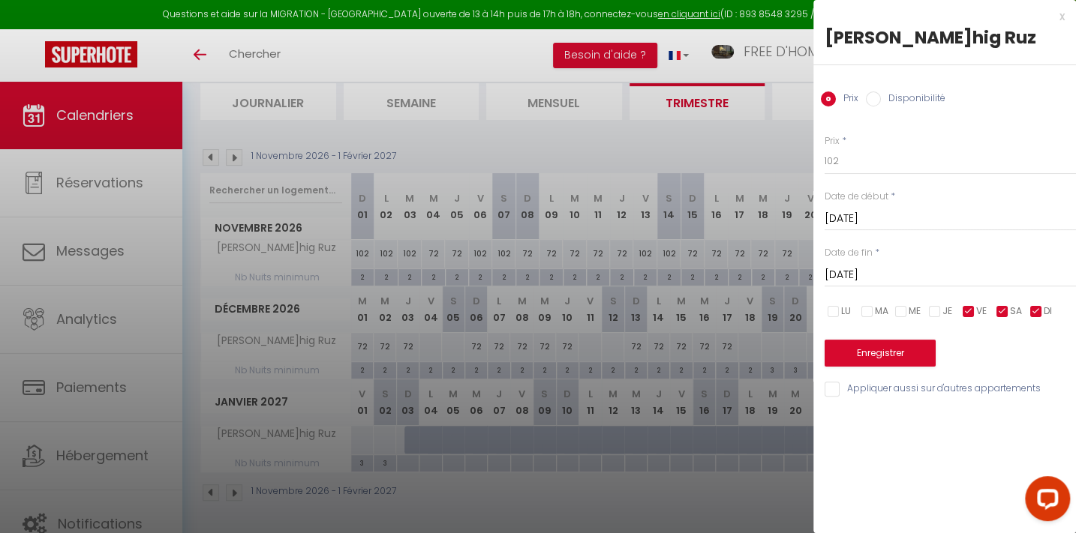
click at [1046, 308] on span "DI" at bounding box center [1047, 312] width 8 height 14
click at [885, 344] on button "Enregistrer" at bounding box center [879, 353] width 111 height 27
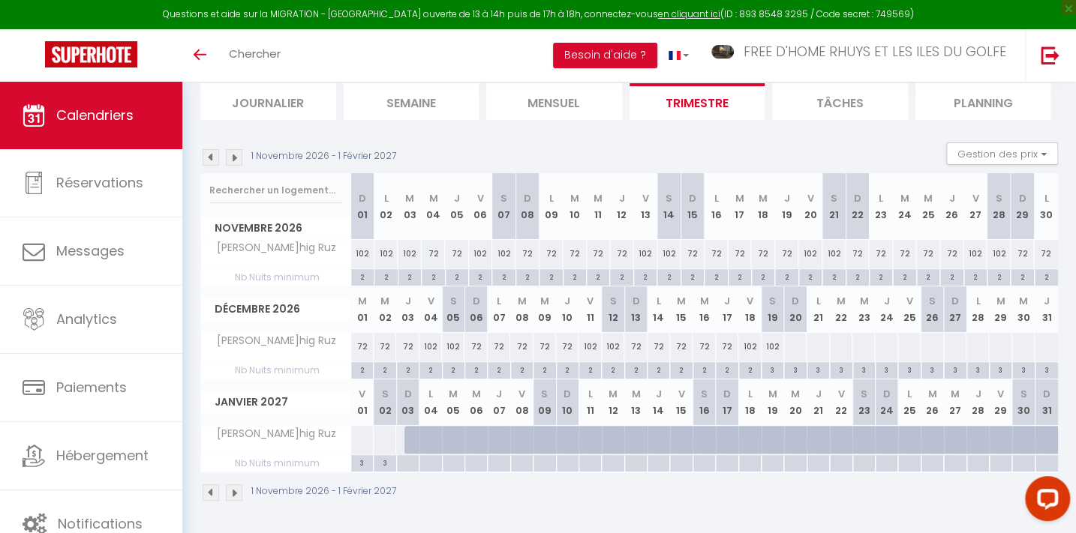
click at [793, 337] on div at bounding box center [794, 347] width 23 height 28
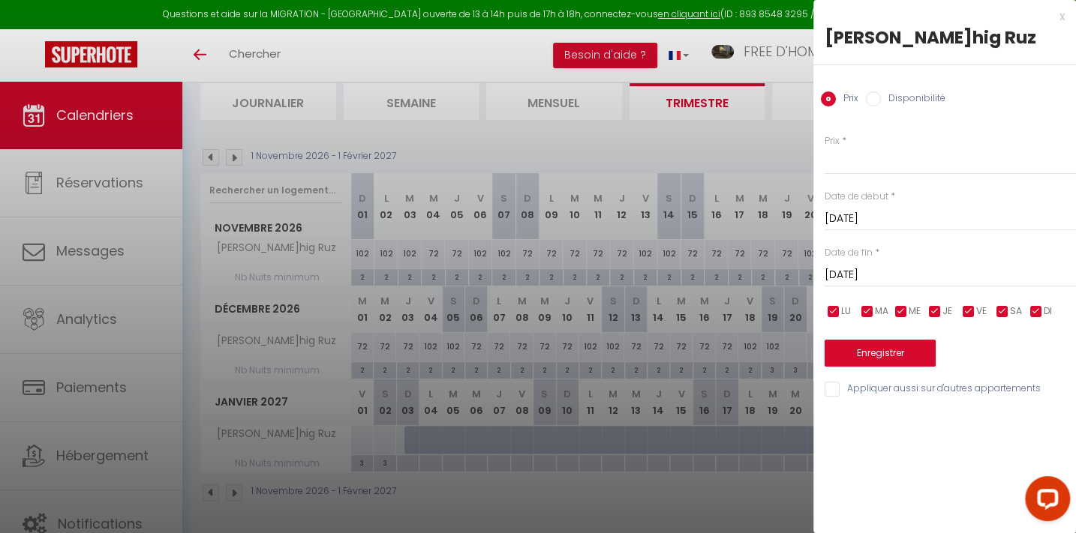
click at [875, 268] on input "[DATE]" at bounding box center [949, 276] width 251 height 20
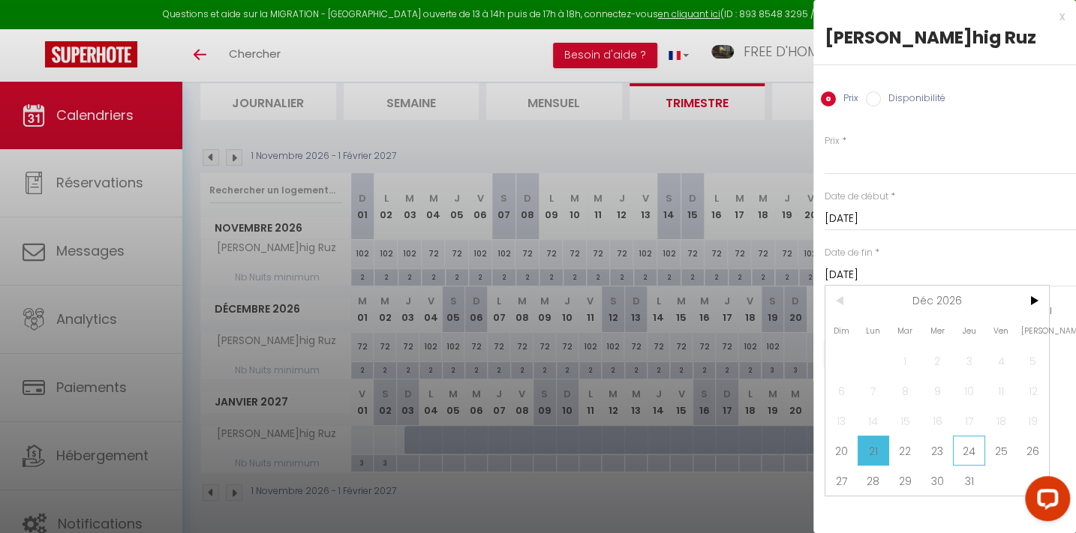
click at [971, 449] on span "24" at bounding box center [969, 451] width 32 height 30
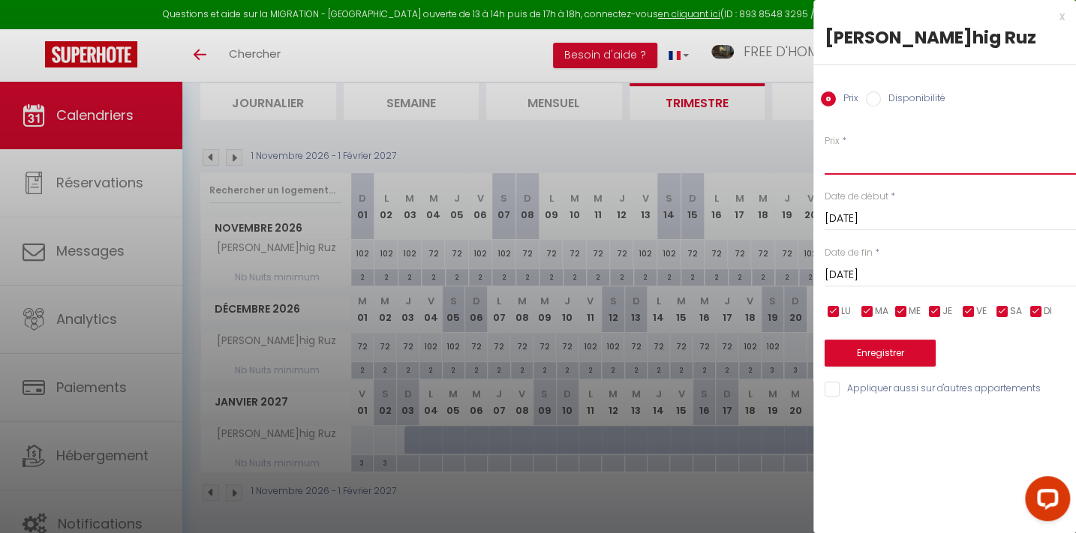
click at [848, 154] on input "Prix" at bounding box center [949, 161] width 251 height 27
click at [896, 352] on button "Enregistrer" at bounding box center [879, 353] width 111 height 27
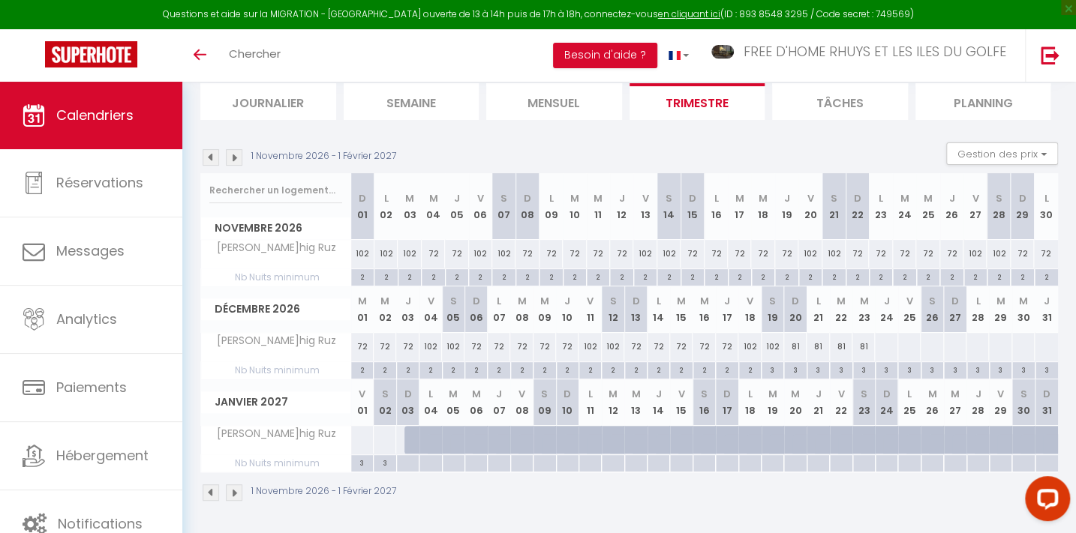
click at [893, 348] on div at bounding box center [885, 347] width 23 height 28
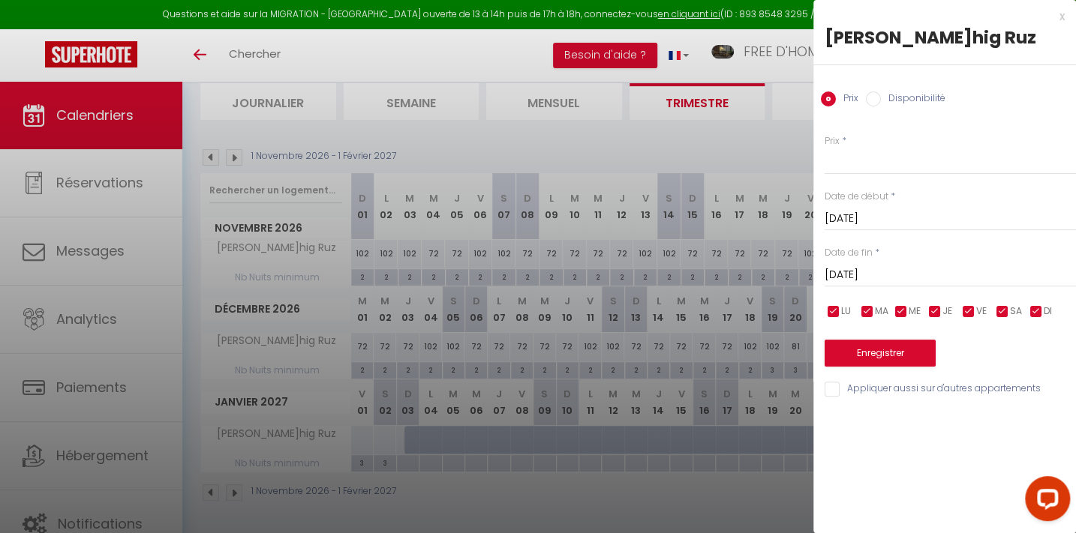
click at [893, 276] on input "[DATE]" at bounding box center [949, 276] width 251 height 20
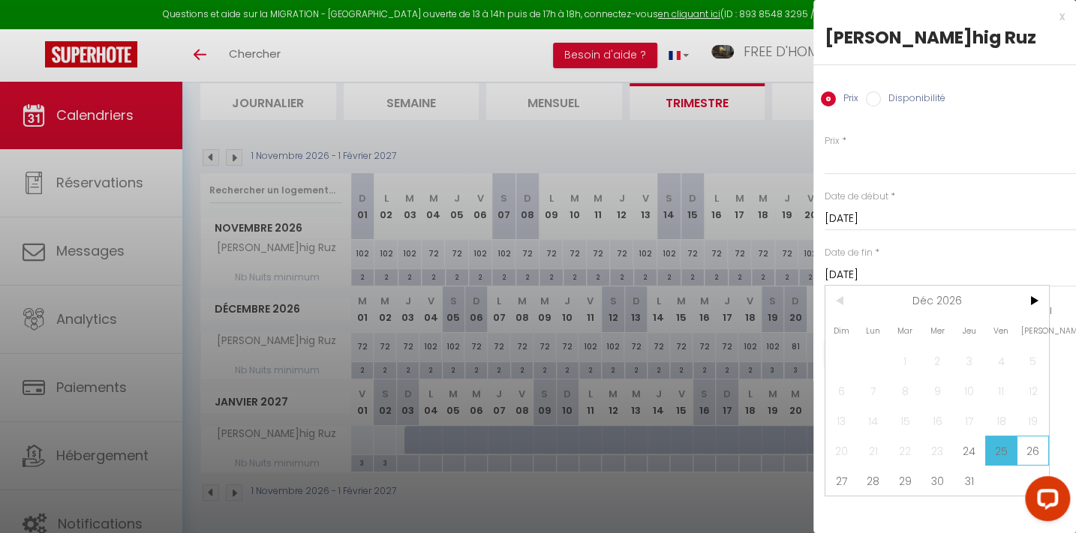
click at [1028, 448] on span "26" at bounding box center [1032, 451] width 32 height 30
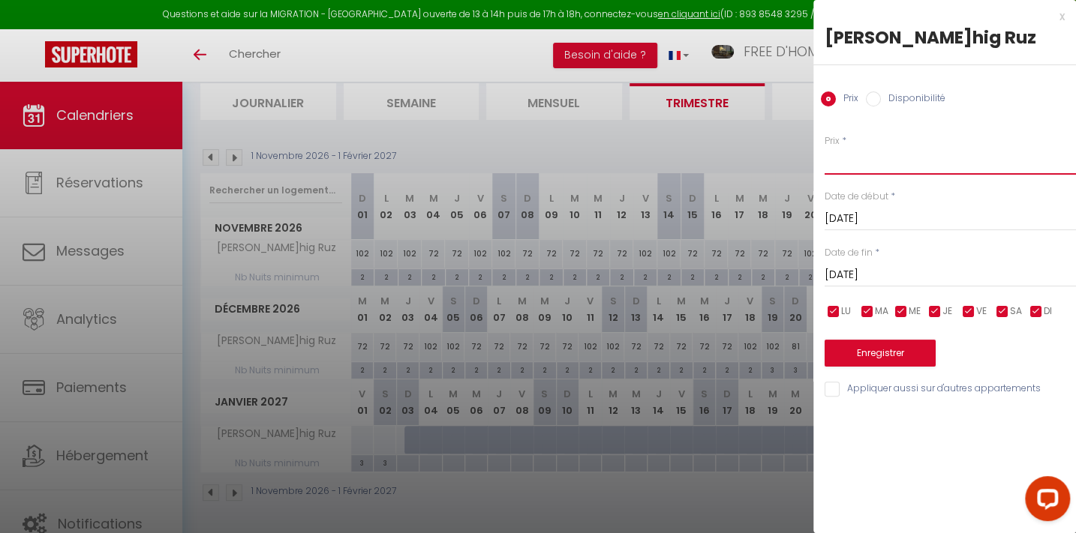
click at [868, 162] on input "Prix" at bounding box center [949, 161] width 251 height 27
click at [885, 344] on button "Enregistrer" at bounding box center [879, 353] width 111 height 27
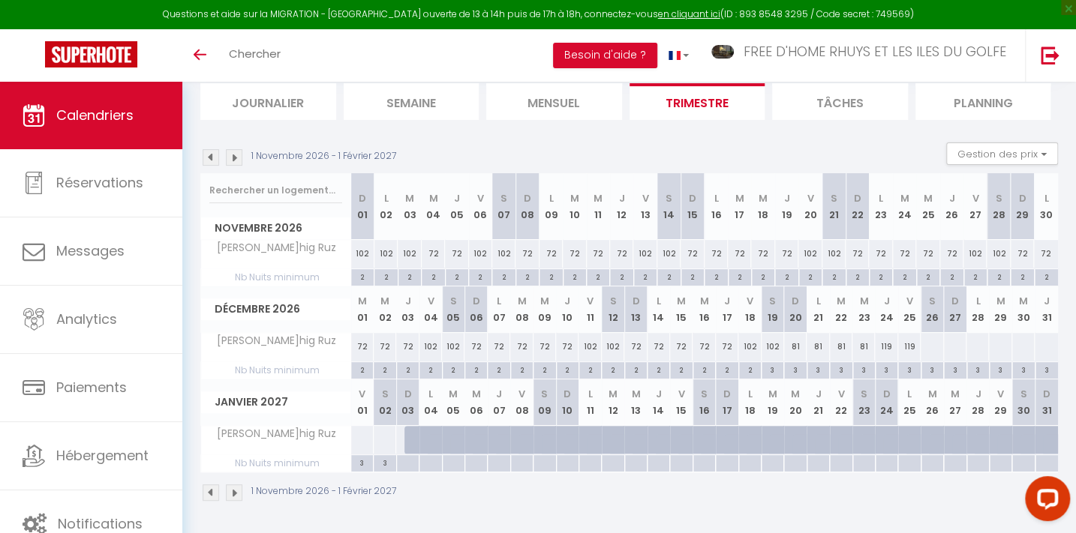
click at [930, 343] on div at bounding box center [931, 347] width 23 height 28
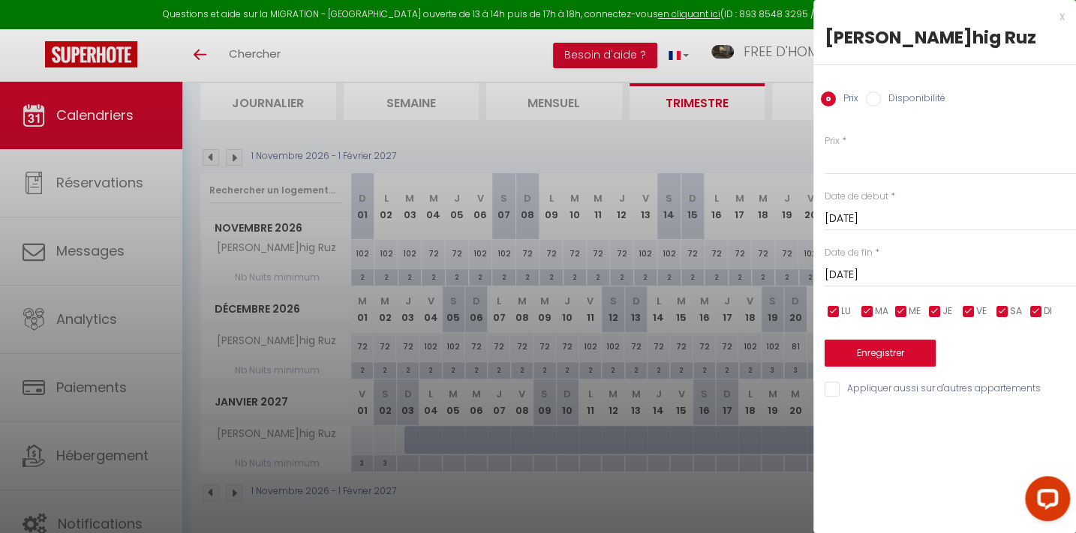
click at [890, 257] on div "Date de fin * [DATE] < [DATE] > Dim Lun Mar Mer Jeu Ven Sam 1 2 3 4 5 6 7 8 9 1…" at bounding box center [949, 266] width 251 height 41
click at [892, 275] on input "[DATE]" at bounding box center [949, 276] width 251 height 20
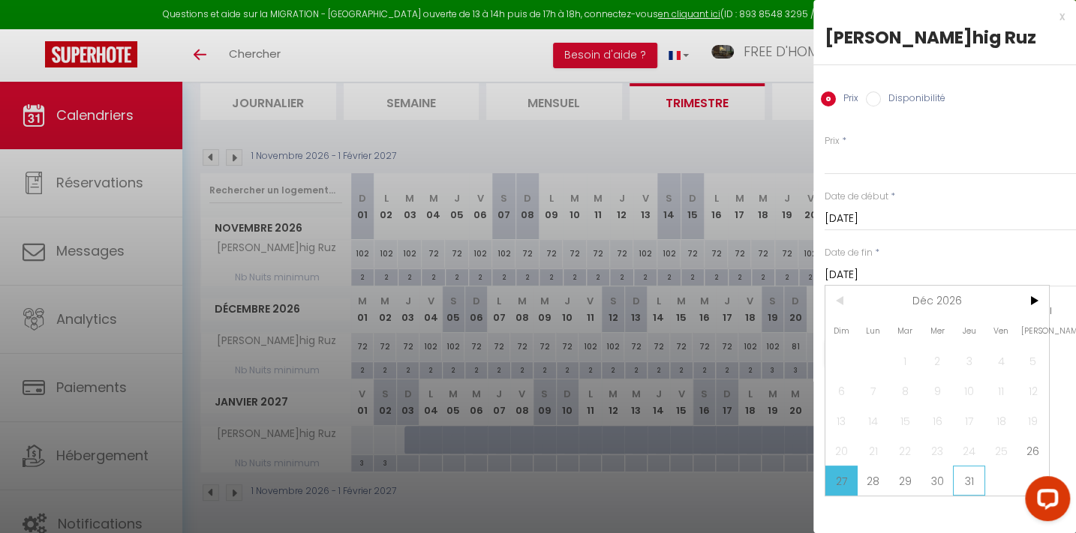
click at [965, 477] on span "31" at bounding box center [969, 481] width 32 height 30
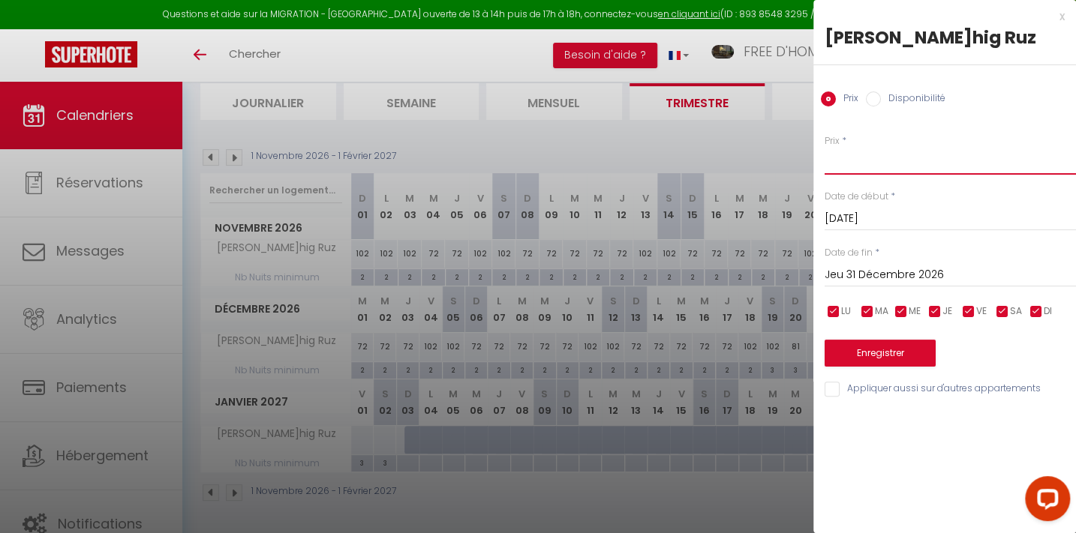
click at [854, 159] on input "Prix" at bounding box center [949, 161] width 251 height 27
click at [908, 354] on button "Enregistrer" at bounding box center [879, 353] width 111 height 27
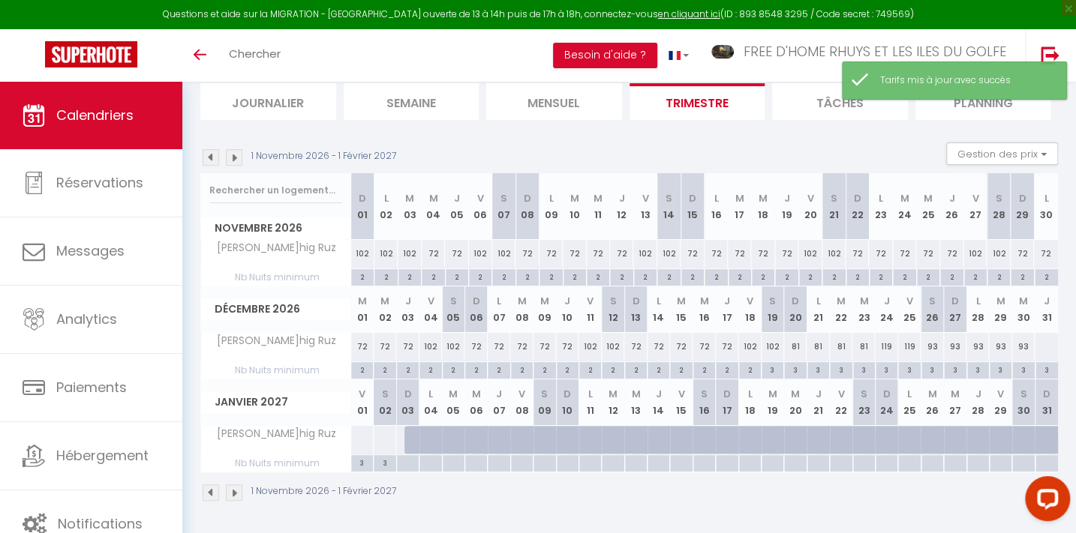
click at [1040, 345] on div at bounding box center [1046, 347] width 24 height 28
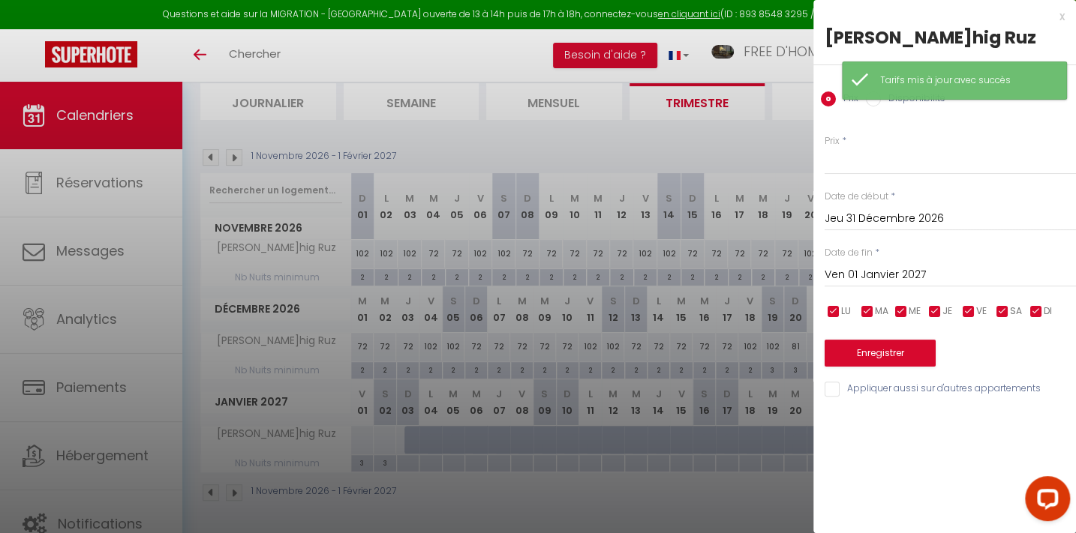
click at [879, 275] on input "Ven 01 Janvier 2027" at bounding box center [949, 276] width 251 height 20
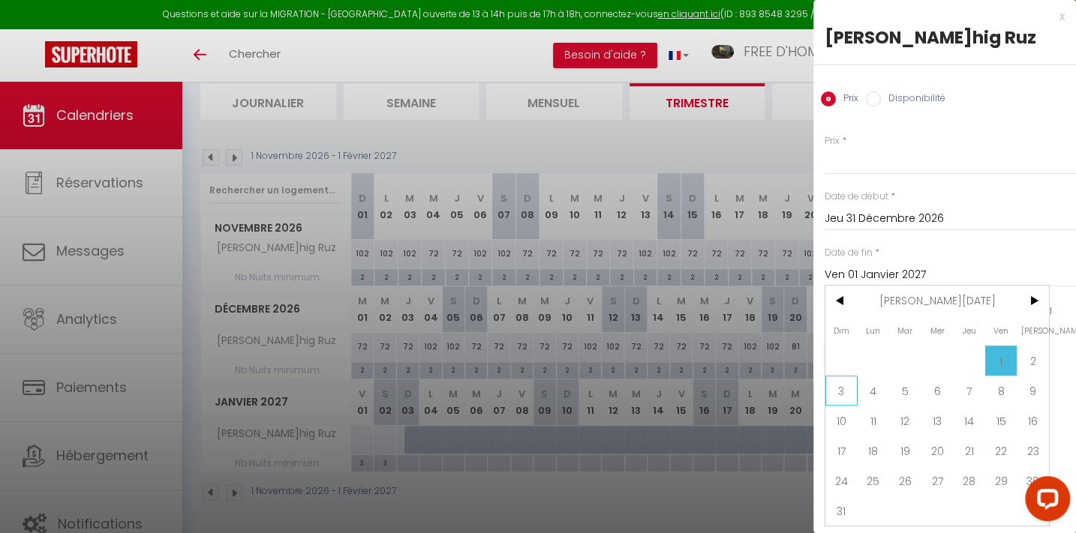
click at [845, 383] on span "3" at bounding box center [841, 391] width 32 height 30
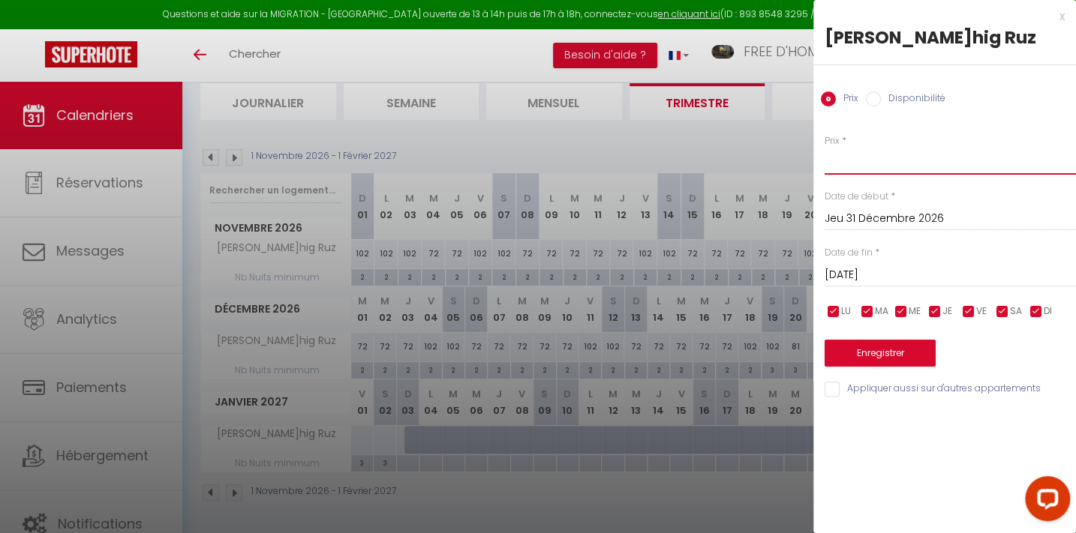
click at [827, 163] on input "Prix" at bounding box center [949, 161] width 251 height 27
click at [871, 356] on button "Enregistrer" at bounding box center [879, 353] width 111 height 27
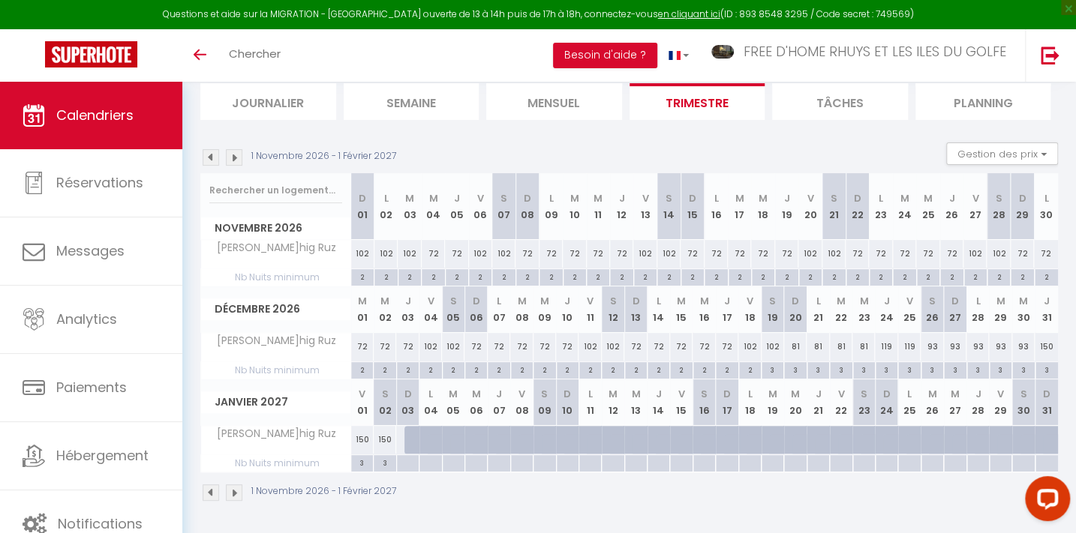
scroll to position [0, 0]
